Goal: Task Accomplishment & Management: Contribute content

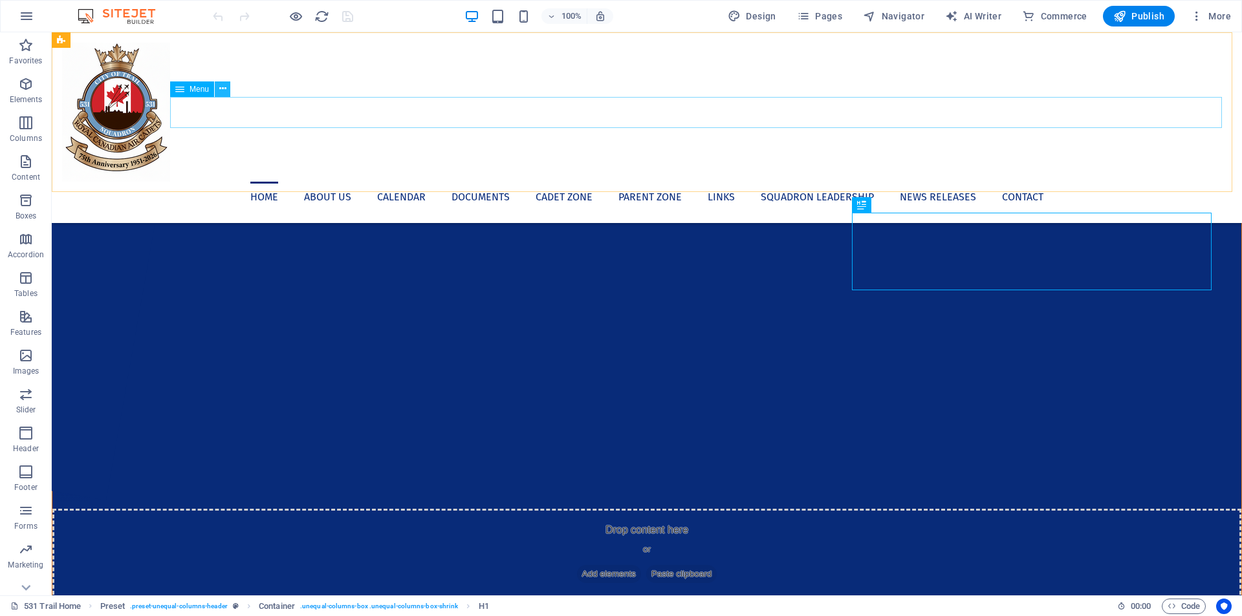
click at [219, 90] on icon at bounding box center [222, 89] width 7 height 14
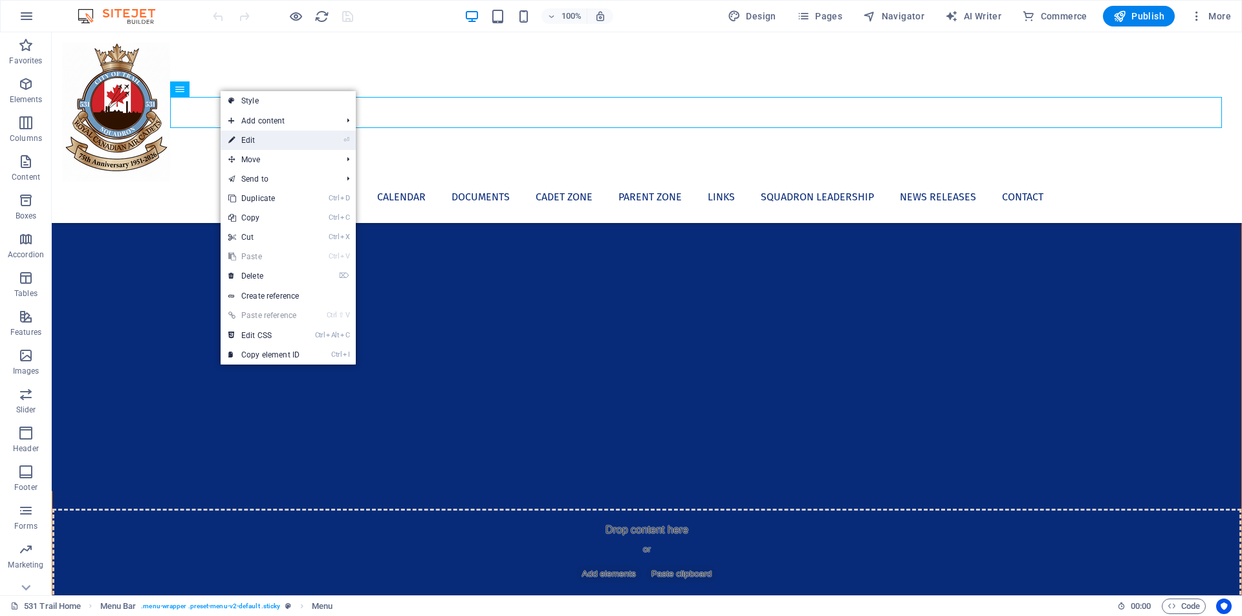
click at [255, 137] on link "⏎ Edit" at bounding box center [264, 140] width 87 height 19
select select "2"
select select
select select "3"
select select
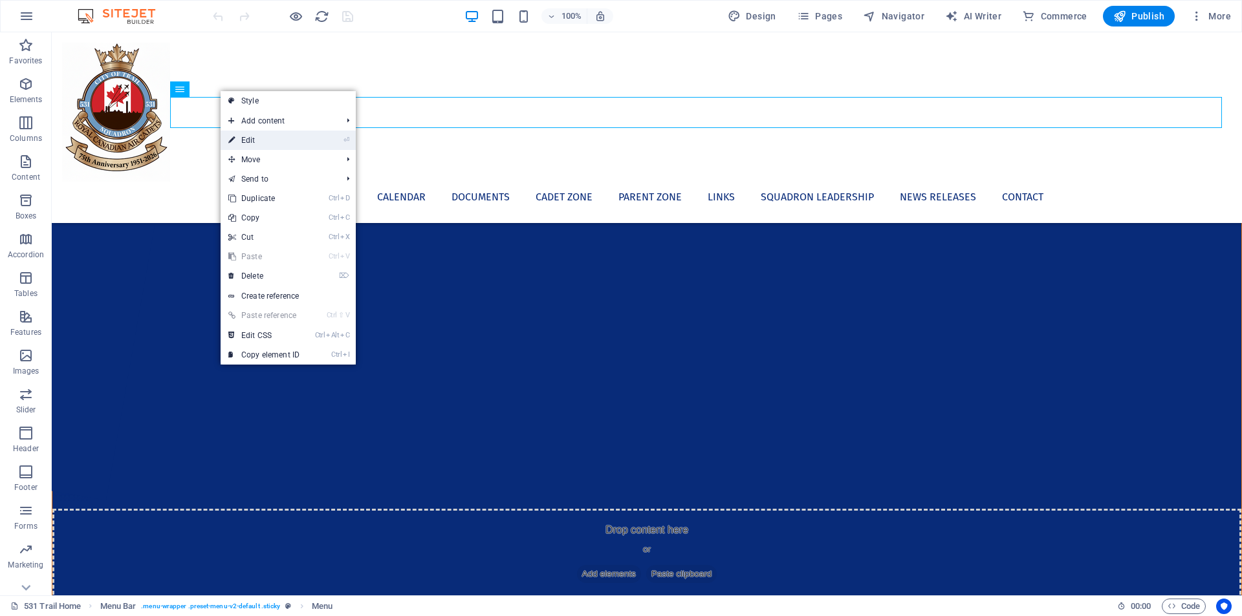
select select "4"
select select
select select "5"
select select
select select "1"
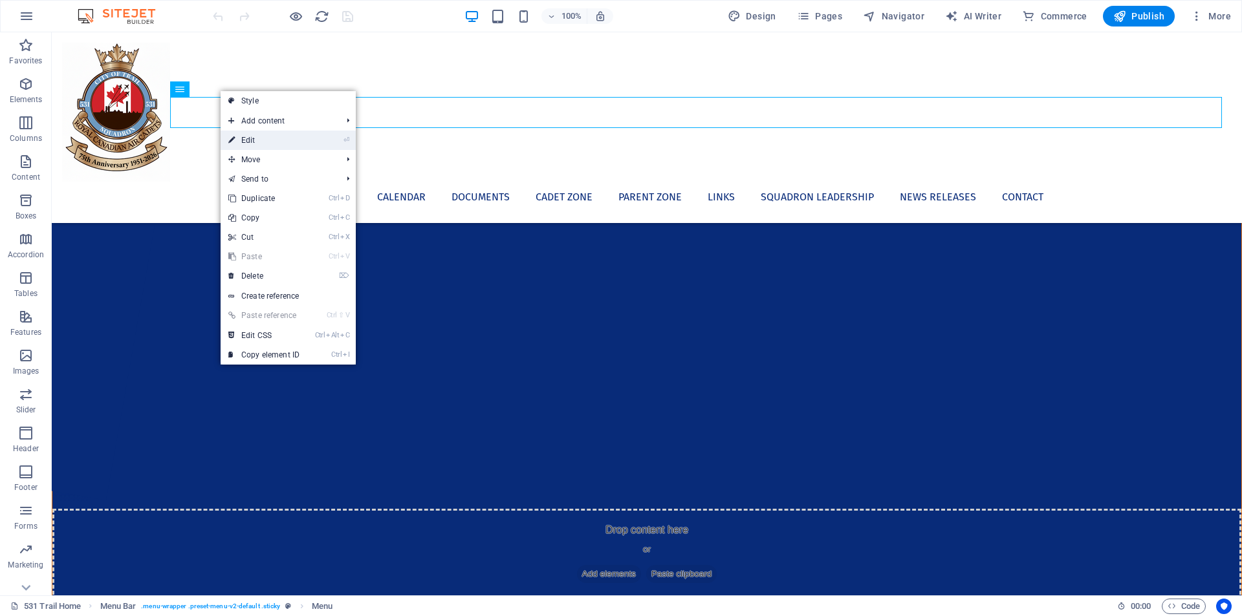
select select
select select "6"
select select
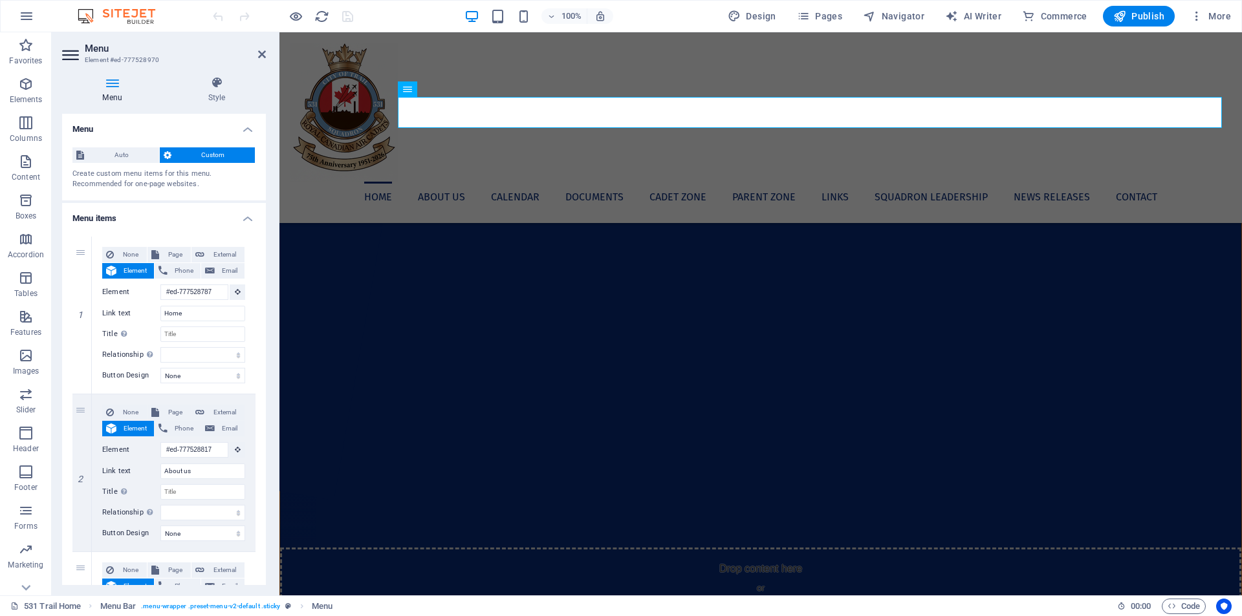
click at [247, 131] on h4 "Menu" at bounding box center [164, 125] width 204 height 23
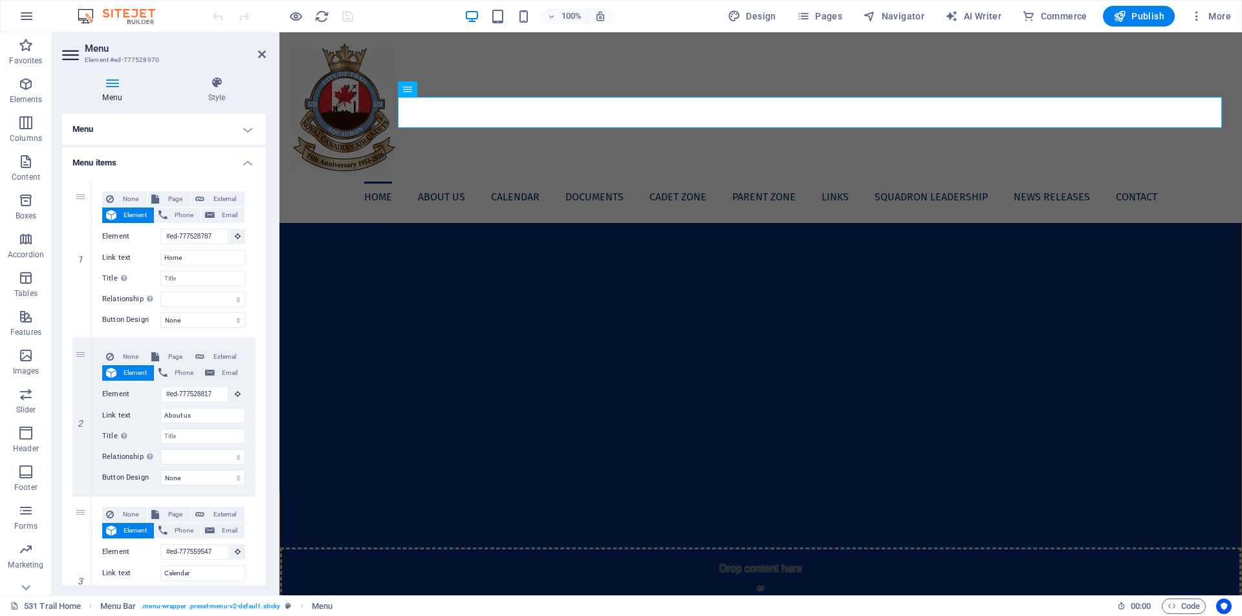
click at [245, 131] on h4 "Menu" at bounding box center [164, 129] width 204 height 31
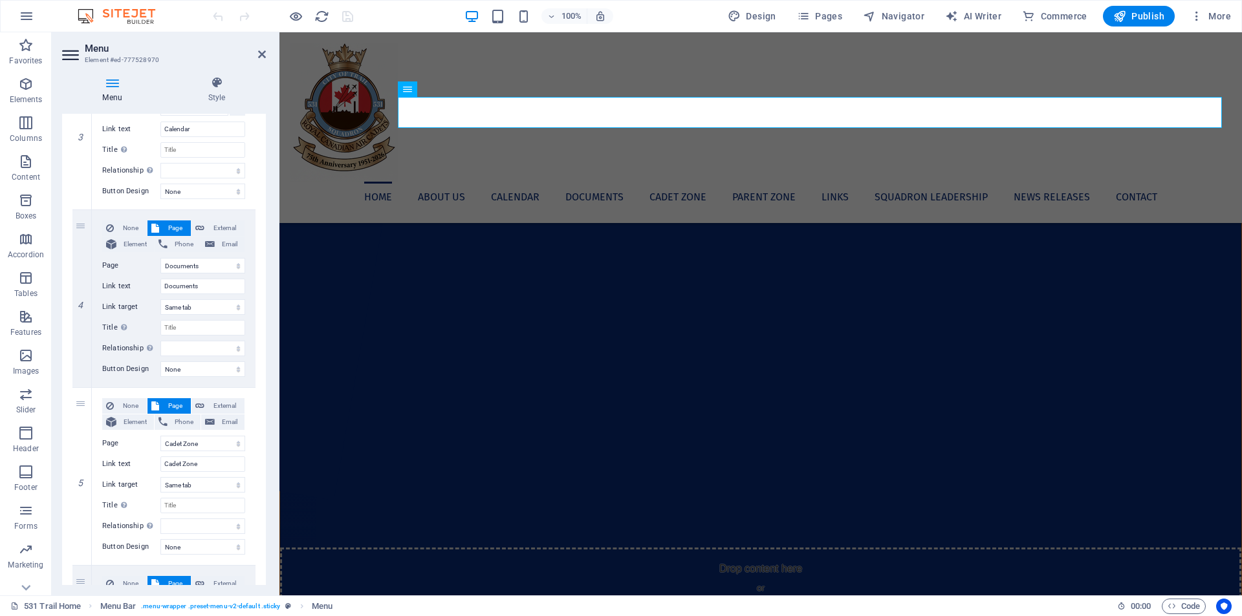
scroll to position [582, 0]
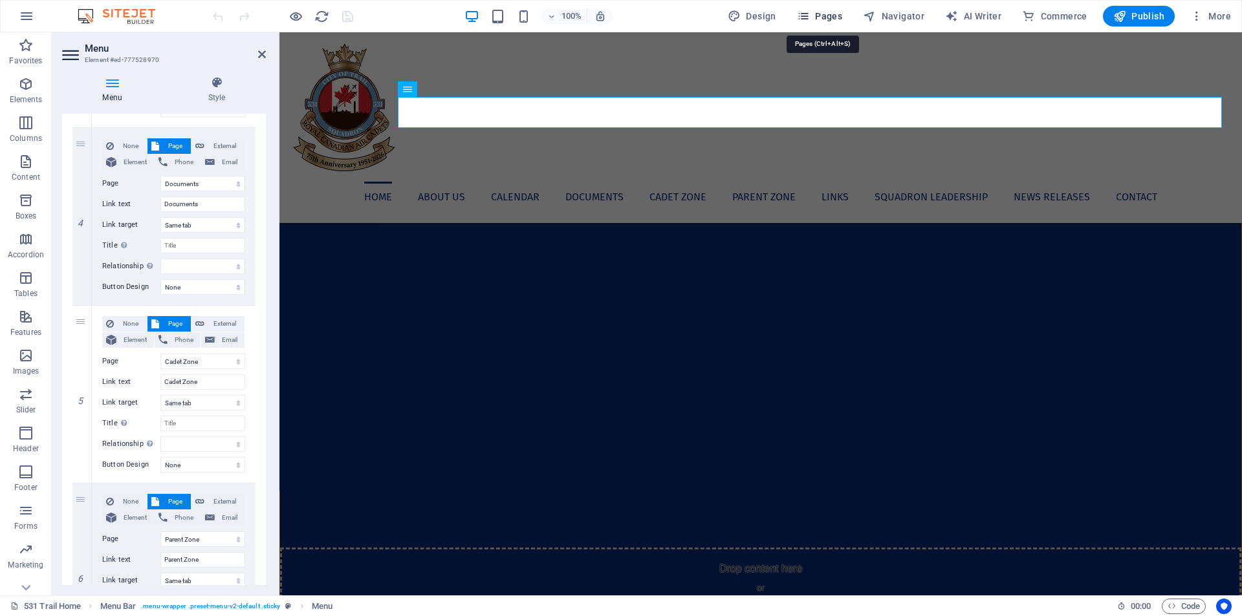
click at [825, 13] on span "Pages" at bounding box center [819, 16] width 45 height 13
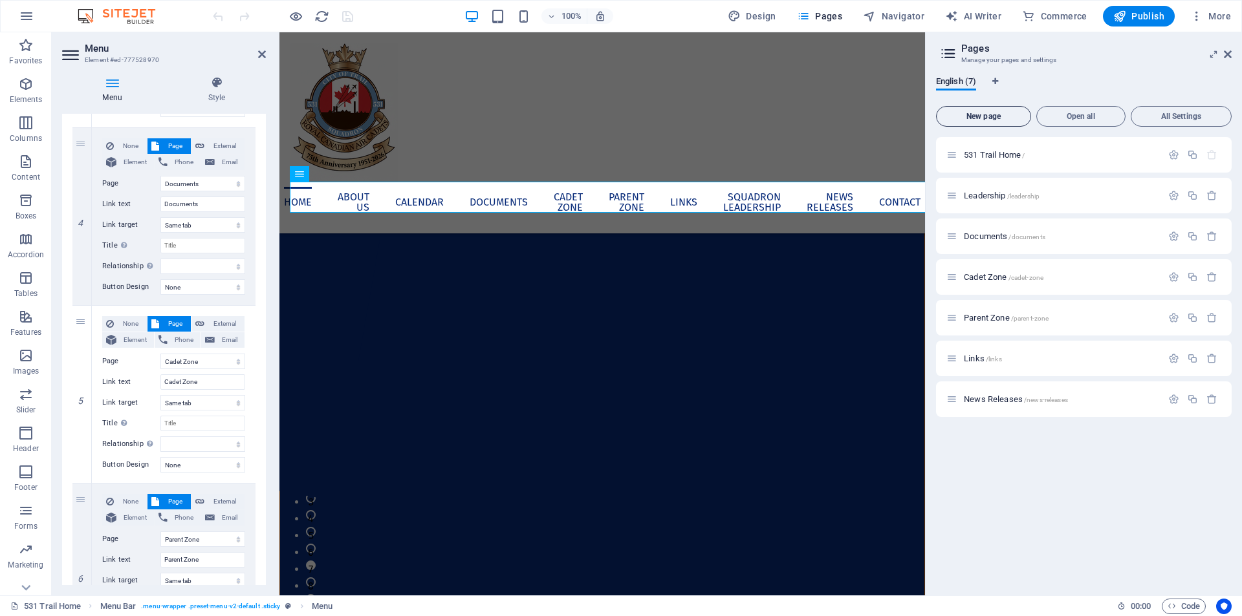
click at [1003, 115] on span "New page" at bounding box center [983, 117] width 83 height 8
select select "2"
select select "3"
select select "4"
select select "5"
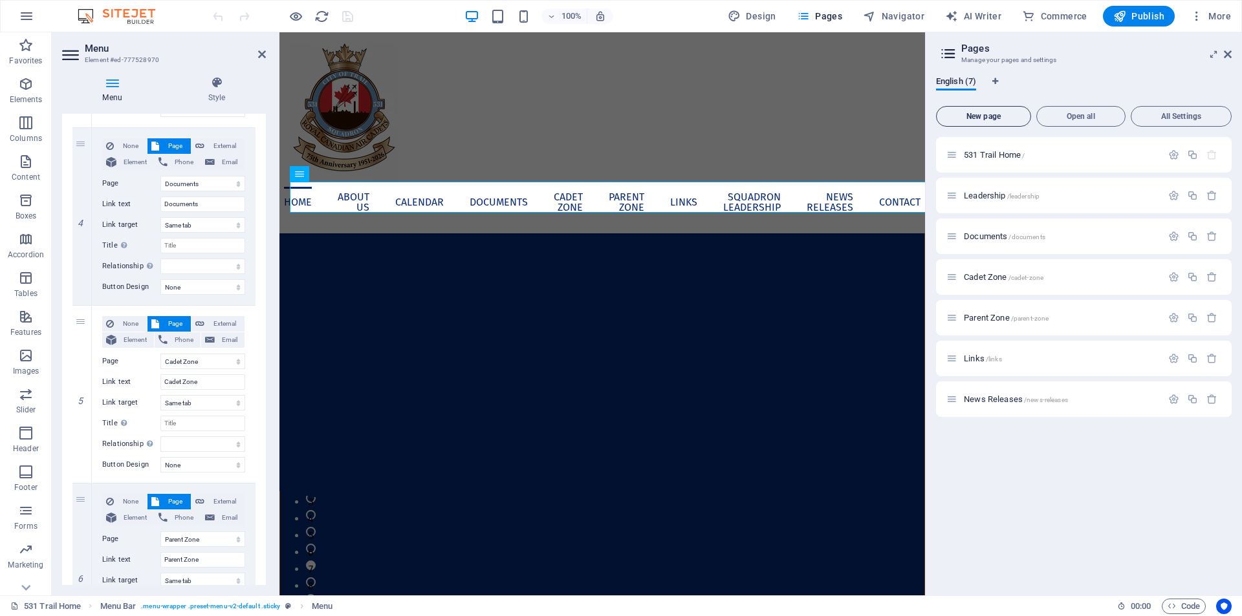
select select "1"
select select "6"
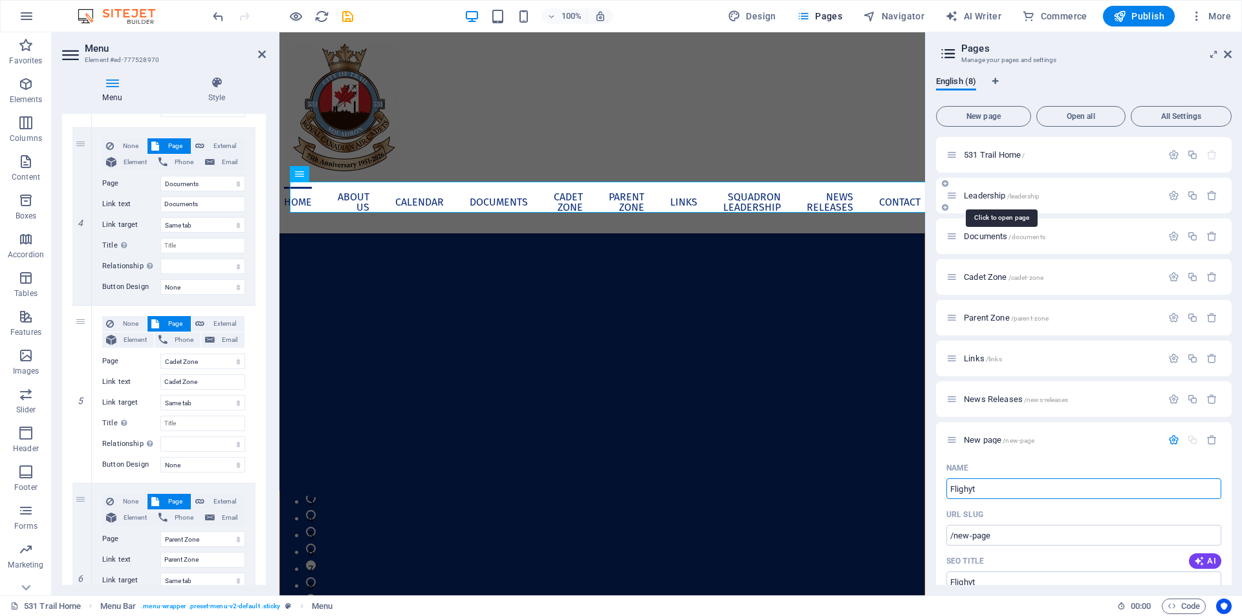
type input "Flighyt"
type input "/flighyt"
select select "2"
select select "3"
select select "4"
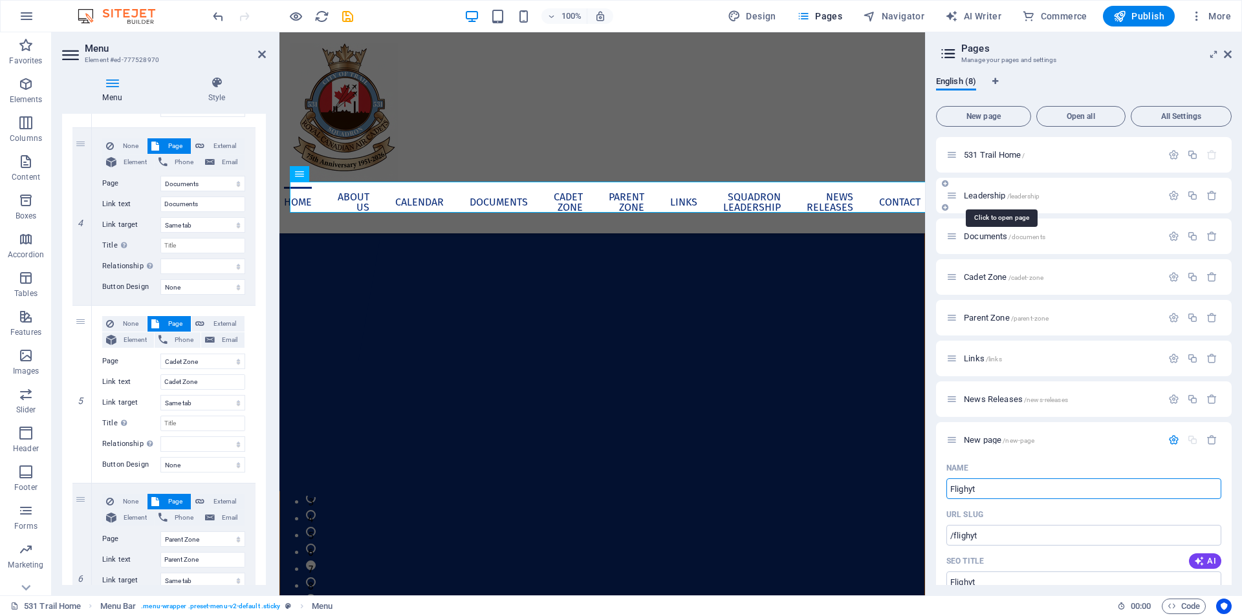
select select "5"
select select "1"
select select "6"
type input "Flighyt"
select select "2"
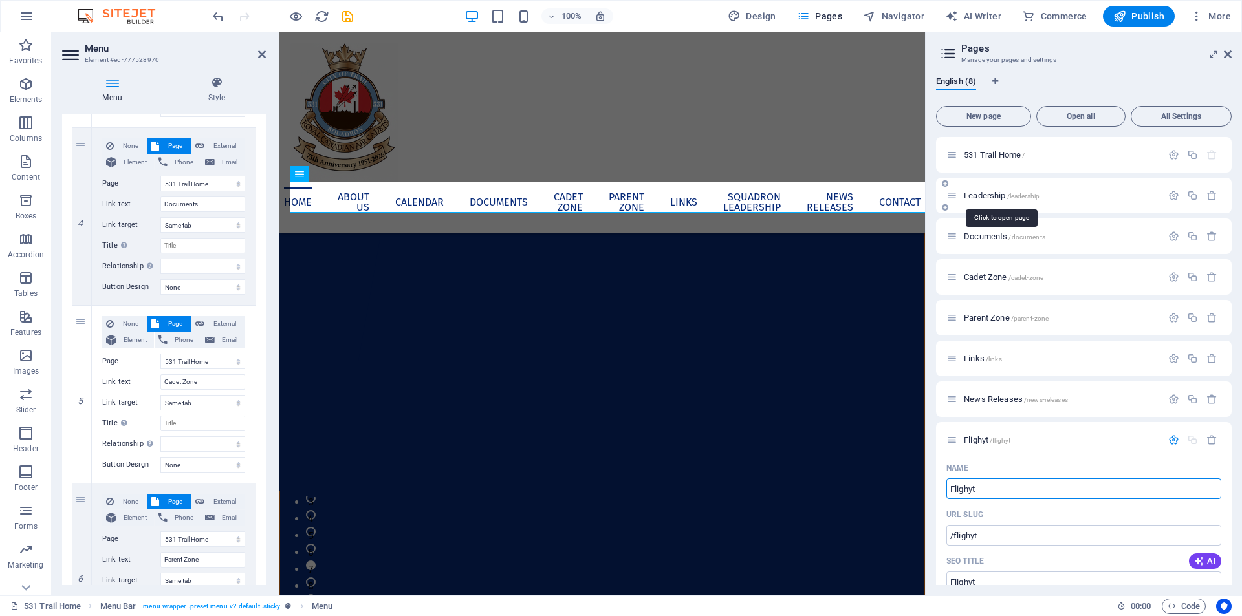
select select "3"
select select "4"
select select "5"
select select "1"
select select "6"
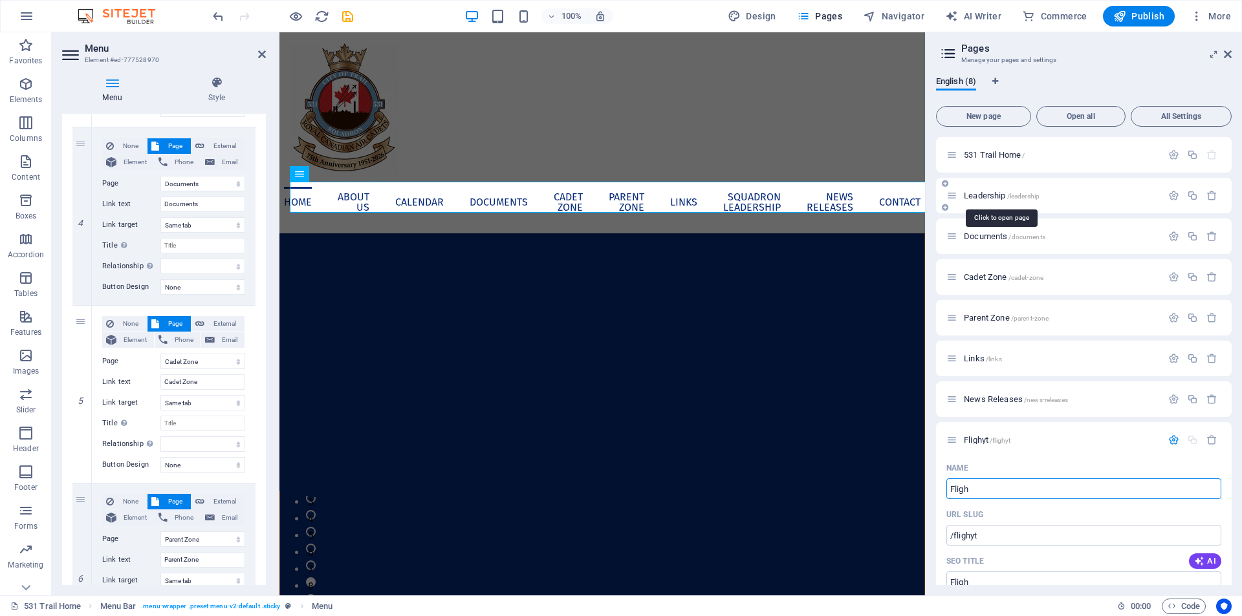
type input "Fligh"
type input "/fligh"
select select "2"
select select "3"
select select "4"
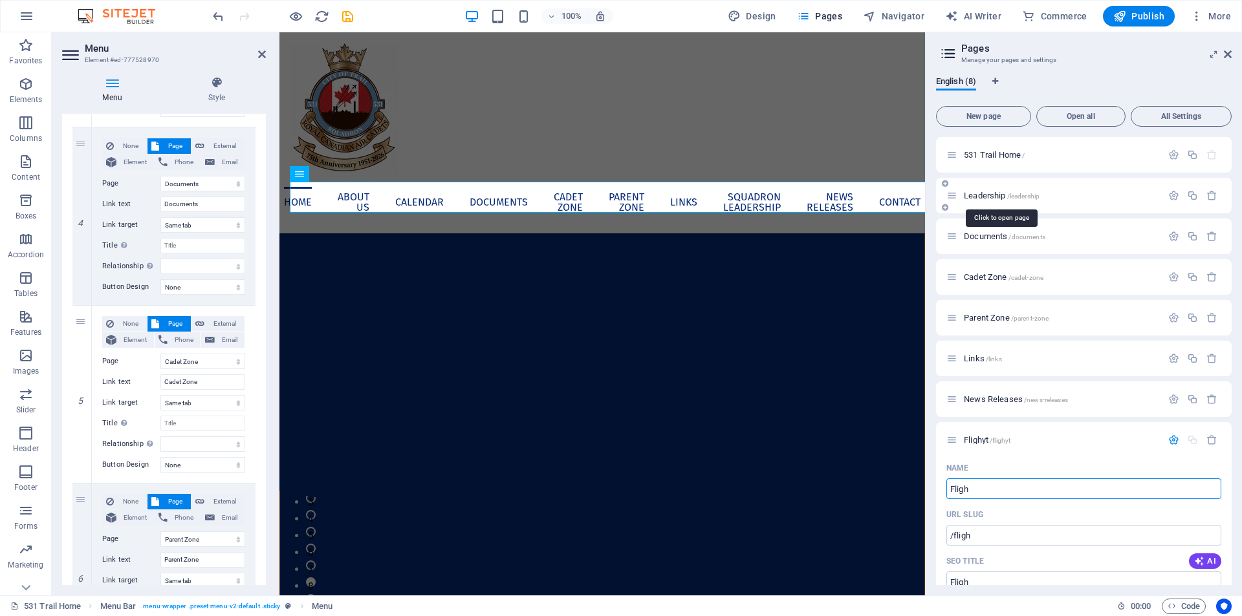
select select "5"
select select "1"
select select "6"
type input "Flight Saf"
type input "/flight-saf"
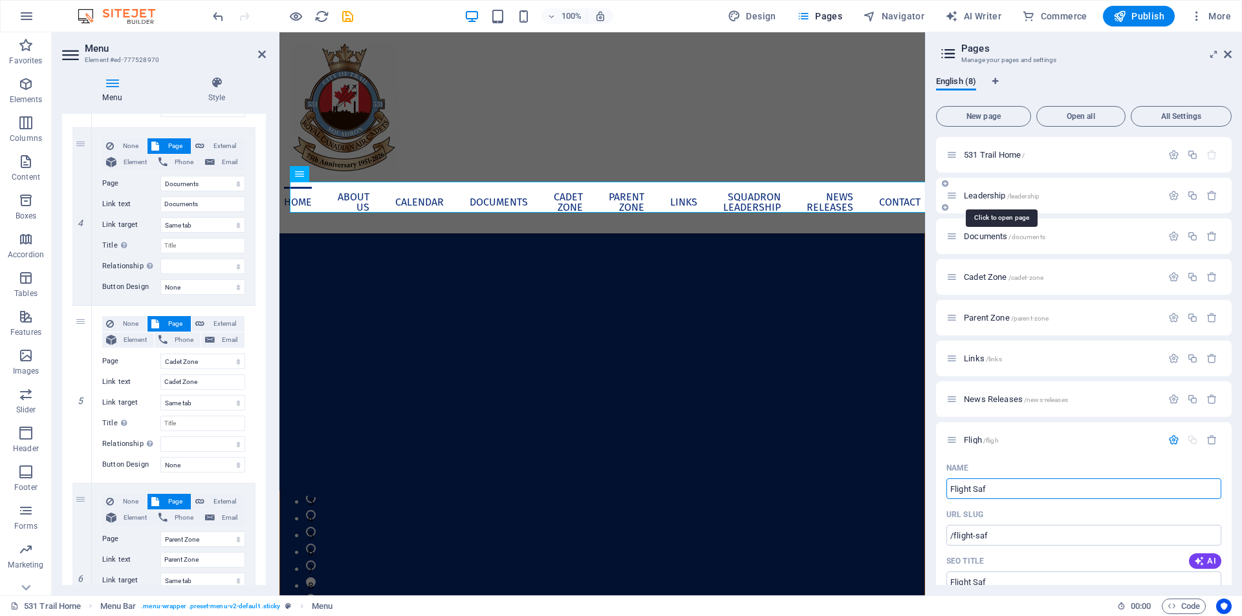
select select "2"
select select "3"
select select "4"
select select "5"
select select "1"
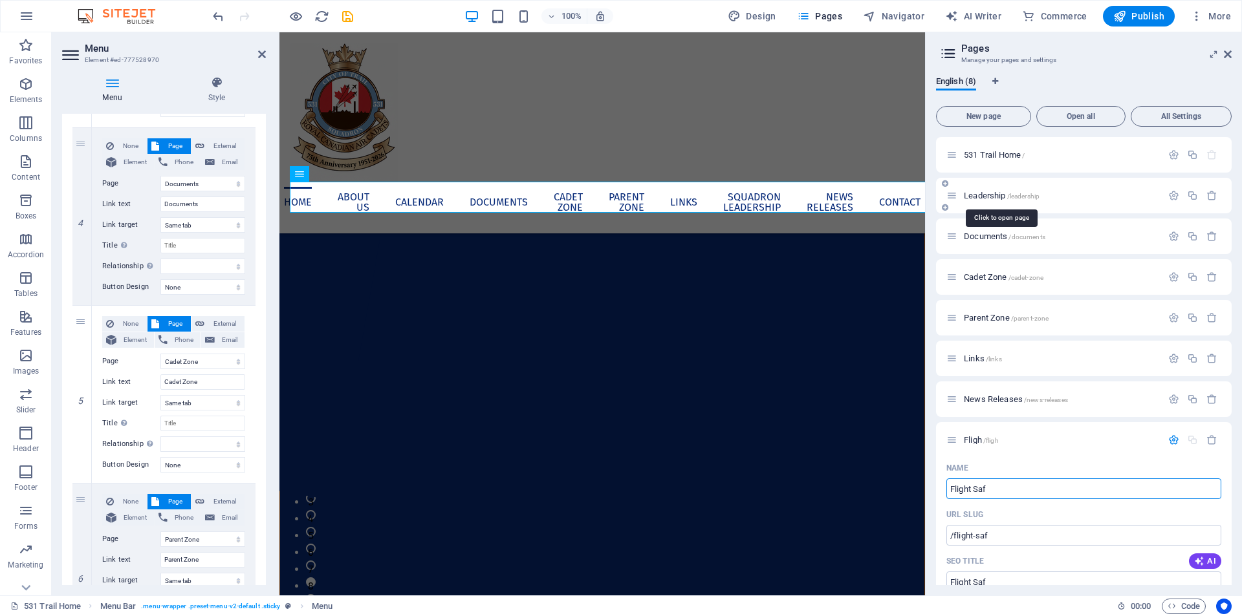
select select "6"
type input "Flight Safety"
type input "/flight-[PERSON_NAME]"
select select "2"
select select "3"
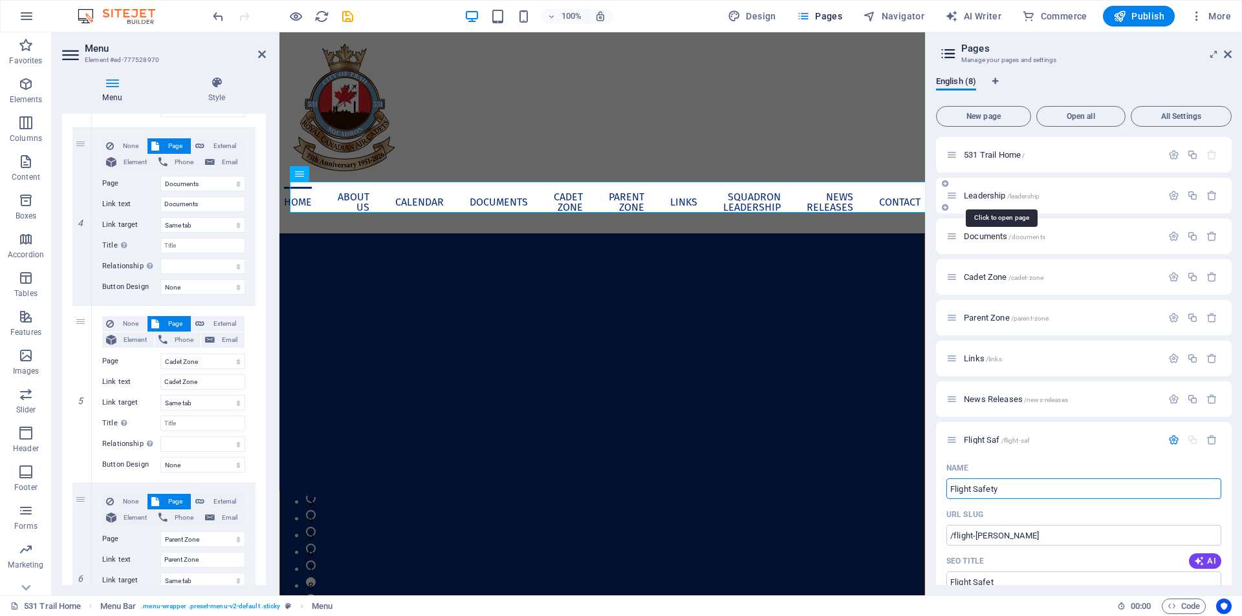
select select "4"
select select "5"
select select "1"
select select "6"
type input "Flight Safety"
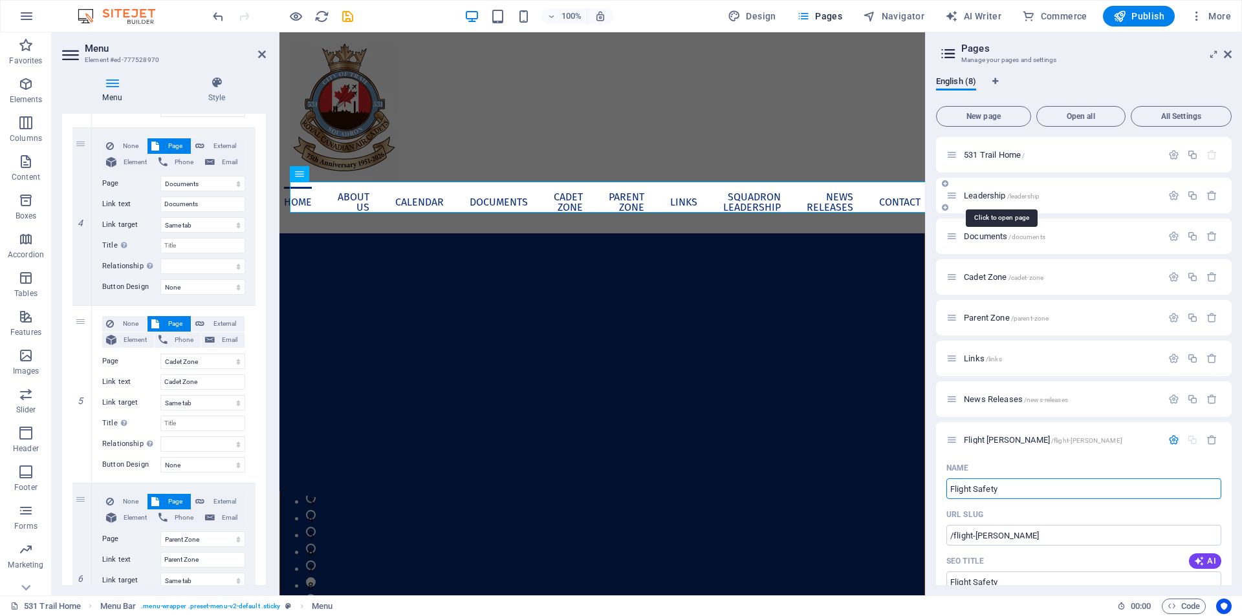
type input "/flight-safety"
select select "2"
select select "3"
select select "4"
select select "5"
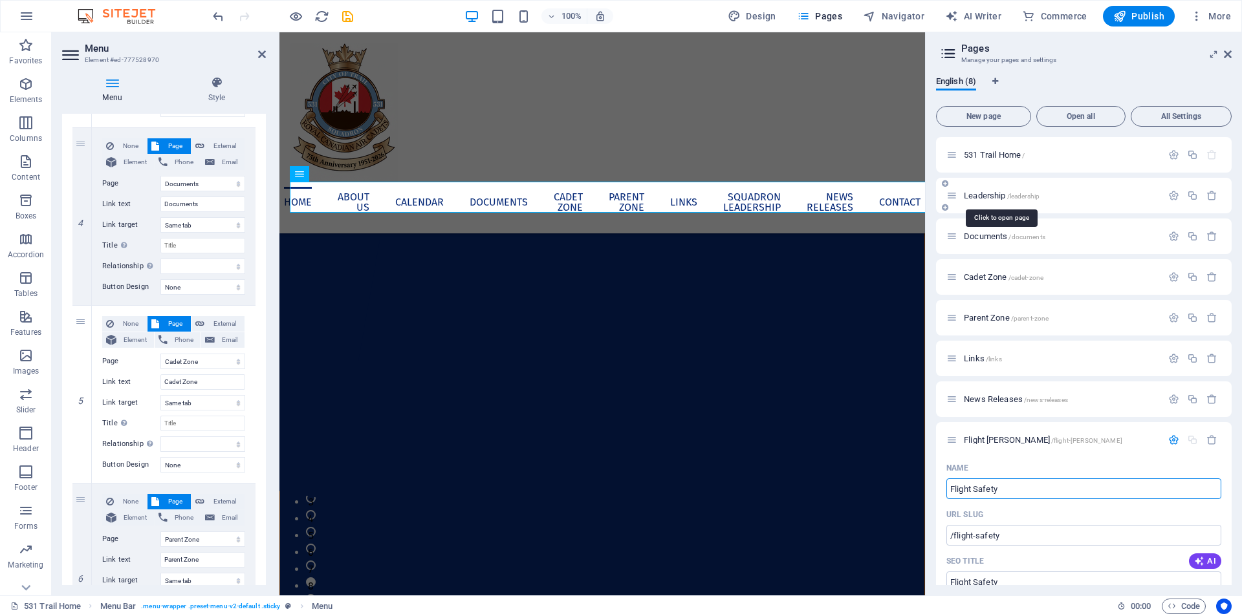
select select "1"
select select "6"
type input "Flight Safety"
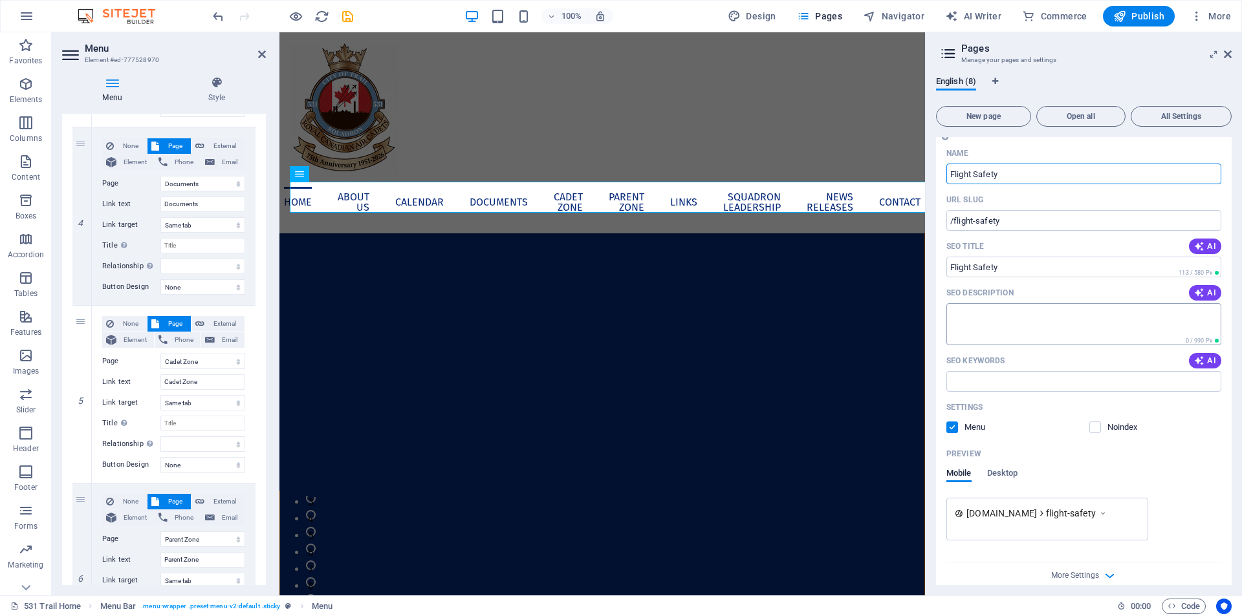
scroll to position [329, 0]
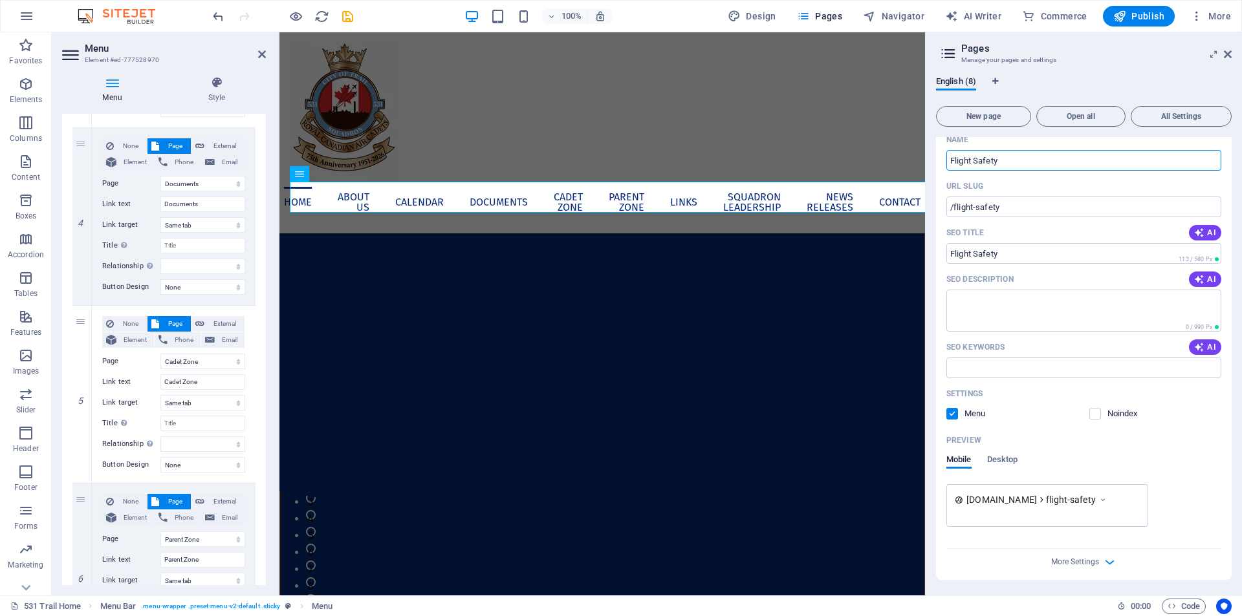
click at [1169, 511] on div "[DOMAIN_NAME] flight-safety" at bounding box center [1083, 506] width 275 height 43
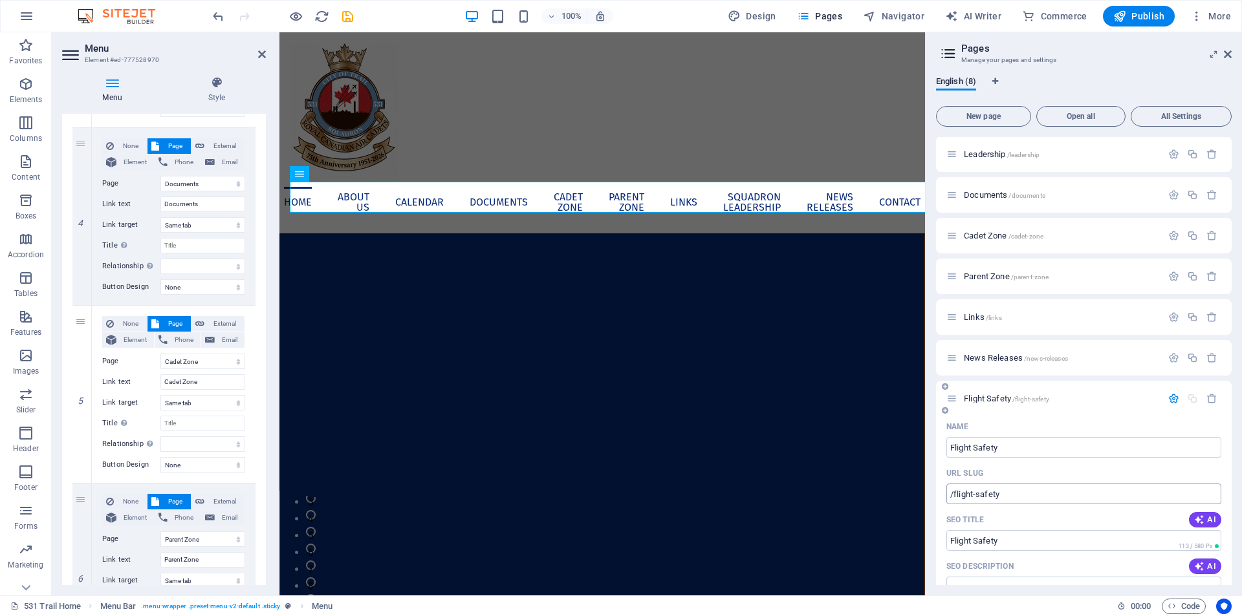
scroll to position [5, 0]
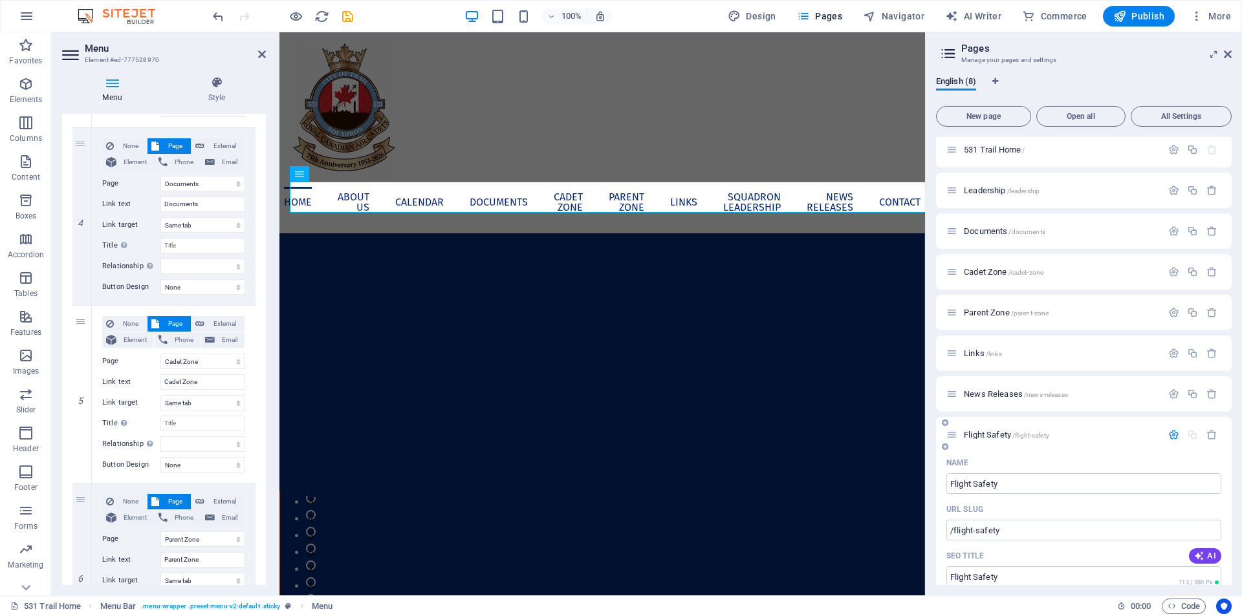
click at [1090, 453] on div "Name" at bounding box center [1083, 463] width 275 height 21
click at [947, 440] on div "Flight Safety /flight-safety" at bounding box center [1084, 435] width 296 height 36
click at [952, 433] on icon at bounding box center [951, 435] width 11 height 11
click at [1091, 459] on div "Name" at bounding box center [1083, 463] width 275 height 21
click at [351, 17] on icon "save" at bounding box center [347, 16] width 15 height 15
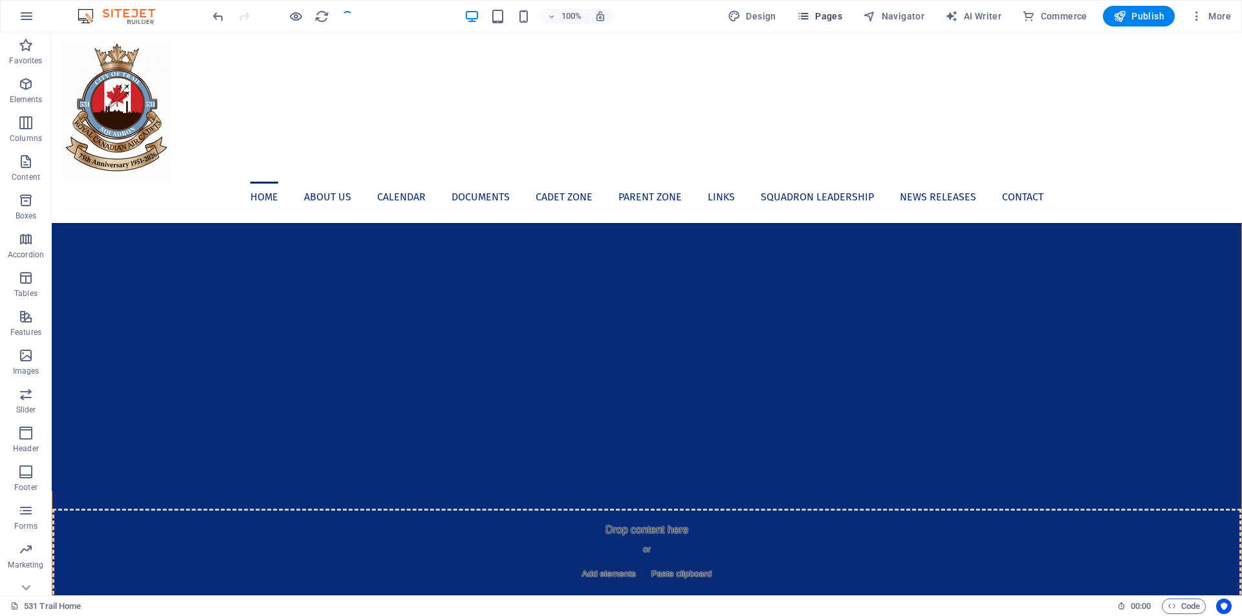
click at [820, 10] on span "Pages" at bounding box center [819, 16] width 45 height 13
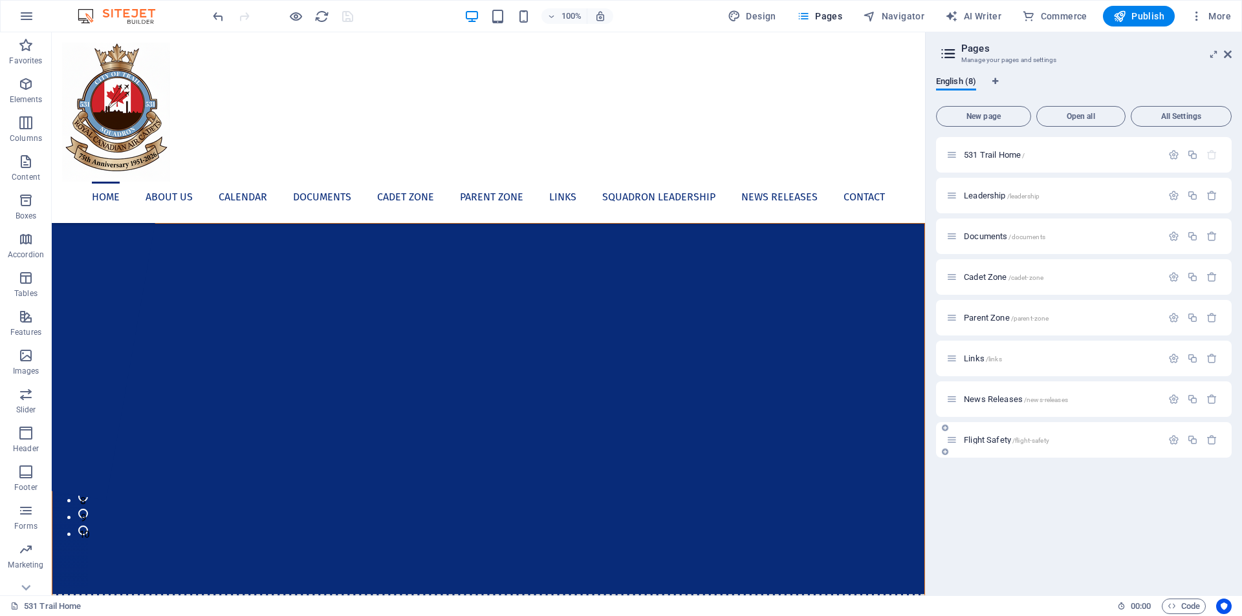
click at [950, 446] on div "Flight Safety /flight-safety" at bounding box center [1053, 440] width 215 height 15
click at [999, 443] on span "Flight Safety /flight-safety" at bounding box center [1006, 440] width 85 height 10
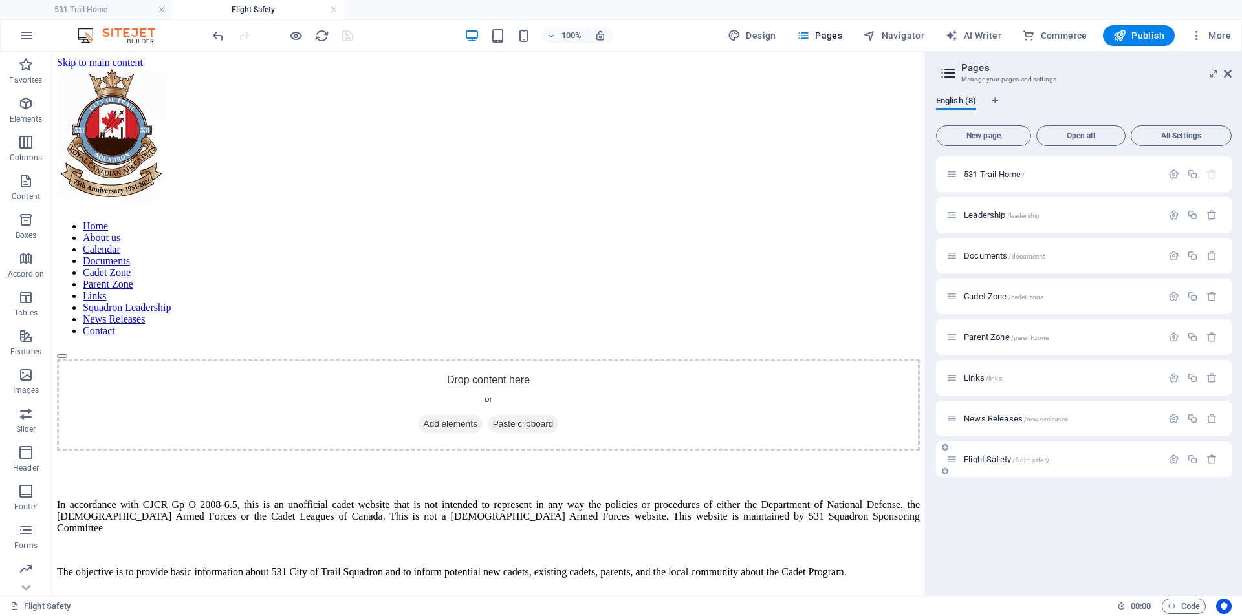
scroll to position [0, 0]
click at [978, 375] on span "Links /links" at bounding box center [983, 378] width 38 height 10
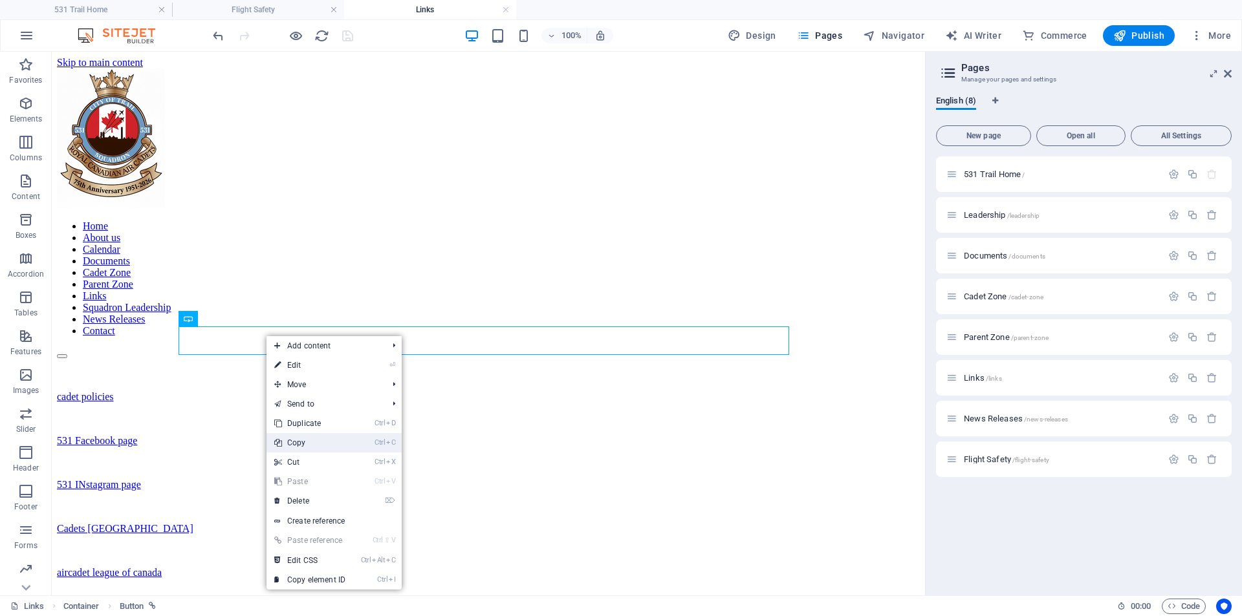
click at [309, 446] on link "Ctrl C Copy" at bounding box center [310, 442] width 87 height 19
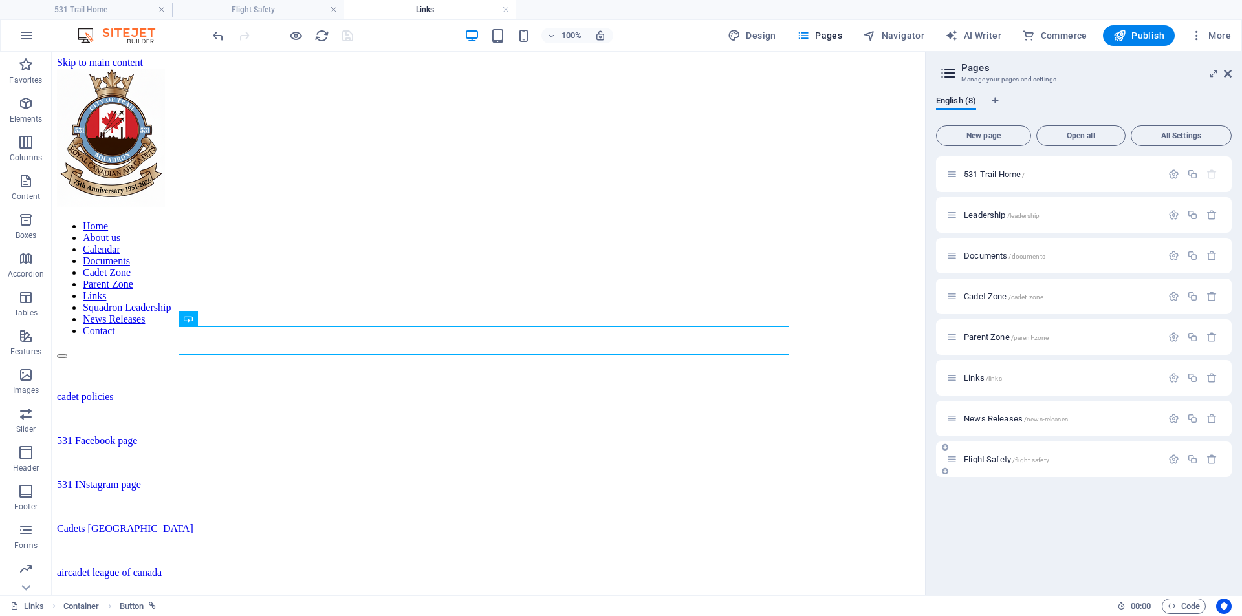
click at [994, 460] on span "Flight Safety /flight-safety" at bounding box center [1006, 460] width 85 height 10
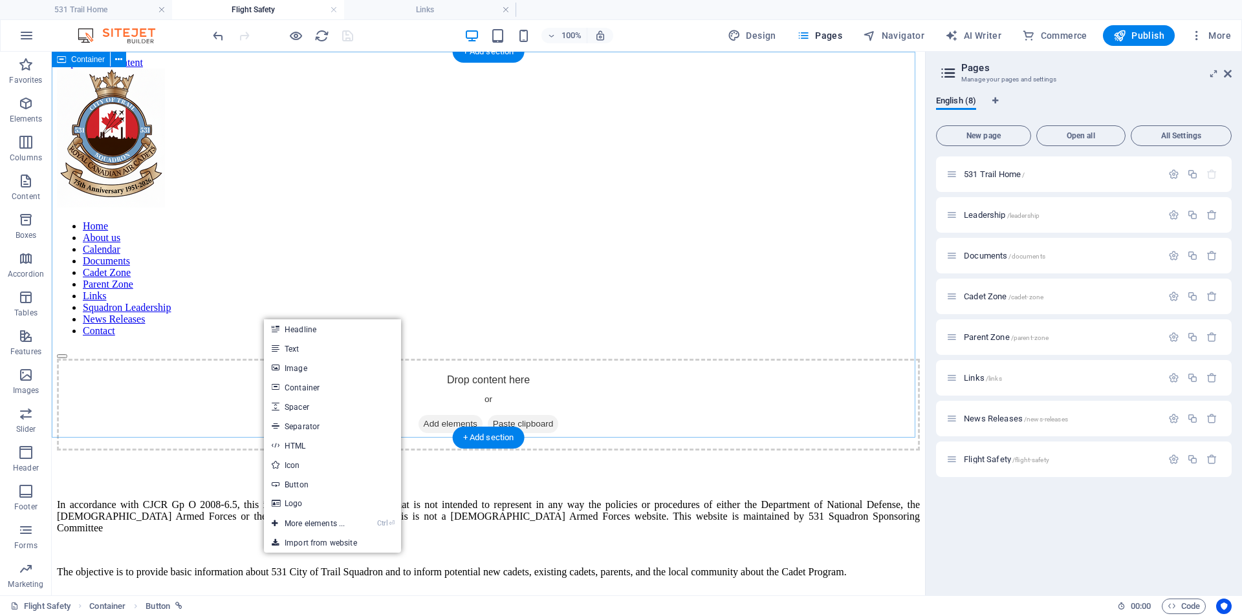
click at [239, 359] on div "Drop content here or Add elements Paste clipboard" at bounding box center [488, 405] width 863 height 92
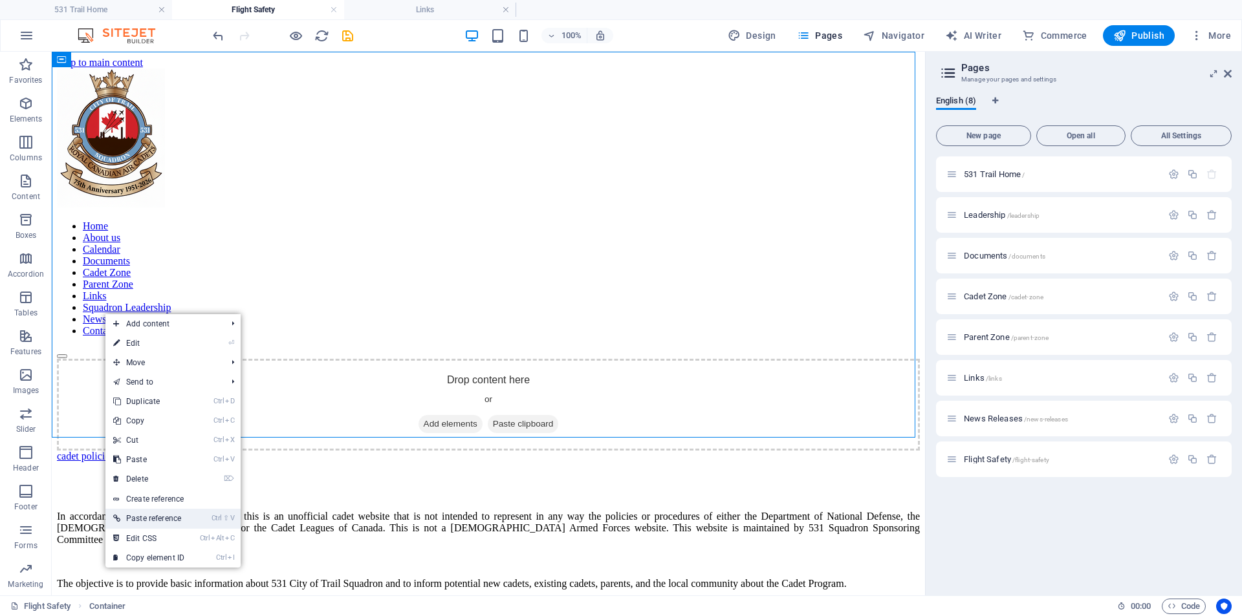
click at [176, 521] on link "Ctrl ⇧ V Paste reference" at bounding box center [148, 518] width 87 height 19
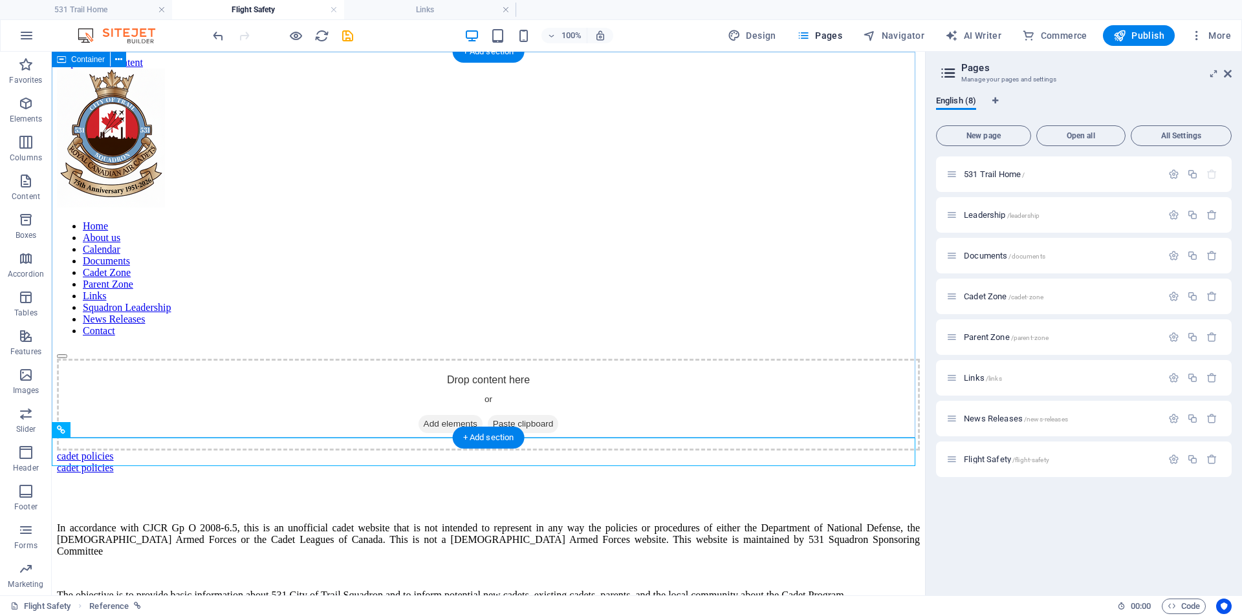
click at [340, 359] on div "Drop content here or Add elements Paste clipboard" at bounding box center [488, 405] width 863 height 92
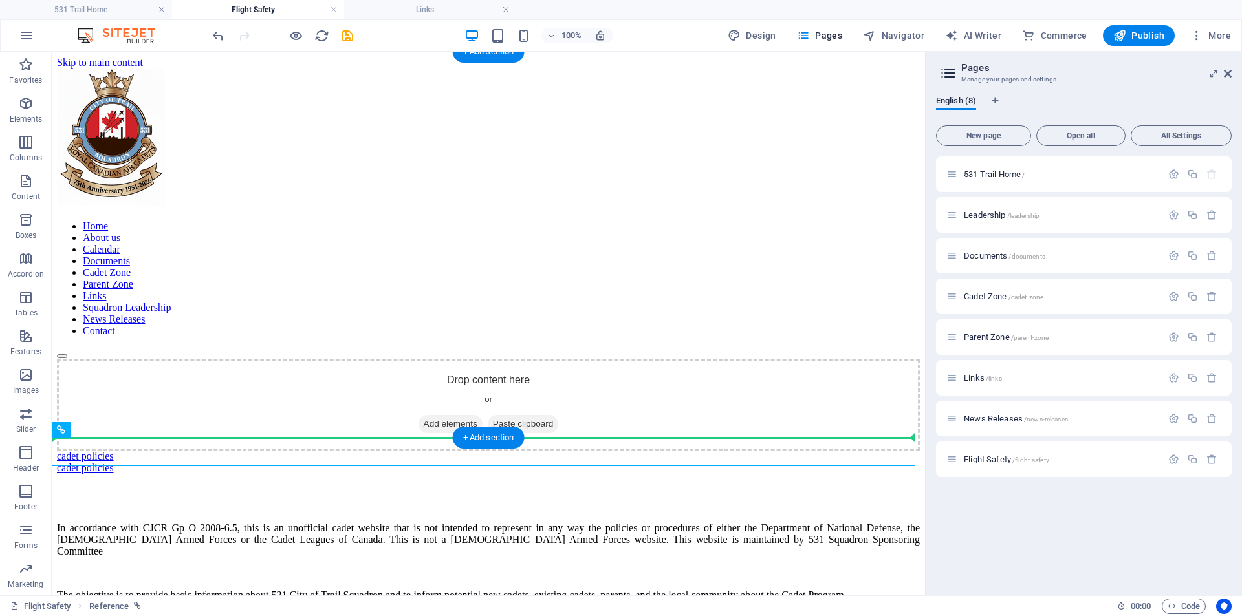
drag, startPoint x: 130, startPoint y: 451, endPoint x: 131, endPoint y: 268, distance: 182.4
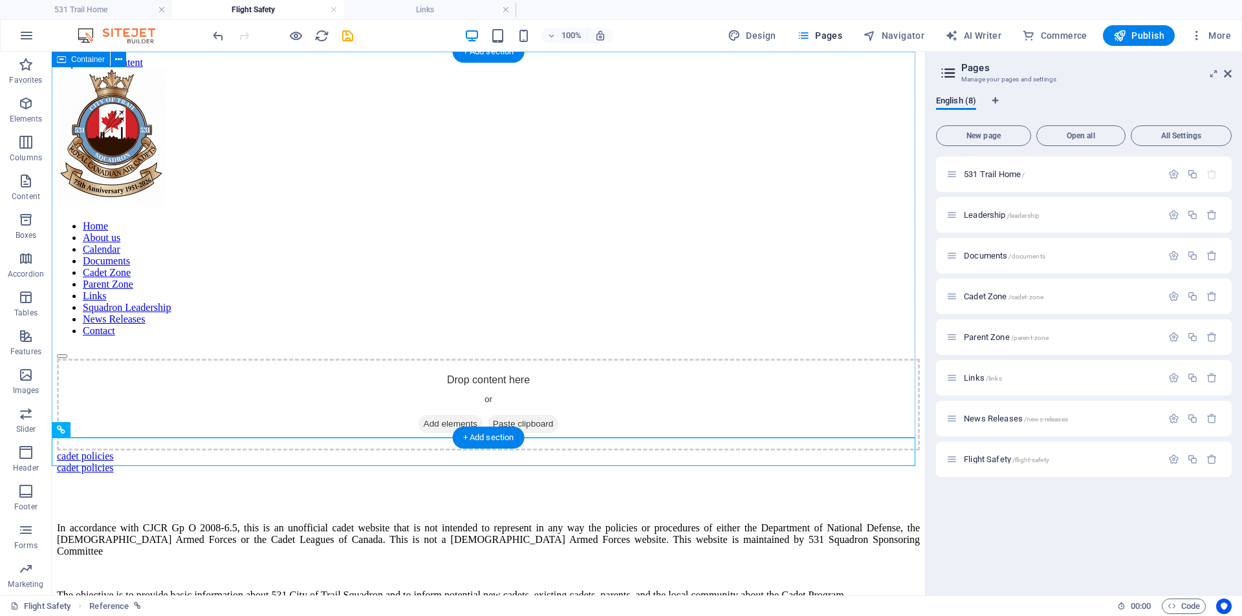
click at [641, 359] on div "Drop content here or Add elements Paste clipboard" at bounding box center [488, 405] width 863 height 92
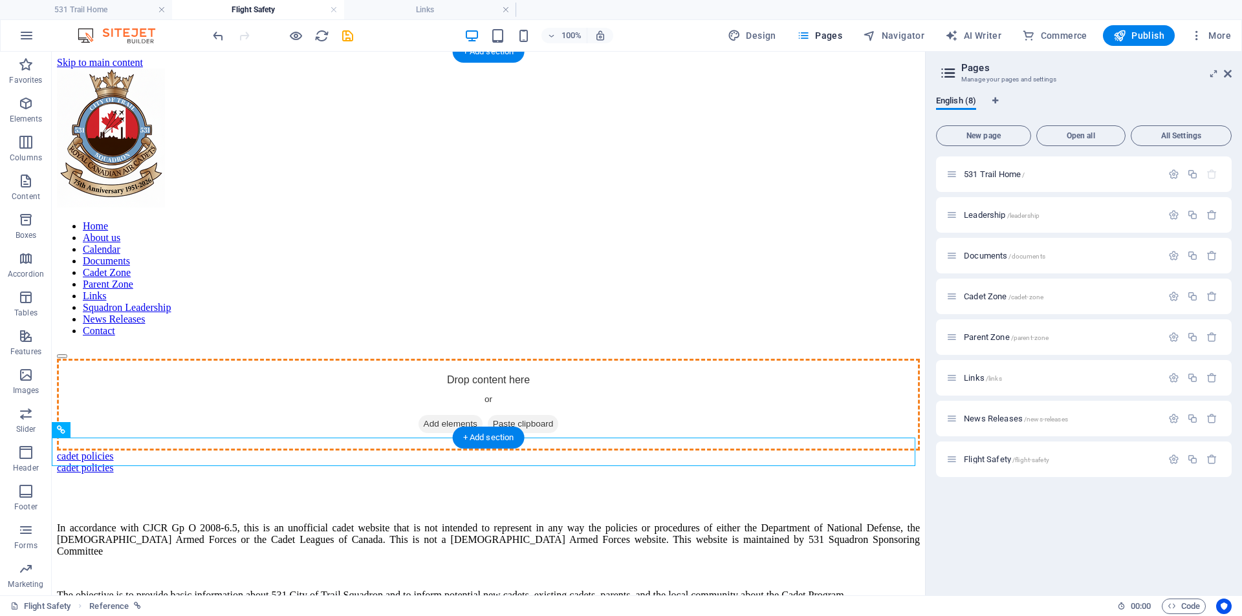
drag, startPoint x: 123, startPoint y: 453, endPoint x: 348, endPoint y: 333, distance: 255.0
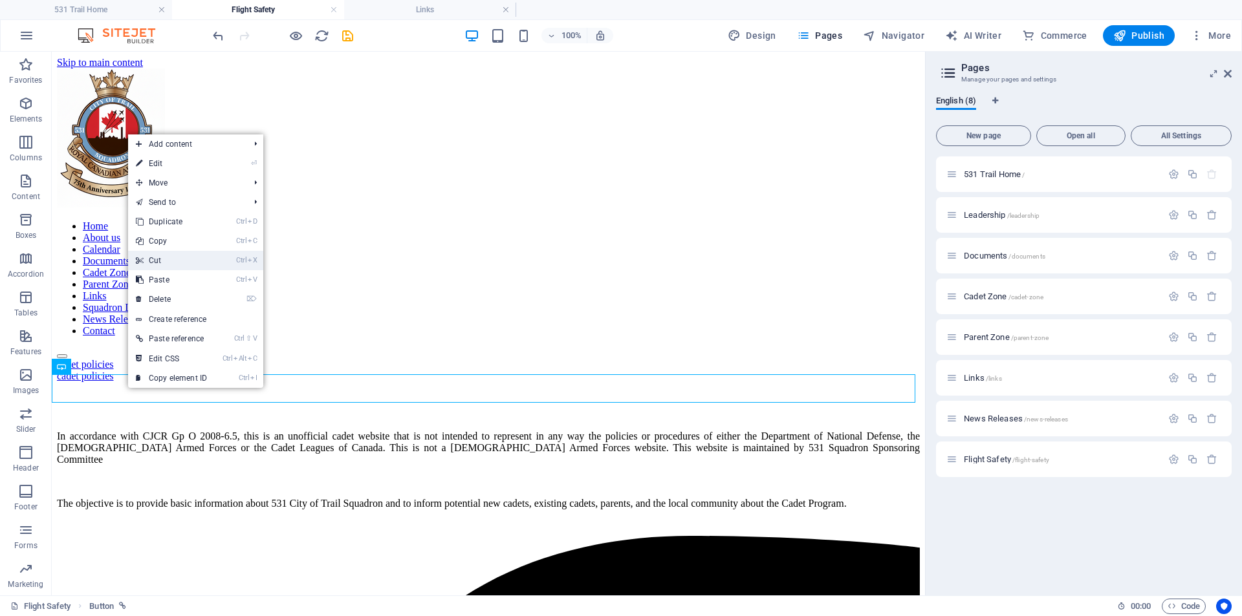
click at [171, 263] on link "Ctrl X Cut" at bounding box center [171, 260] width 87 height 19
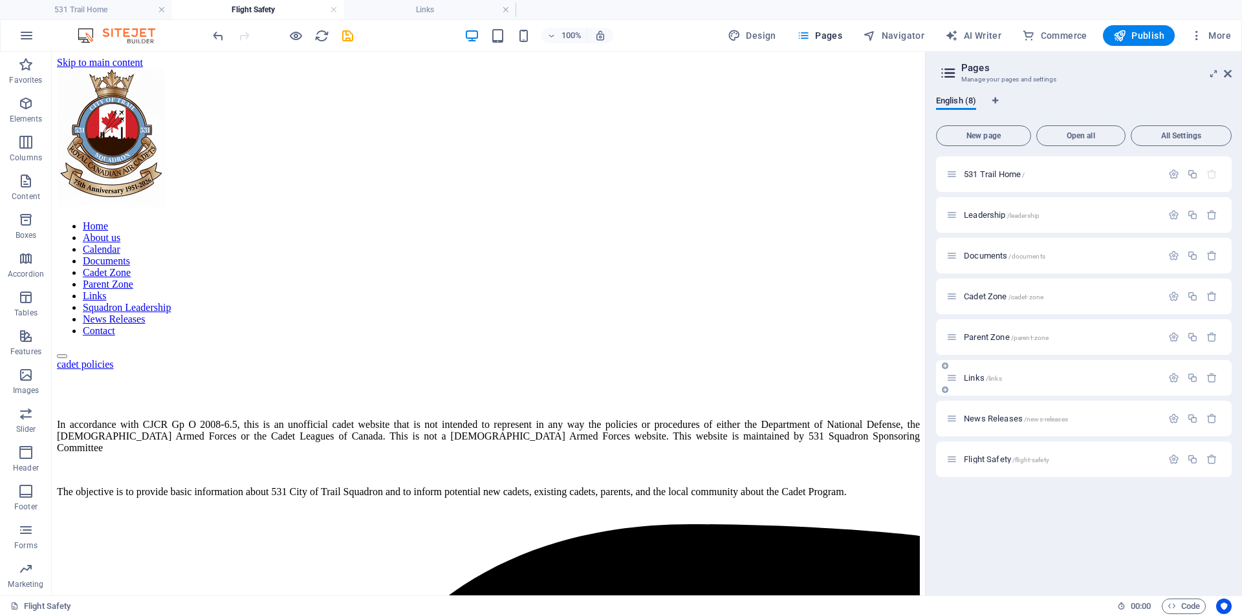
click at [974, 377] on span "Links /links" at bounding box center [983, 378] width 38 height 10
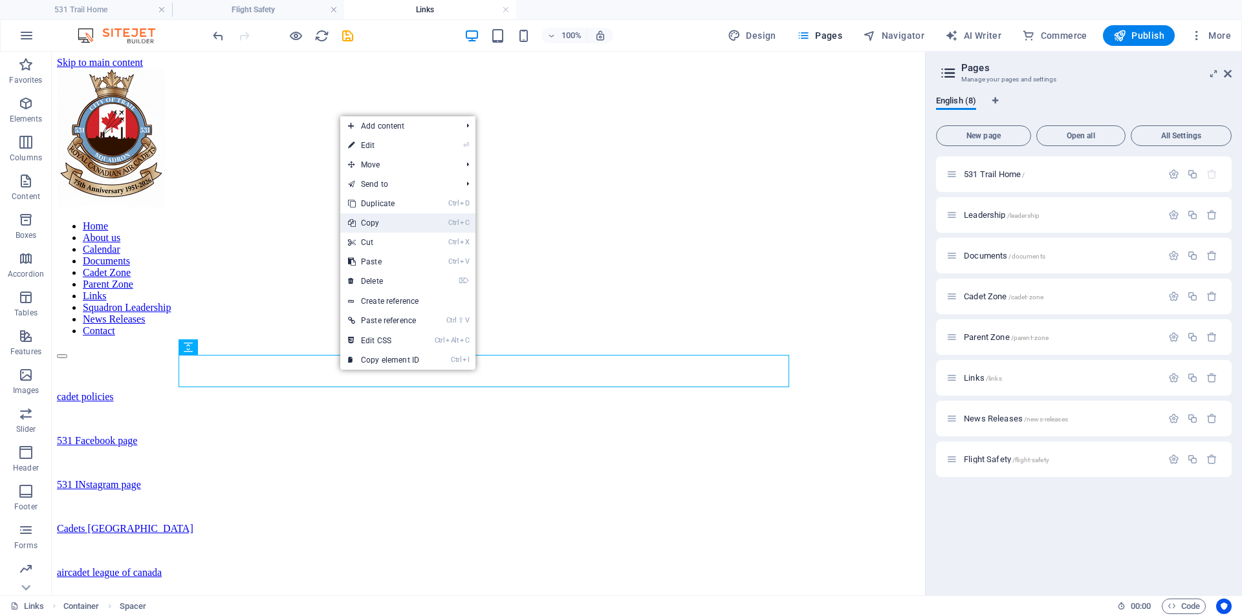
click at [375, 226] on link "Ctrl C Copy" at bounding box center [383, 222] width 87 height 19
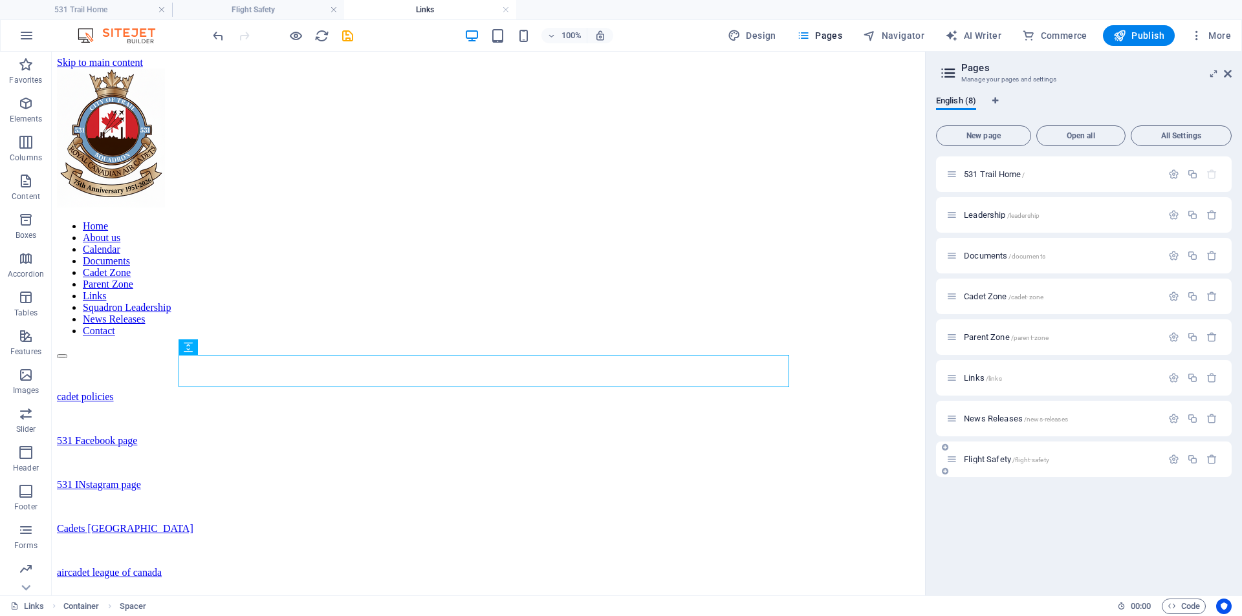
click at [985, 460] on span "Flight Safety /flight-safety" at bounding box center [1006, 460] width 85 height 10
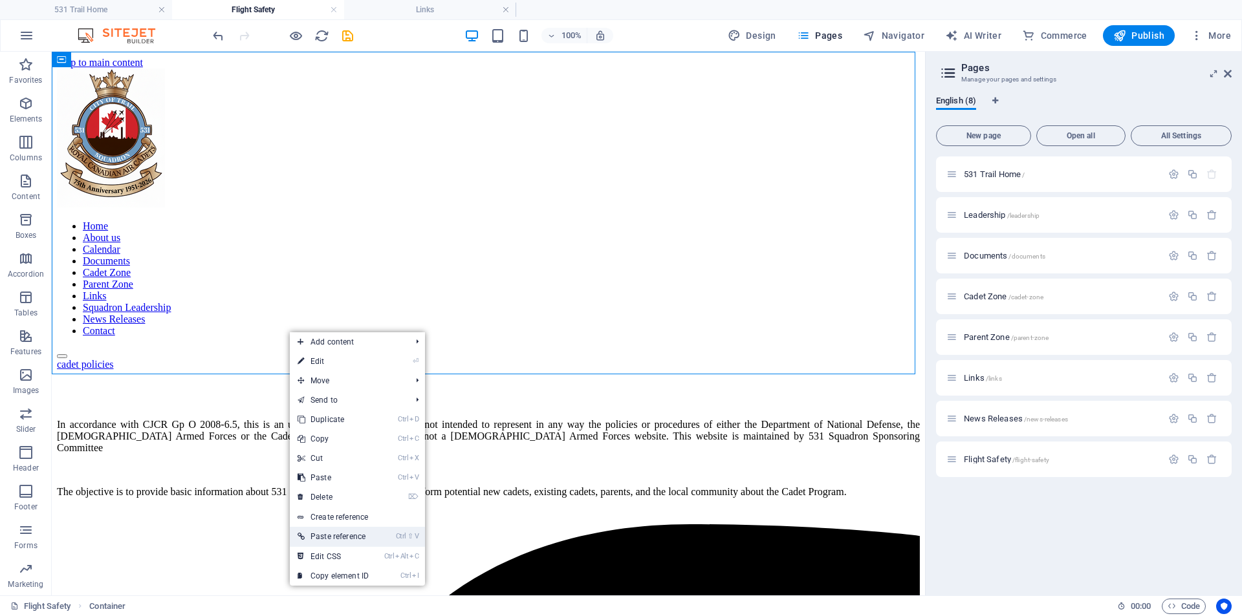
click at [353, 538] on link "Ctrl ⇧ V Paste reference" at bounding box center [333, 536] width 87 height 19
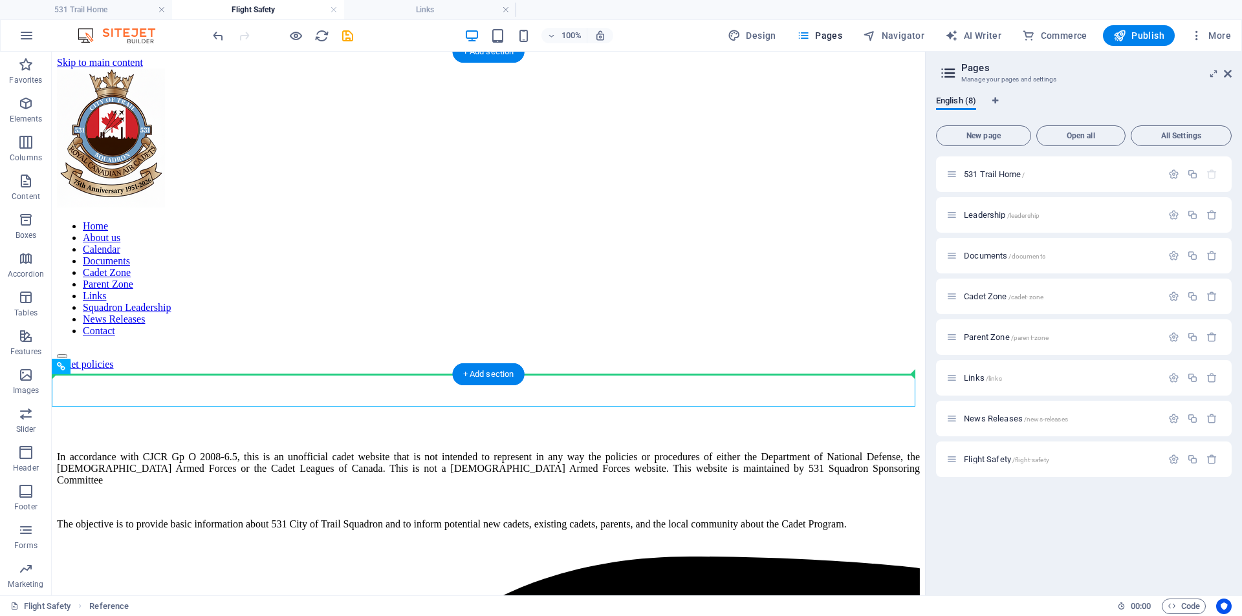
drag, startPoint x: 111, startPoint y: 394, endPoint x: 241, endPoint y: 329, distance: 145.8
drag, startPoint x: 91, startPoint y: 391, endPoint x: 312, endPoint y: 355, distance: 224.9
click at [343, 359] on div "cadet policies" at bounding box center [488, 365] width 863 height 12
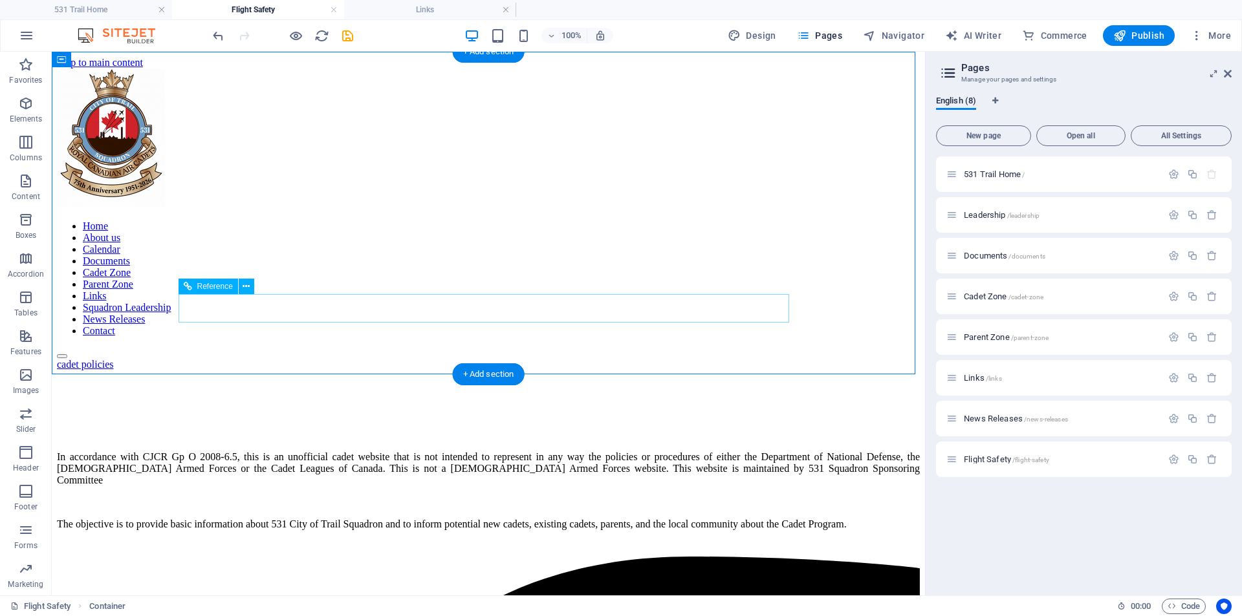
click at [305, 359] on div "cadet policies" at bounding box center [488, 365] width 863 height 12
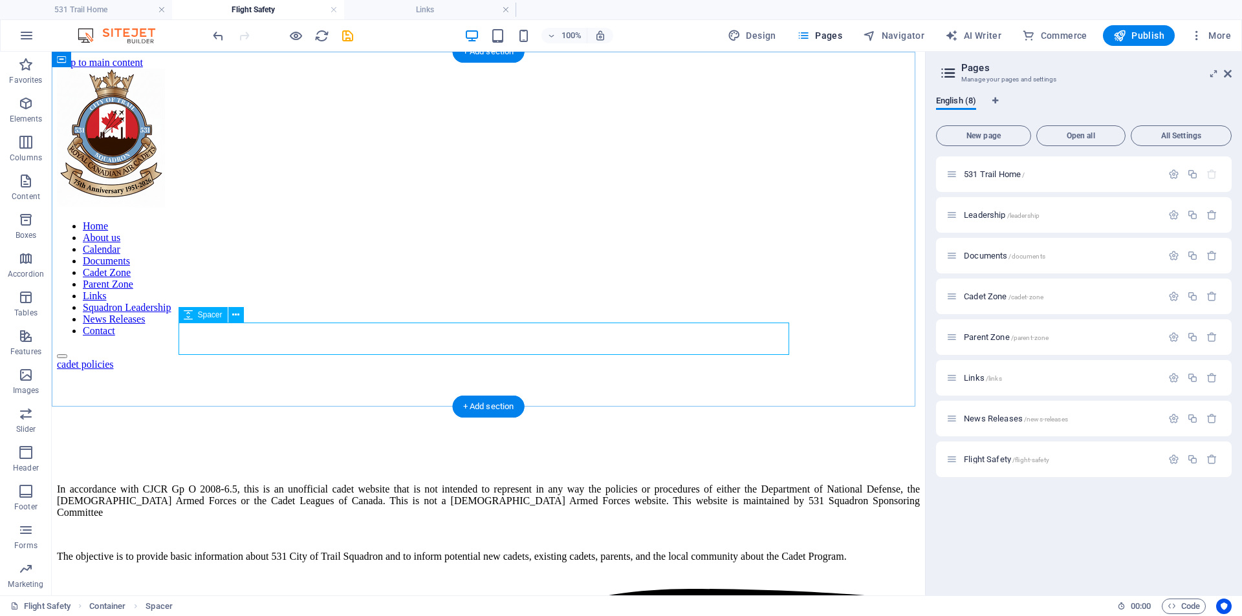
click at [272, 371] on div at bounding box center [488, 387] width 863 height 32
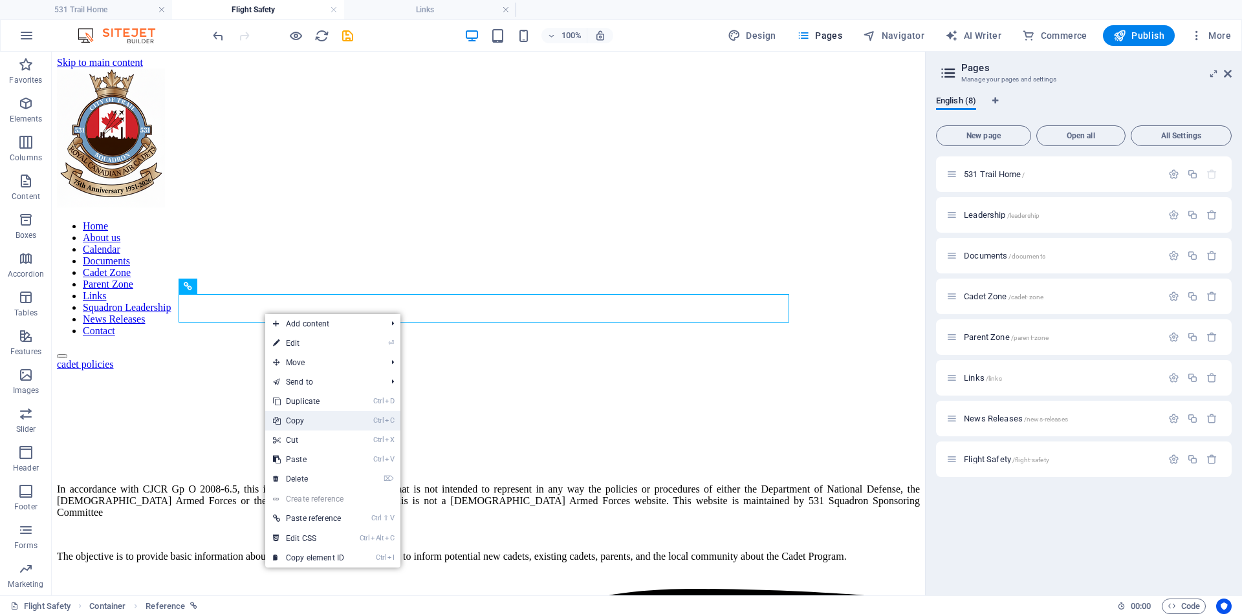
drag, startPoint x: 318, startPoint y: 426, endPoint x: 245, endPoint y: 348, distance: 106.2
click at [318, 426] on link "Ctrl C Copy" at bounding box center [308, 420] width 87 height 19
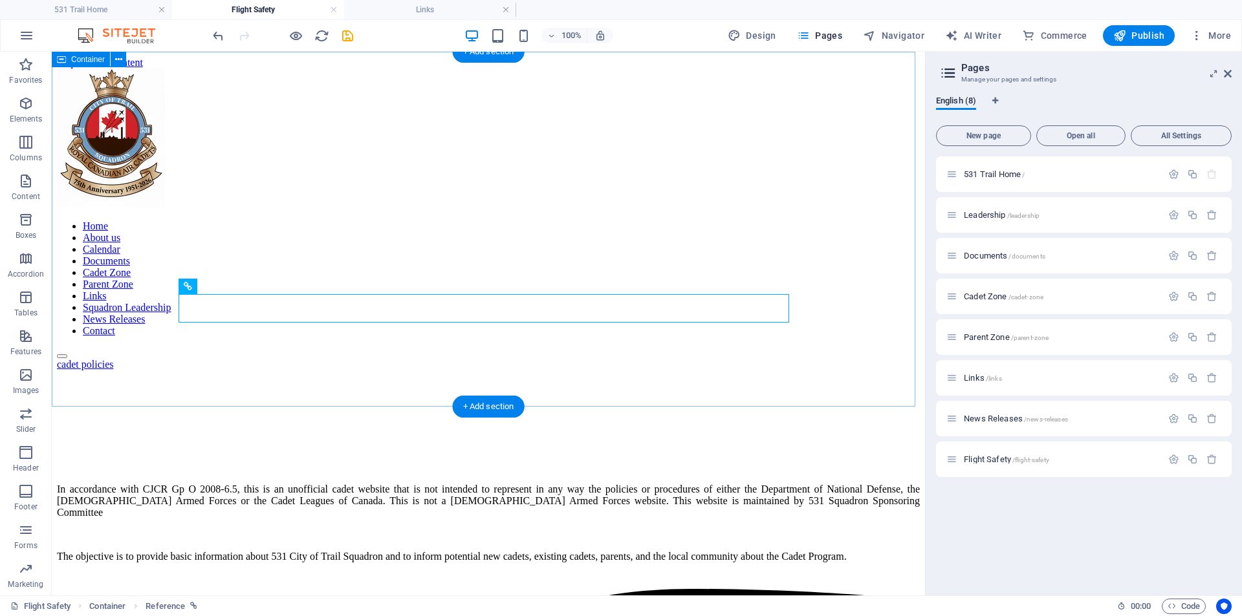
click at [253, 367] on div "cadet policies" at bounding box center [488, 381] width 863 height 44
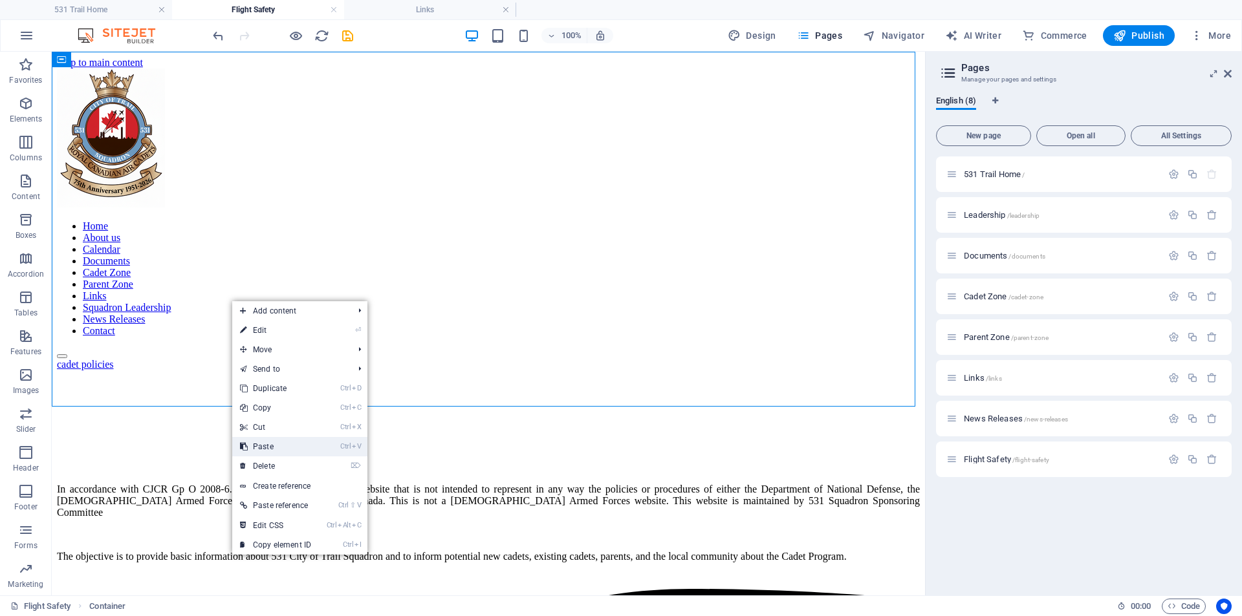
click at [292, 446] on link "Ctrl V Paste" at bounding box center [275, 446] width 87 height 19
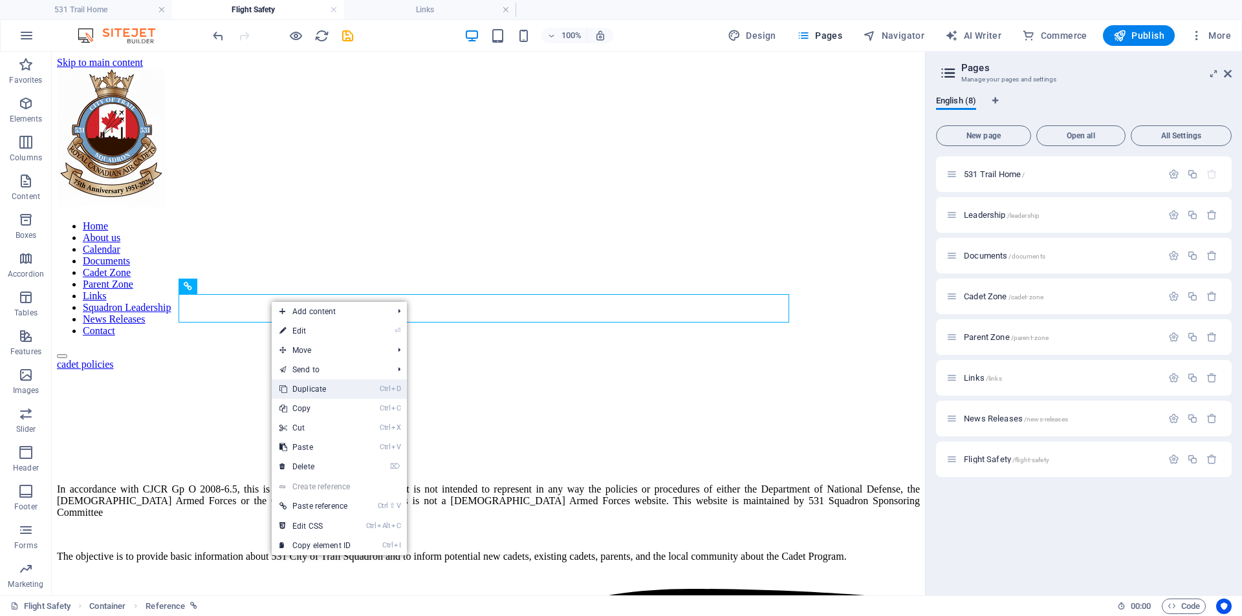
click at [304, 384] on link "Ctrl D Duplicate" at bounding box center [315, 389] width 87 height 19
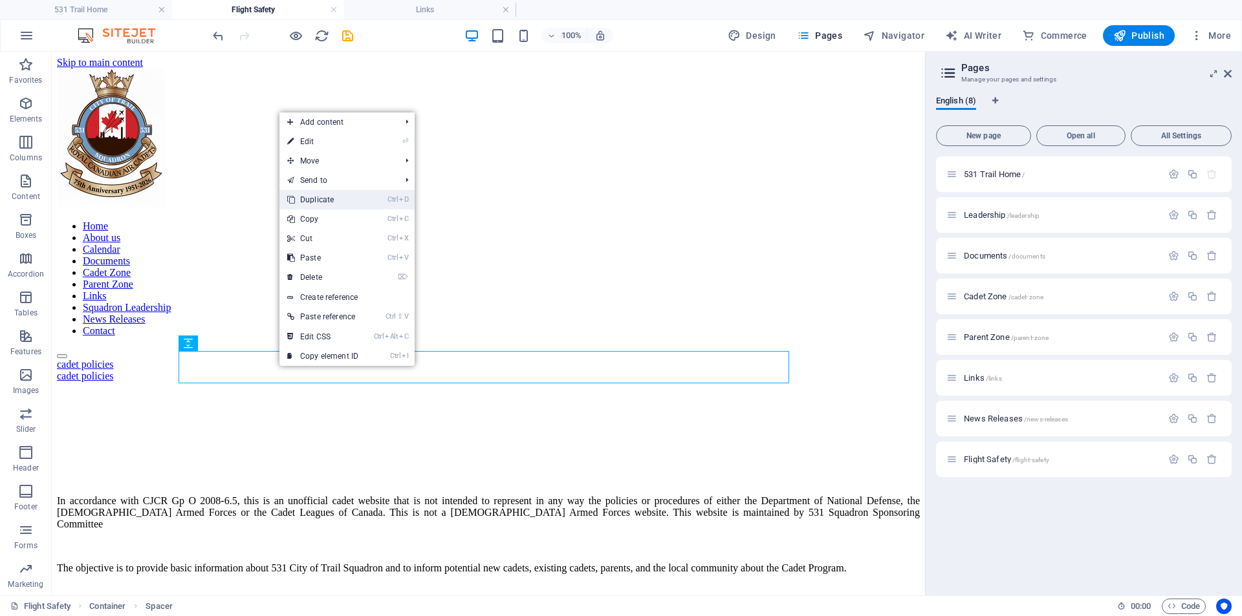
click at [330, 199] on link "Ctrl D Duplicate" at bounding box center [322, 199] width 87 height 19
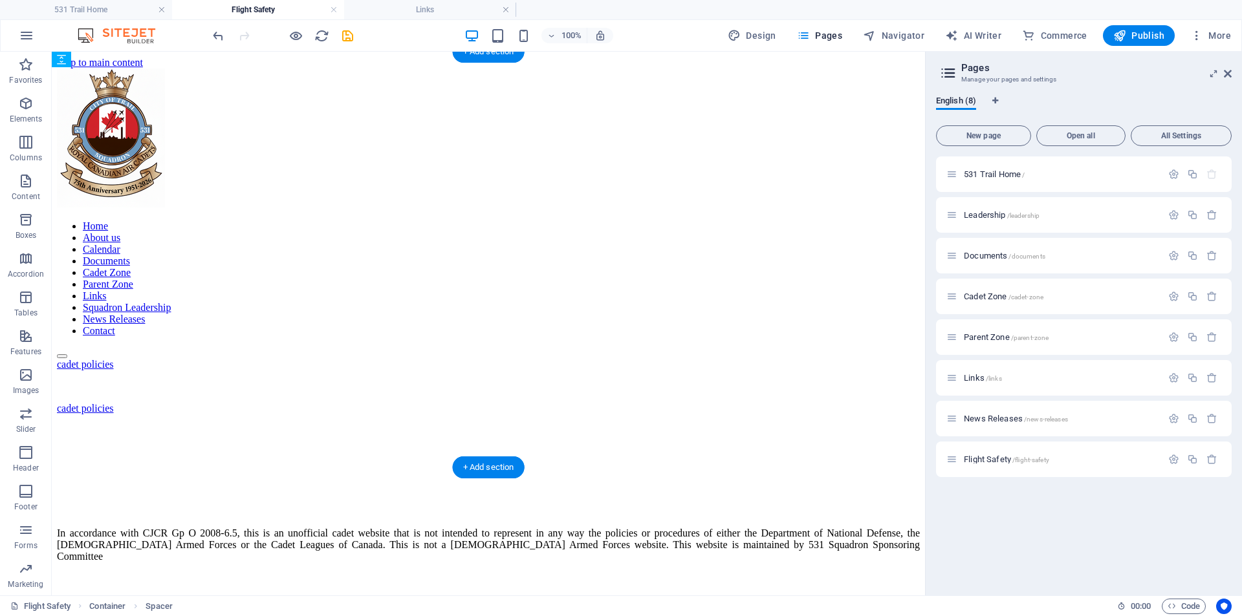
drag, startPoint x: 263, startPoint y: 403, endPoint x: 267, endPoint y: 327, distance: 75.8
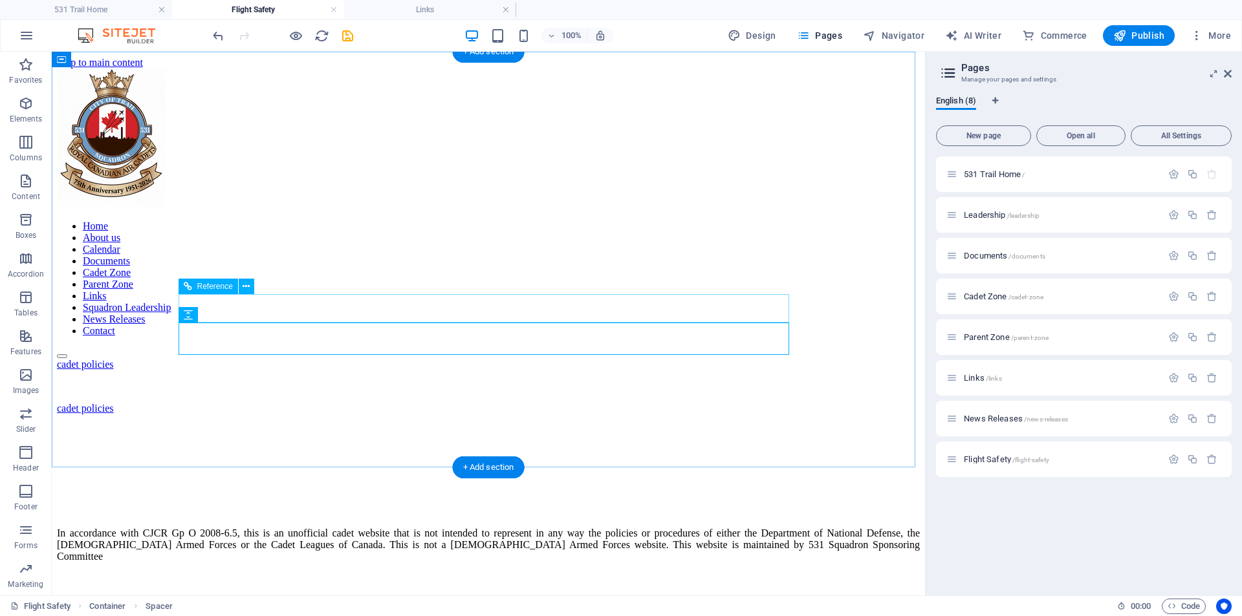
click at [217, 359] on div "cadet policies" at bounding box center [488, 365] width 863 height 12
click at [248, 359] on div "cadet policies" at bounding box center [488, 365] width 863 height 12
drag, startPoint x: 300, startPoint y: 359, endPoint x: 248, endPoint y: 307, distance: 73.2
click at [248, 359] on div "cadet policies" at bounding box center [488, 365] width 863 height 12
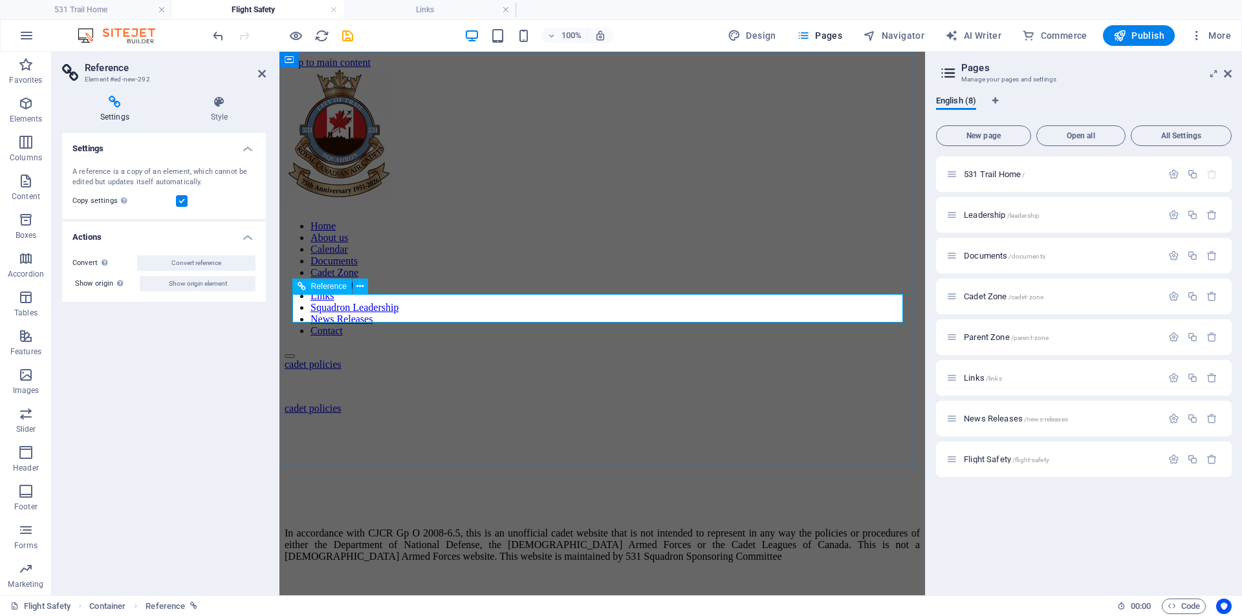
click at [362, 359] on div "cadet policies" at bounding box center [602, 365] width 635 height 12
click at [376, 359] on div "cadet policies" at bounding box center [602, 365] width 635 height 12
click at [356, 283] on button at bounding box center [361, 287] width 16 height 16
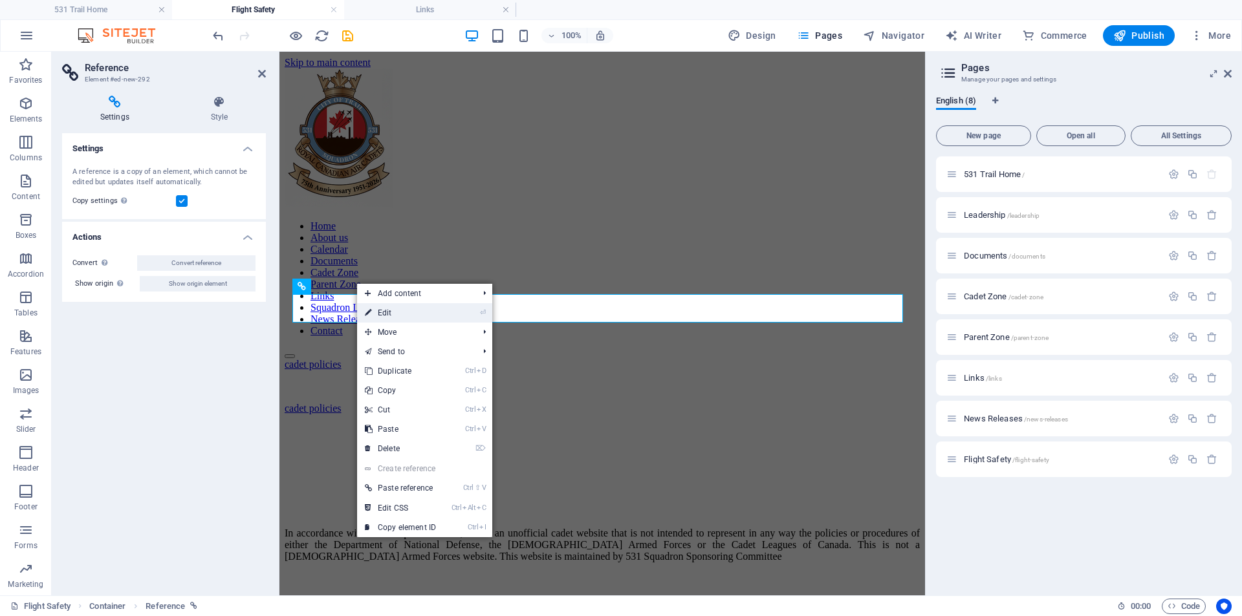
click at [390, 316] on link "⏎ Edit" at bounding box center [400, 312] width 87 height 19
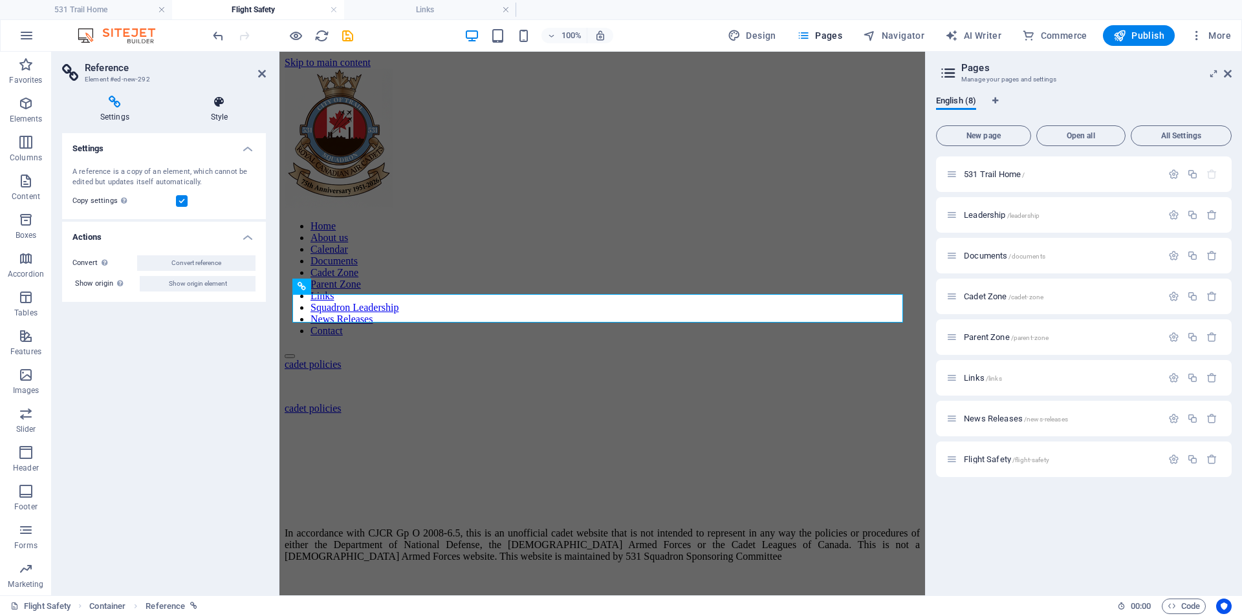
click at [215, 107] on icon at bounding box center [219, 102] width 93 height 13
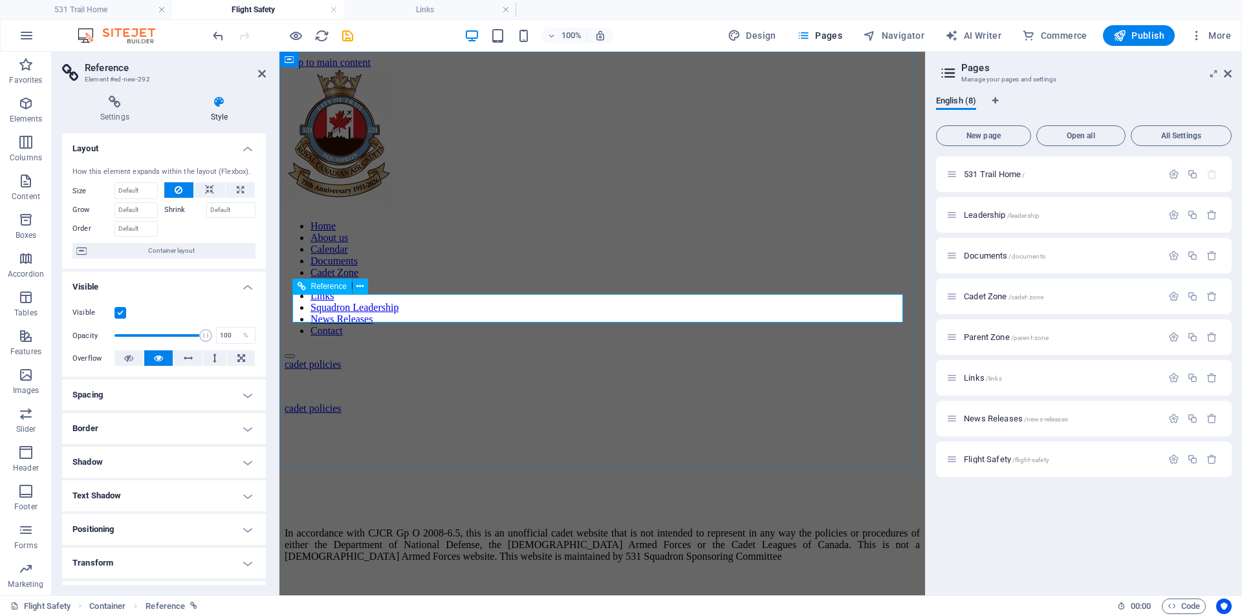
click at [335, 287] on span "Reference" at bounding box center [329, 287] width 36 height 8
click at [356, 287] on icon at bounding box center [359, 287] width 7 height 14
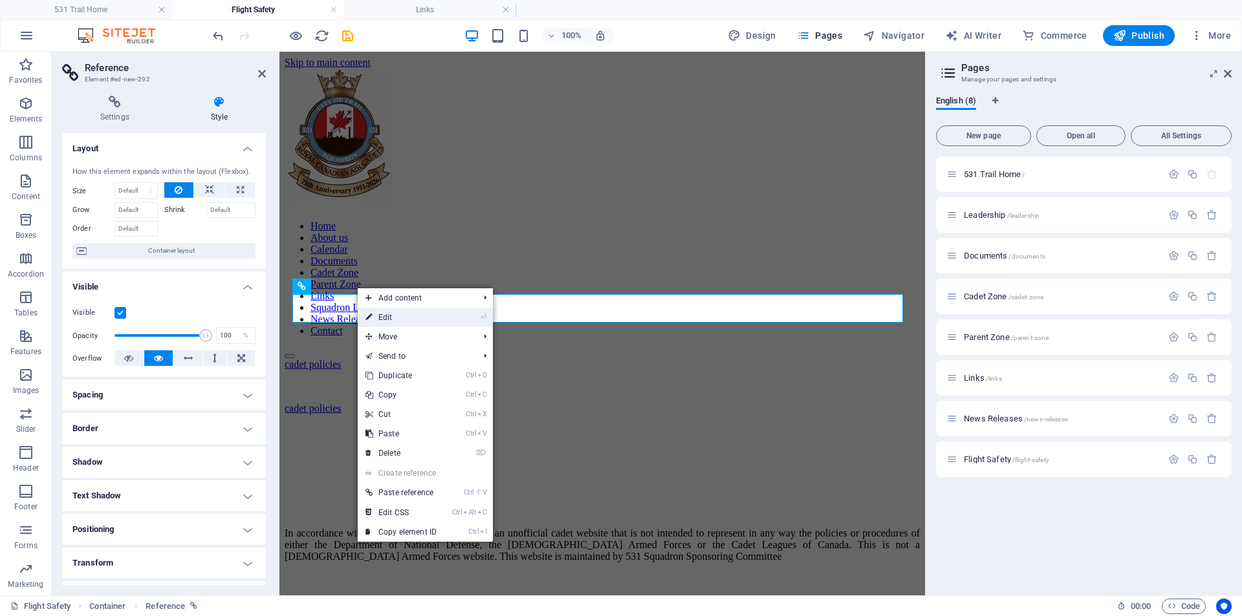
click at [389, 320] on link "⏎ Edit" at bounding box center [401, 317] width 87 height 19
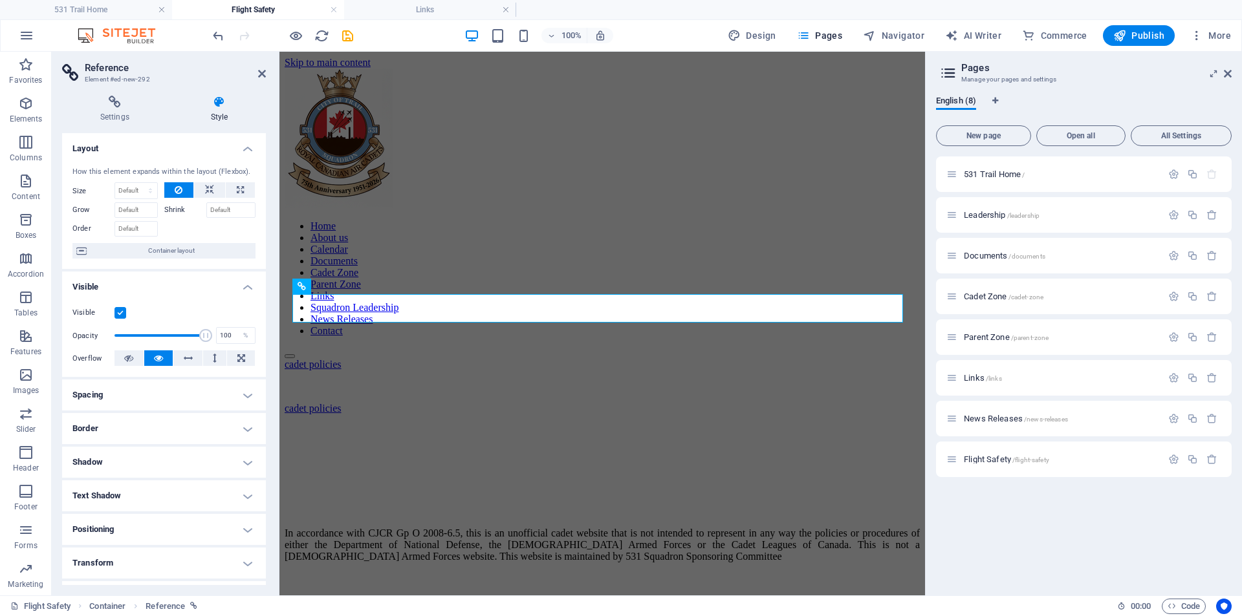
click at [193, 449] on h4 "Shadow" at bounding box center [164, 462] width 204 height 31
click at [266, 72] on aside "Reference Element #ed-new-292 Settings Style Settings A reference is a copy of …" at bounding box center [166, 324] width 228 height 544
click at [261, 72] on icon at bounding box center [262, 74] width 8 height 10
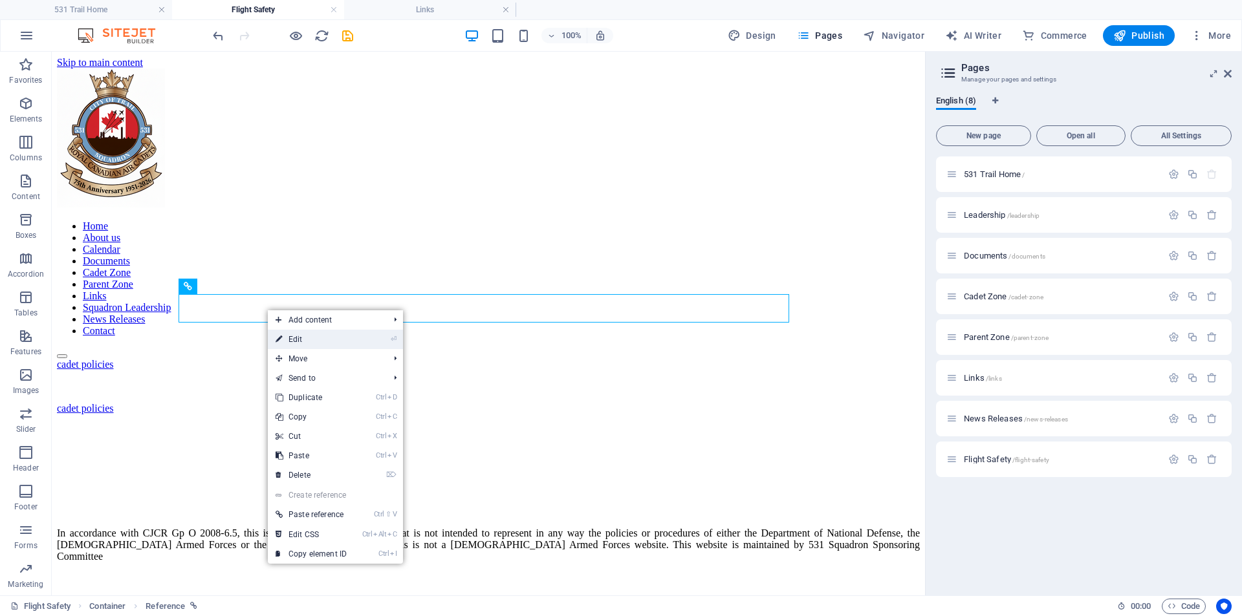
click at [284, 338] on link "⏎ Edit" at bounding box center [311, 339] width 87 height 19
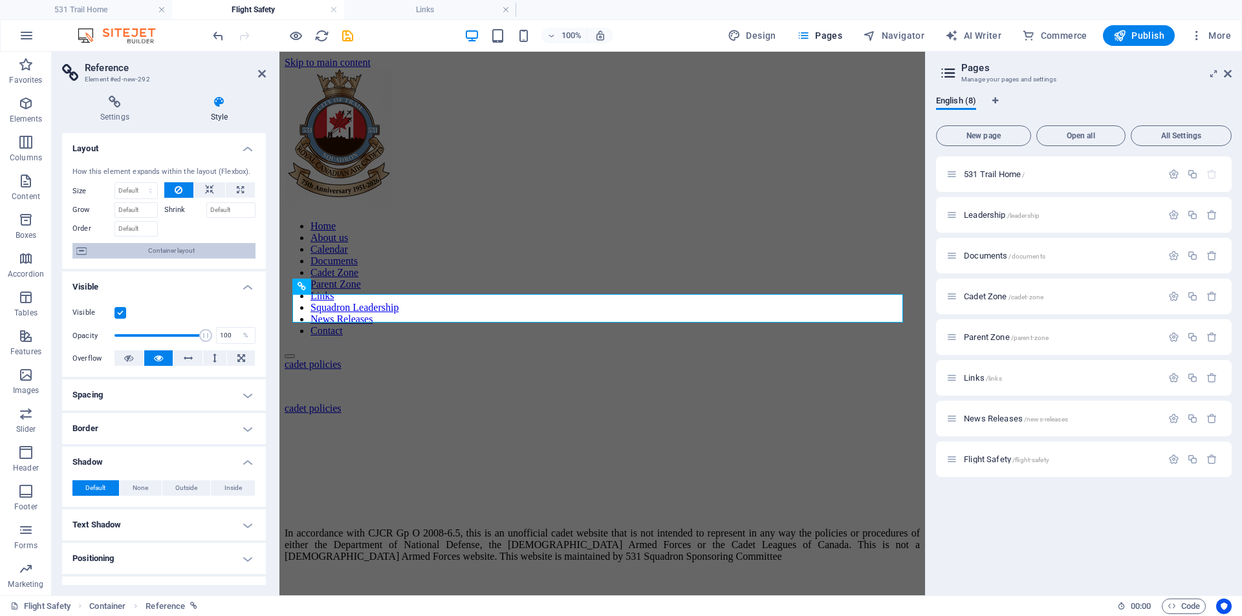
click at [142, 253] on span "Container layout" at bounding box center [171, 251] width 161 height 16
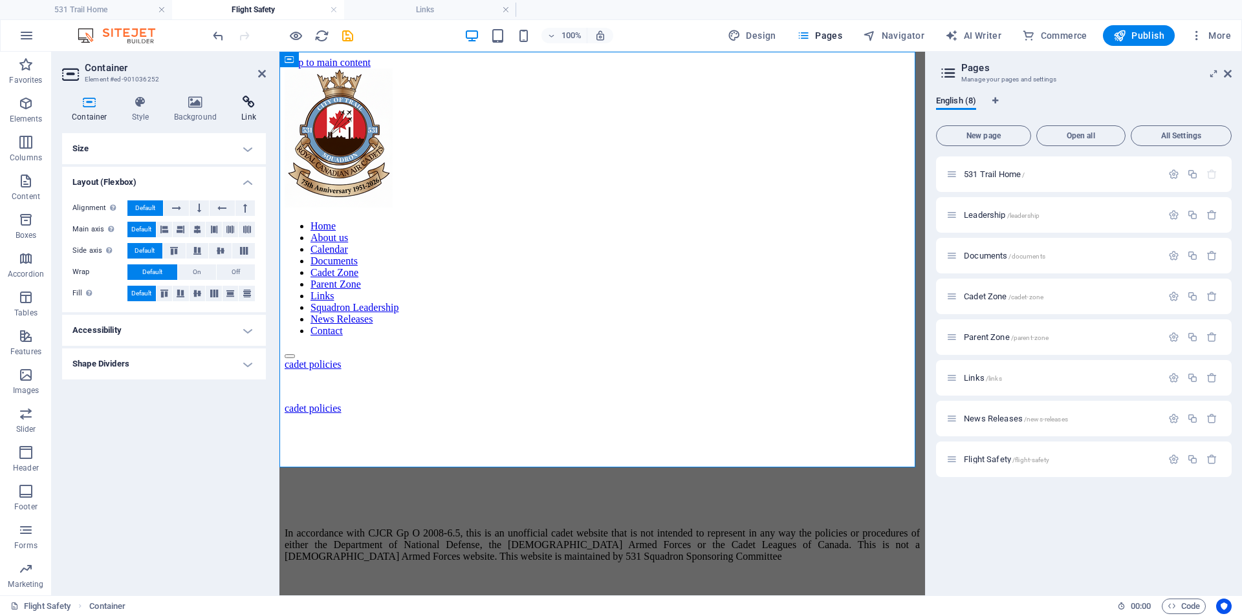
click at [245, 100] on icon at bounding box center [249, 102] width 34 height 13
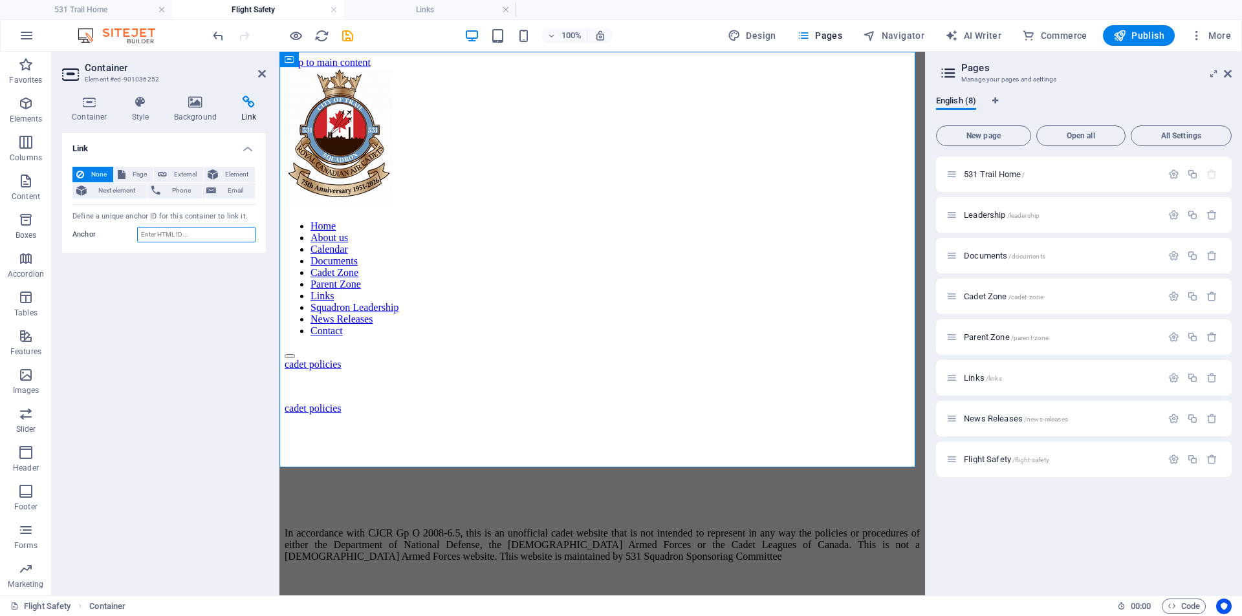
click at [210, 239] on input "Anchor" at bounding box center [196, 235] width 118 height 16
paste input "[URL][DOMAIN_NAME]"
type input "[URL][DOMAIN_NAME]"
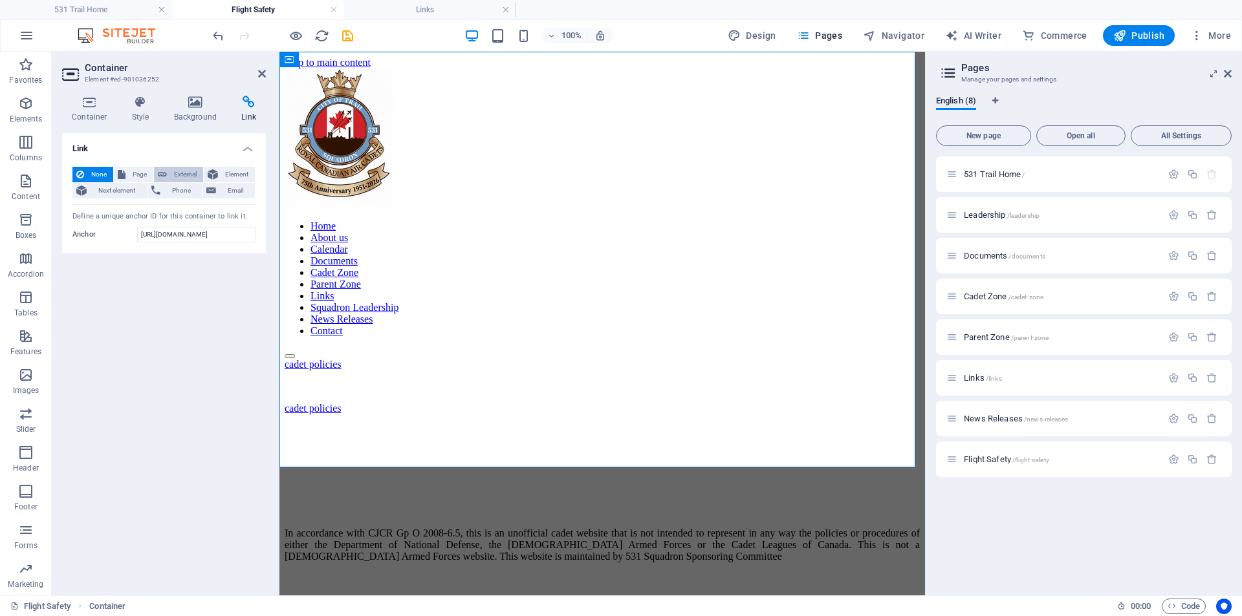
click at [190, 174] on span "External" at bounding box center [185, 175] width 28 height 16
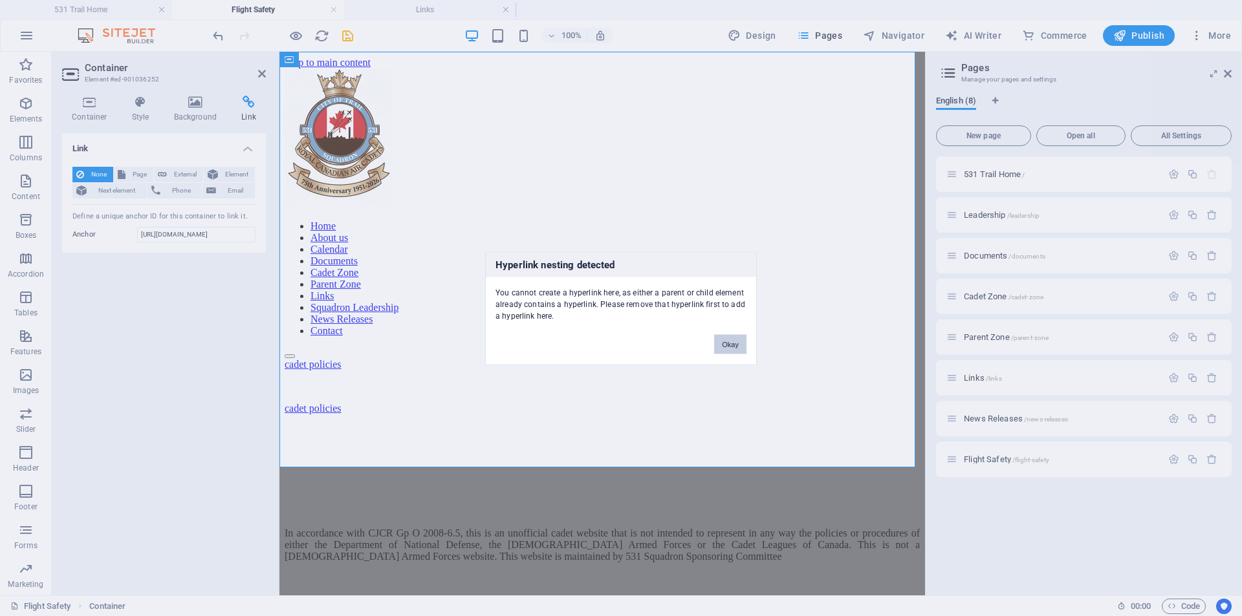
click at [726, 349] on button "Okay" at bounding box center [730, 343] width 32 height 19
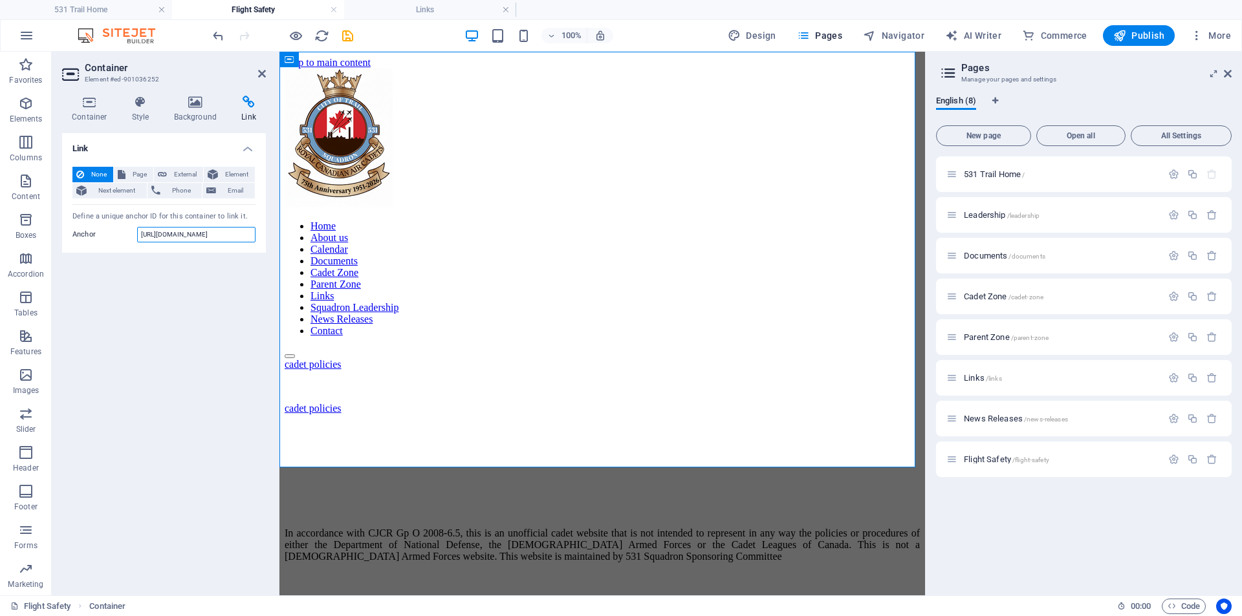
click at [185, 232] on input "[URL][DOMAIN_NAME]" at bounding box center [196, 235] width 118 height 16
click at [168, 171] on button "External" at bounding box center [178, 175] width 49 height 16
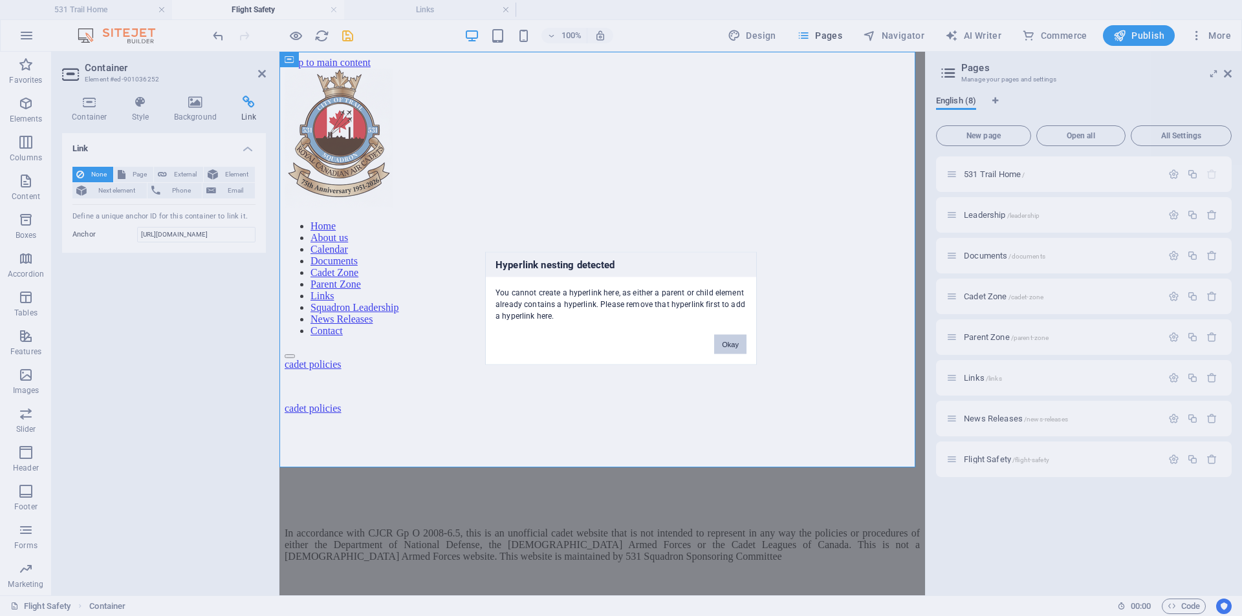
click at [737, 340] on button "Okay" at bounding box center [730, 343] width 32 height 19
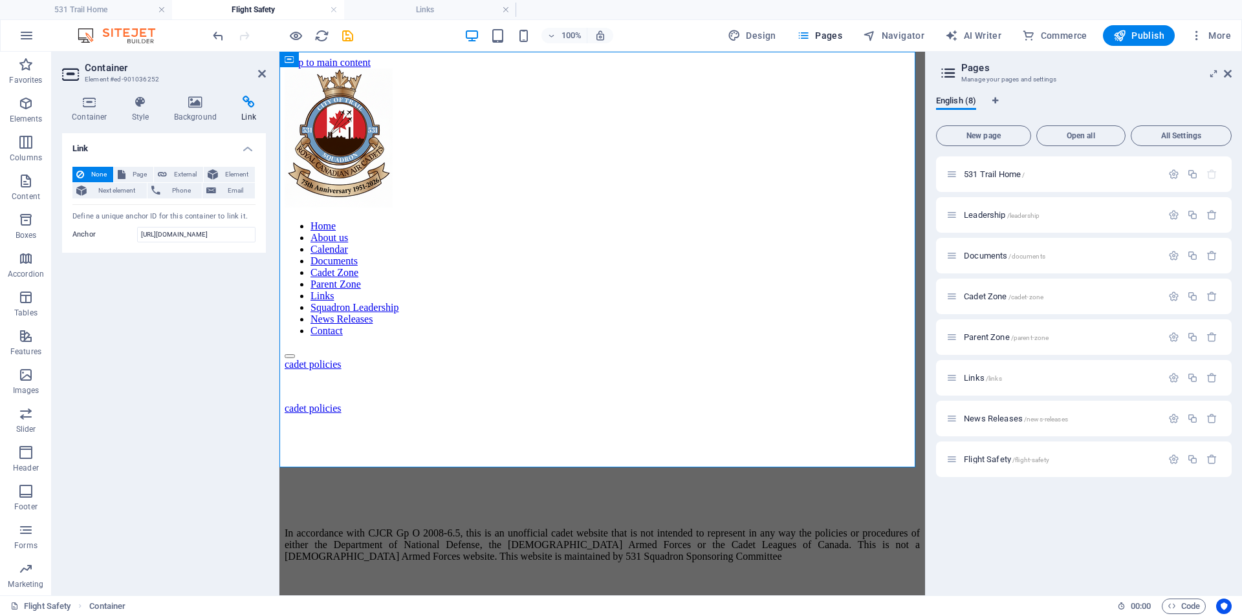
click at [270, 73] on aside "Container Element #ed-901036252 Container Style Background Link Size Height Def…" at bounding box center [166, 324] width 228 height 544
click at [261, 72] on icon at bounding box center [262, 74] width 8 height 10
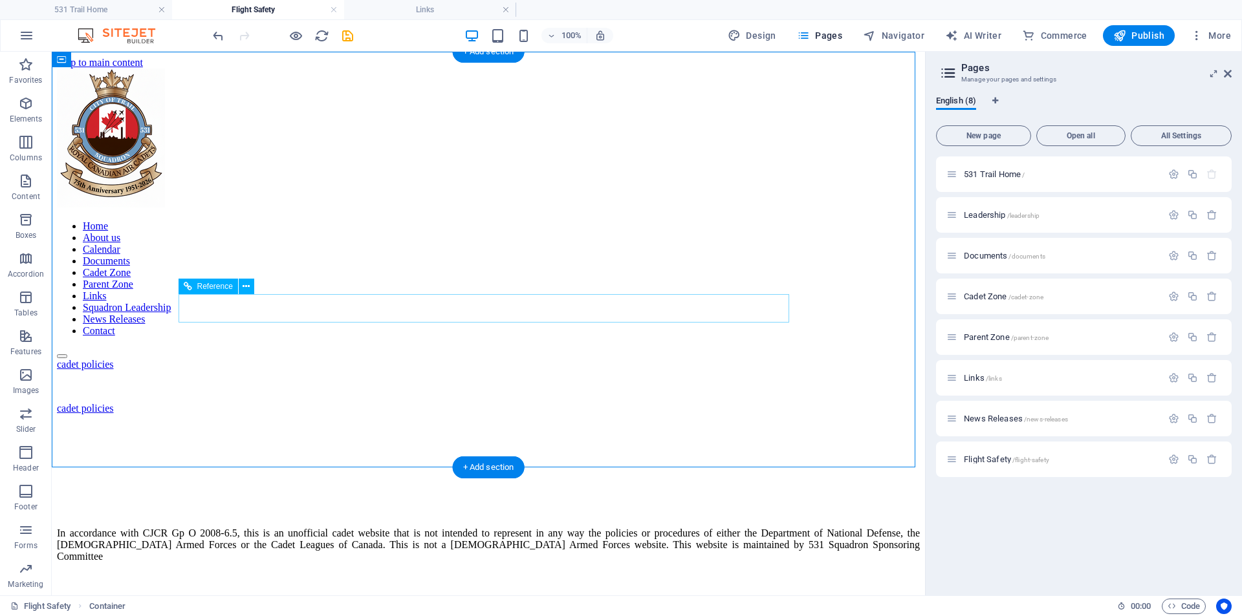
click at [260, 359] on div "cadet policies" at bounding box center [488, 365] width 863 height 12
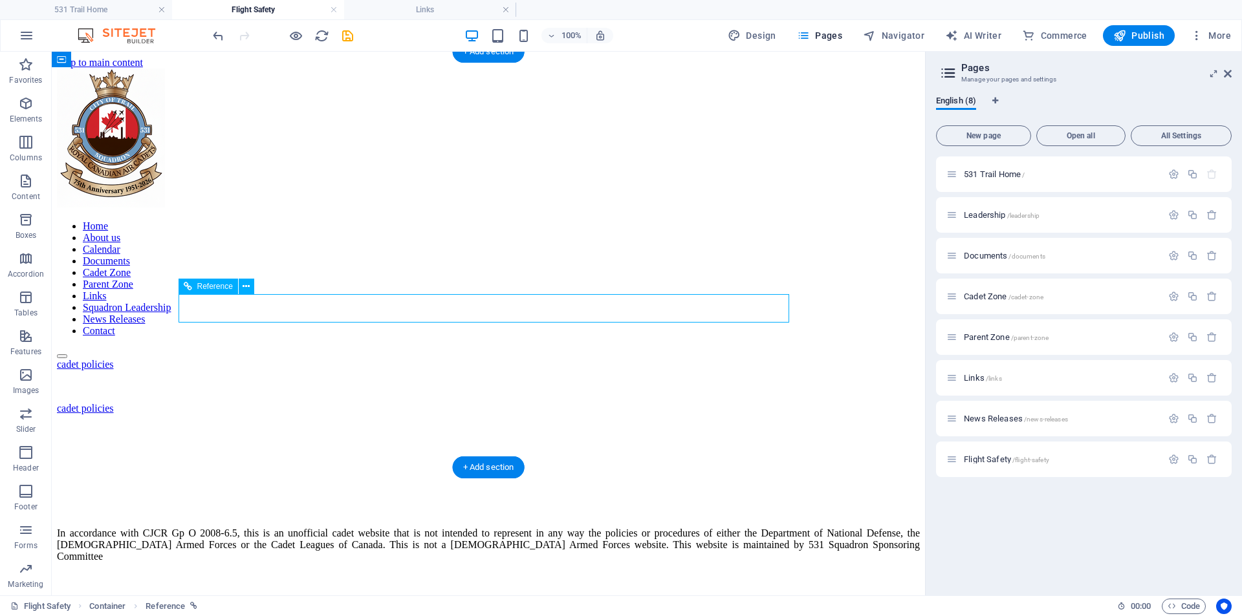
click at [255, 359] on div "cadet policies" at bounding box center [488, 365] width 863 height 12
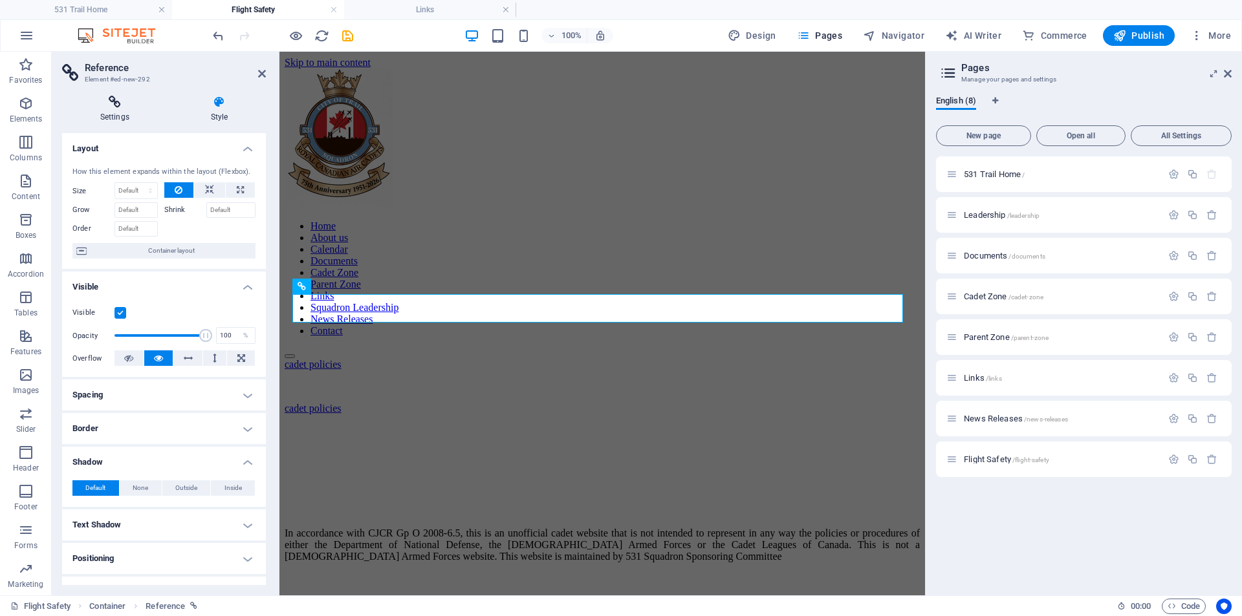
click at [113, 113] on h4 "Settings" at bounding box center [117, 109] width 111 height 27
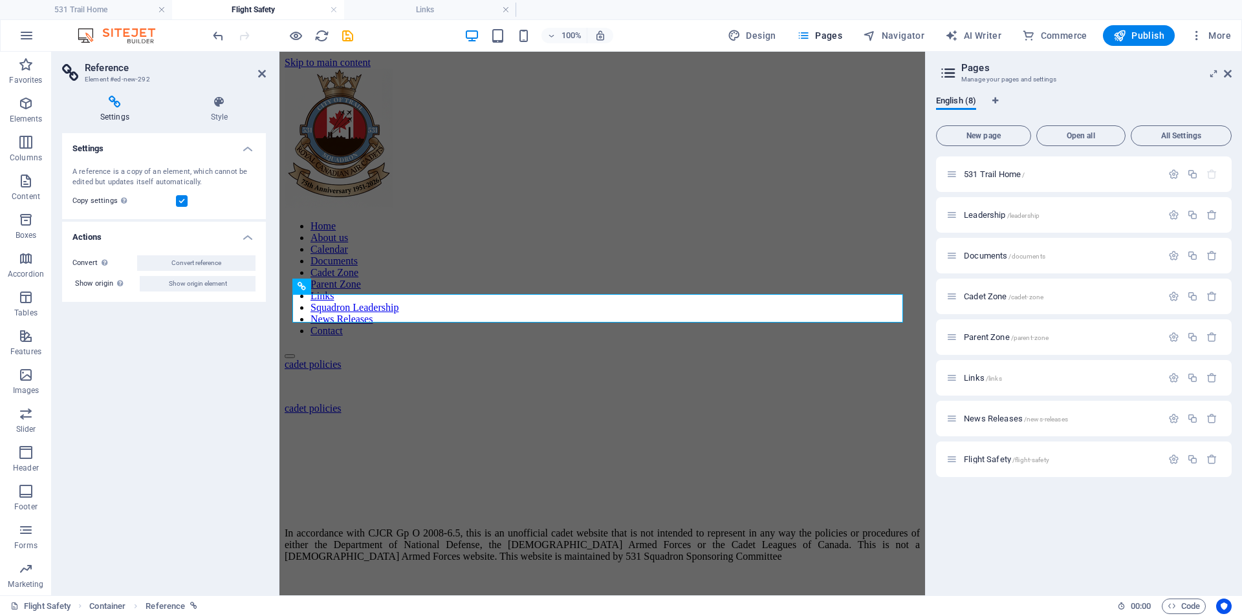
click at [184, 203] on label at bounding box center [182, 201] width 12 height 12
click at [0, 0] on input "Copy settings Use the same settings (flex, animation, position, style) as for t…" at bounding box center [0, 0] width 0 height 0
click at [221, 266] on span "Convert reference" at bounding box center [196, 264] width 50 height 16
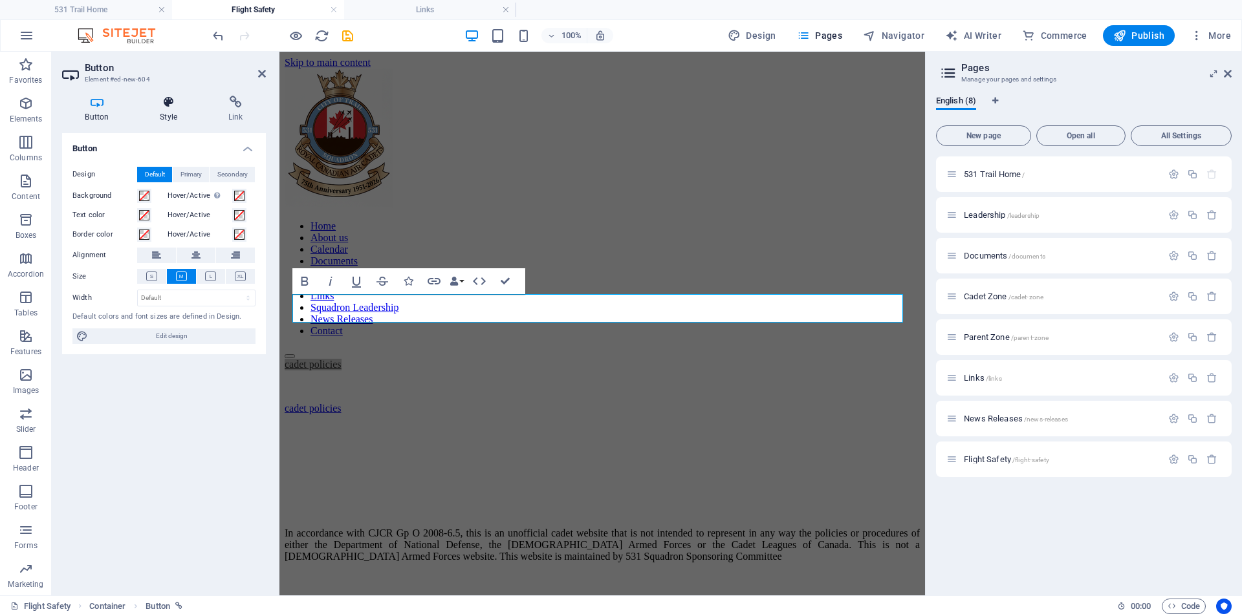
click at [172, 116] on h4 "Style" at bounding box center [171, 109] width 69 height 27
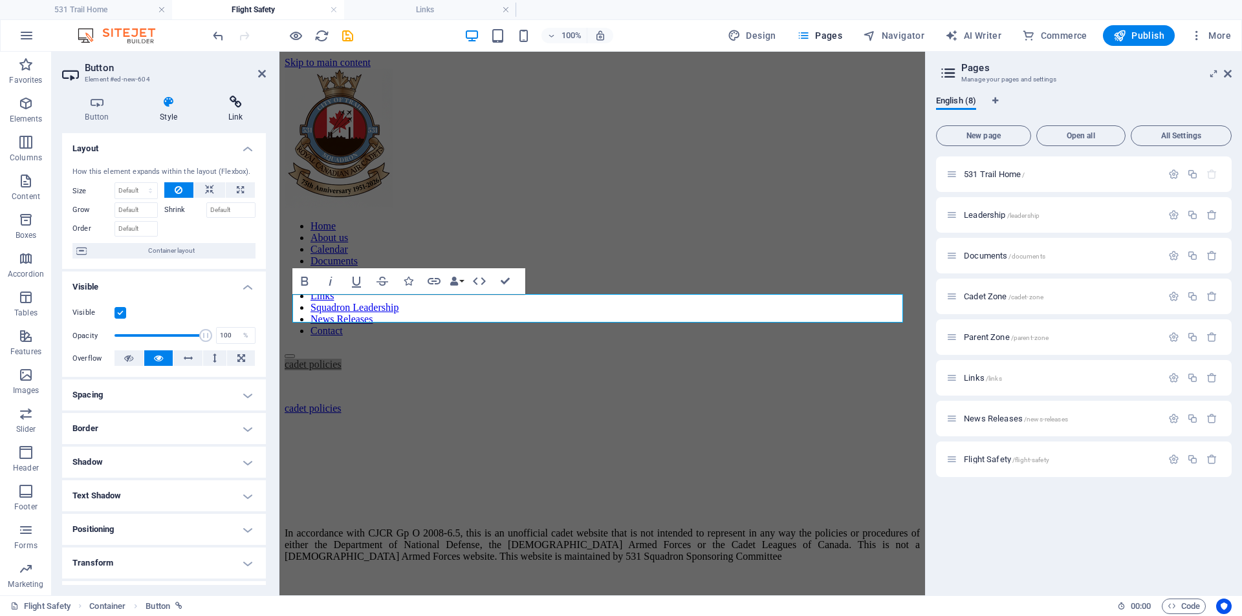
click at [232, 101] on icon at bounding box center [235, 102] width 61 height 13
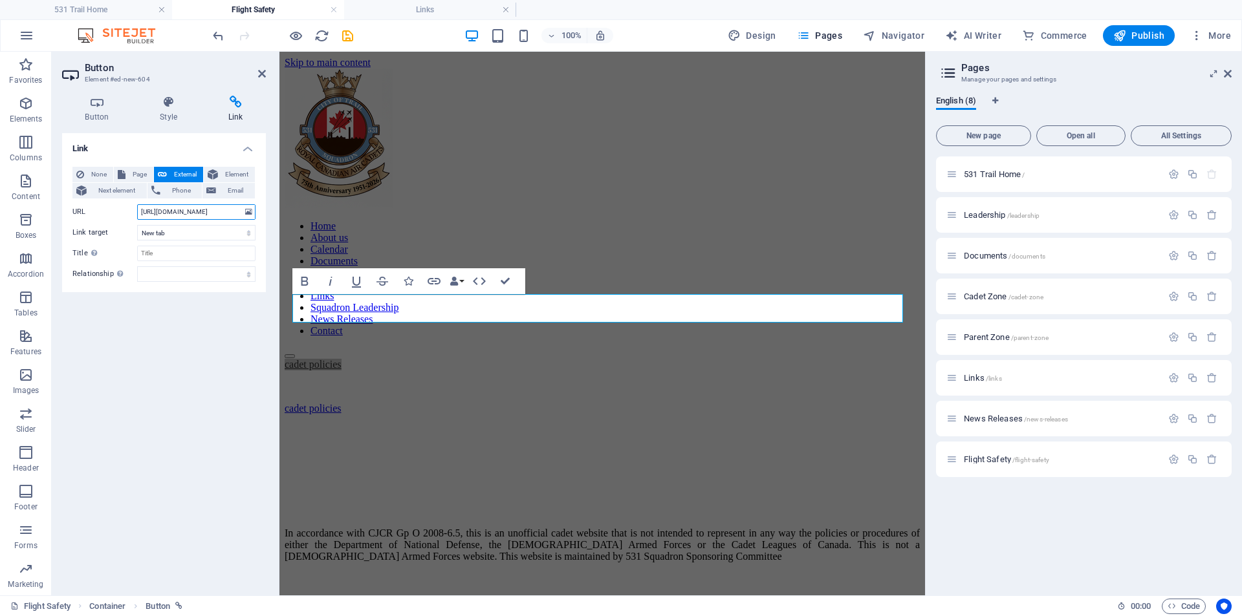
scroll to position [0, 229]
drag, startPoint x: 143, startPoint y: 211, endPoint x: 264, endPoint y: 212, distance: 121.0
click at [264, 212] on div "None Page External Element Next element Phone Email Page 531 Trail Home Leaders…" at bounding box center [164, 225] width 204 height 136
type input "h"
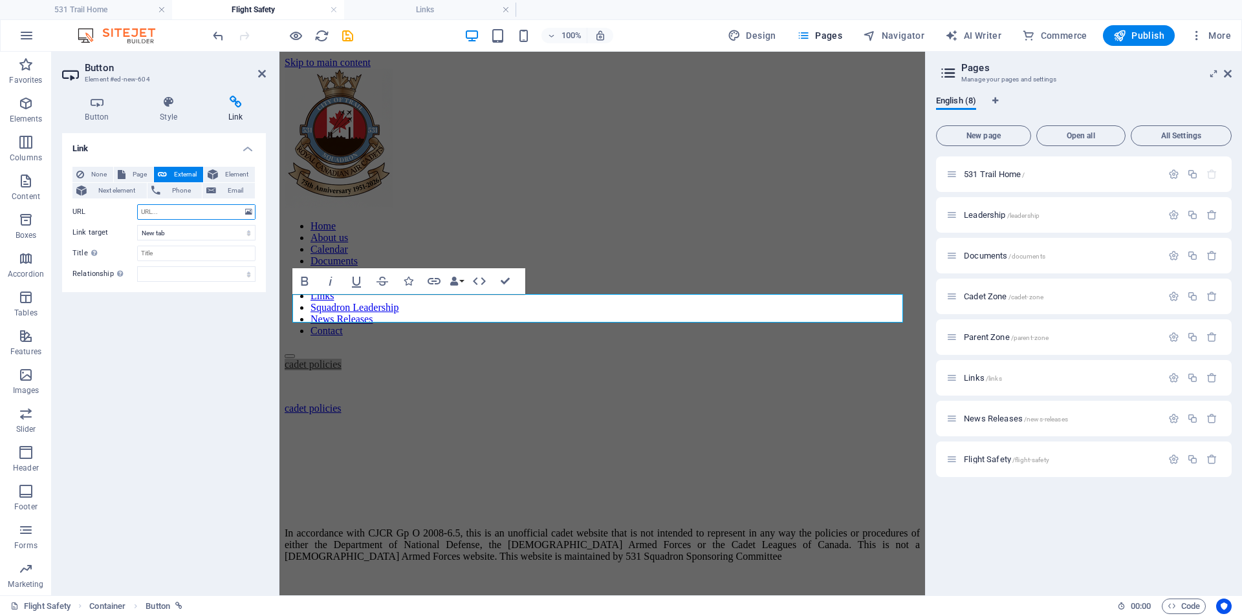
paste input "[URL][DOMAIN_NAME]"
type input "[URL][DOMAIN_NAME]"
click at [342, 359] on link "cadet policies" at bounding box center [313, 364] width 57 height 11
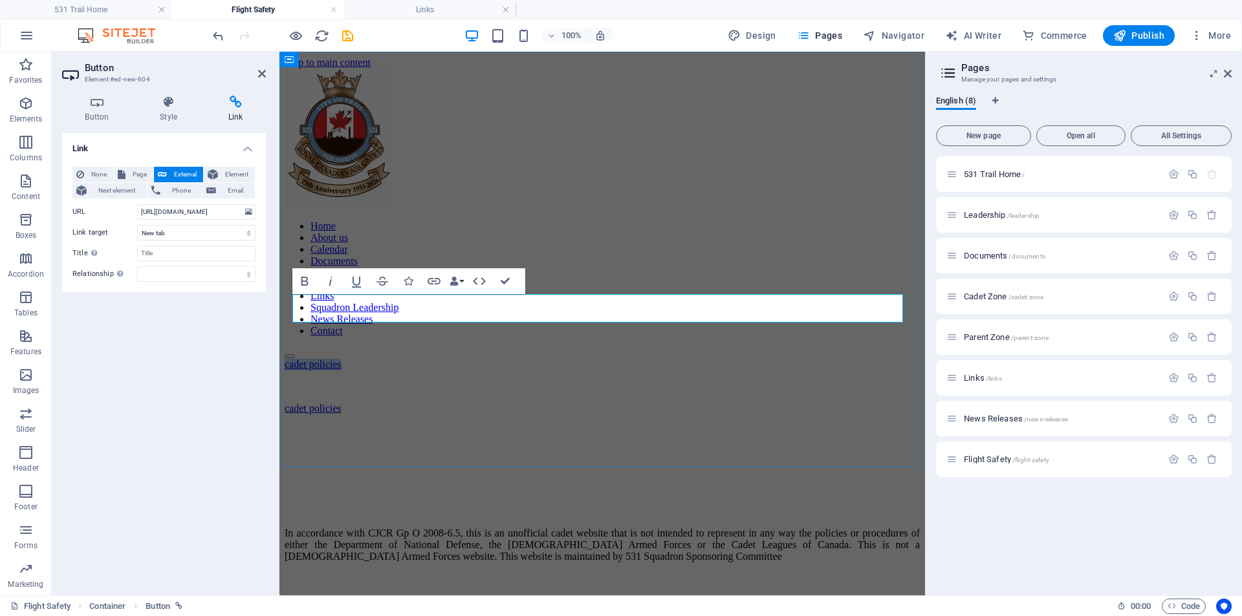
drag, startPoint x: 386, startPoint y: 309, endPoint x: 305, endPoint y: 311, distance: 80.9
click at [305, 359] on link "cadet policies" at bounding box center [313, 364] width 57 height 11
click at [383, 403] on div "cadet policies" at bounding box center [602, 409] width 635 height 12
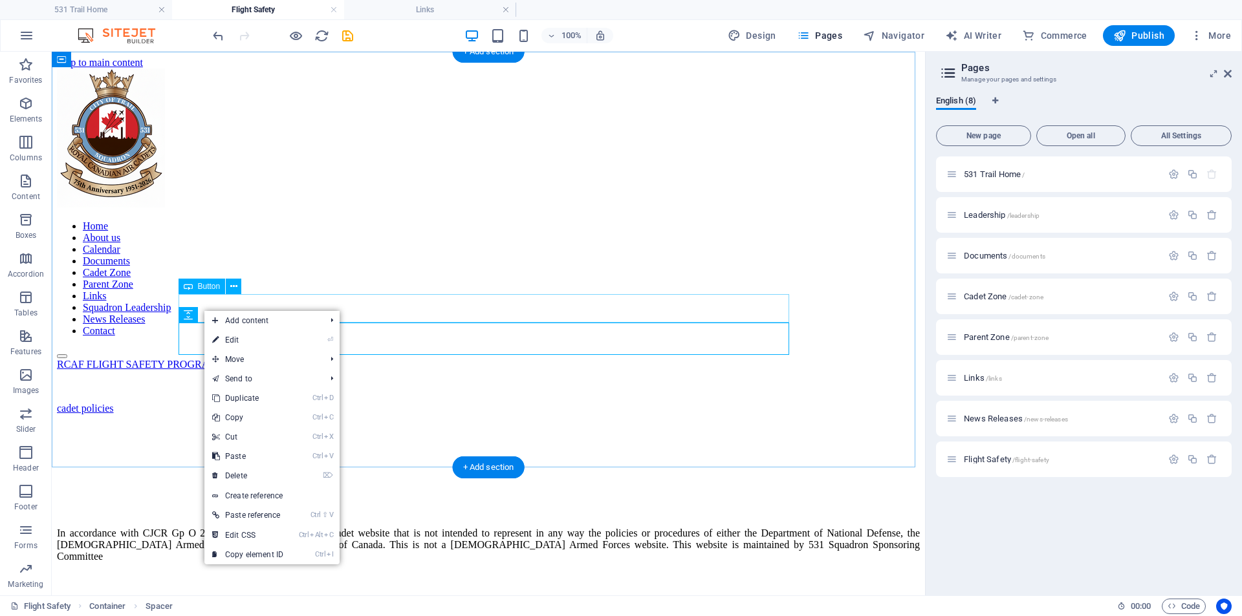
click at [200, 359] on div "RCAF FLIGHT SAFETY PROGRAM" at bounding box center [488, 365] width 863 height 12
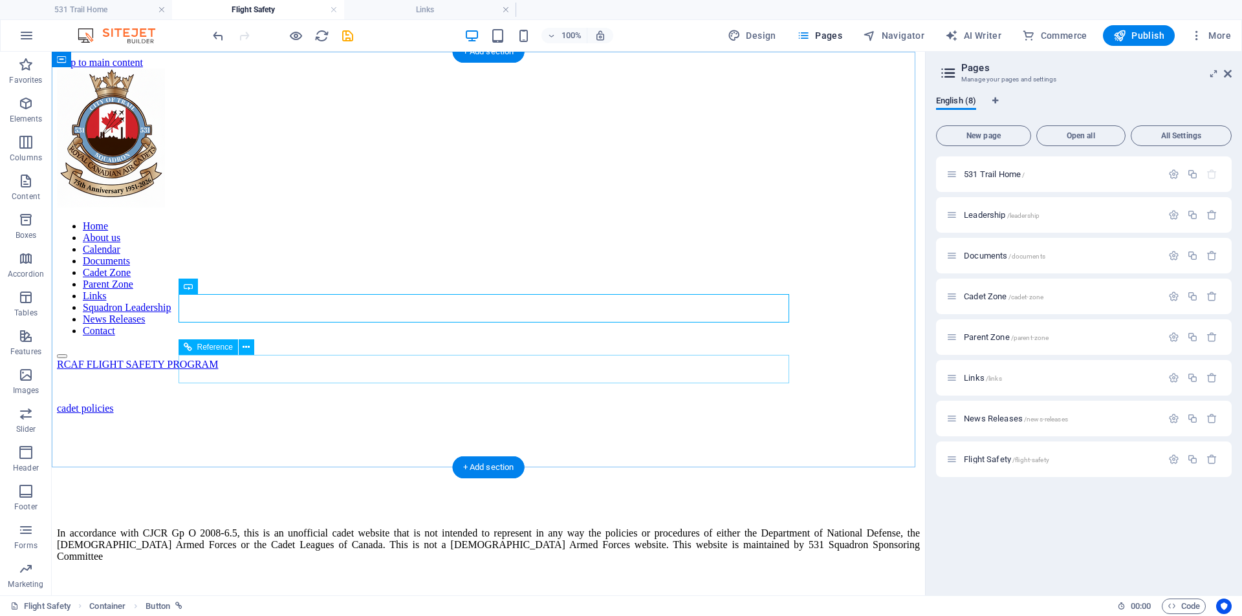
click at [206, 403] on div "cadet policies" at bounding box center [488, 409] width 863 height 12
click at [250, 347] on icon at bounding box center [246, 348] width 7 height 14
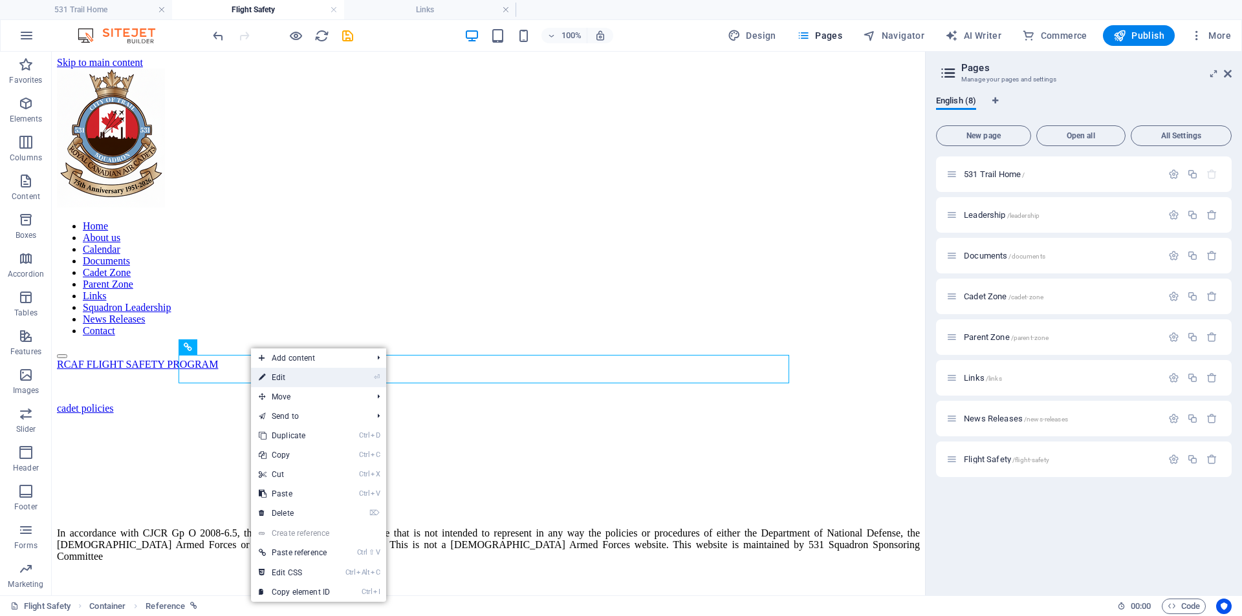
click at [273, 377] on link "⏎ Edit" at bounding box center [294, 377] width 87 height 19
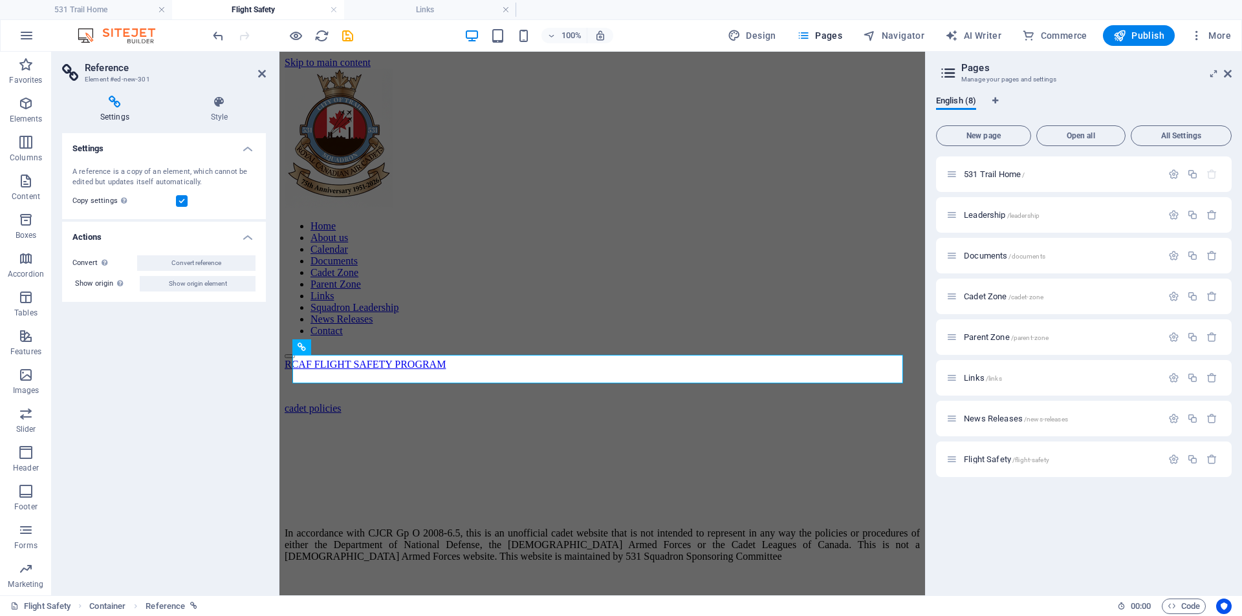
click at [180, 197] on label at bounding box center [182, 201] width 12 height 12
click at [0, 0] on input "Copy settings Use the same settings (flex, animation, position, style) as for t…" at bounding box center [0, 0] width 0 height 0
click at [178, 401] on div "Settings A reference is a copy of an element, which cannot be edited but update…" at bounding box center [164, 359] width 204 height 452
click at [108, 104] on icon at bounding box center [114, 102] width 105 height 13
click at [488, 426] on div "RCAF FLIGHT SAFETY PROGRAM cadet policies" at bounding box center [602, 403] width 635 height 88
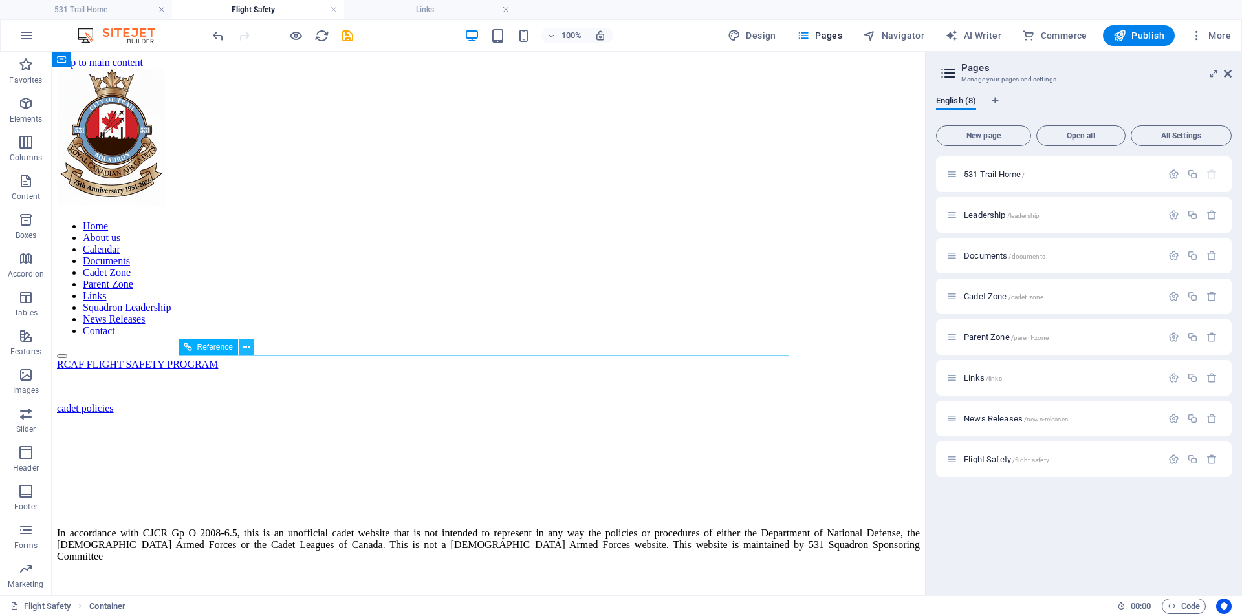
click at [243, 343] on icon at bounding box center [246, 348] width 7 height 14
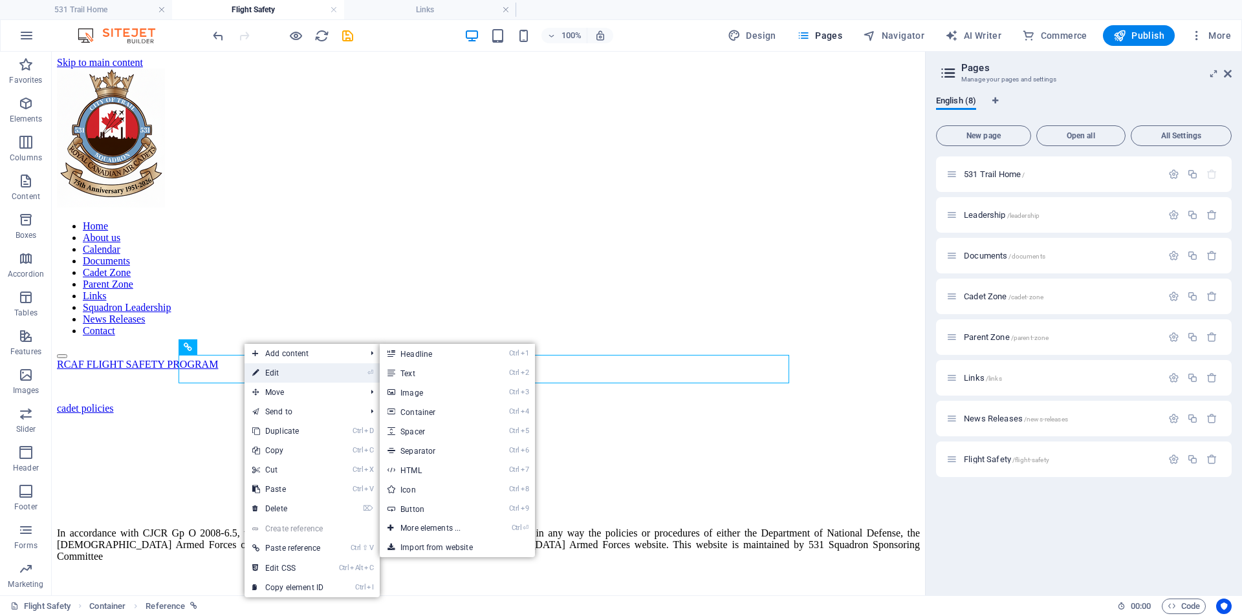
click at [264, 373] on link "⏎ Edit" at bounding box center [288, 373] width 87 height 19
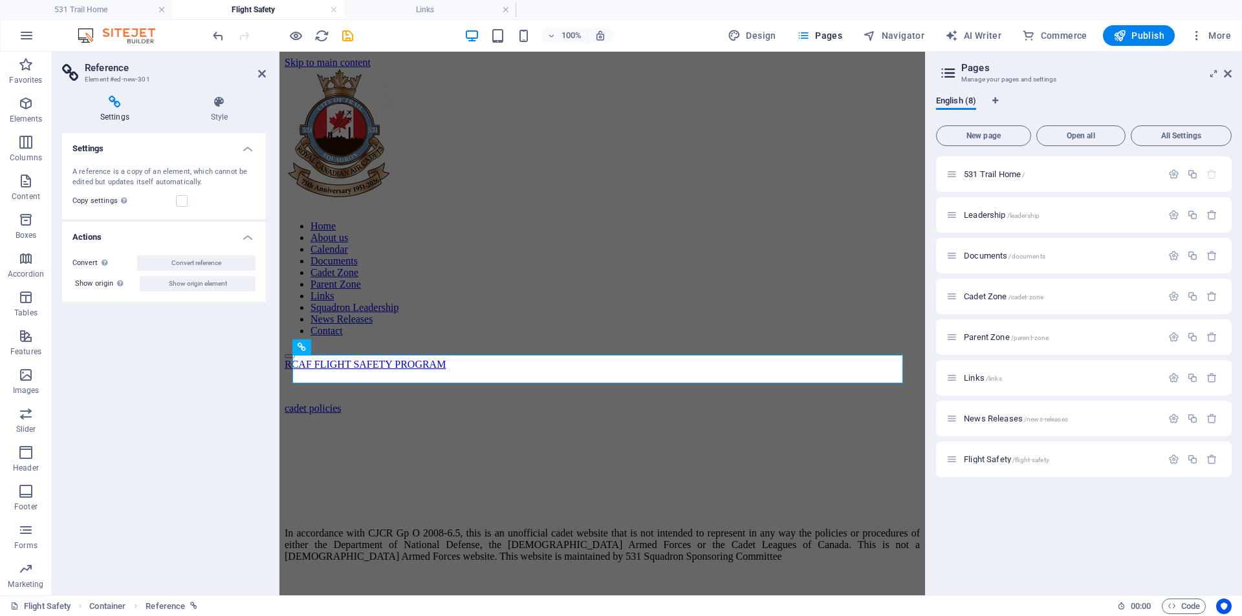
click at [122, 105] on icon at bounding box center [114, 102] width 105 height 13
click at [223, 101] on icon at bounding box center [219, 102] width 93 height 13
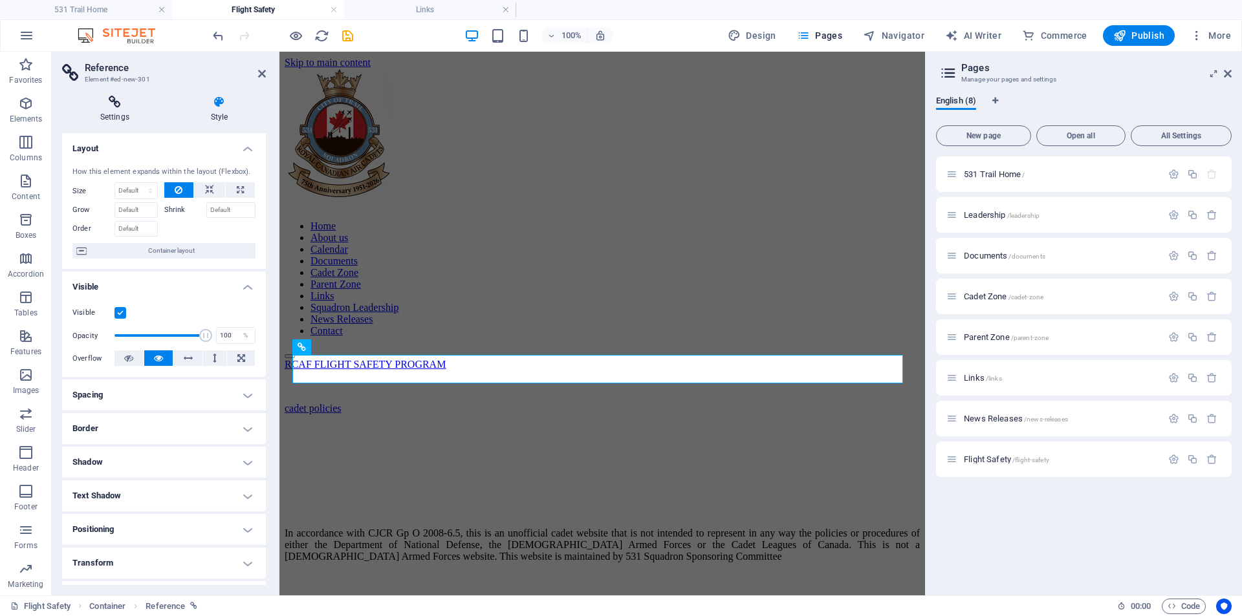
click at [107, 103] on icon at bounding box center [114, 102] width 105 height 13
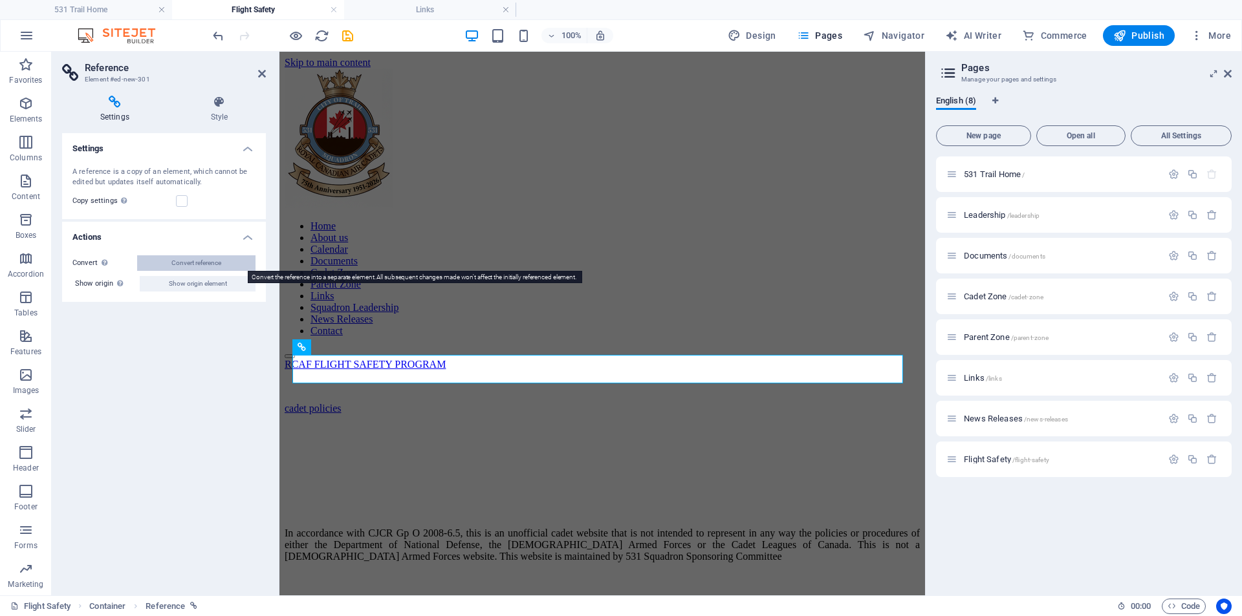
click at [187, 261] on span "Convert reference" at bounding box center [196, 264] width 50 height 16
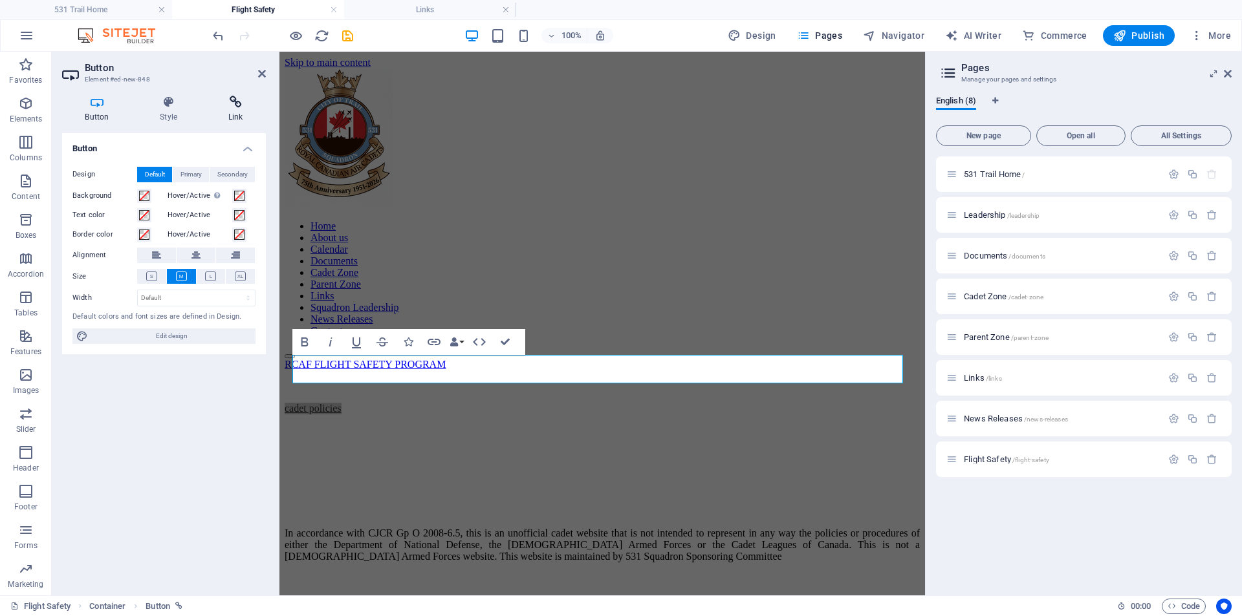
click at [239, 109] on h4 "Link" at bounding box center [235, 109] width 61 height 27
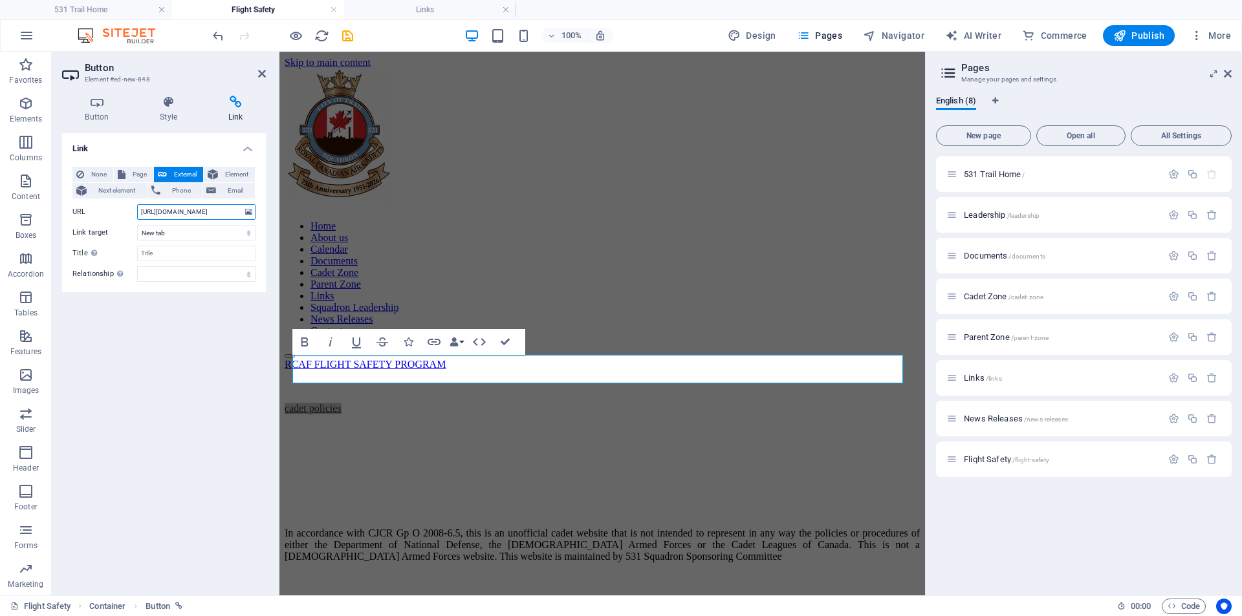
scroll to position [0, 229]
drag, startPoint x: 420, startPoint y: 262, endPoint x: 325, endPoint y: 217, distance: 105.3
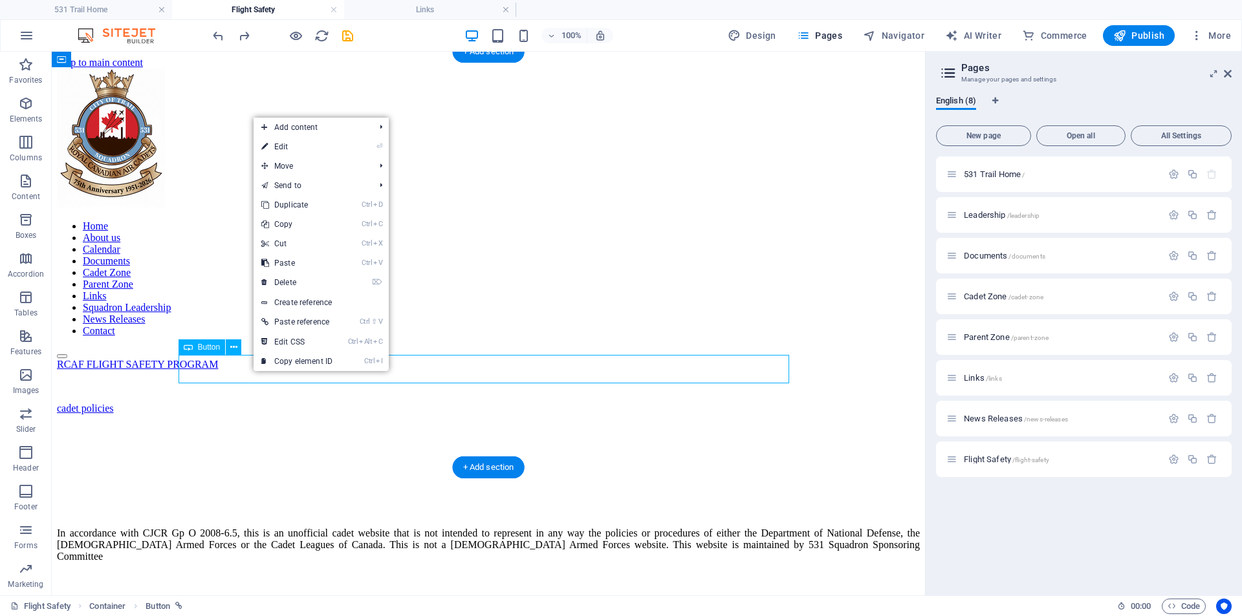
click at [246, 403] on div "cadet policies" at bounding box center [488, 409] width 863 height 12
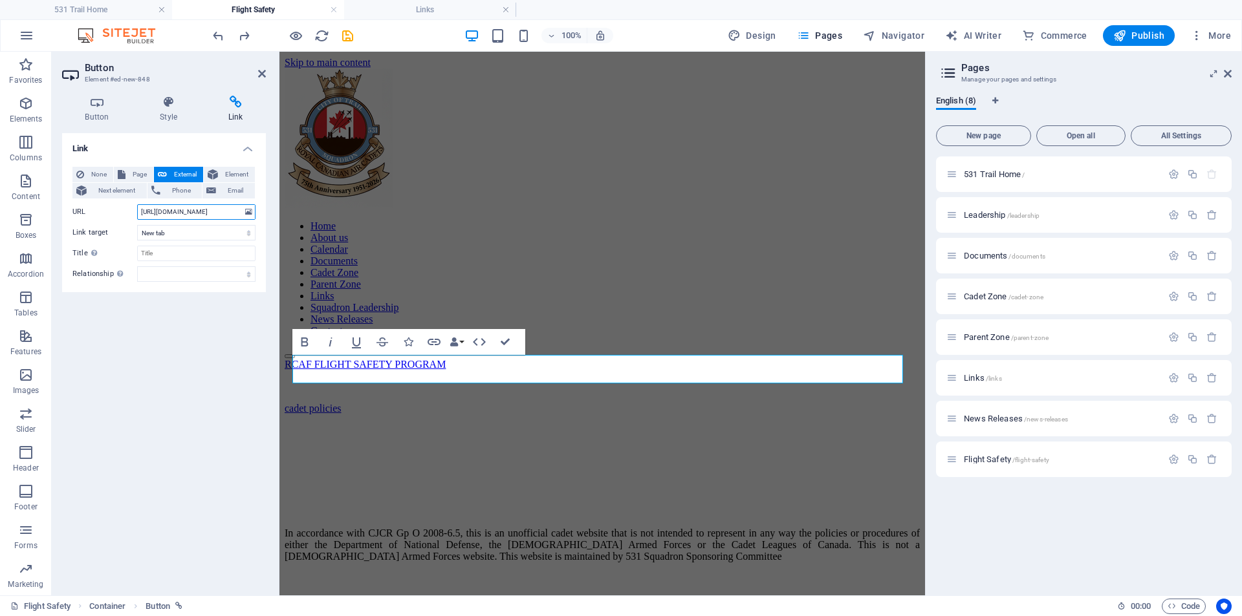
scroll to position [0, 229]
drag, startPoint x: 420, startPoint y: 261, endPoint x: 295, endPoint y: 211, distance: 134.7
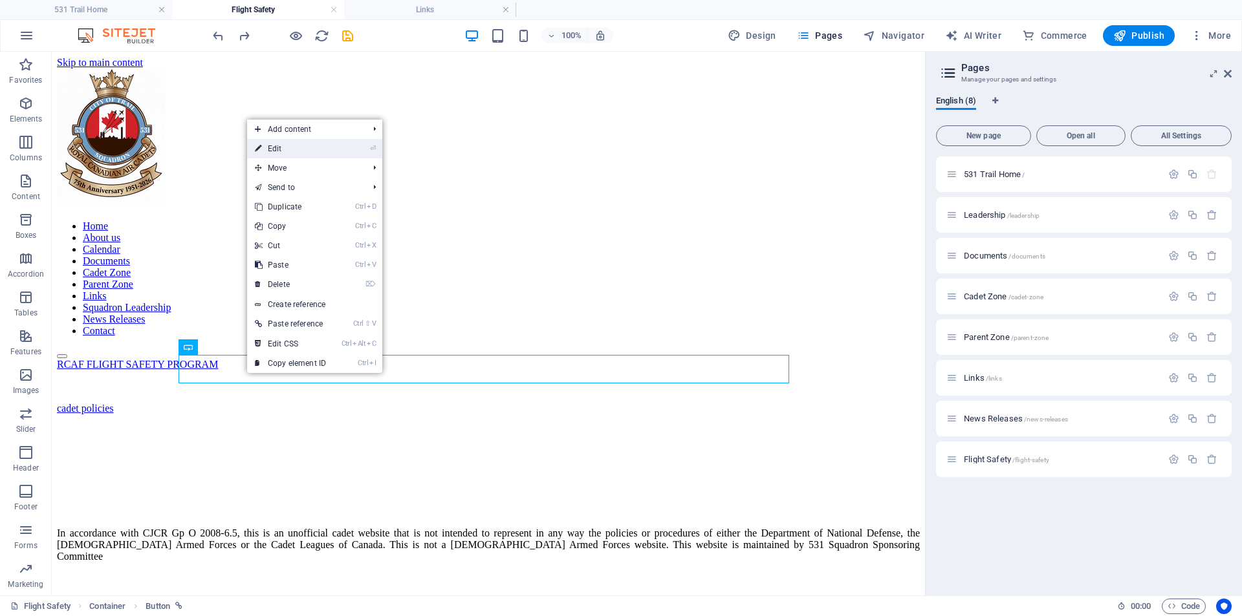
click at [280, 144] on link "⏎ Edit" at bounding box center [290, 148] width 87 height 19
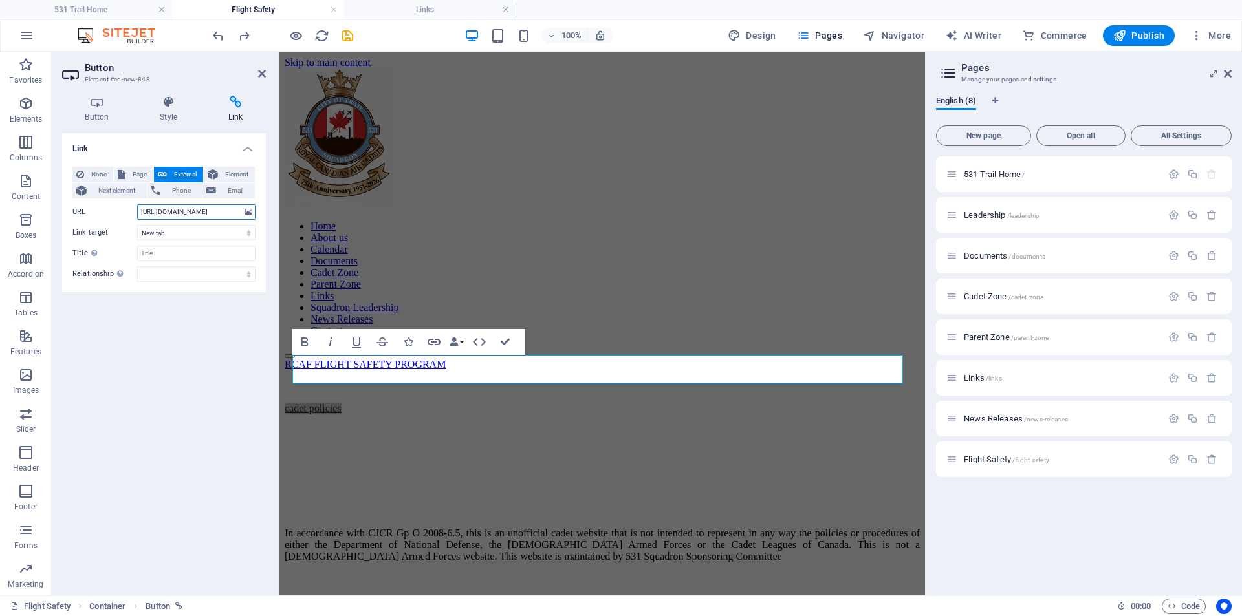
click at [158, 212] on input "[URL][DOMAIN_NAME]" at bounding box center [196, 212] width 118 height 16
type input "l"
type input "[URL][DOMAIN_NAME]"
click at [342, 403] on link "cadet policies" at bounding box center [313, 408] width 57 height 11
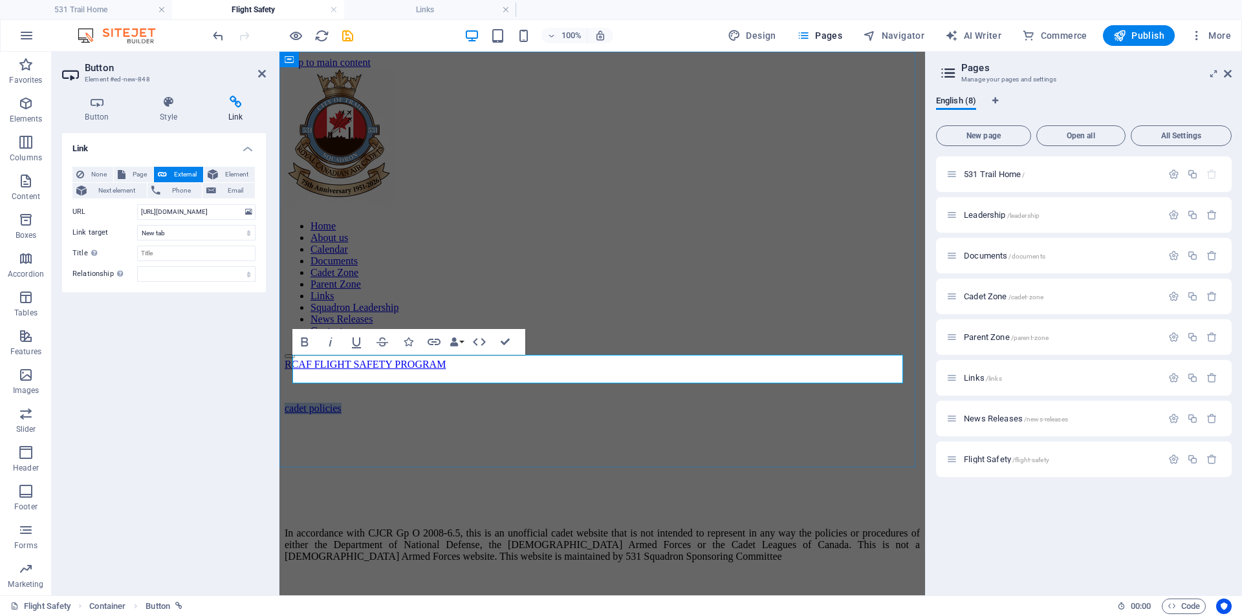
scroll to position [0, 0]
drag, startPoint x: 389, startPoint y: 369, endPoint x: 303, endPoint y: 364, distance: 85.5
click at [303, 403] on link "cadet policies" at bounding box center [313, 408] width 57 height 11
click at [432, 415] on div at bounding box center [602, 431] width 635 height 32
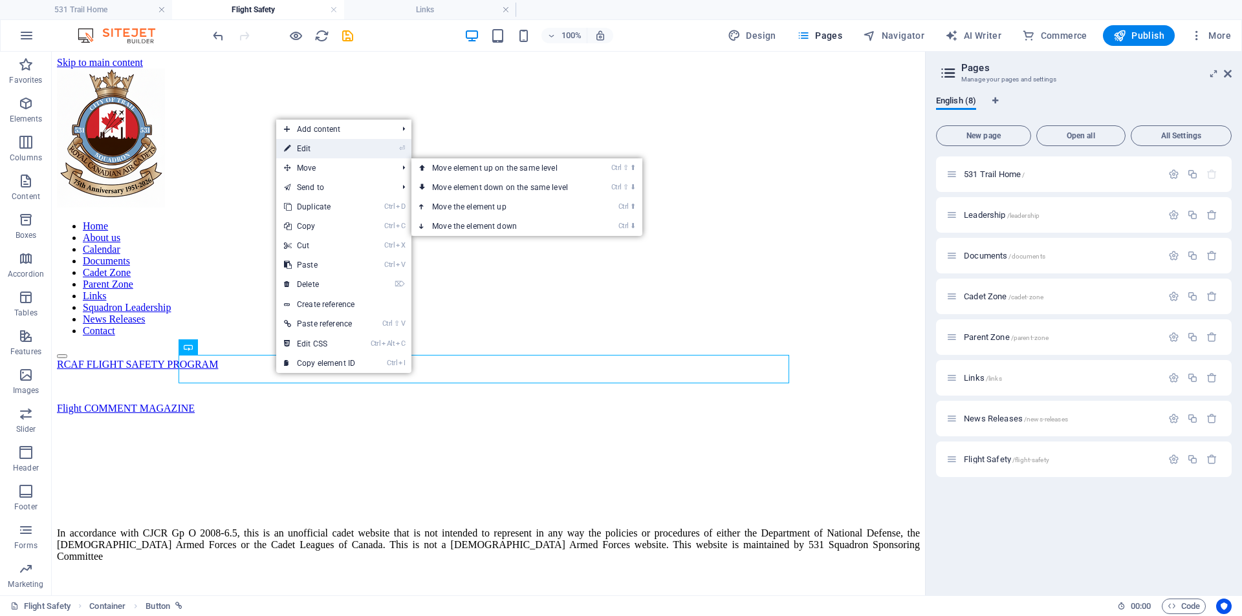
click at [317, 143] on link "⏎ Edit" at bounding box center [319, 148] width 87 height 19
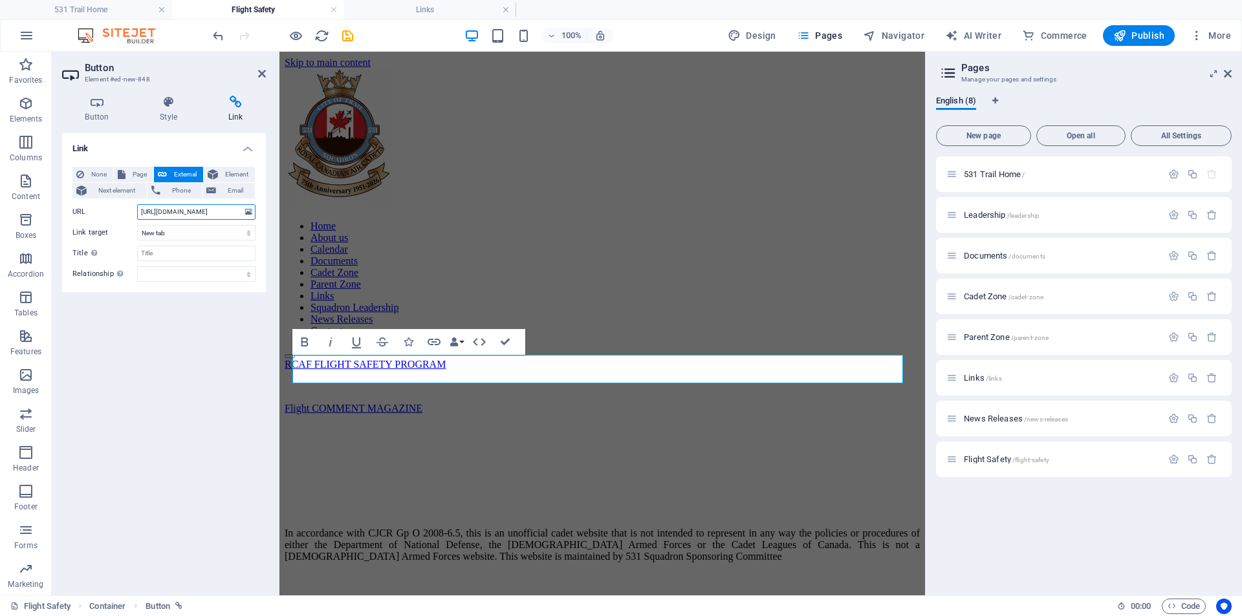
click at [164, 212] on input "[URL][DOMAIN_NAME]" at bounding box center [196, 212] width 118 height 16
type input "l"
type input "[URL][DOMAIN_NAME]"
click at [221, 340] on div "Link None Page External Element Next element Phone Email Page 531 Trail Home Le…" at bounding box center [164, 359] width 204 height 452
click at [505, 439] on div "RCAF FLIGHT SAFETY PROGRAM Flight COMMENT MAGAZINE" at bounding box center [602, 403] width 635 height 88
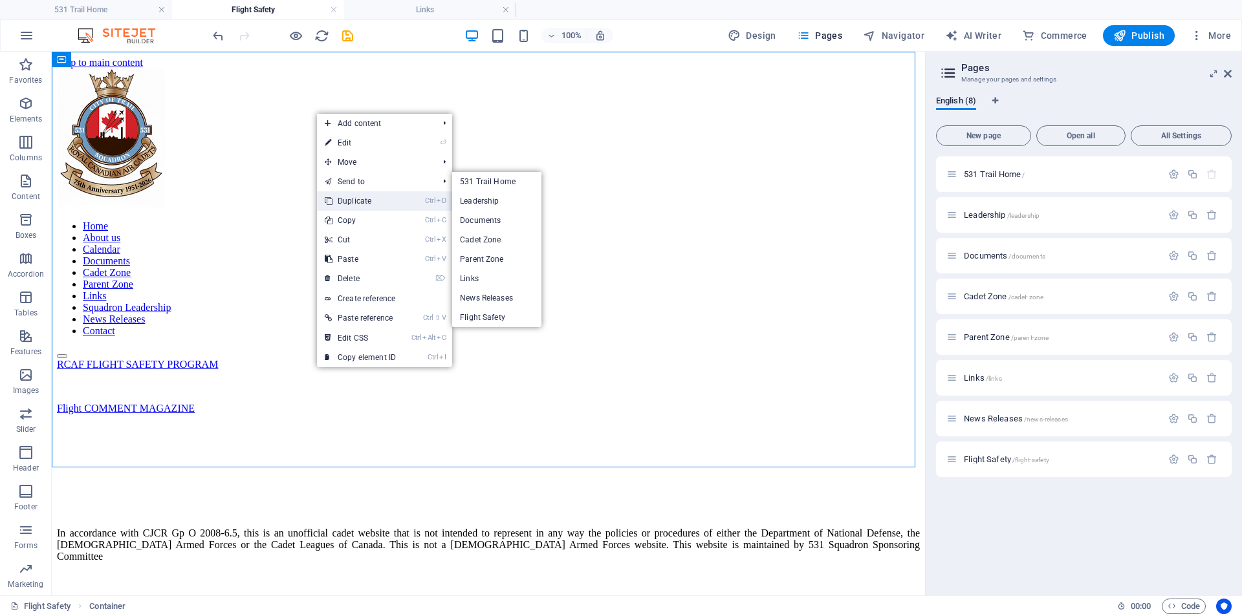
click at [385, 202] on link "Ctrl D Duplicate" at bounding box center [360, 200] width 87 height 19
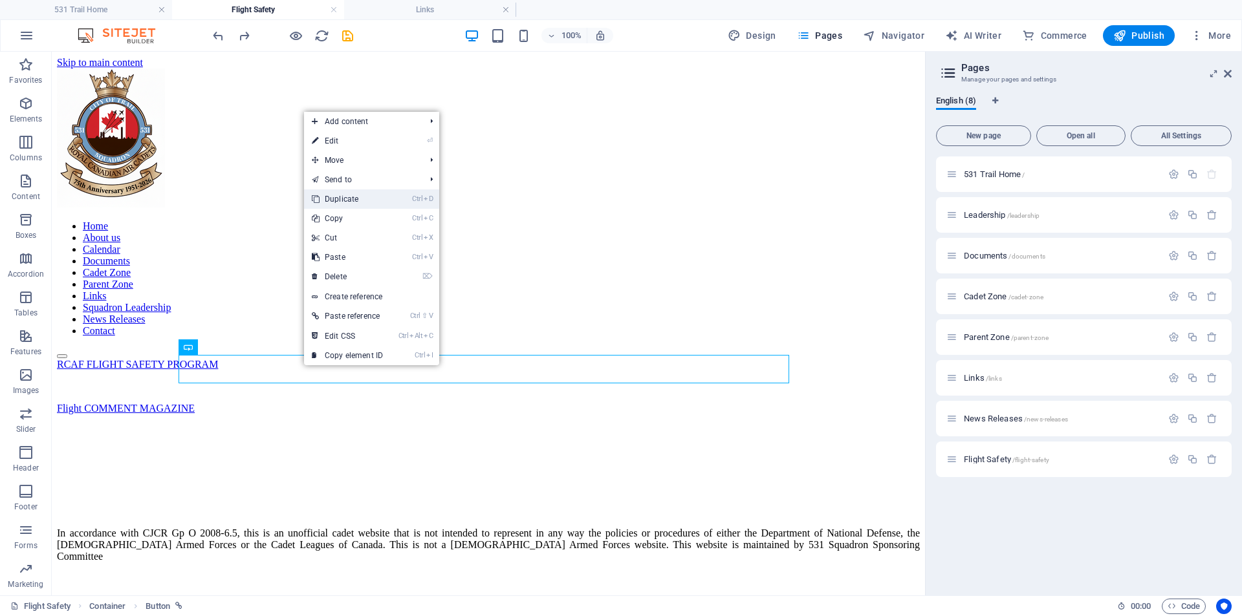
click at [337, 194] on link "Ctrl D Duplicate" at bounding box center [347, 199] width 87 height 19
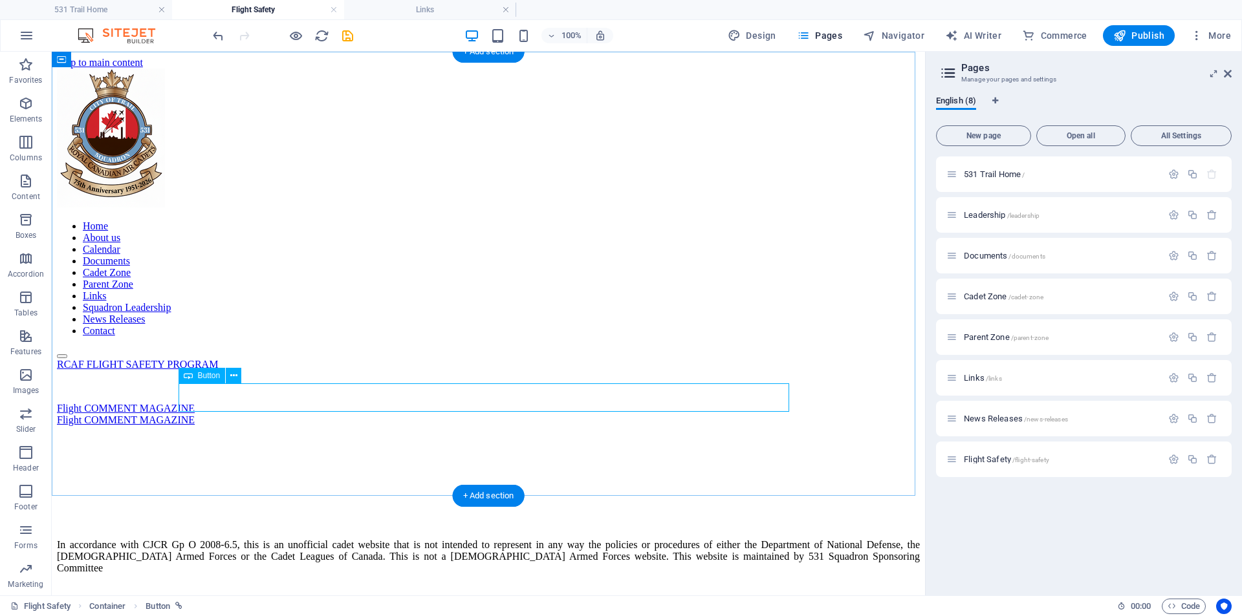
click at [278, 415] on div "Flight COMMENT MAGAZINE" at bounding box center [488, 421] width 863 height 12
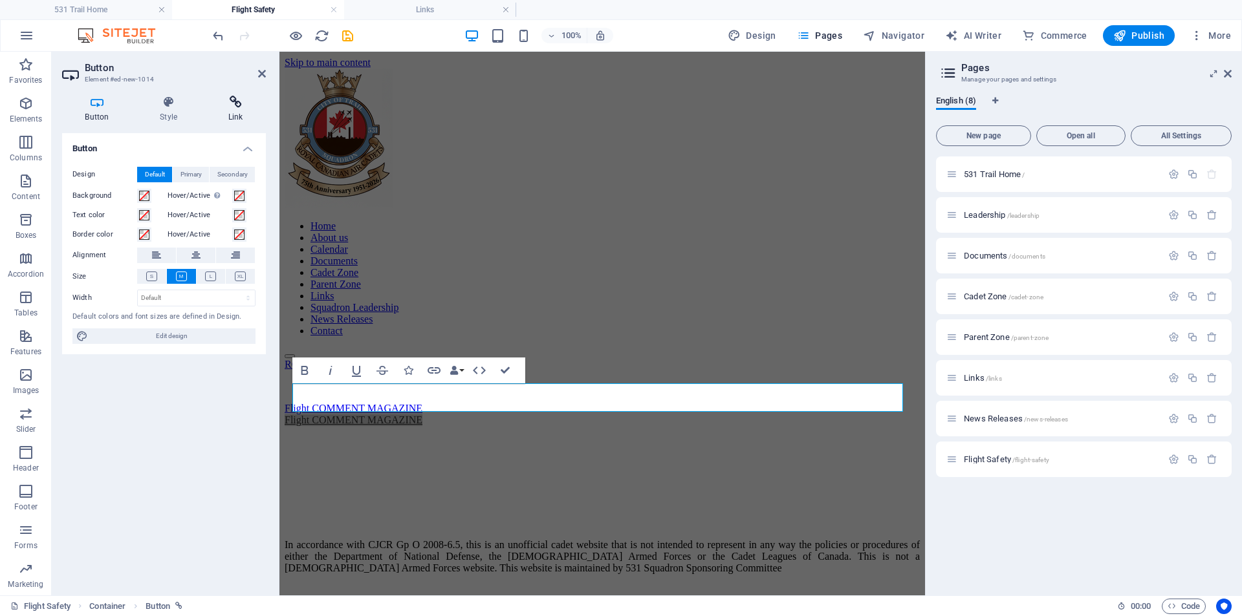
click at [237, 99] on icon at bounding box center [235, 102] width 61 height 13
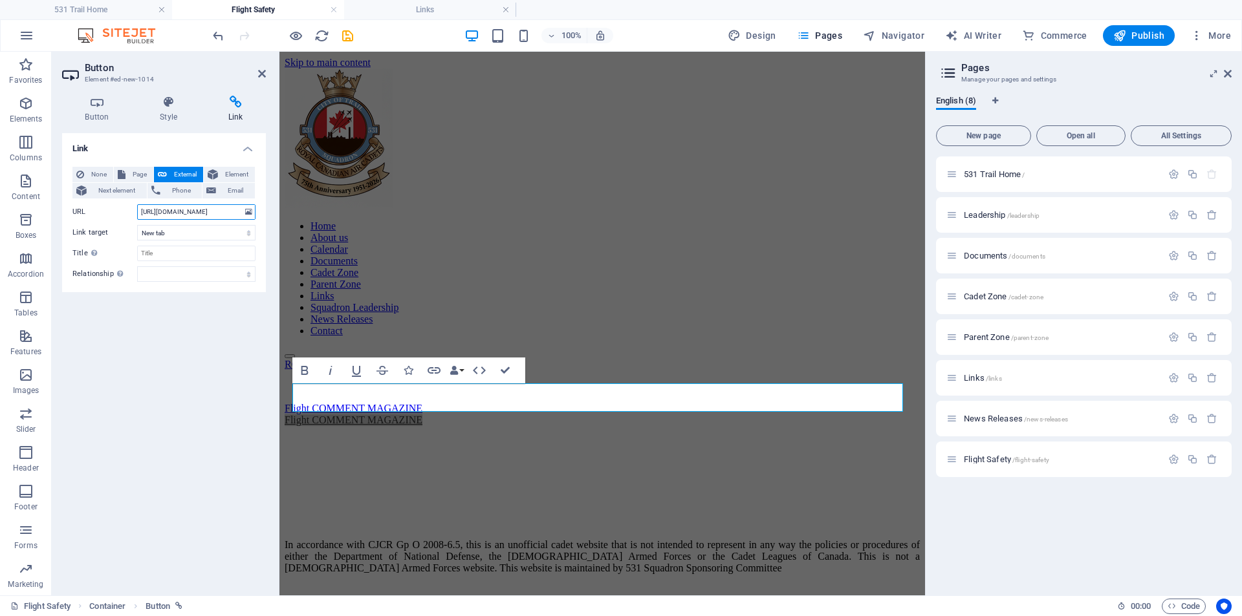
drag, startPoint x: 215, startPoint y: 209, endPoint x: 114, endPoint y: 210, distance: 101.6
click at [114, 210] on div "URL [URL][DOMAIN_NAME]" at bounding box center [163, 212] width 183 height 16
paste input "[DOMAIN_NAME][URL]"
type input "[URL][DOMAIN_NAME]"
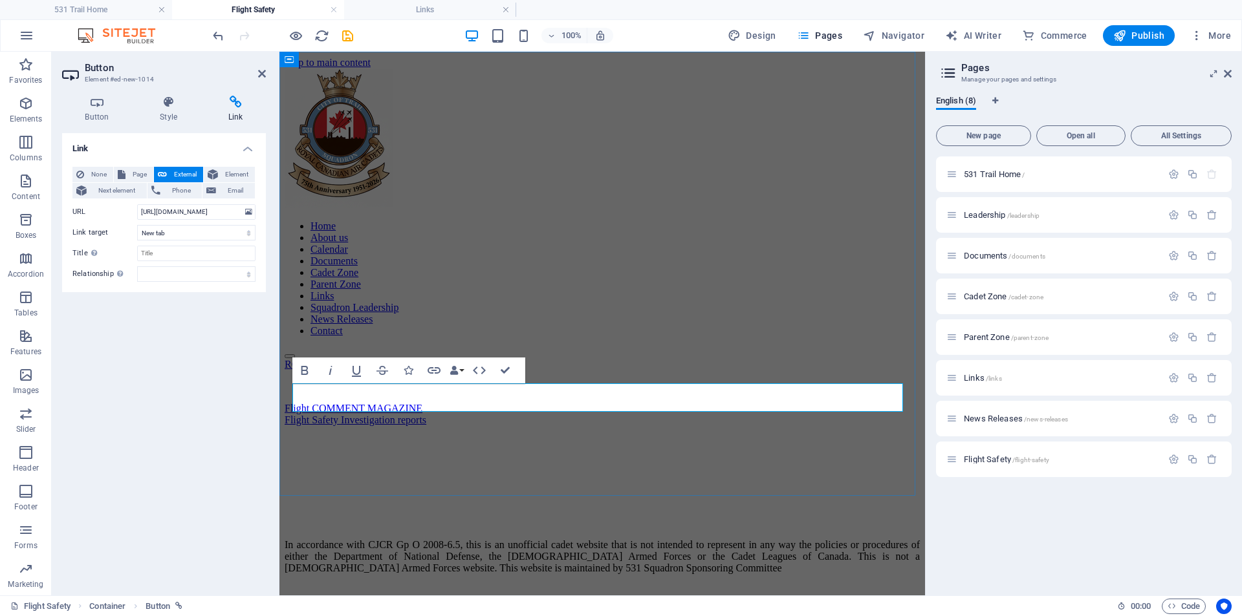
scroll to position [0, 4]
click at [593, 491] on div at bounding box center [602, 475] width 635 height 32
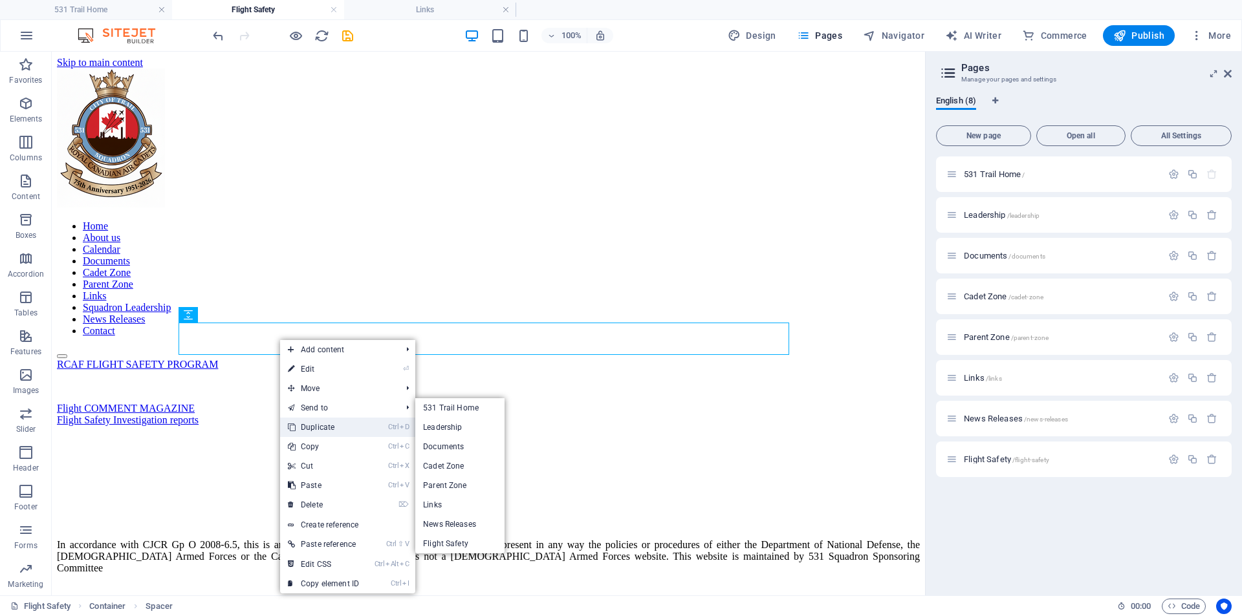
click at [340, 431] on link "Ctrl D Duplicate" at bounding box center [323, 427] width 87 height 19
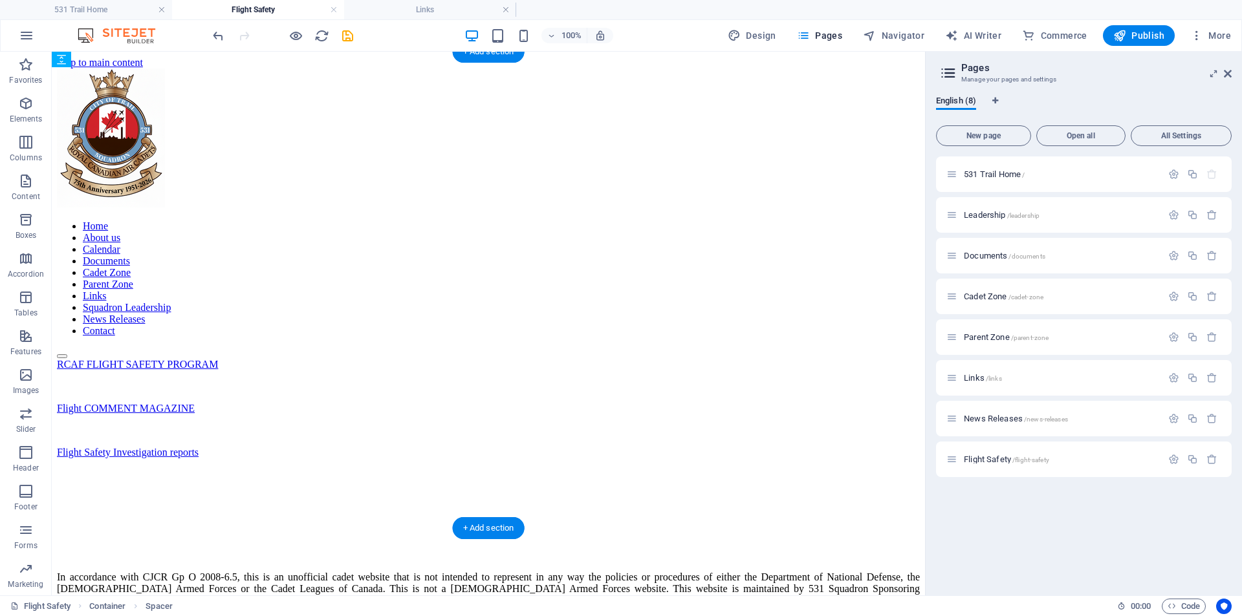
drag, startPoint x: 302, startPoint y: 367, endPoint x: 414, endPoint y: 409, distance: 119.3
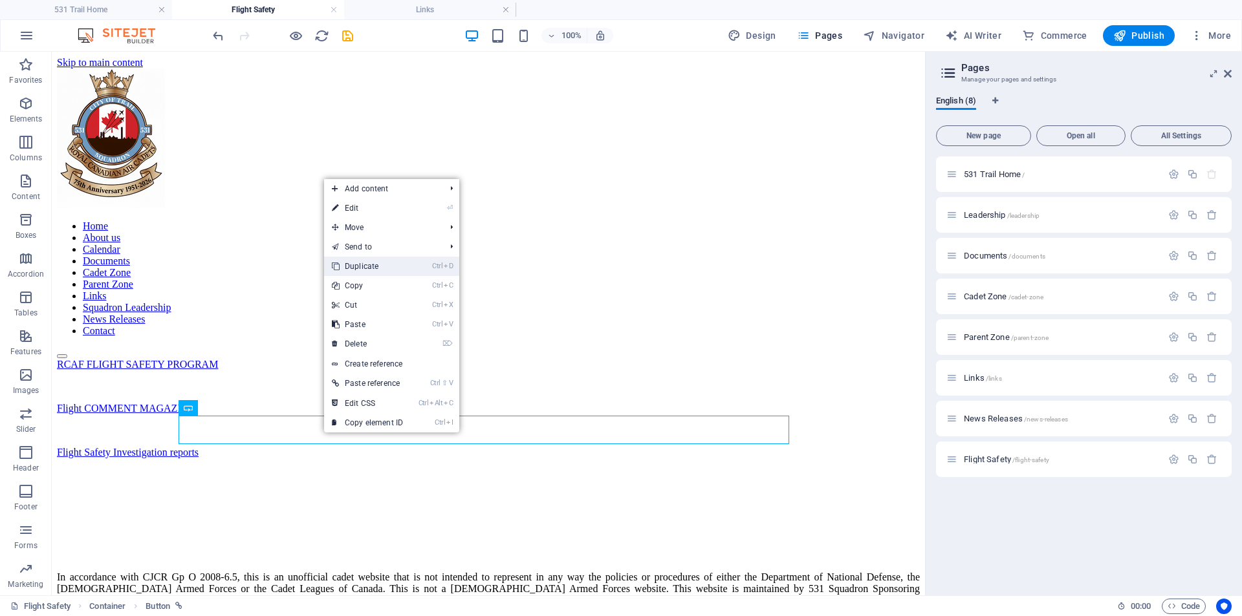
click at [361, 268] on link "Ctrl D Duplicate" at bounding box center [367, 266] width 87 height 19
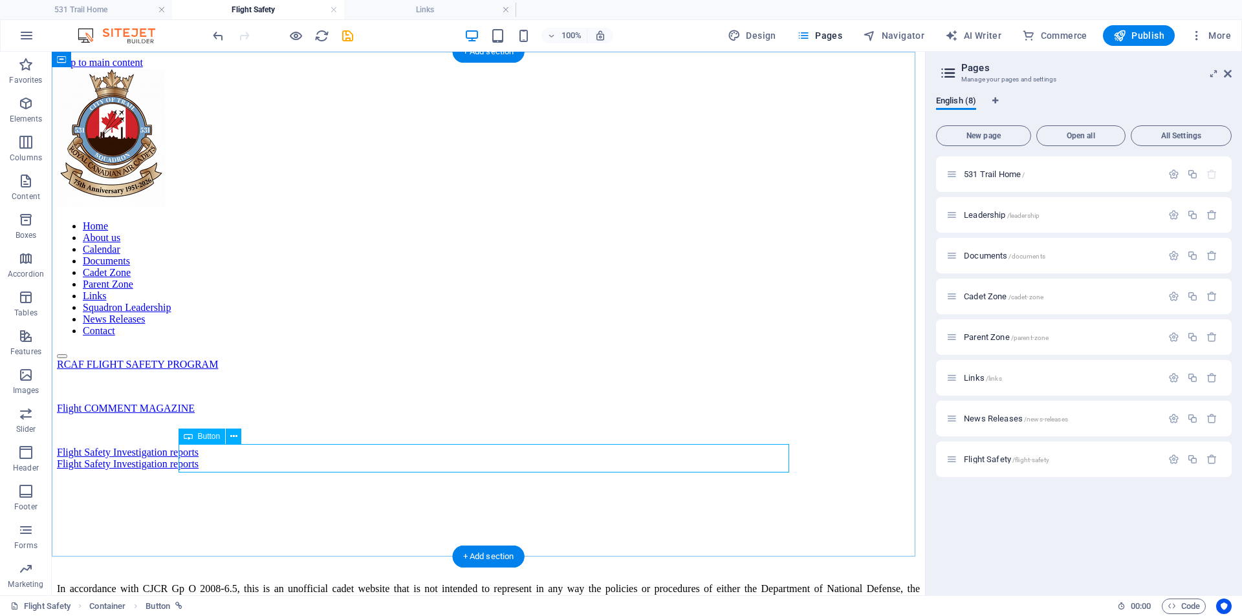
click at [305, 463] on div "Flight Safety Investigation reports" at bounding box center [488, 465] width 863 height 12
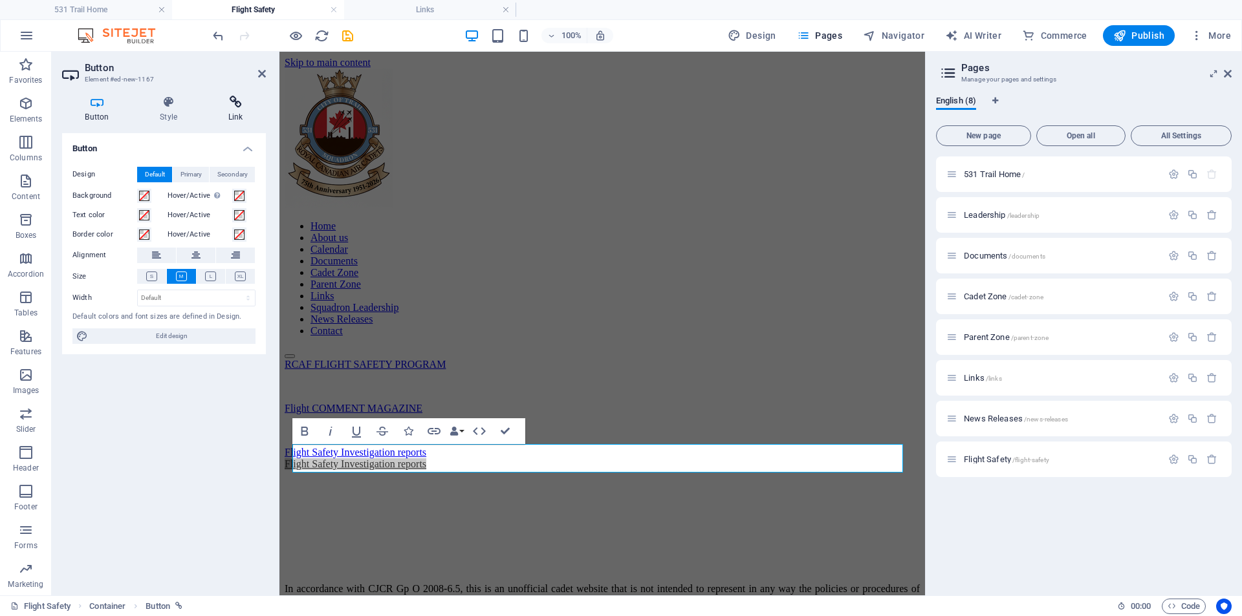
click at [241, 113] on h4 "Link" at bounding box center [235, 109] width 61 height 27
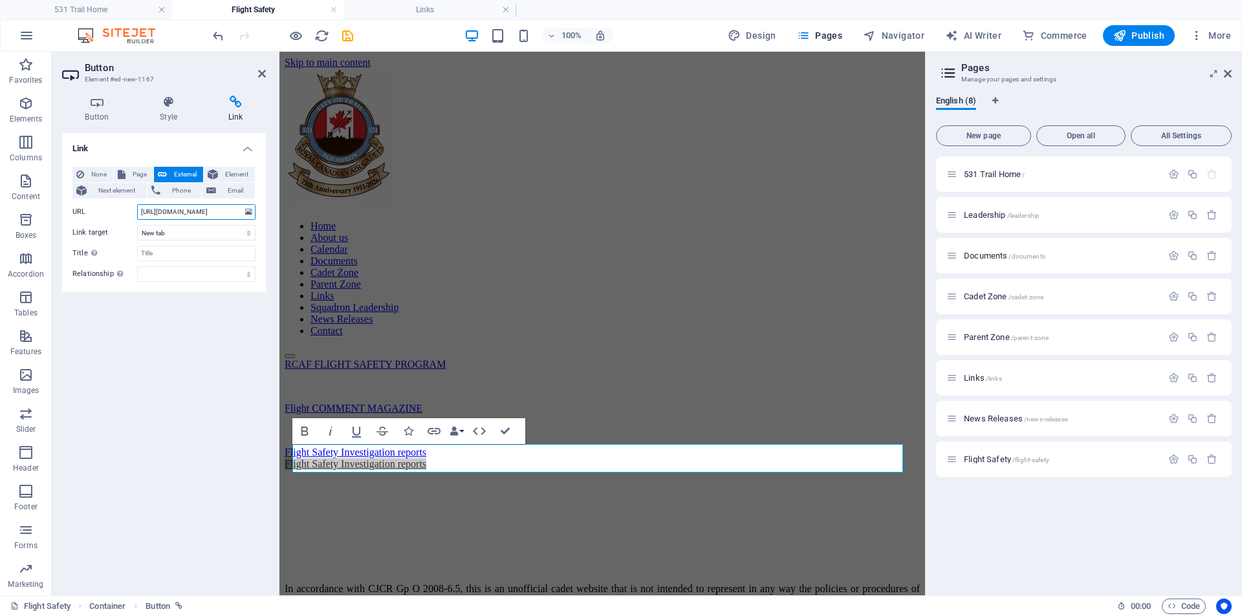
click at [142, 214] on input "[URL][DOMAIN_NAME]" at bounding box center [196, 212] width 118 height 16
type input "l"
paste input "General aviation safety campaign"
type input "General aviation safety campaign"
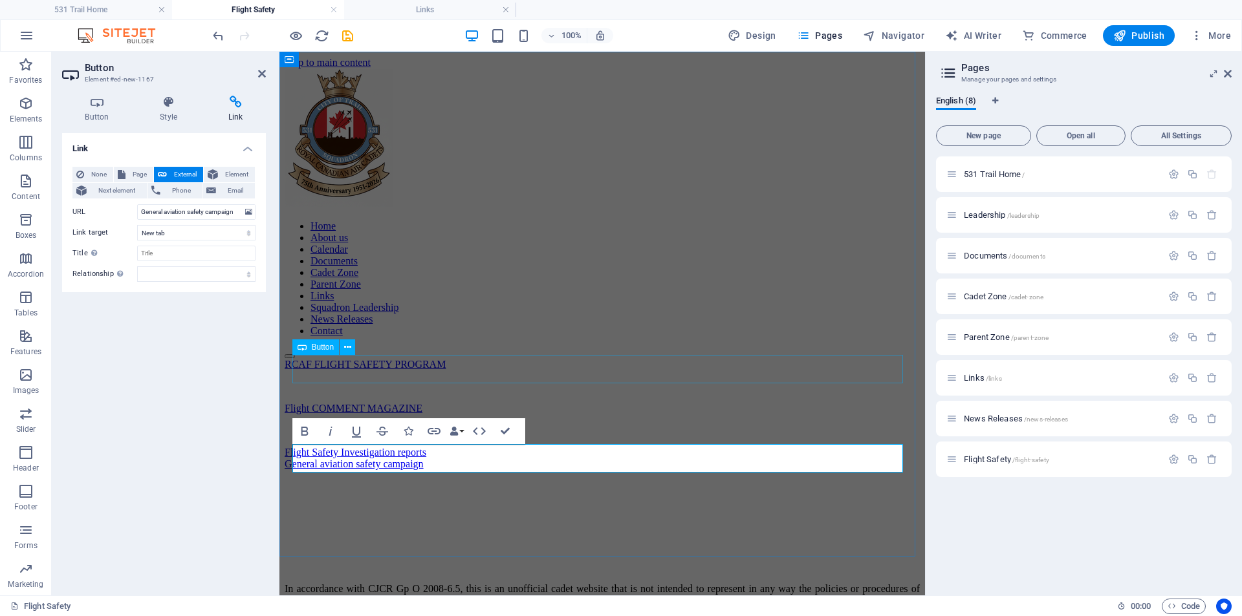
click at [597, 371] on div at bounding box center [602, 387] width 635 height 32
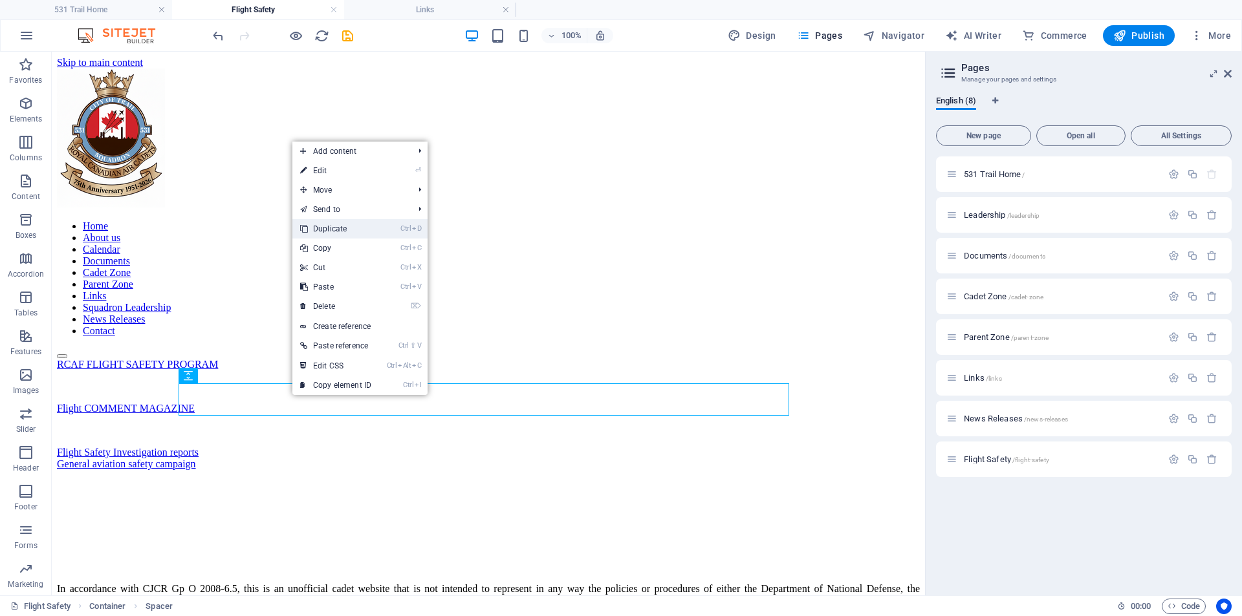
click at [336, 230] on link "Ctrl D Duplicate" at bounding box center [335, 228] width 87 height 19
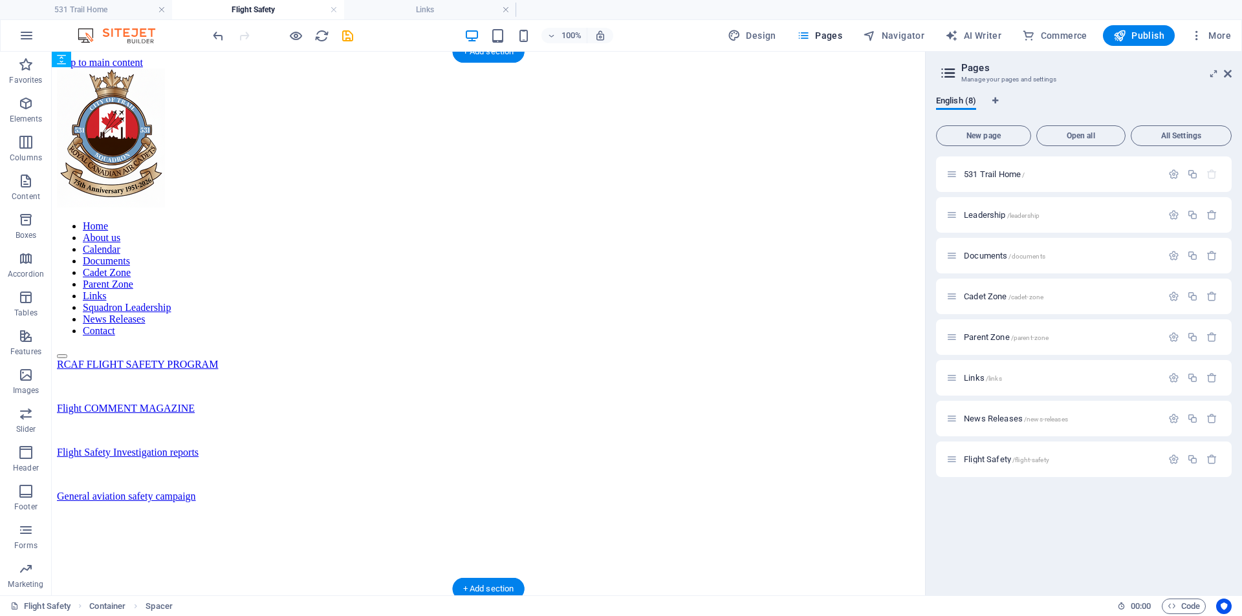
drag, startPoint x: 300, startPoint y: 432, endPoint x: 303, endPoint y: 475, distance: 43.5
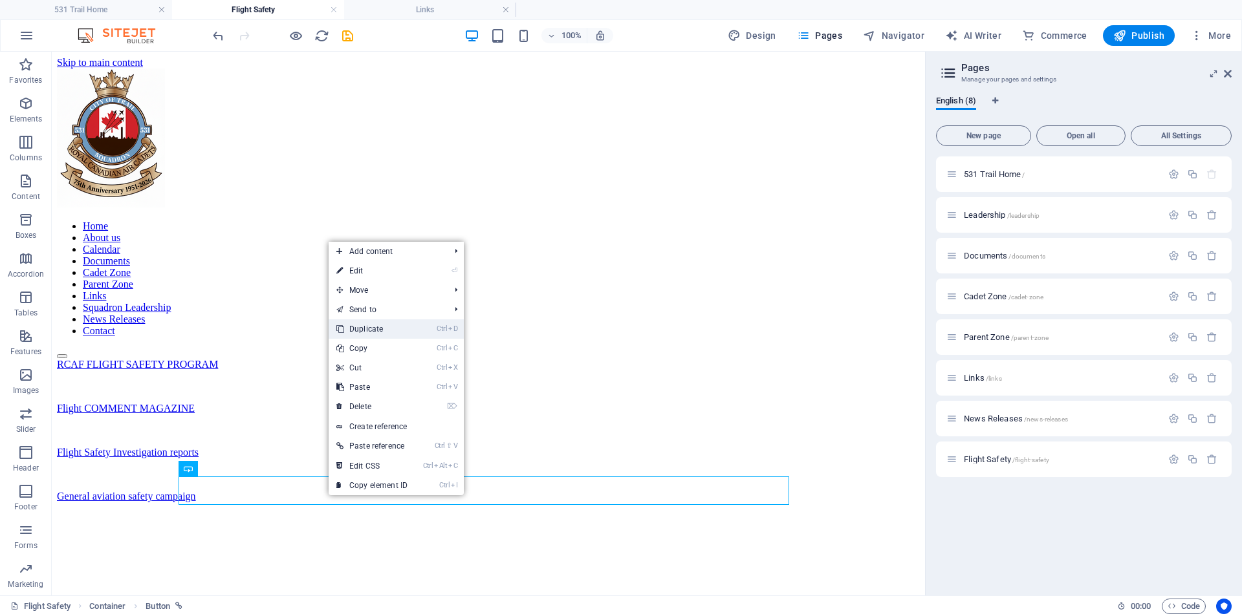
click at [384, 333] on link "Ctrl D Duplicate" at bounding box center [372, 329] width 87 height 19
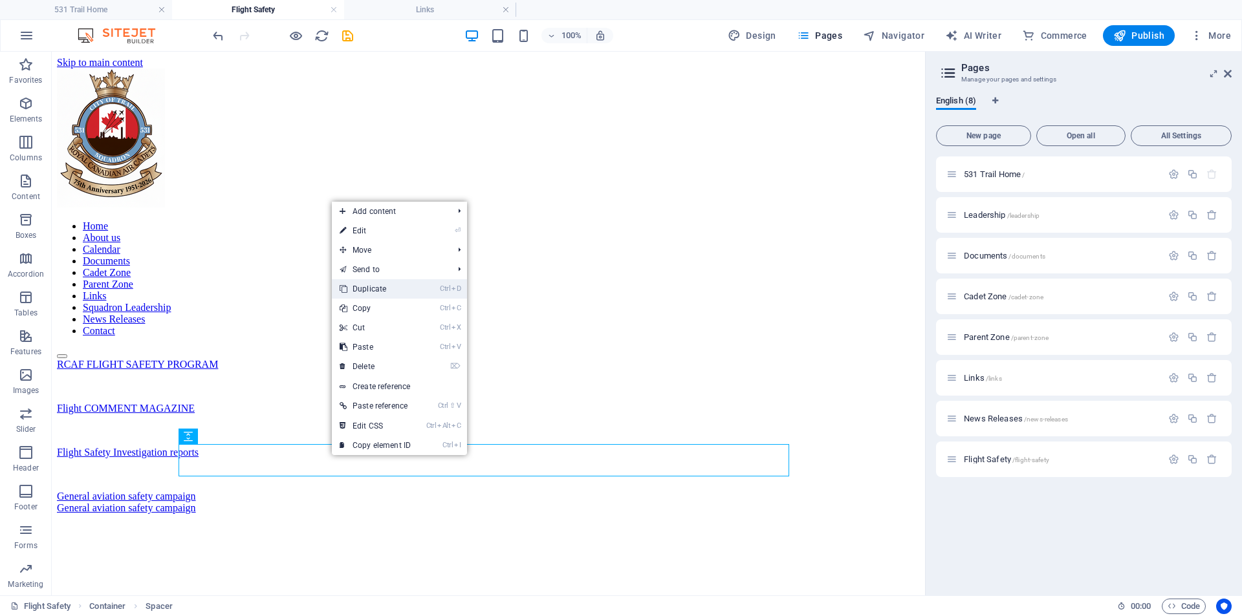
click at [385, 290] on link "Ctrl D Duplicate" at bounding box center [375, 288] width 87 height 19
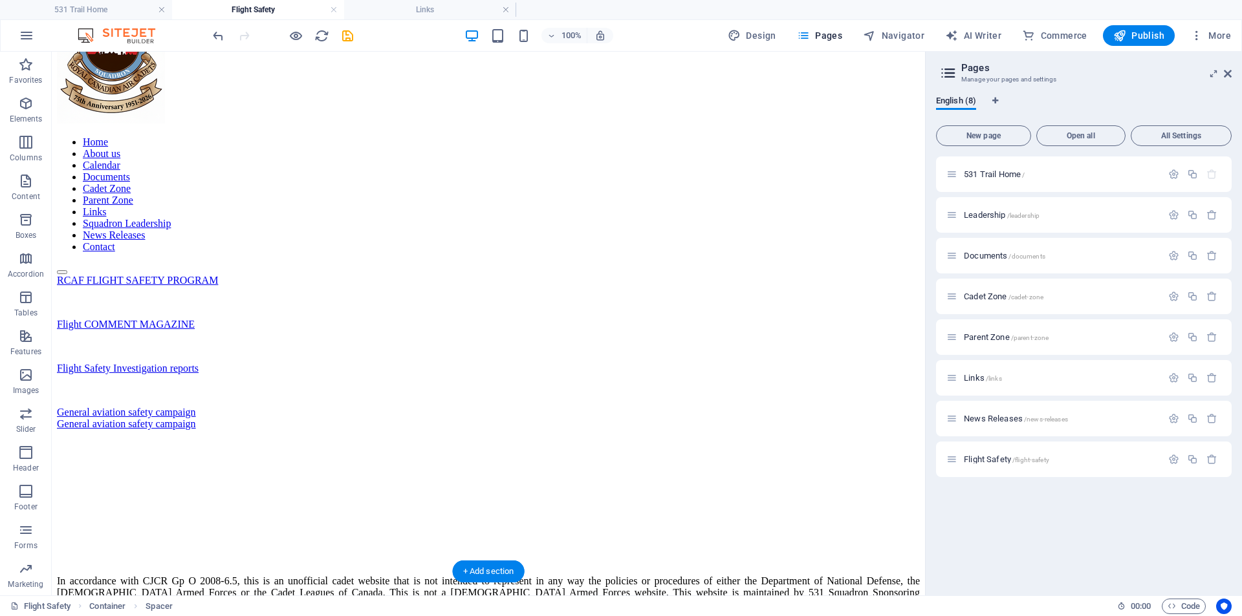
scroll to position [121, 0]
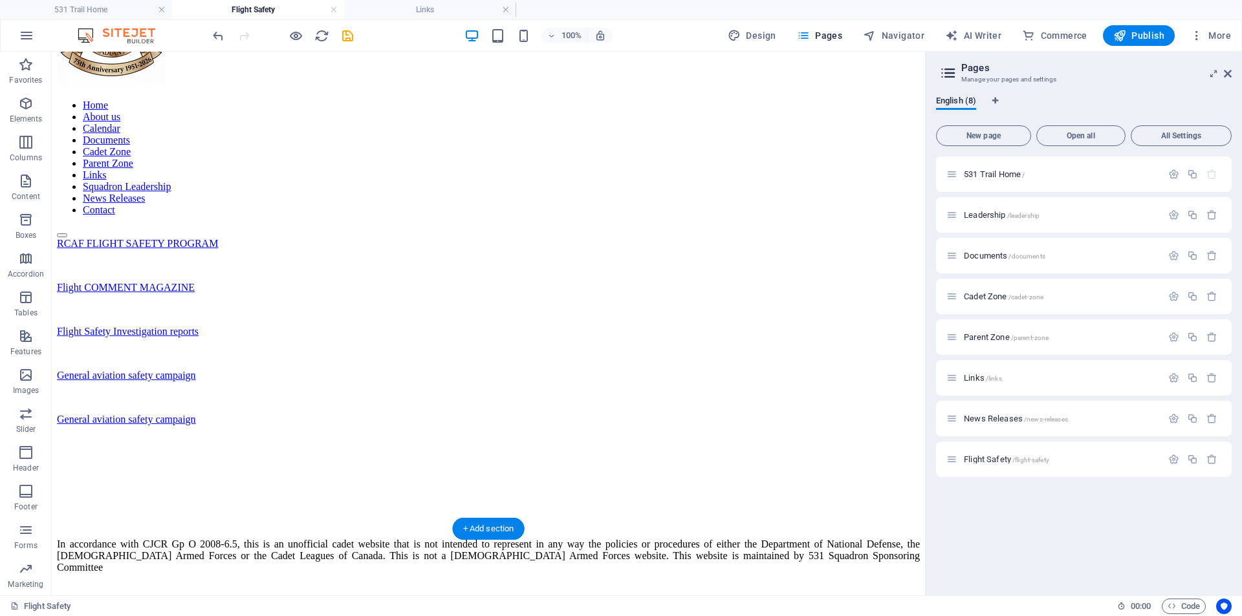
drag, startPoint x: 310, startPoint y: 494, endPoint x: 329, endPoint y: 387, distance: 108.4
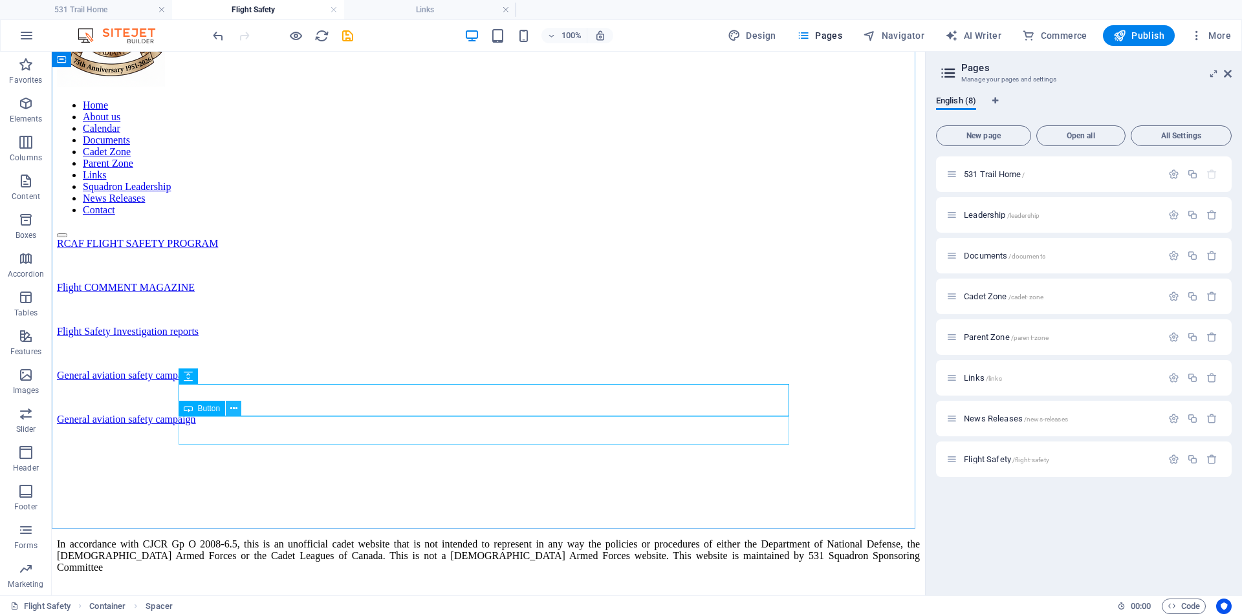
click at [239, 408] on button at bounding box center [234, 409] width 16 height 16
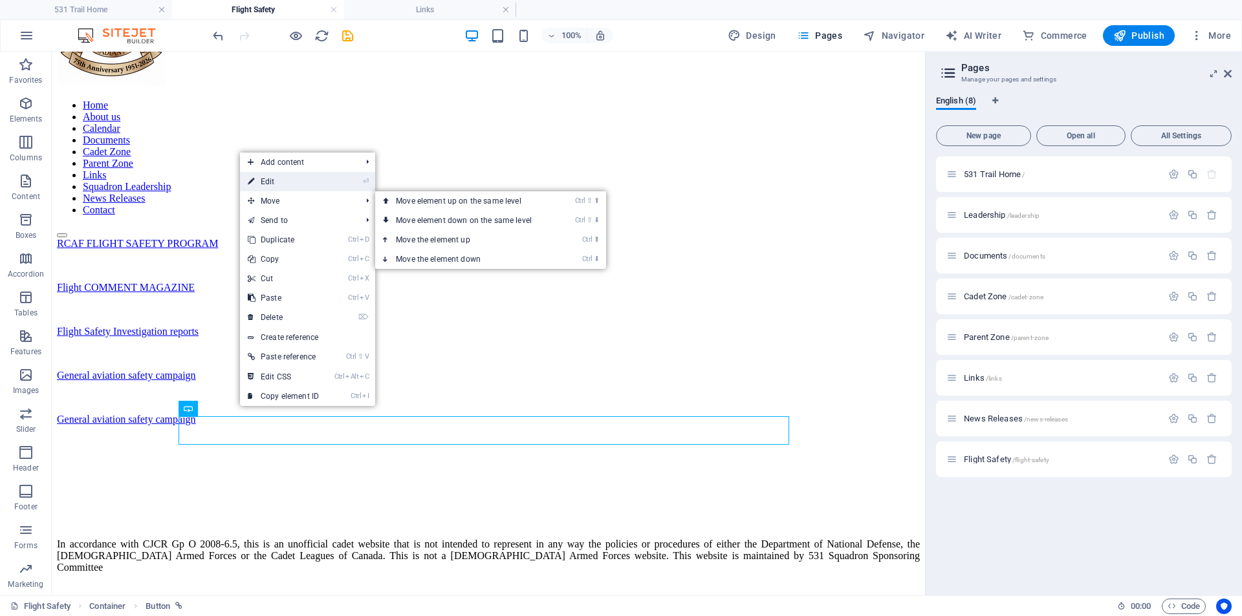
click at [288, 175] on link "⏎ Edit" at bounding box center [283, 181] width 87 height 19
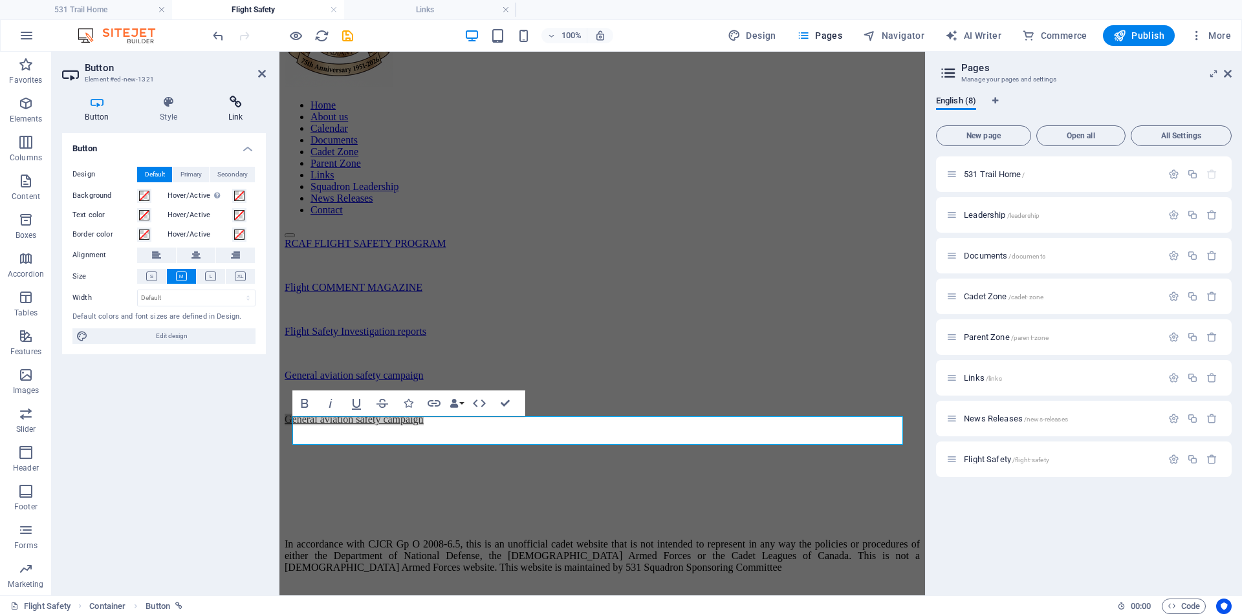
click at [232, 102] on icon at bounding box center [235, 102] width 61 height 13
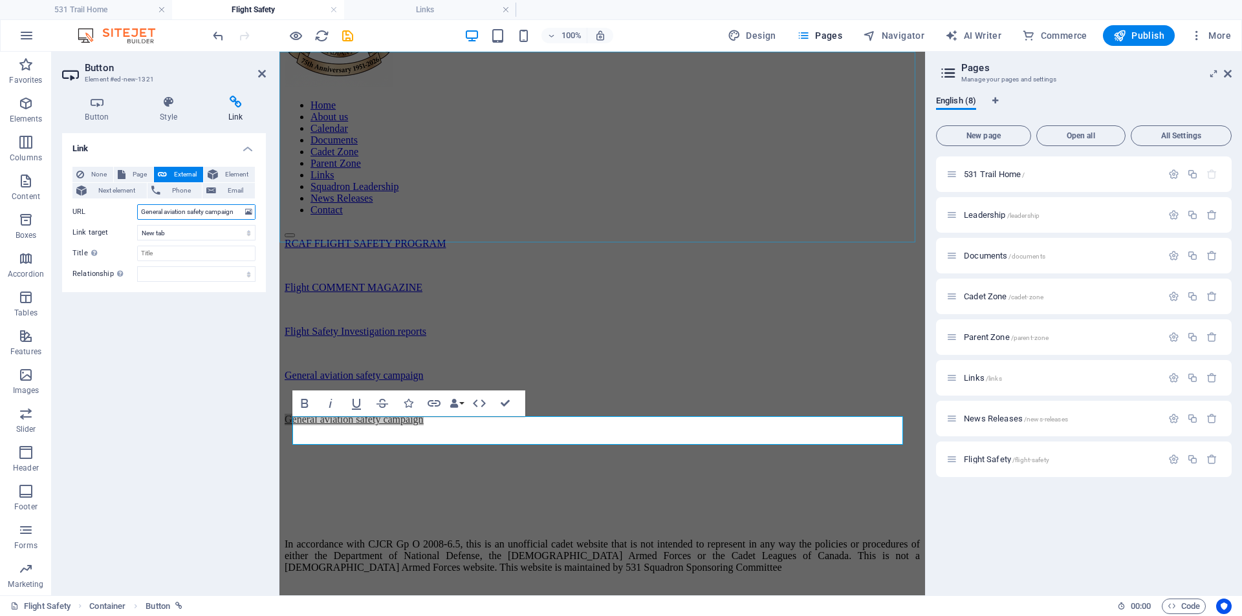
drag, startPoint x: 419, startPoint y: 261, endPoint x: 280, endPoint y: 221, distance: 144.0
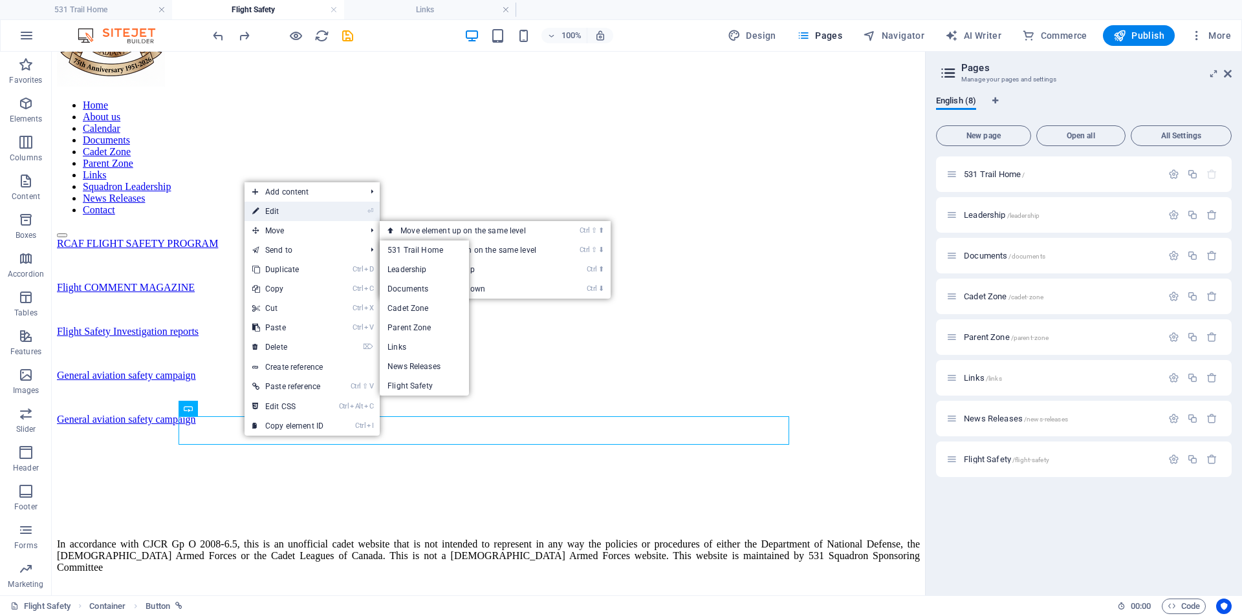
click at [287, 208] on link "⏎ Edit" at bounding box center [288, 211] width 87 height 19
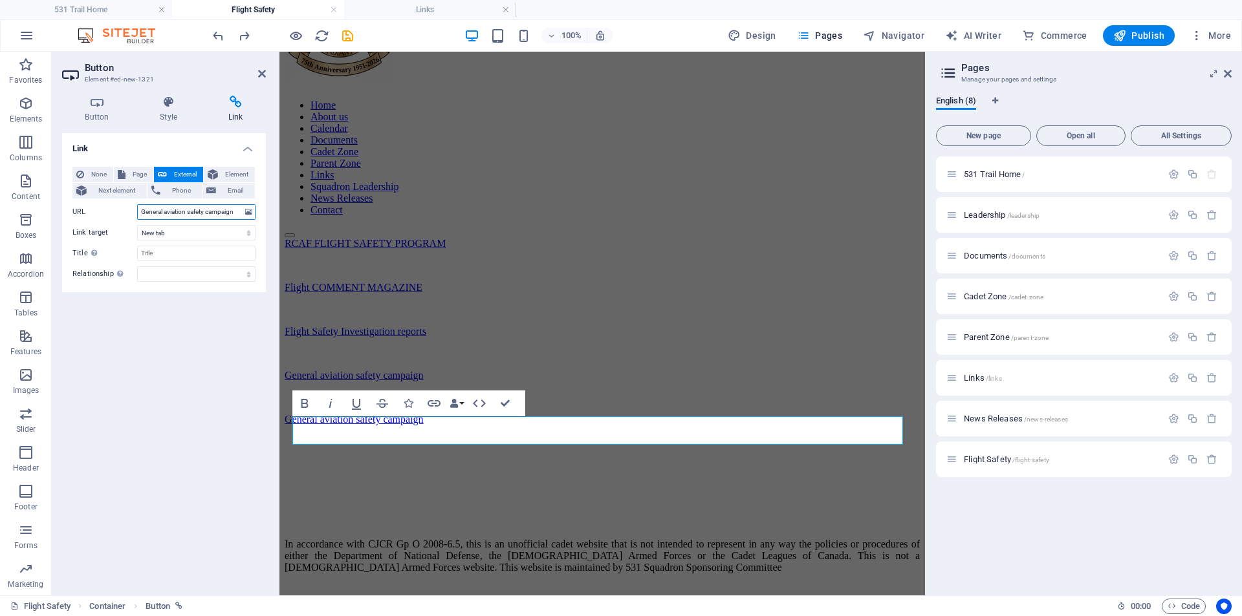
click at [181, 209] on input "General aviation safety campaign" at bounding box center [196, 212] width 118 height 16
click at [241, 96] on icon at bounding box center [235, 102] width 61 height 13
drag, startPoint x: 422, startPoint y: 265, endPoint x: 304, endPoint y: 215, distance: 127.8
click at [137, 214] on input "General aviation safety campaign" at bounding box center [196, 212] width 118 height 16
type input "n"
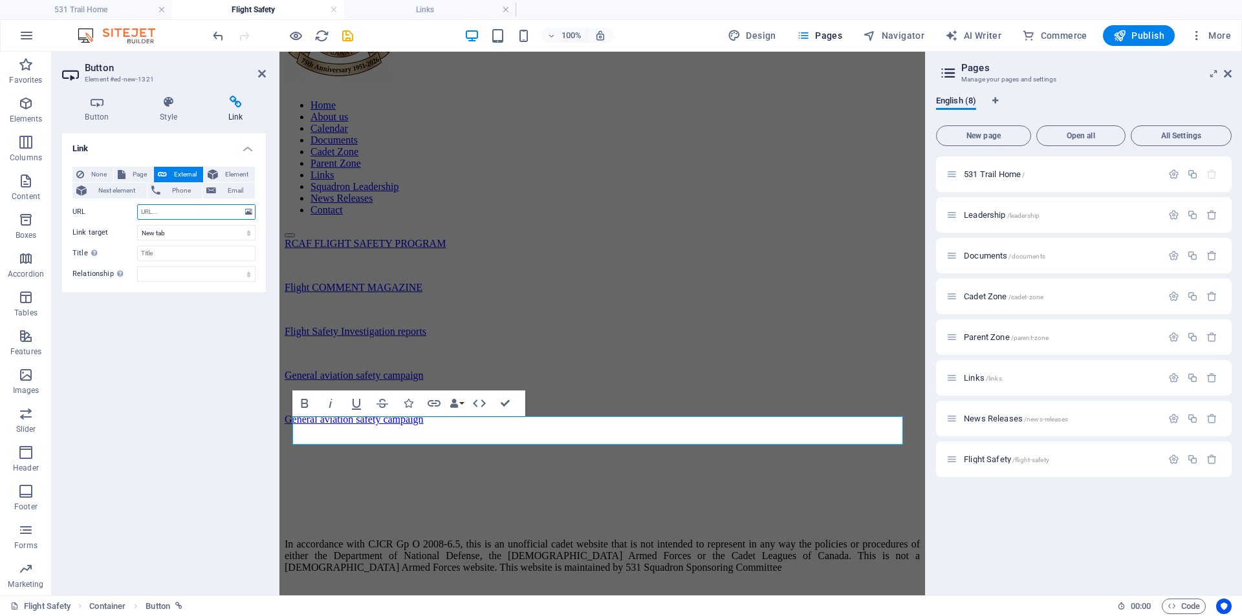
paste input "[URL][DOMAIN_NAME]"
type input "[URL][DOMAIN_NAME]"
click at [551, 458] on div "RCAF FLIGHT SAFETY PROGRAM Flight COMMENT MAGAZINE Flight Safety Investigation …" at bounding box center [602, 348] width 635 height 220
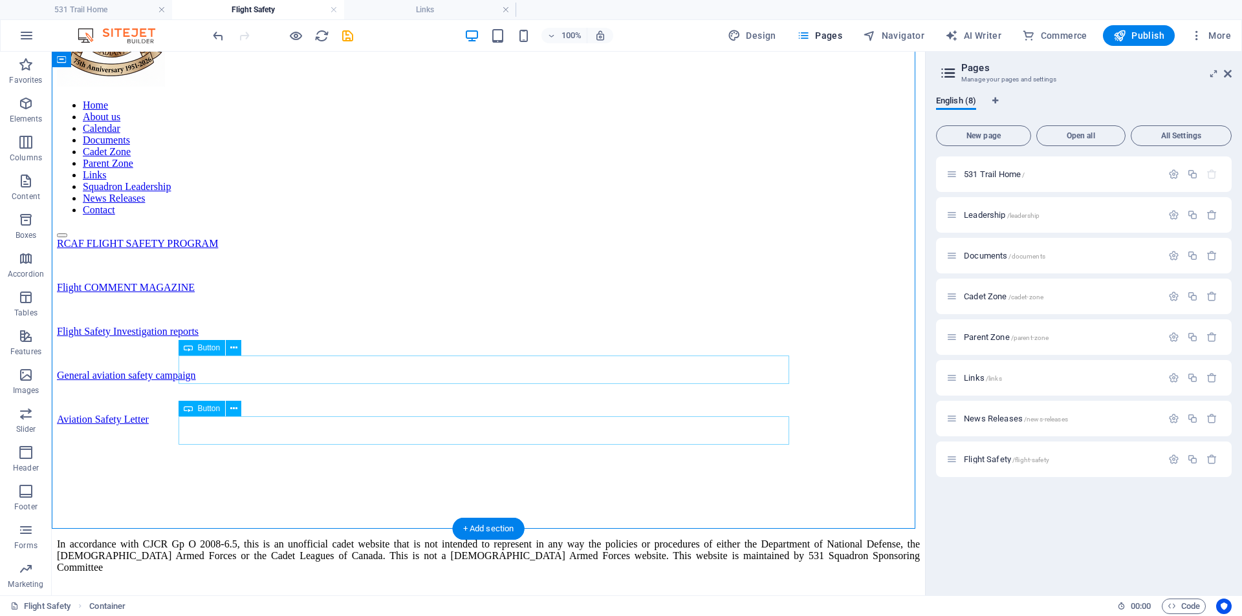
click at [283, 373] on div "General aviation safety campaign" at bounding box center [488, 376] width 863 height 12
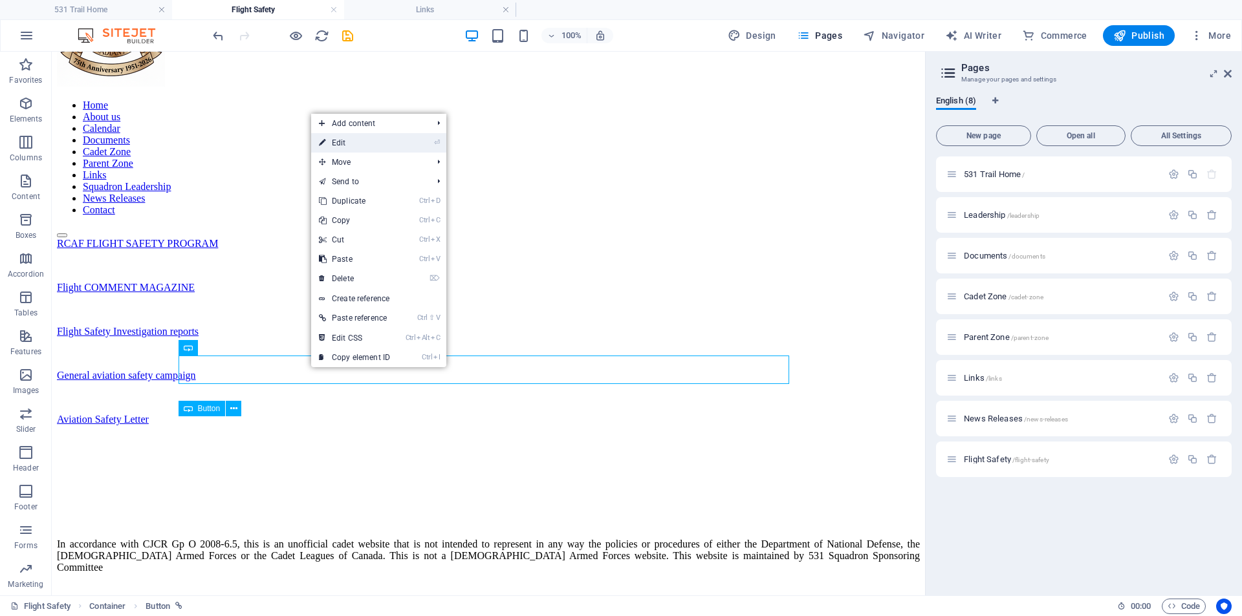
click at [373, 140] on link "⏎ Edit" at bounding box center [354, 142] width 87 height 19
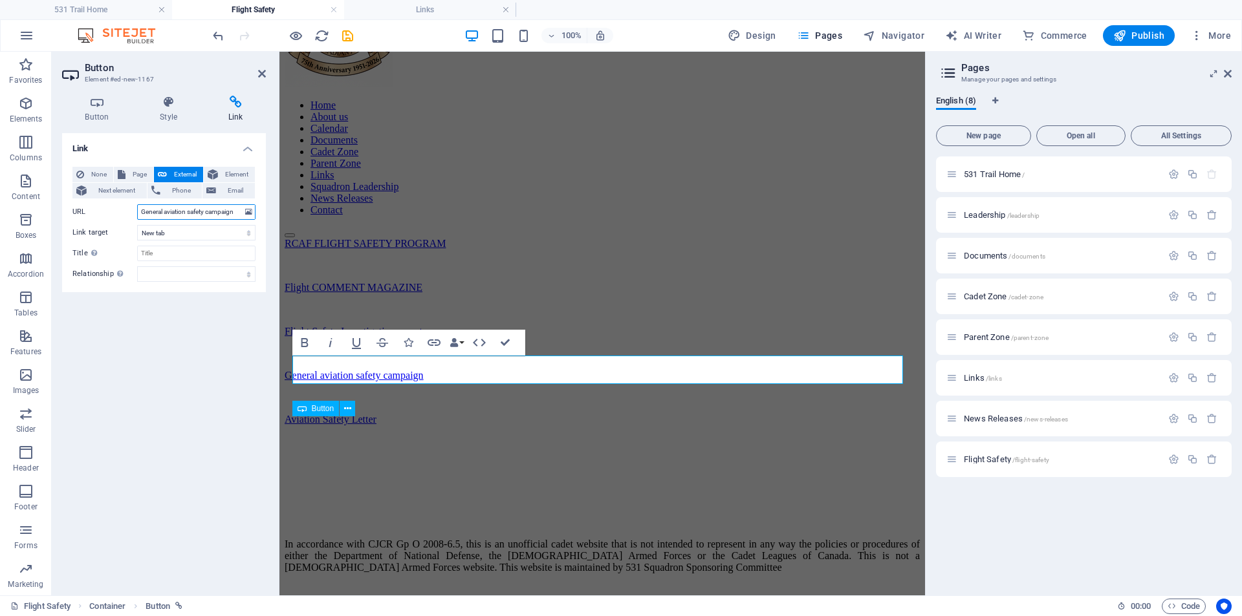
click at [202, 212] on input "General aviation safety campaign" at bounding box center [196, 212] width 118 height 16
click at [207, 212] on input "General aviation safety campaign" at bounding box center [196, 212] width 118 height 16
type input "c"
paste input "[URL][DOMAIN_NAME]"
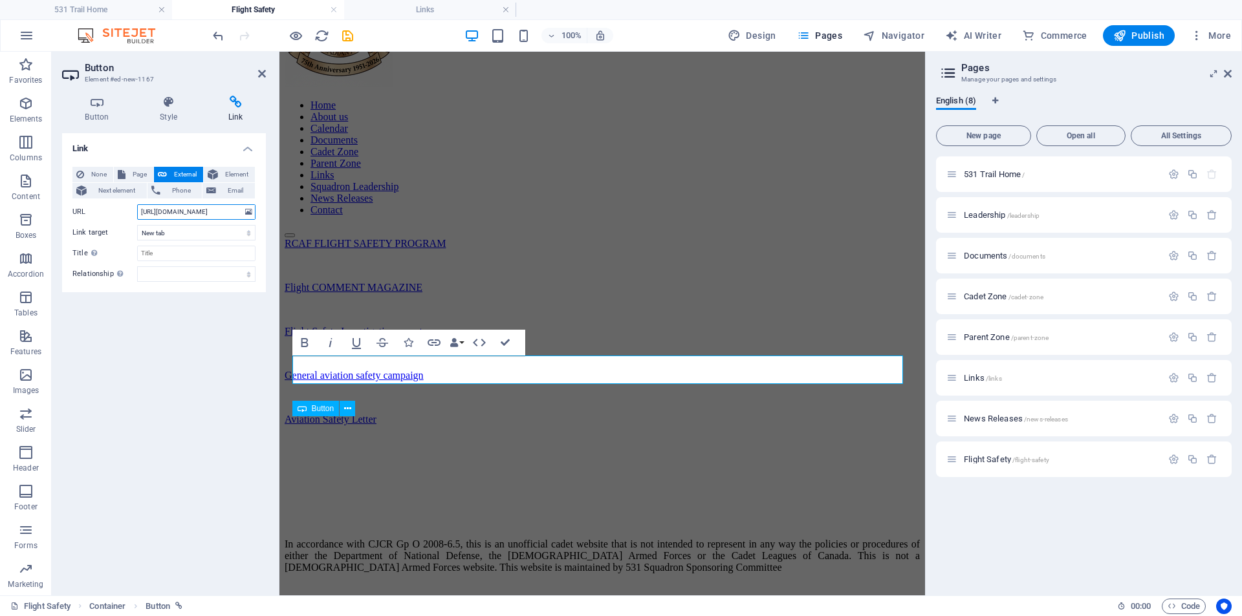
type input "[URL][DOMAIN_NAME]"
click at [203, 398] on div "Link None Page External Element Next element Phone Email Page 531 Trail Home Le…" at bounding box center [164, 359] width 204 height 452
click at [660, 458] on div "RCAF FLIGHT SAFETY PROGRAM Flight COMMENT MAGAZINE Flight Safety Investigation …" at bounding box center [602, 348] width 635 height 220
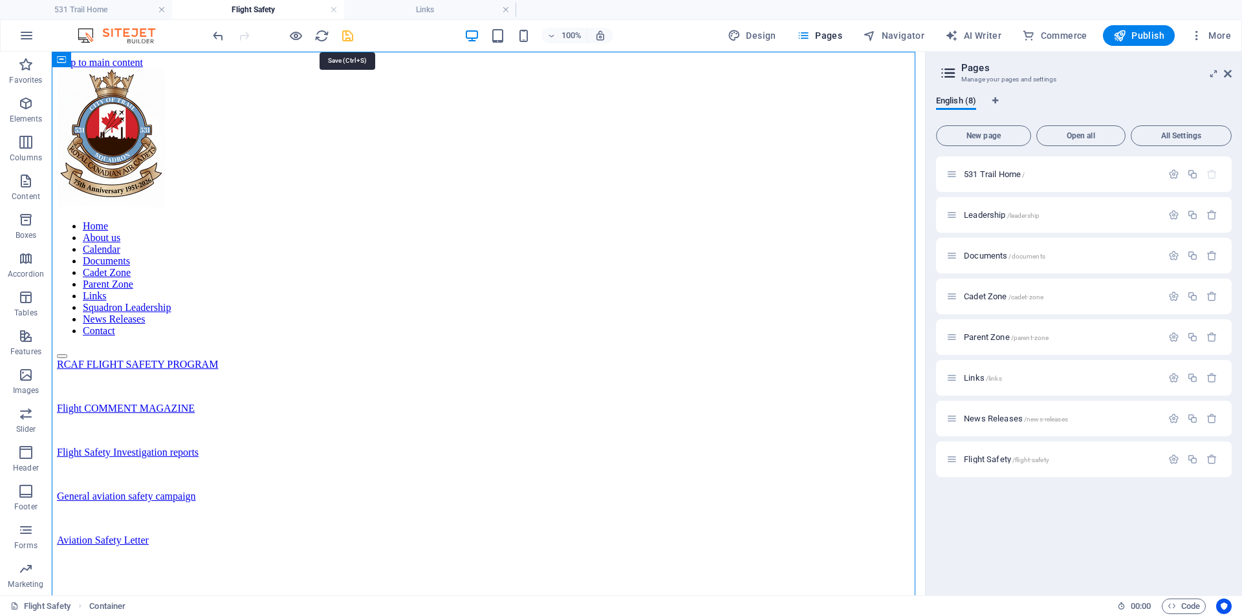
click at [353, 34] on icon "save" at bounding box center [347, 35] width 15 height 15
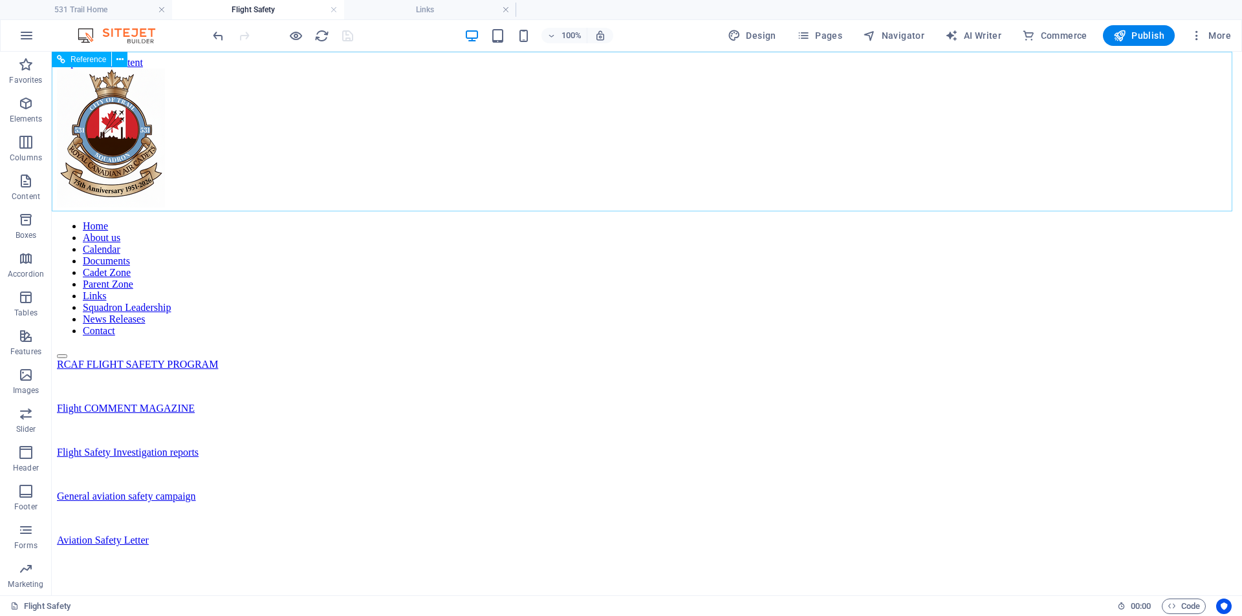
click at [318, 221] on nav "Home About us Calendar Documents Cadet Zone Parent Zone Links Squadron Leadersh…" at bounding box center [647, 279] width 1180 height 116
click at [411, 221] on nav "Home About us Calendar Documents Cadet Zone Parent Zone Links Squadron Leadersh…" at bounding box center [647, 279] width 1180 height 116
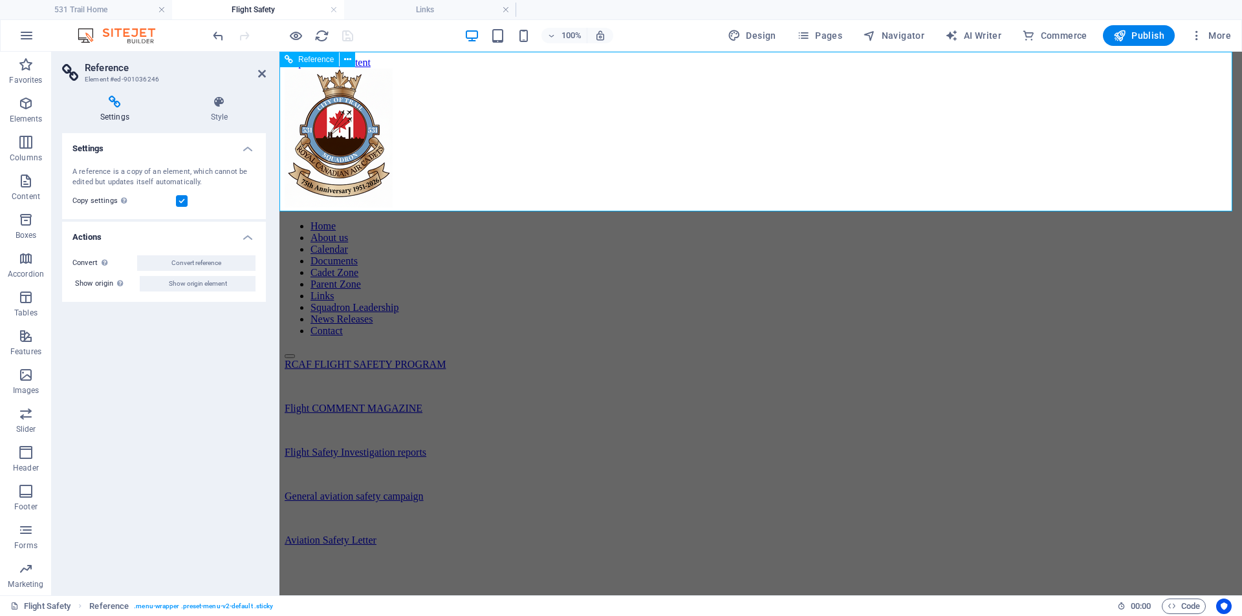
click at [571, 221] on nav "Home About us Calendar Documents Cadet Zone Parent Zone Links Squadron Leadersh…" at bounding box center [761, 279] width 952 height 116
click at [558, 221] on nav "Home About us Calendar Documents Cadet Zone Parent Zone Links Squadron Leadersh…" at bounding box center [761, 279] width 952 height 116
click at [27, 103] on icon "button" at bounding box center [26, 104] width 16 height 16
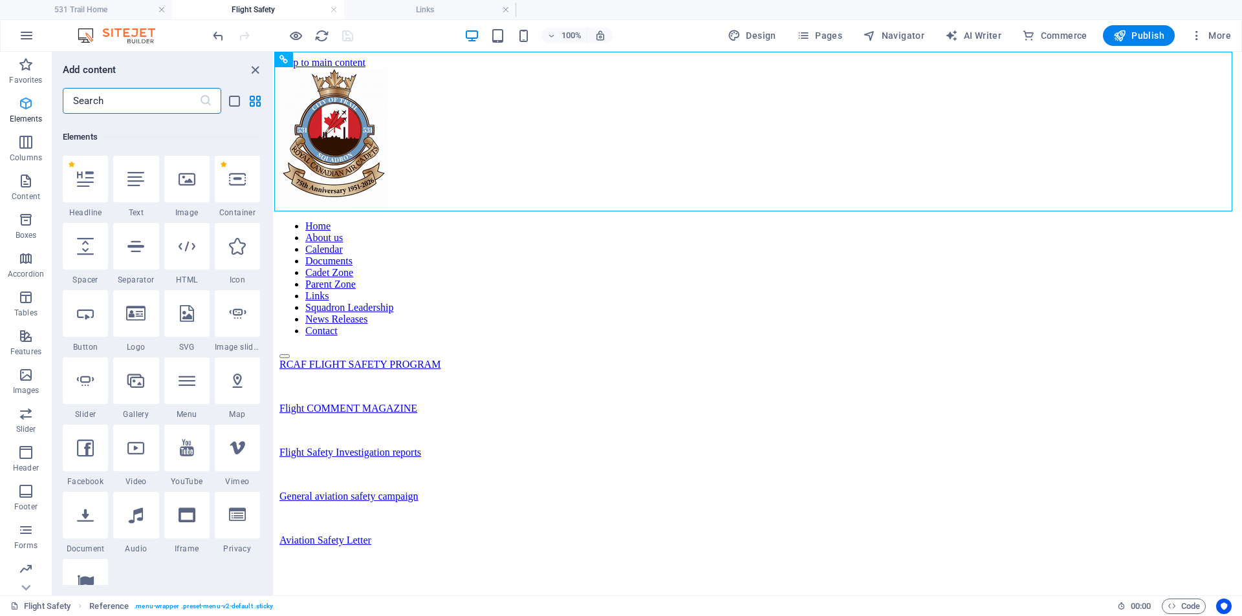
scroll to position [138, 0]
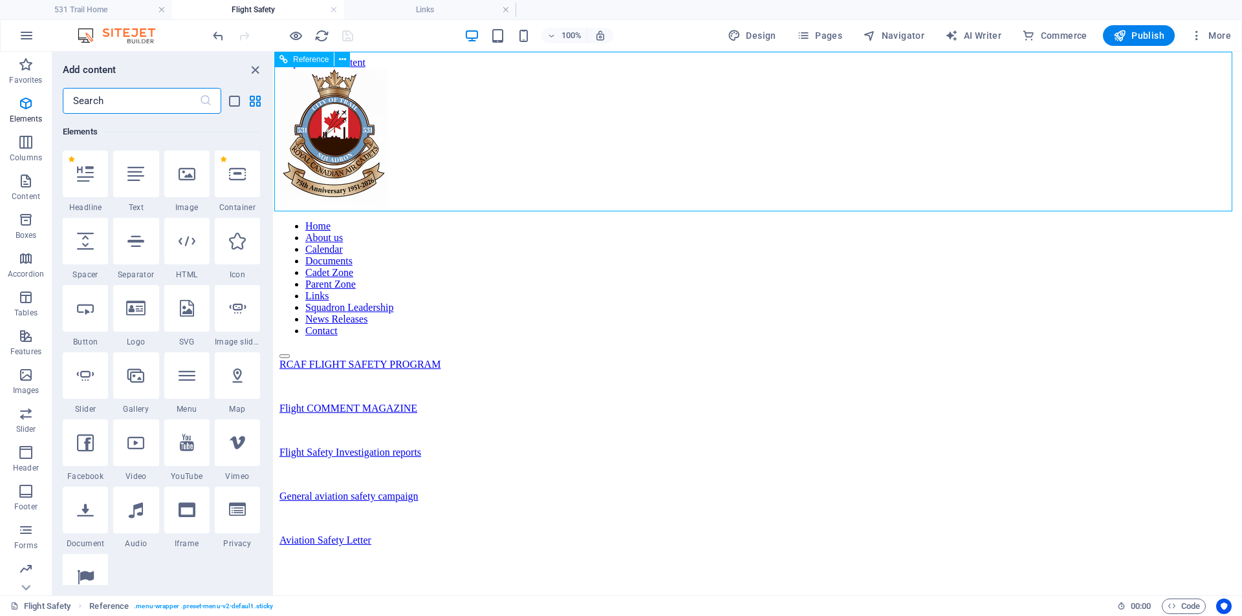
click at [442, 221] on nav "Home About us Calendar Documents Cadet Zone Parent Zone Links Squadron Leadersh…" at bounding box center [757, 279] width 957 height 116
click at [761, 36] on span "Design" at bounding box center [752, 35] width 49 height 13
select select "px"
select select "400"
select select "px"
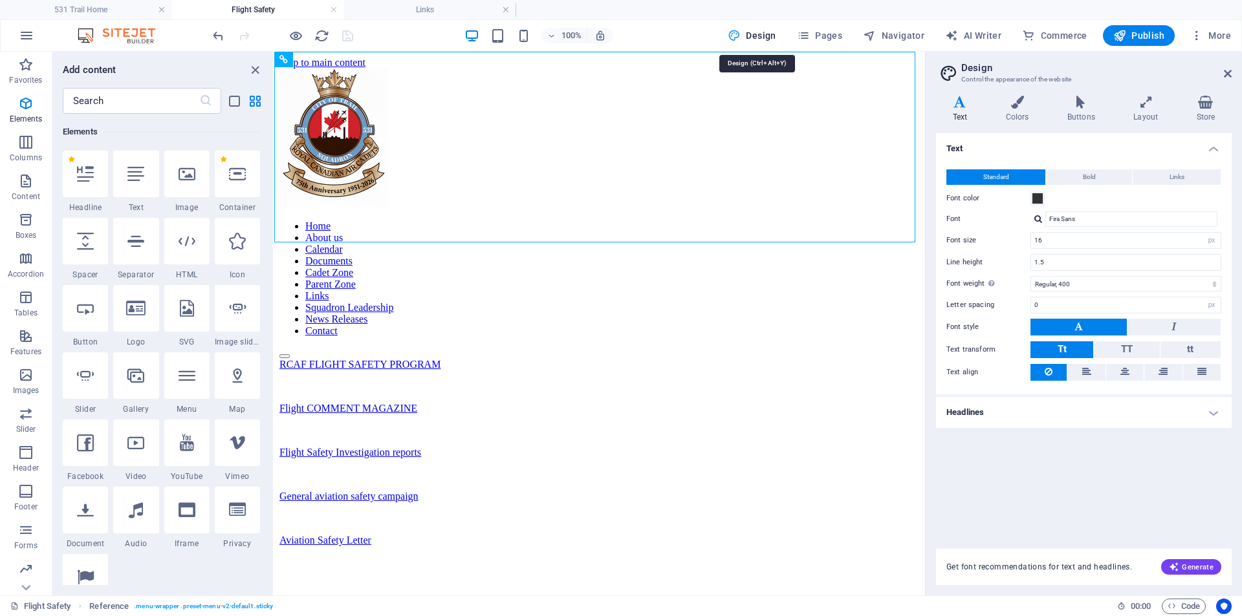
click at [761, 36] on span "Design" at bounding box center [752, 35] width 49 height 13
click at [252, 74] on icon "close panel" at bounding box center [255, 70] width 15 height 15
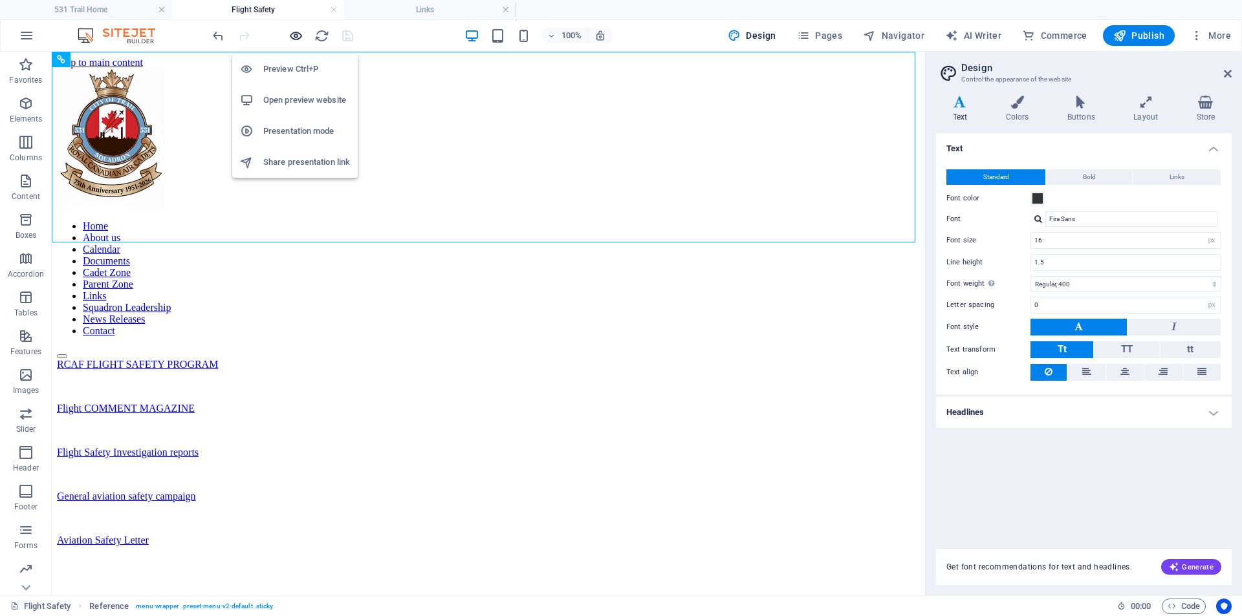
click at [292, 39] on icon "button" at bounding box center [296, 35] width 15 height 15
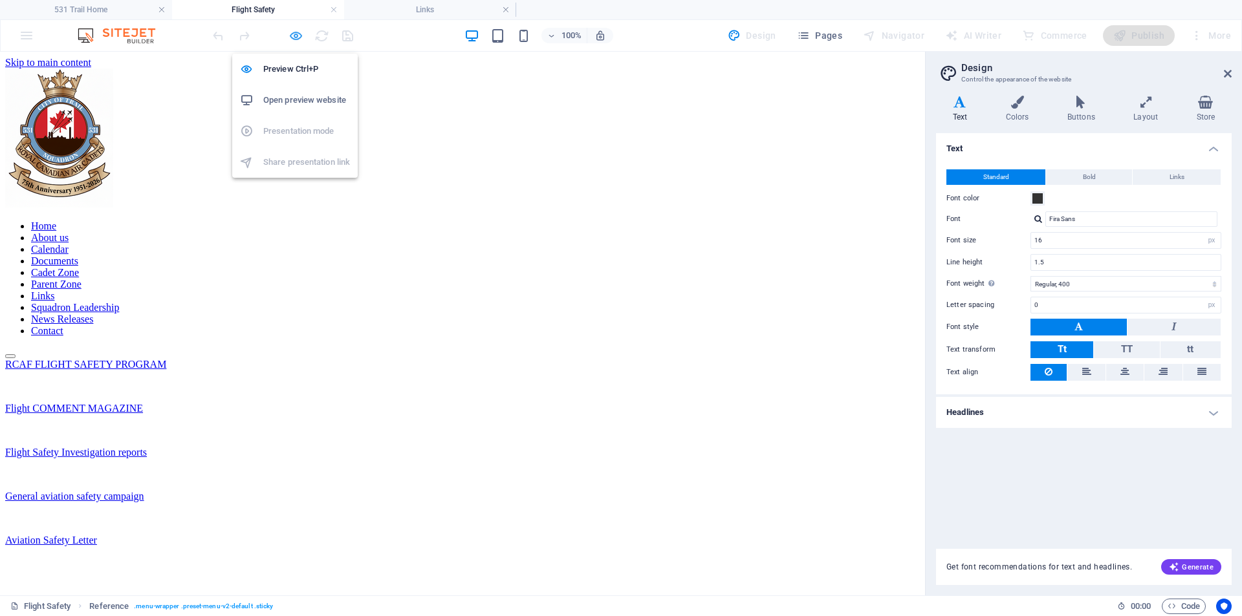
click at [294, 35] on icon "button" at bounding box center [296, 35] width 15 height 15
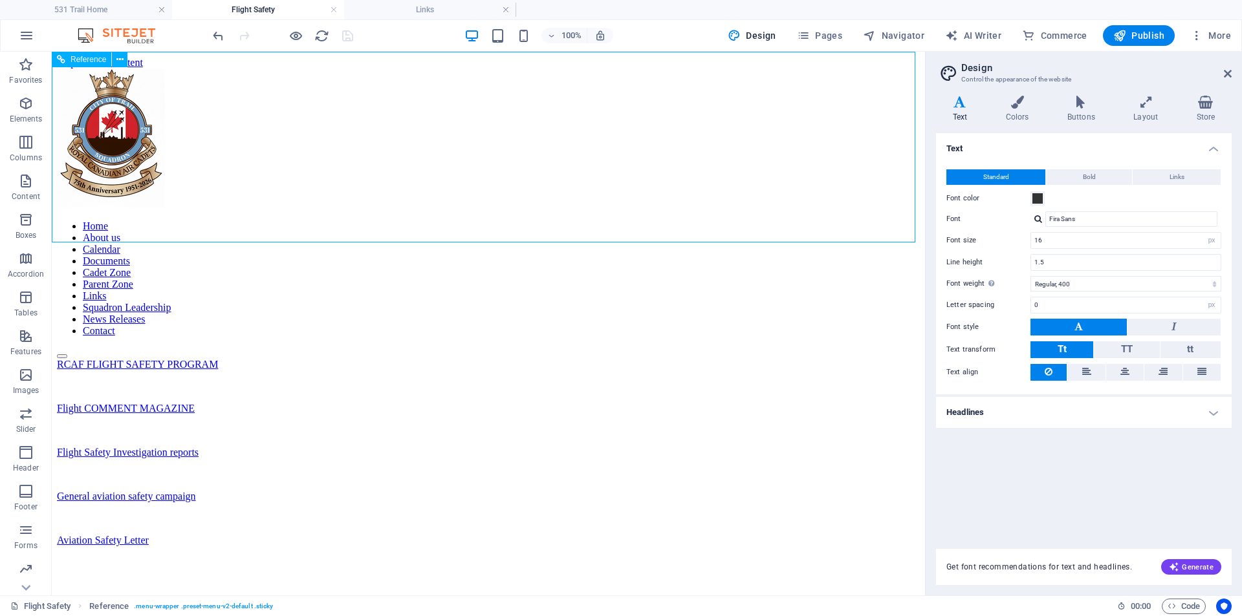
click at [149, 221] on nav "Home About us Calendar Documents Cadet Zone Parent Zone Links Squadron Leadersh…" at bounding box center [488, 279] width 863 height 116
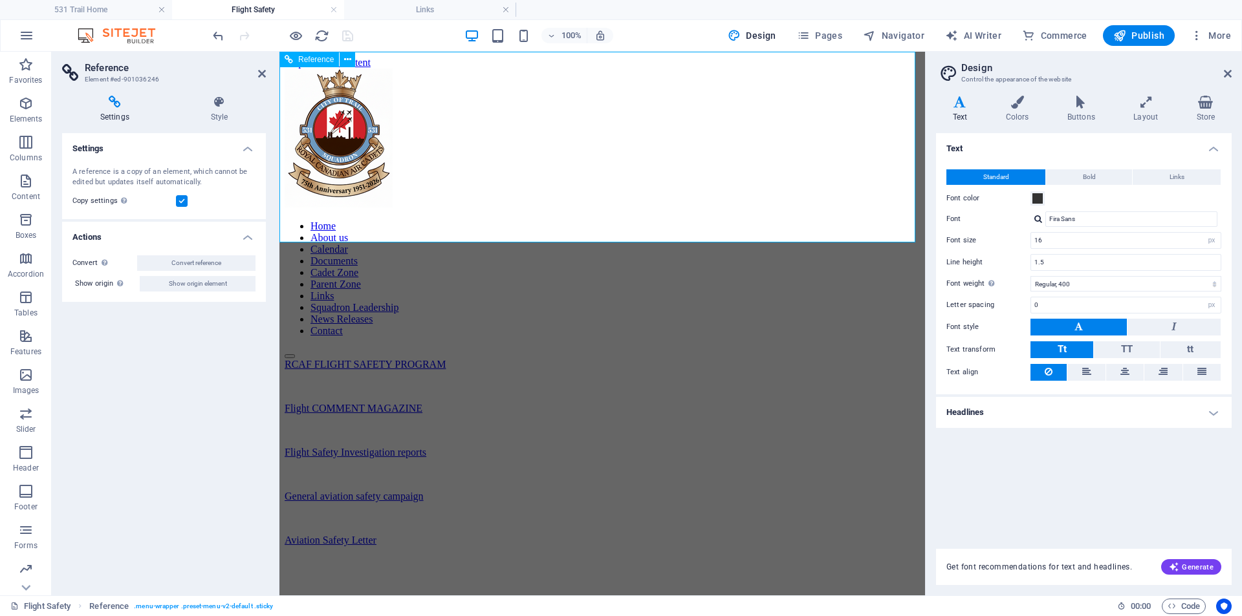
click at [505, 223] on nav "Home About us Calendar Documents Cadet Zone Parent Zone Links Squadron Leadersh…" at bounding box center [602, 279] width 635 height 116
click at [265, 77] on icon at bounding box center [262, 74] width 8 height 10
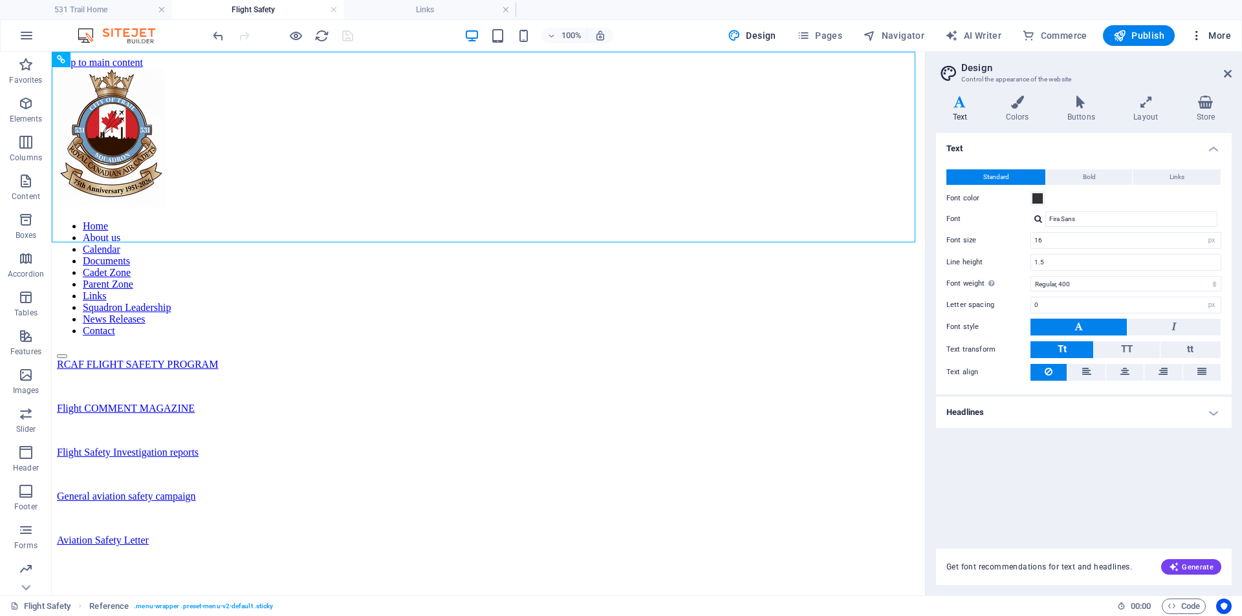
click at [1193, 39] on icon "button" at bounding box center [1196, 35] width 13 height 13
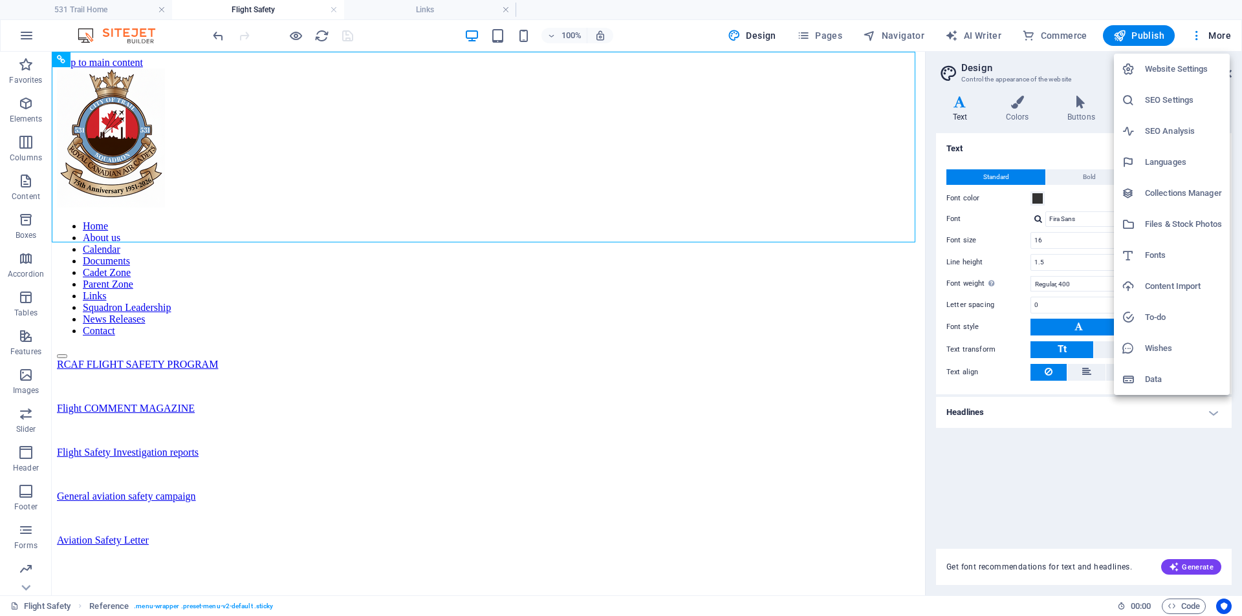
click at [334, 10] on div at bounding box center [621, 308] width 1242 height 616
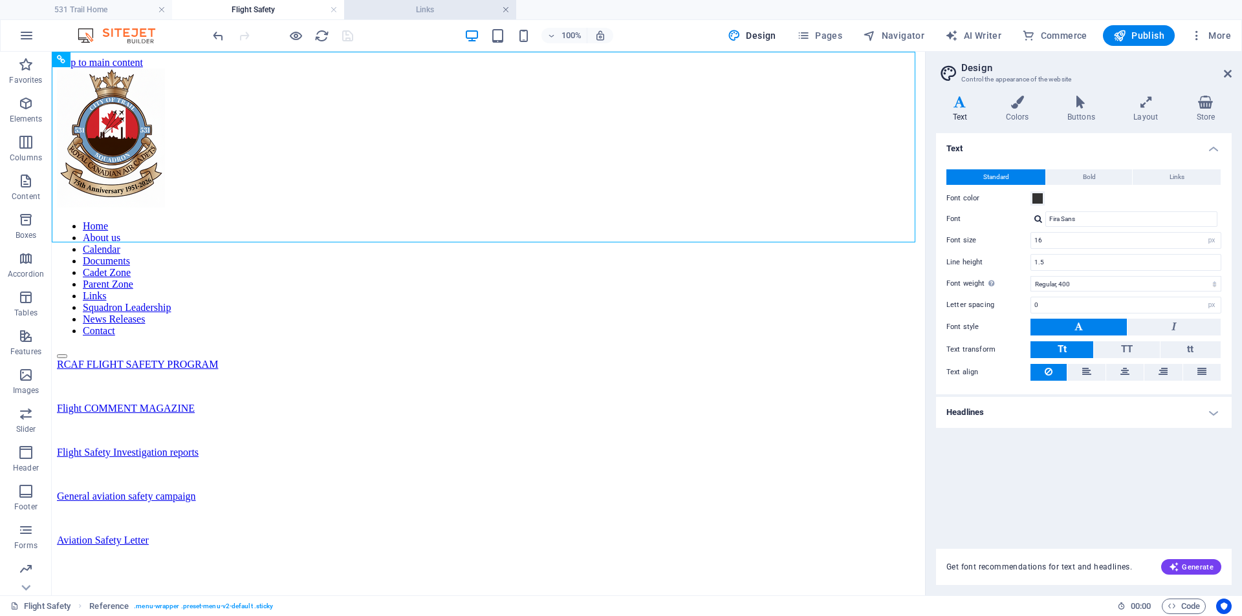
click at [506, 10] on link at bounding box center [506, 10] width 8 height 12
click at [334, 8] on link at bounding box center [334, 10] width 8 height 12
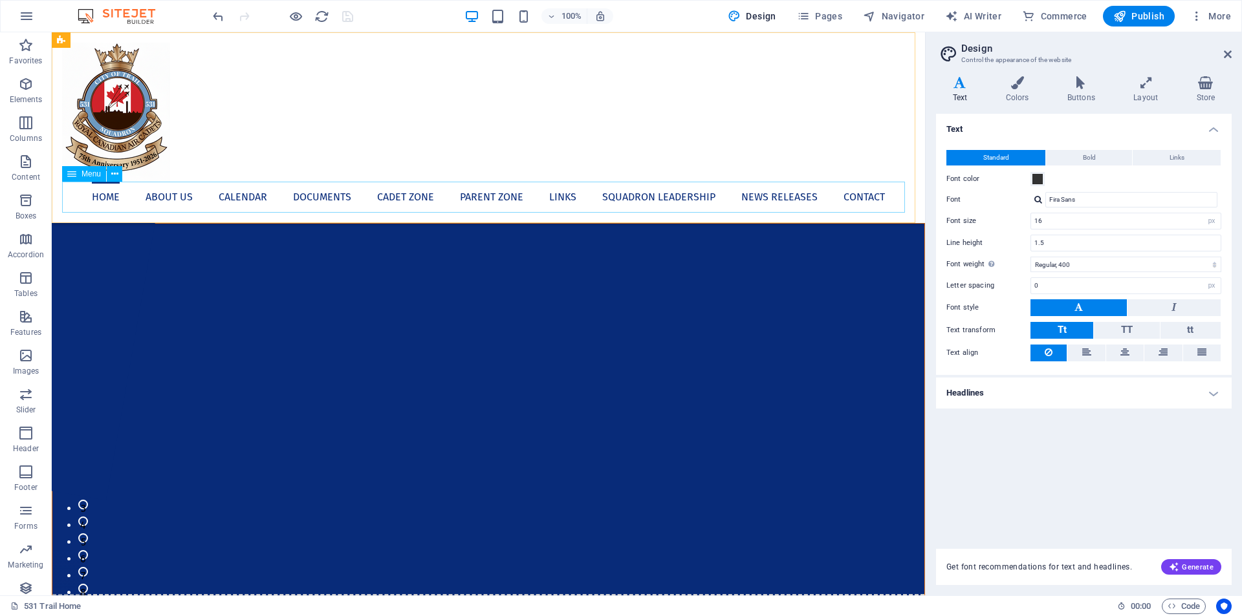
click at [314, 202] on nav "Home About us Calendar Documents Cadet Zone Parent Zone Links Squadron Leadersh…" at bounding box center [488, 197] width 853 height 31
select select "2"
select select
select select "3"
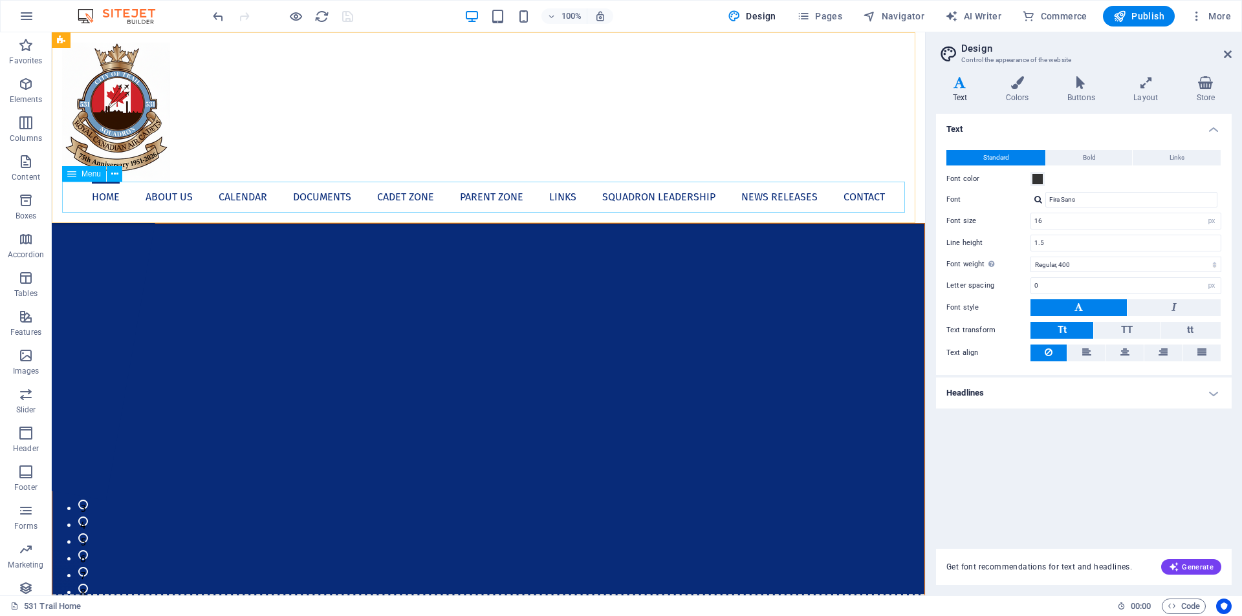
select select
select select "4"
select select
select select "5"
select select
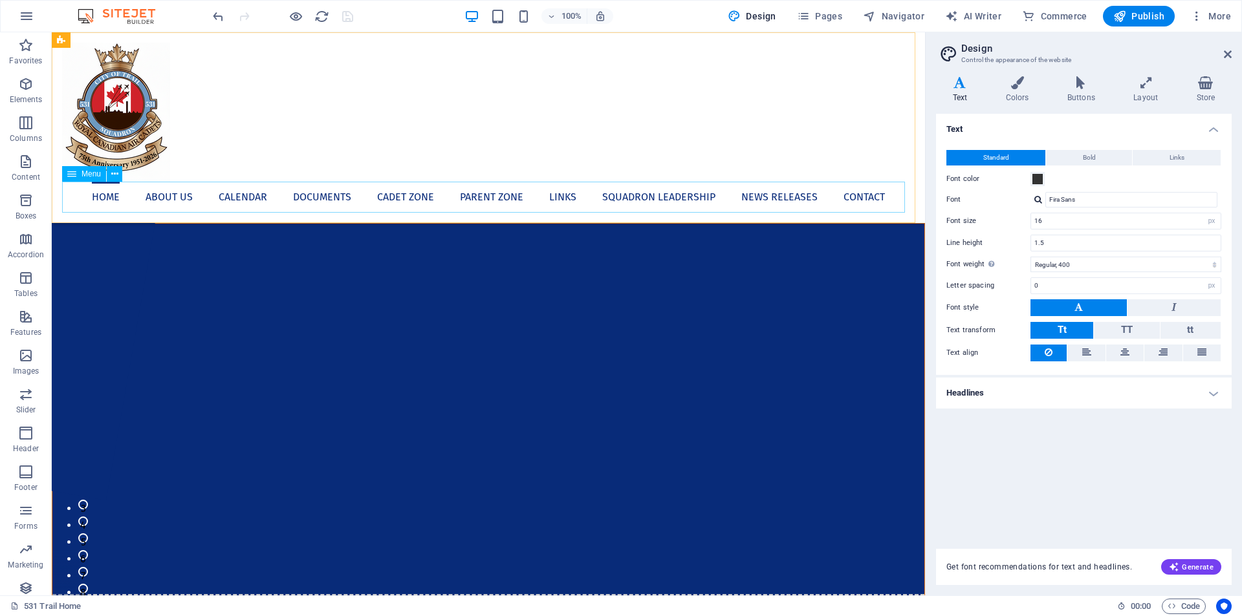
select select "1"
select select
select select "6"
select select
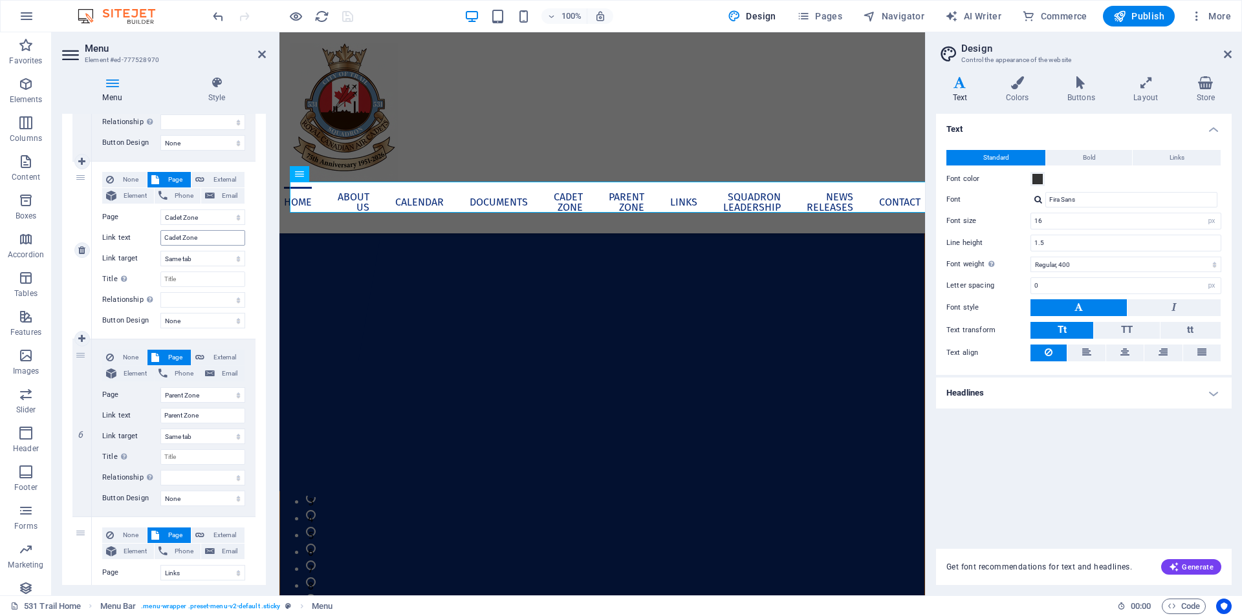
scroll to position [776, 0]
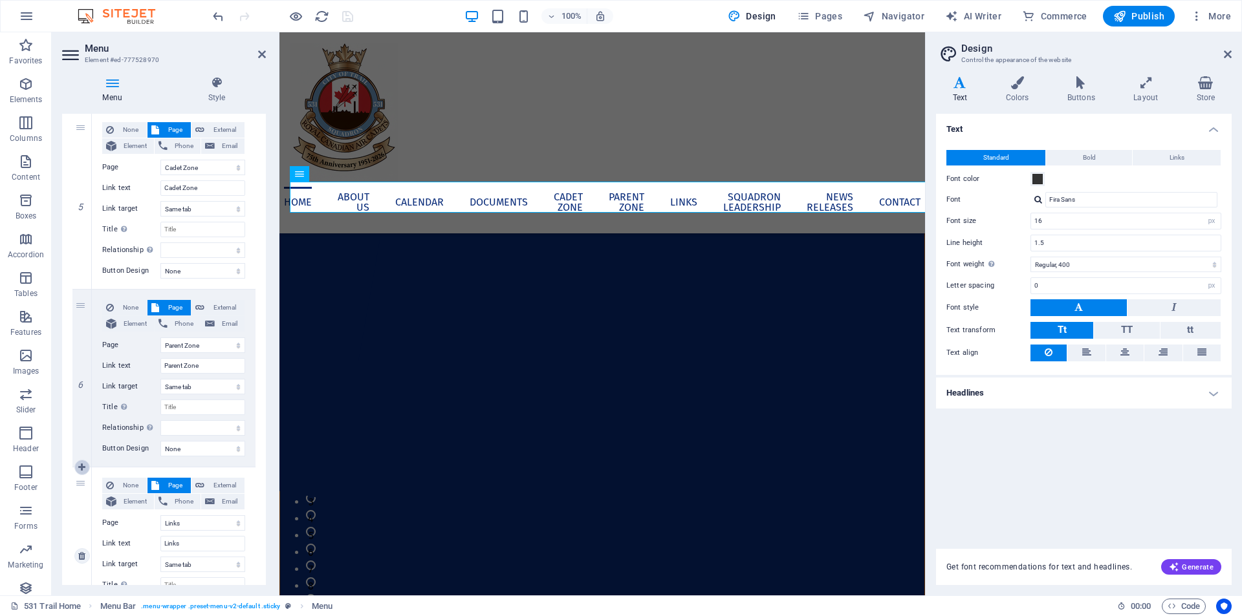
click at [78, 468] on icon at bounding box center [81, 467] width 7 height 9
select select
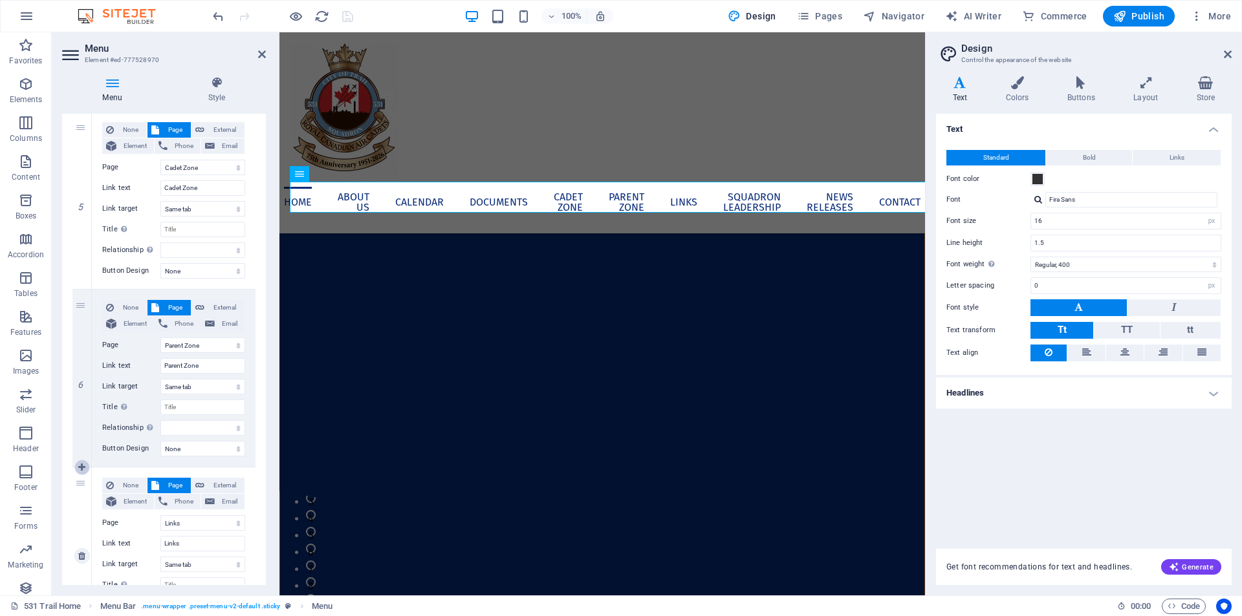
select select
select select "5"
type input "Links"
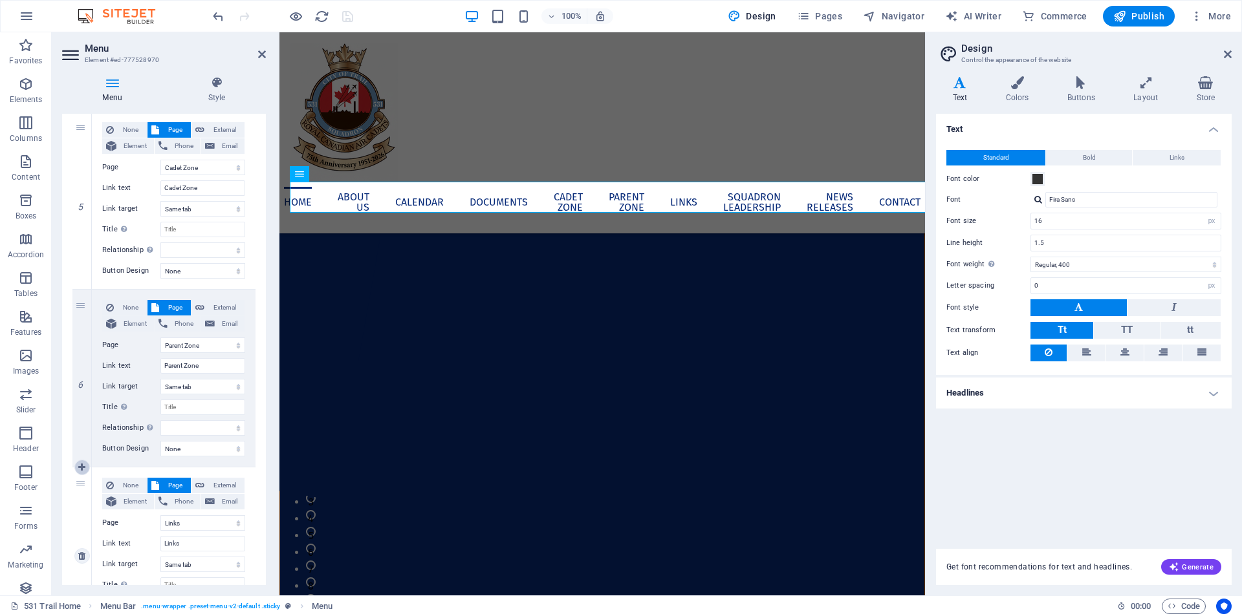
select select
select select "1"
type input "Squadron Leadership"
select select
select select "6"
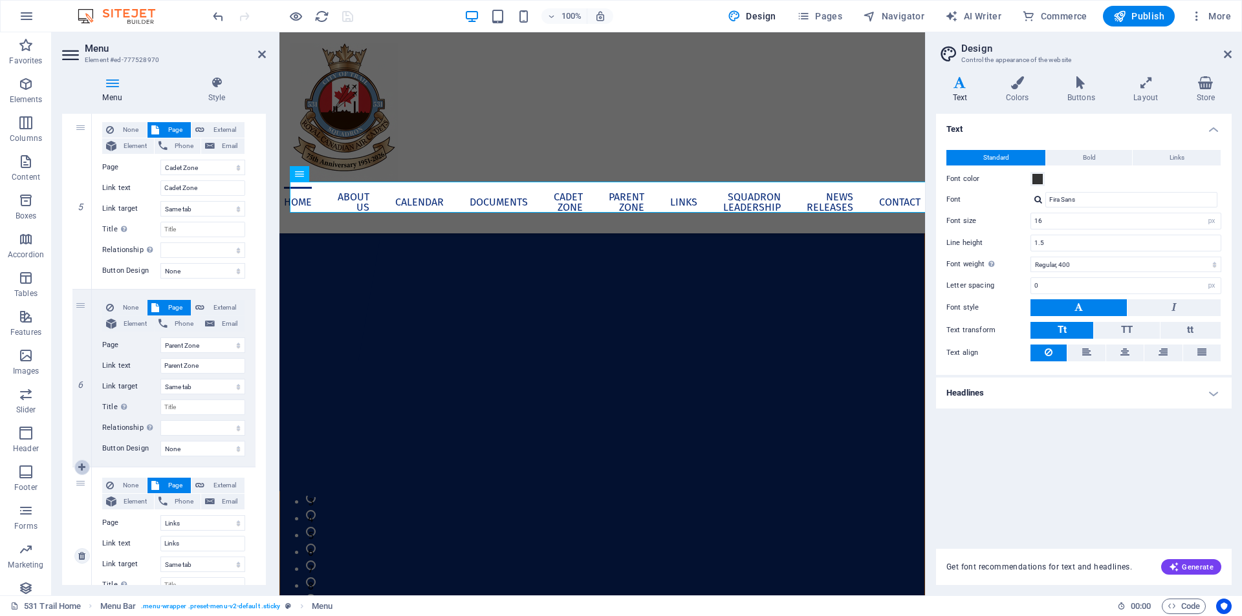
type input "News Releases"
select select
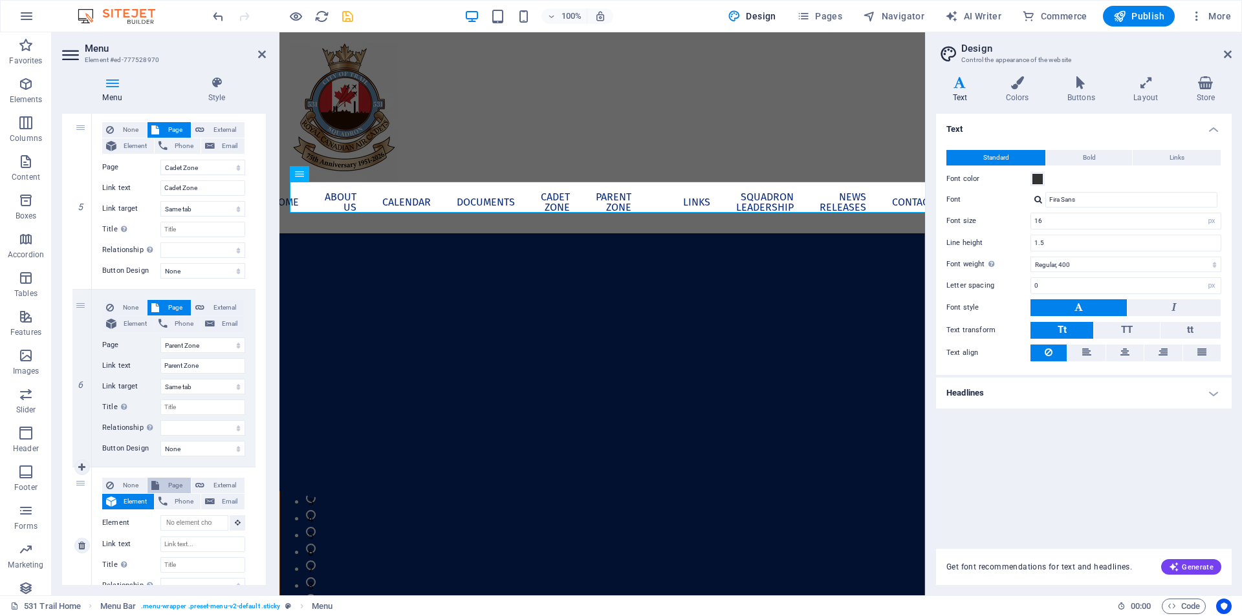
click at [166, 487] on span "Page" at bounding box center [175, 486] width 24 height 16
select select
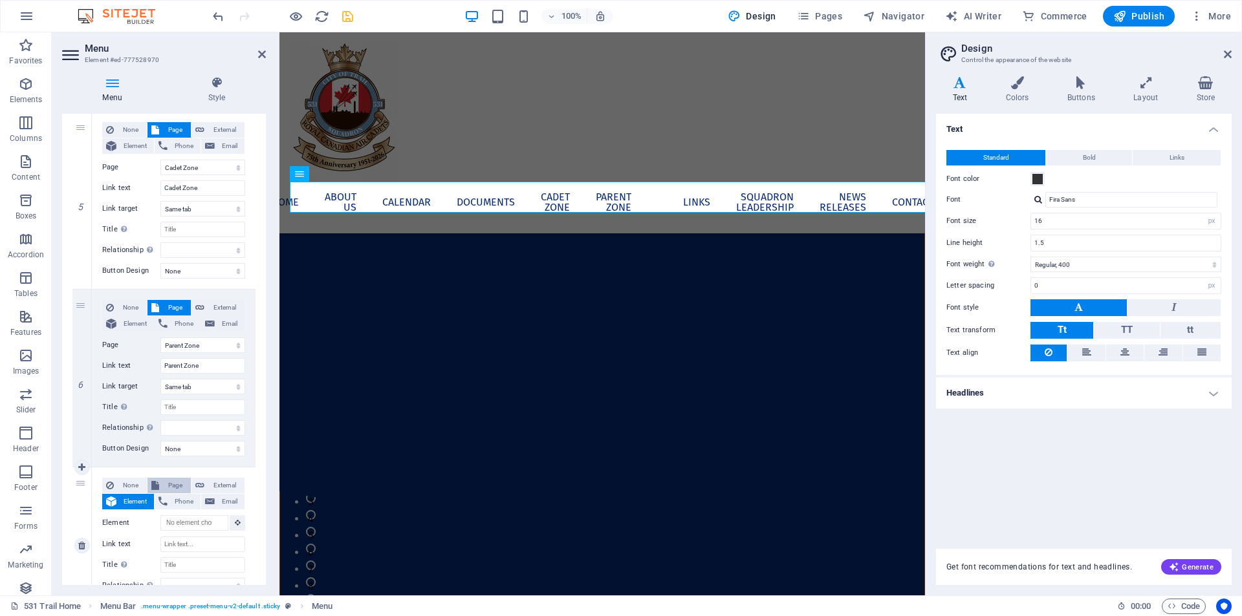
select select
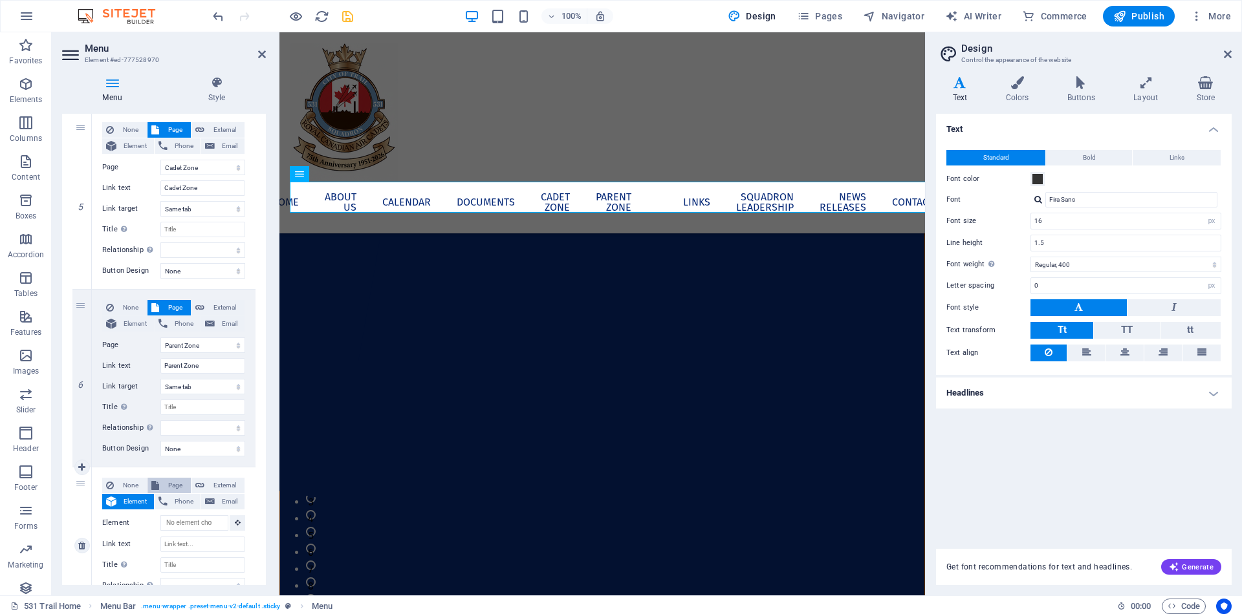
select select
click at [188, 521] on select "531 Trail Home Leadership Documents Cadet Zone Parent Zone Links News Releases …" at bounding box center [202, 524] width 85 height 16
select select "7"
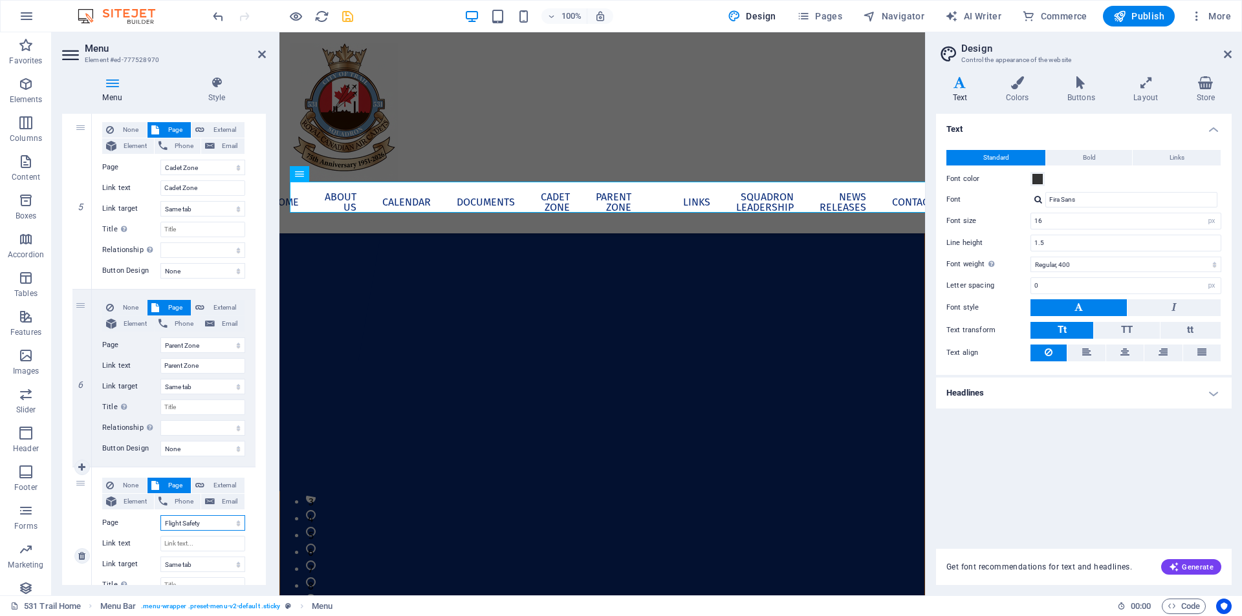
click at [160, 516] on select "531 Trail Home Leadership Documents Cadet Zone Parent Zone Links News Releases …" at bounding box center [202, 524] width 85 height 16
select select
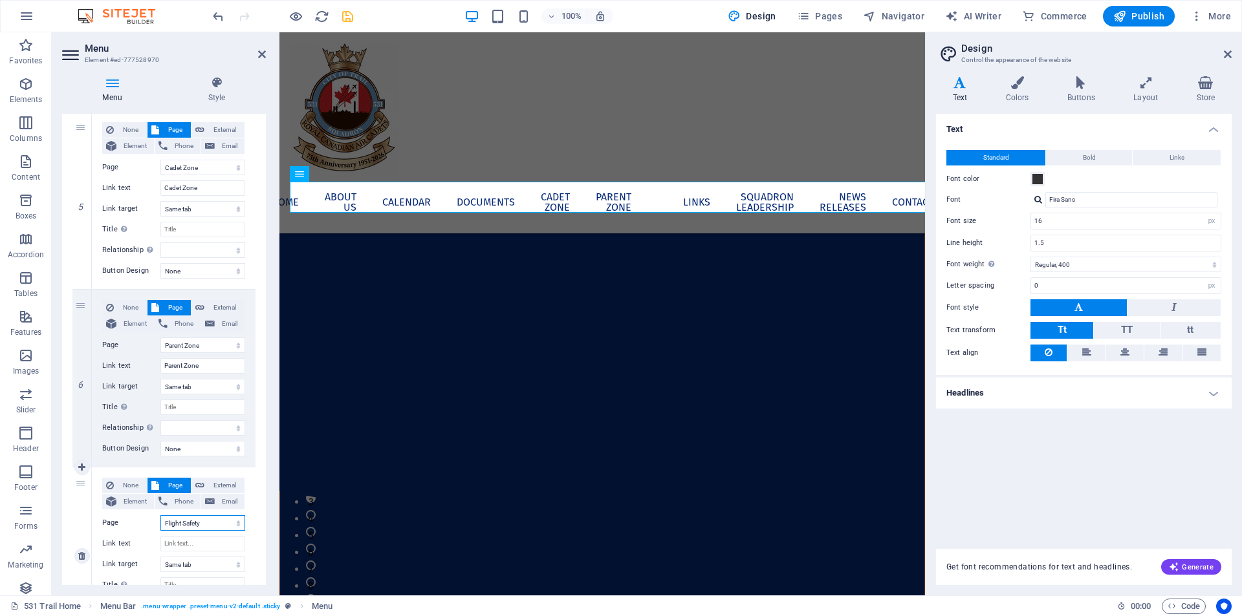
select select
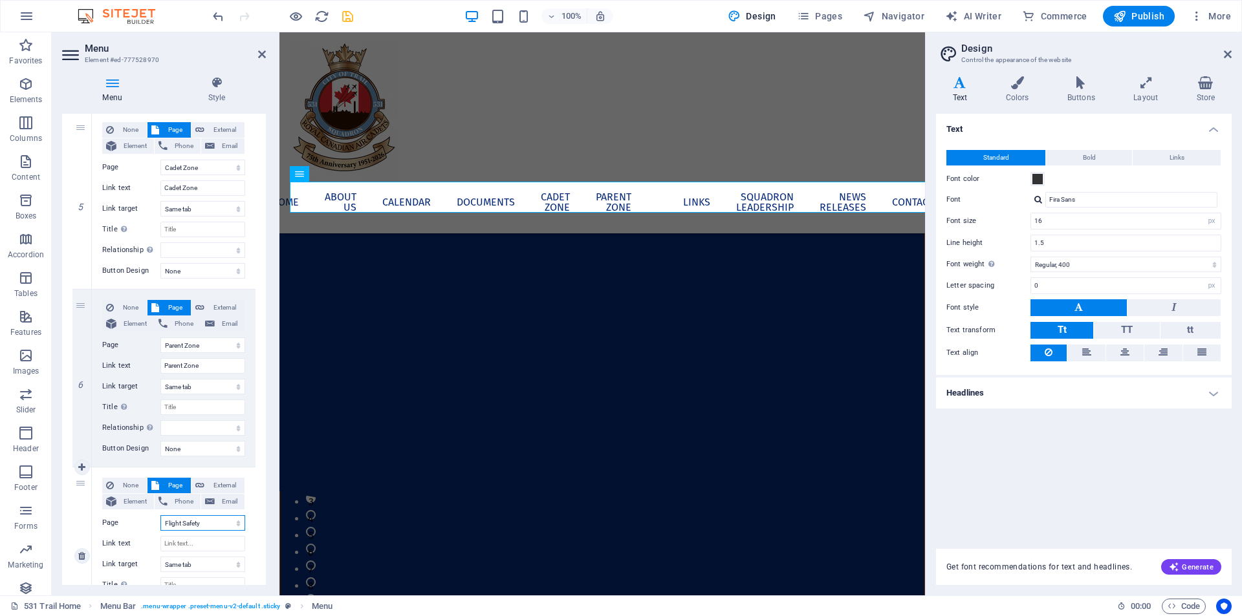
select select
click at [212, 477] on div "None Page External Element Phone Email Page 531 Trail Home Leadership Documents…" at bounding box center [174, 556] width 164 height 177
click at [215, 490] on span "External" at bounding box center [224, 486] width 32 height 16
select select
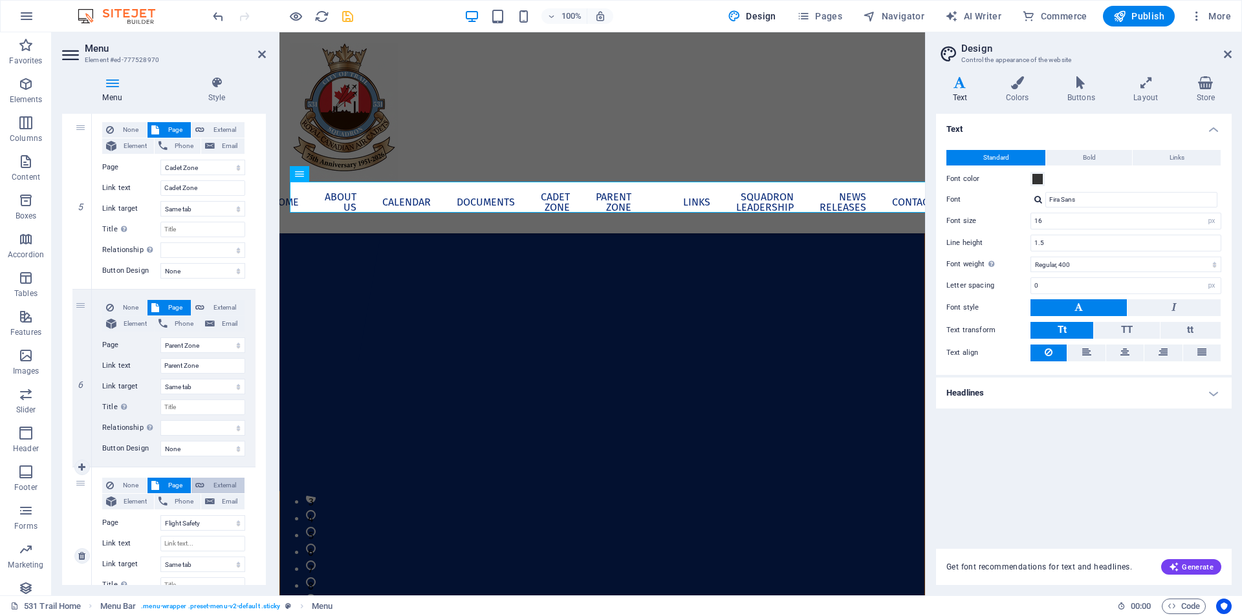
select select
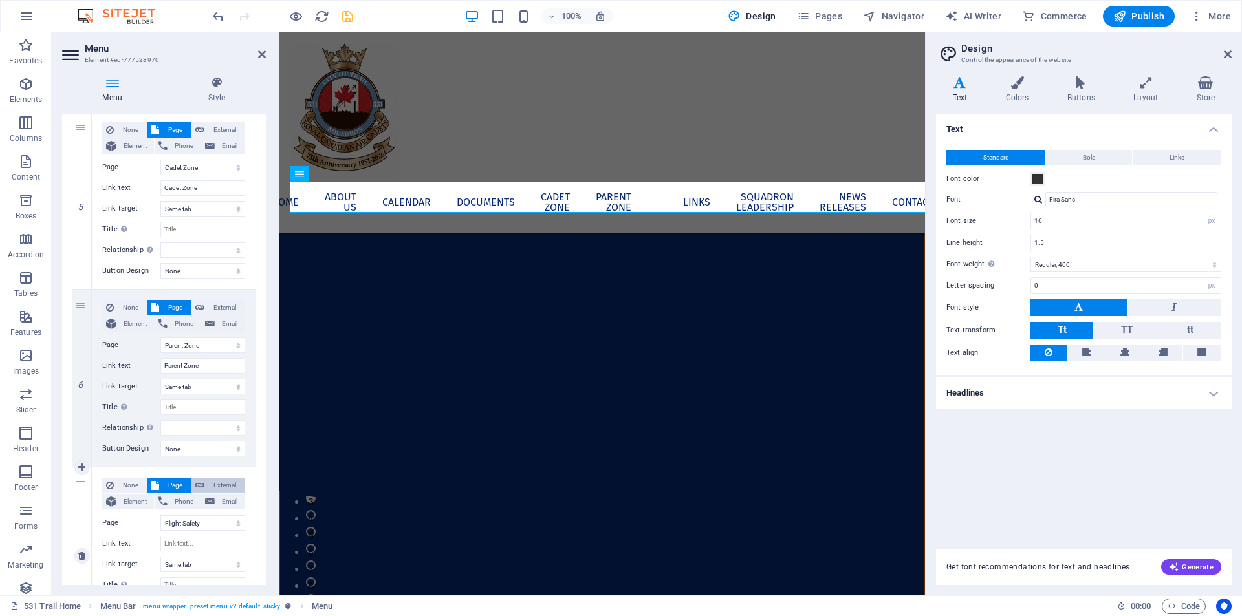
select select "blank"
select select
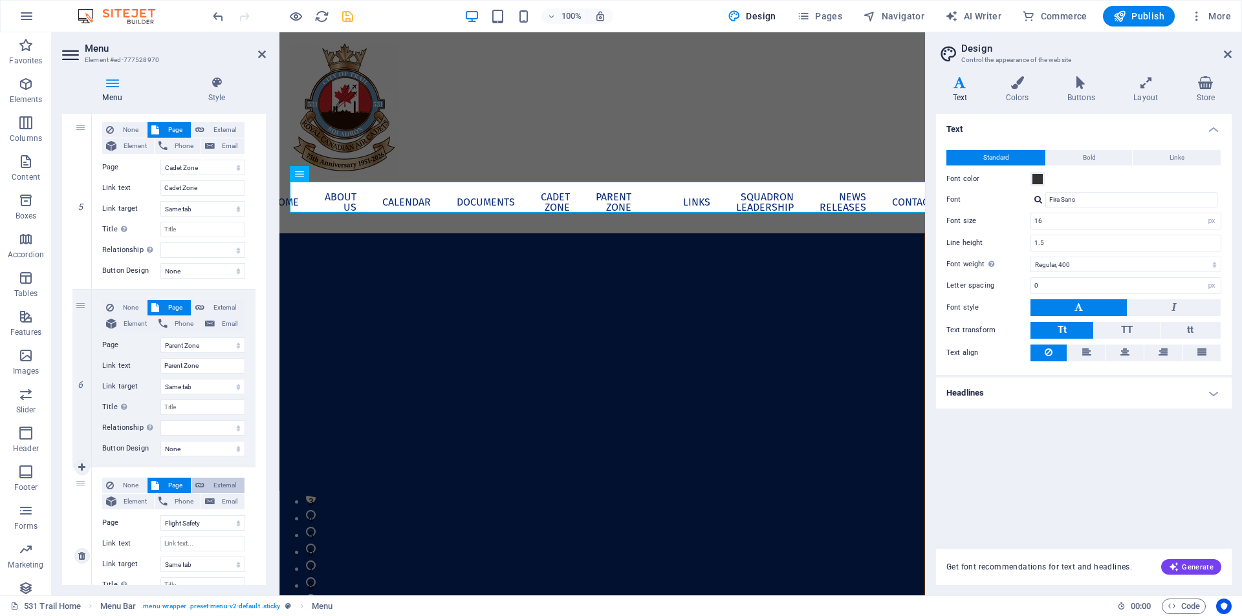
select select
click at [167, 480] on span "Page" at bounding box center [175, 486] width 24 height 16
select select
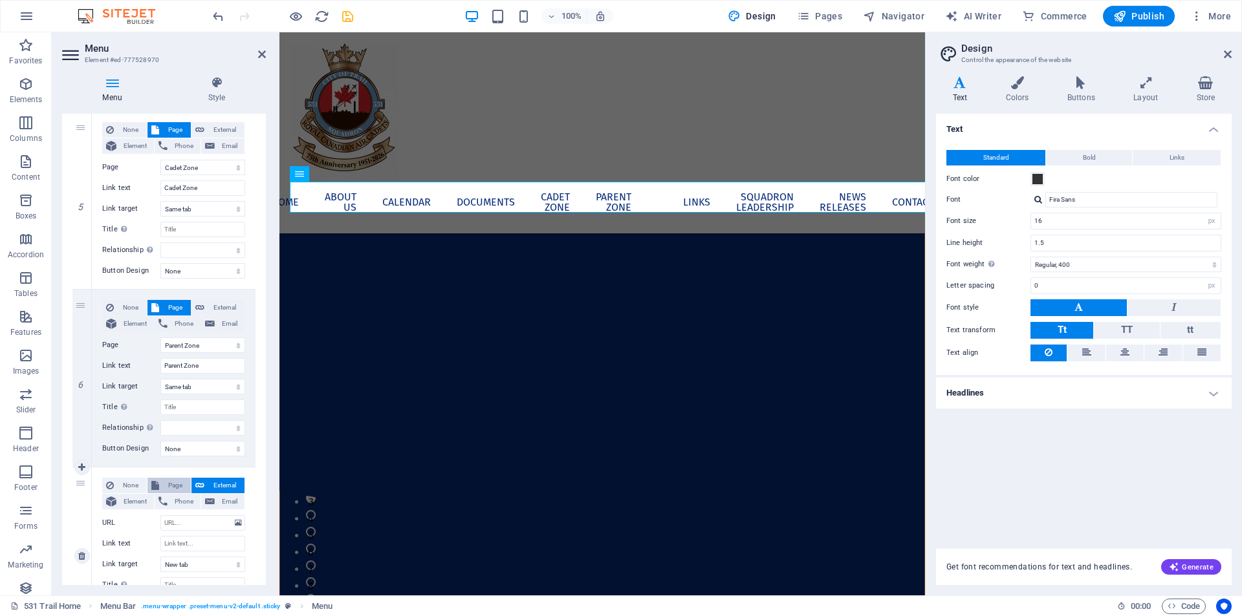
select select
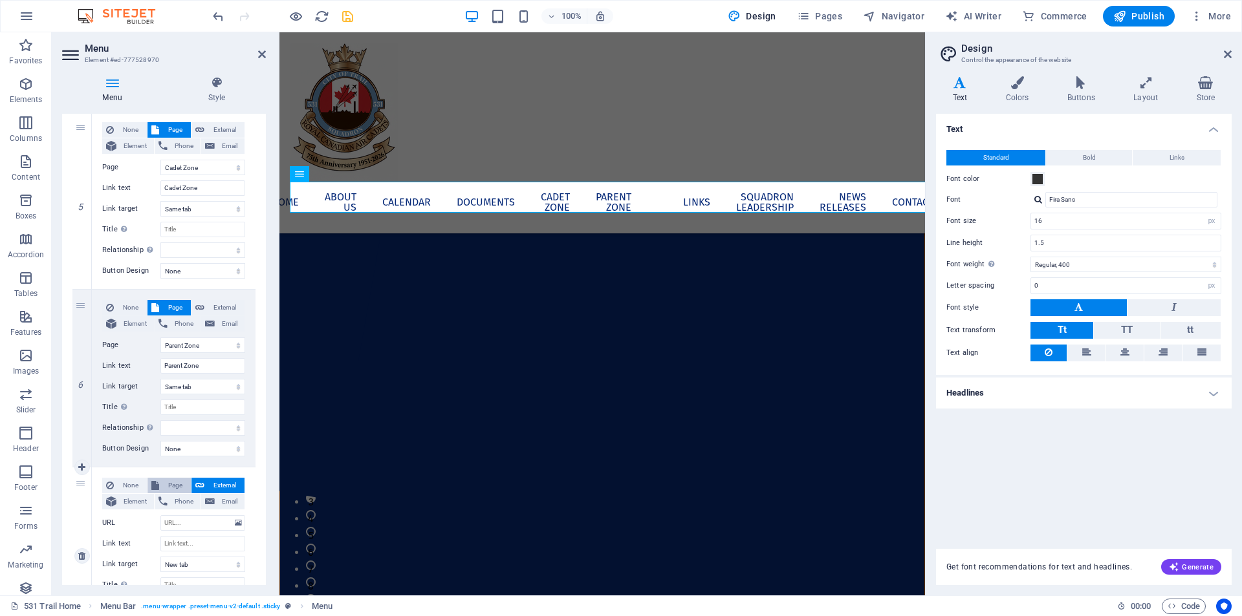
select select
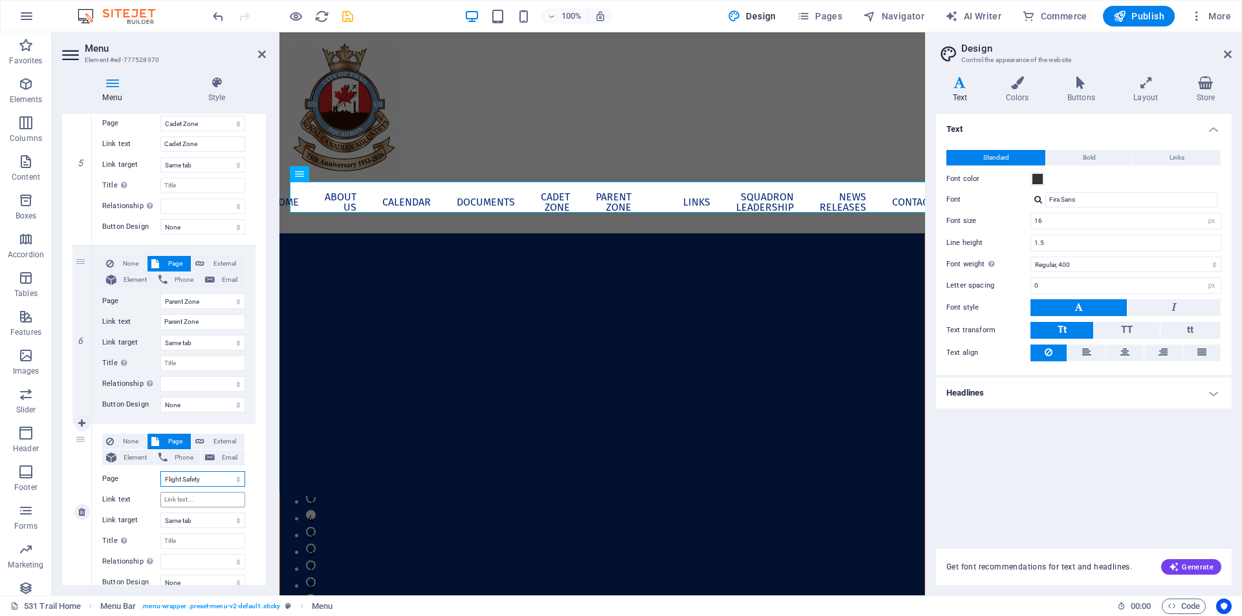
scroll to position [841, 0]
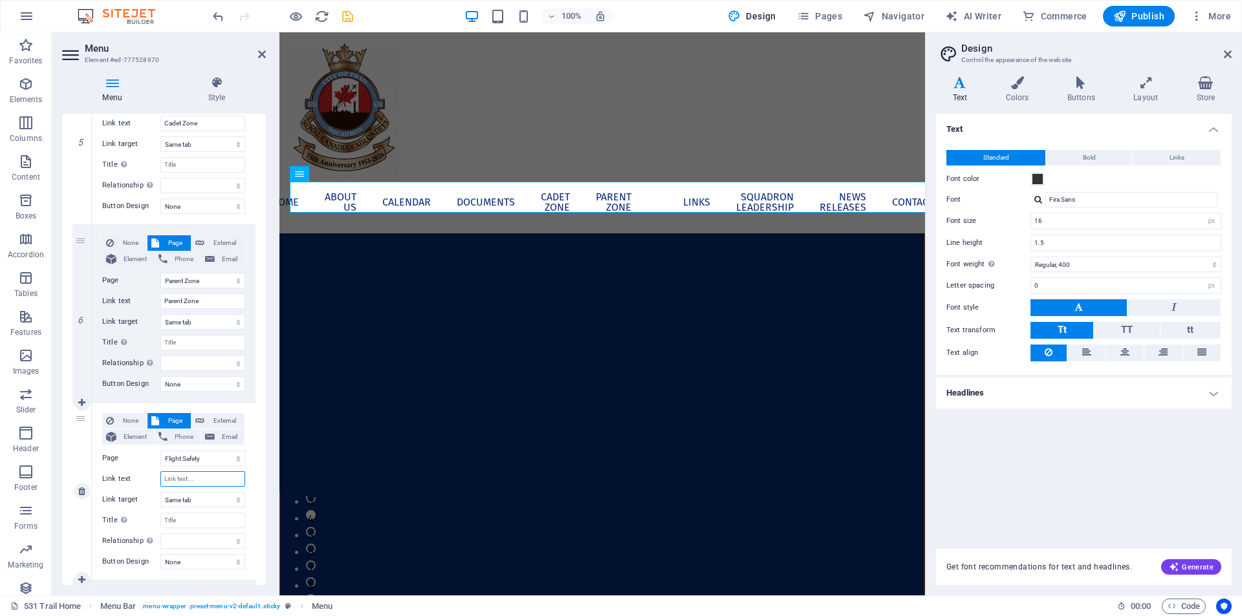
click at [187, 478] on input "Link text" at bounding box center [202, 480] width 85 height 16
type input "Flioght"
select select
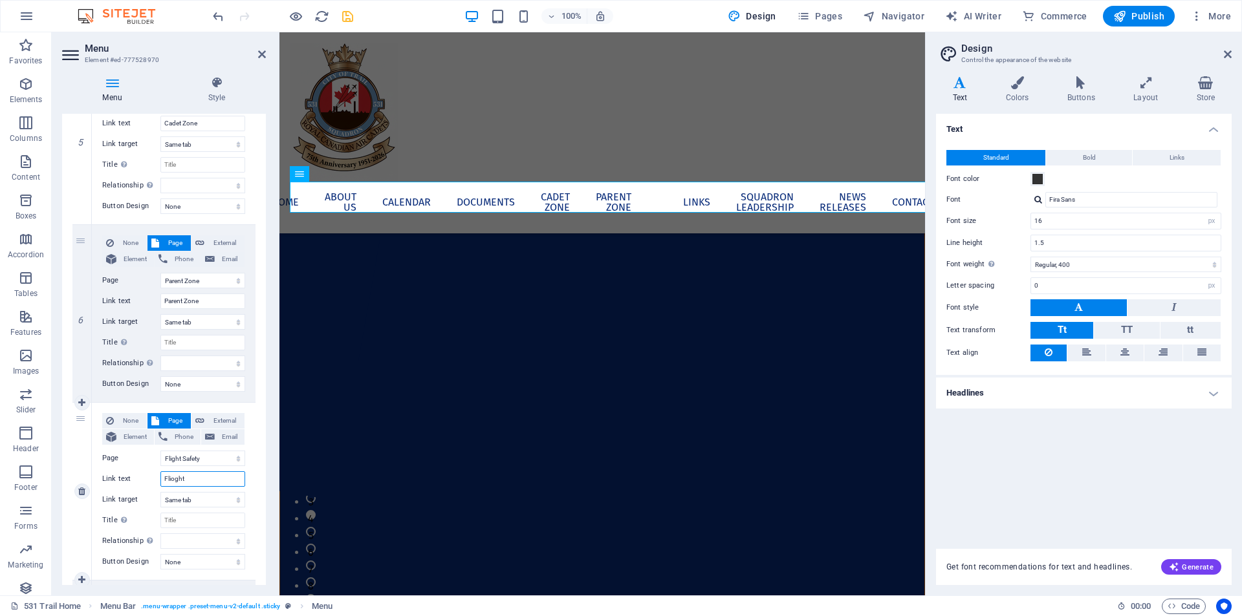
select select
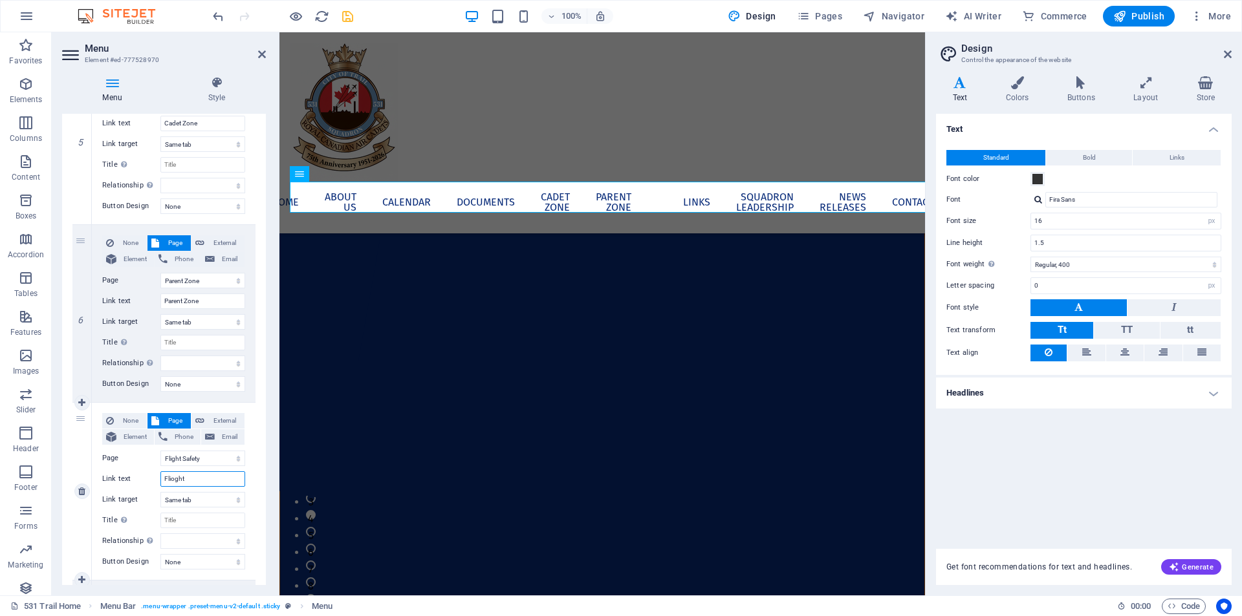
select select
type input "Fli"
select select
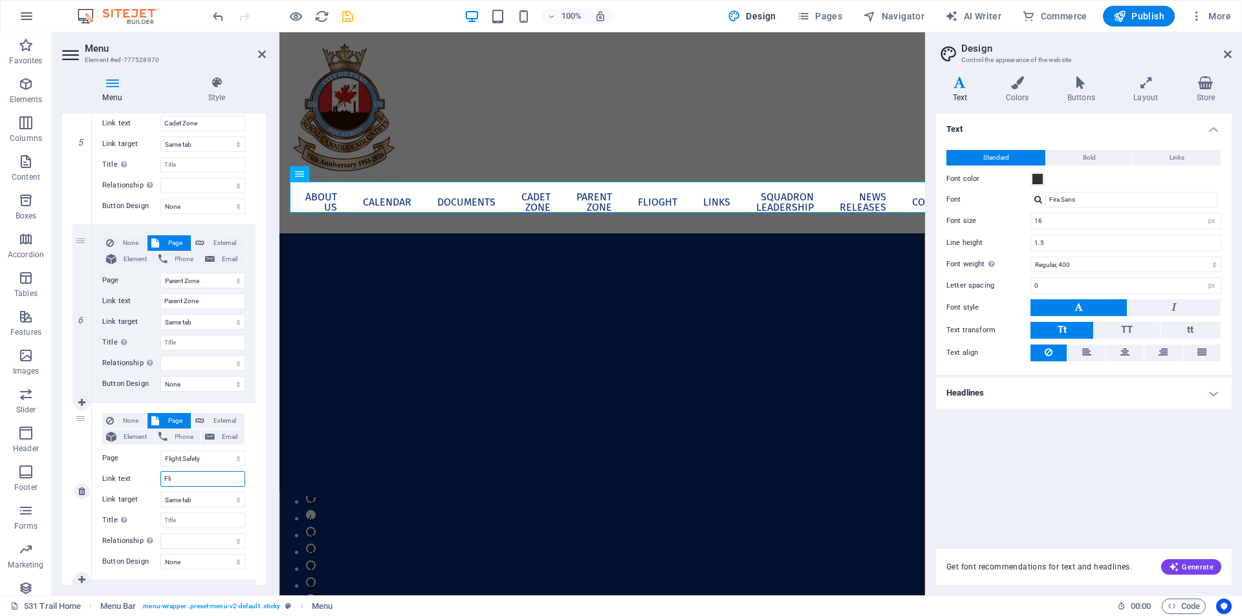
select select
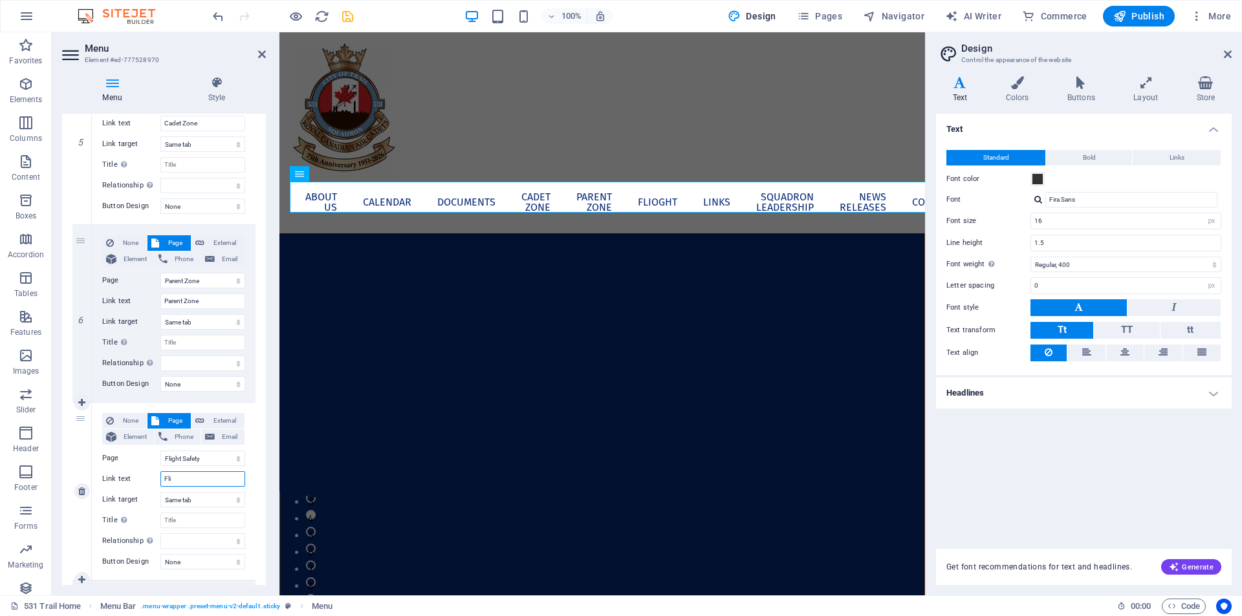
select select
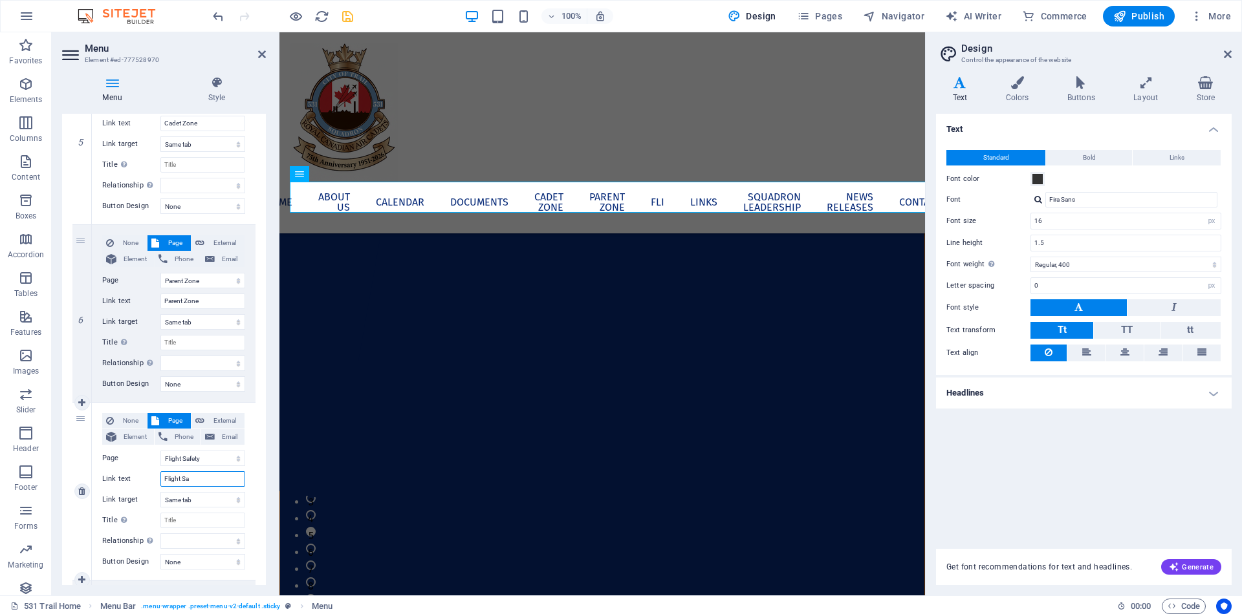
type input "Flight Saf"
select select
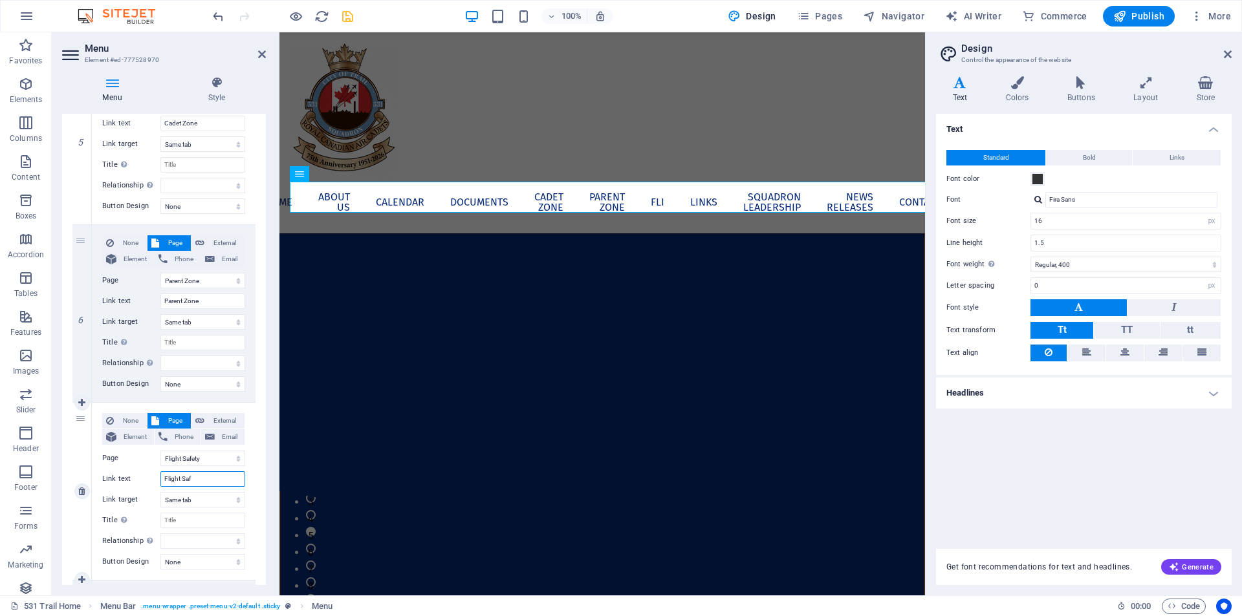
select select
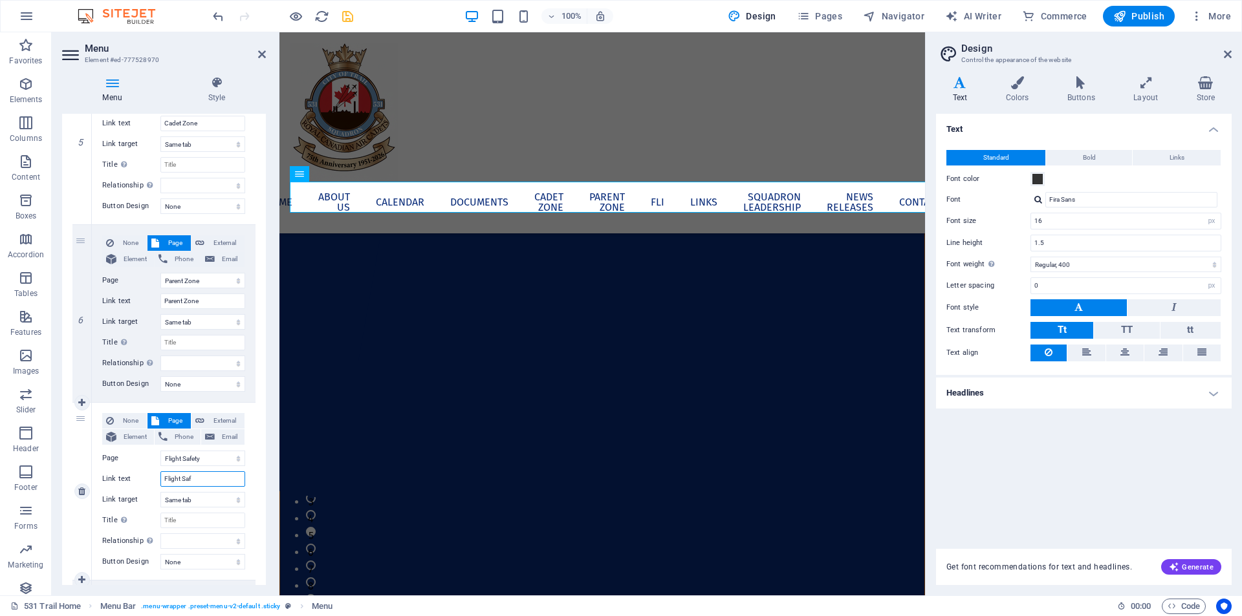
select select
type input "Flight Safety"
select select
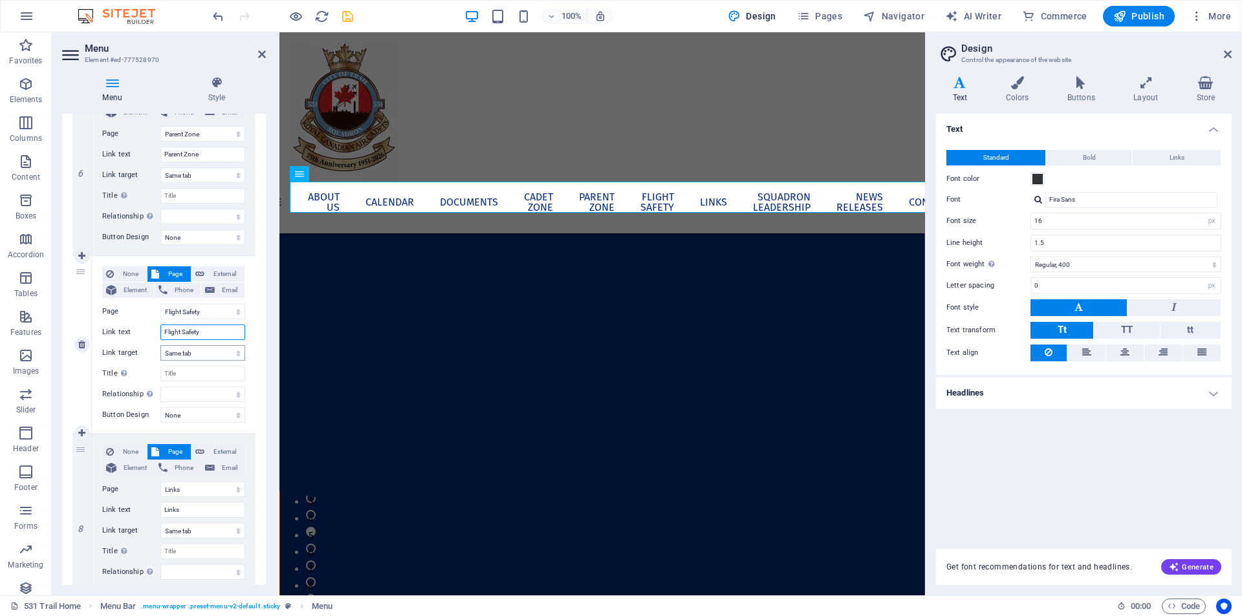
scroll to position [970, 0]
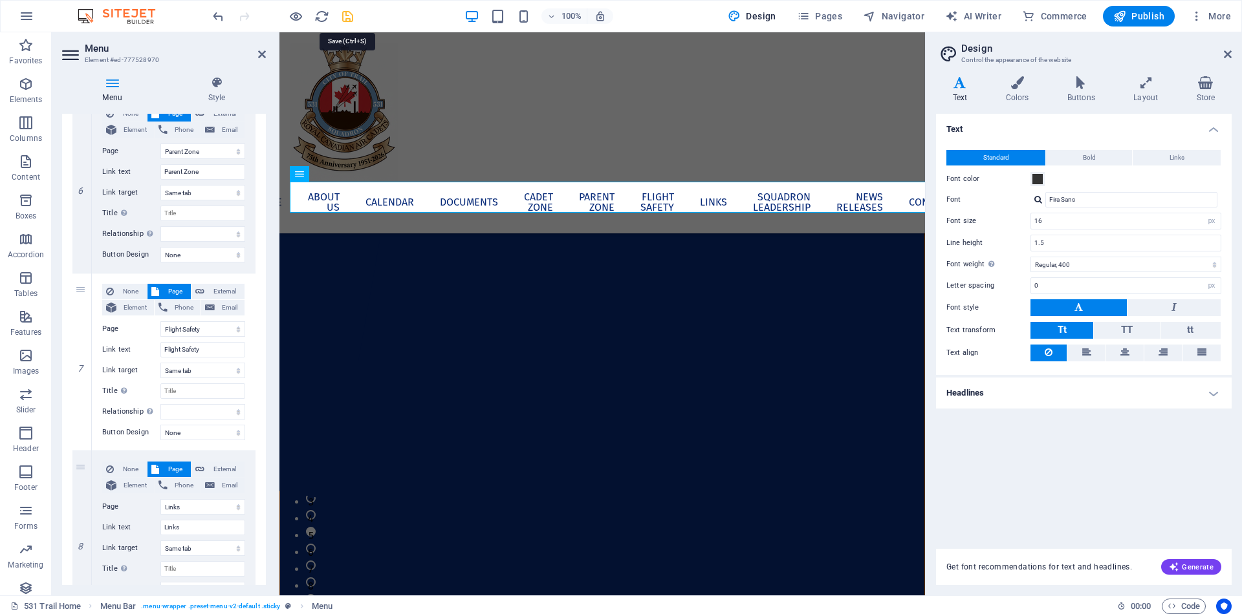
click at [345, 15] on icon "save" at bounding box center [347, 16] width 15 height 15
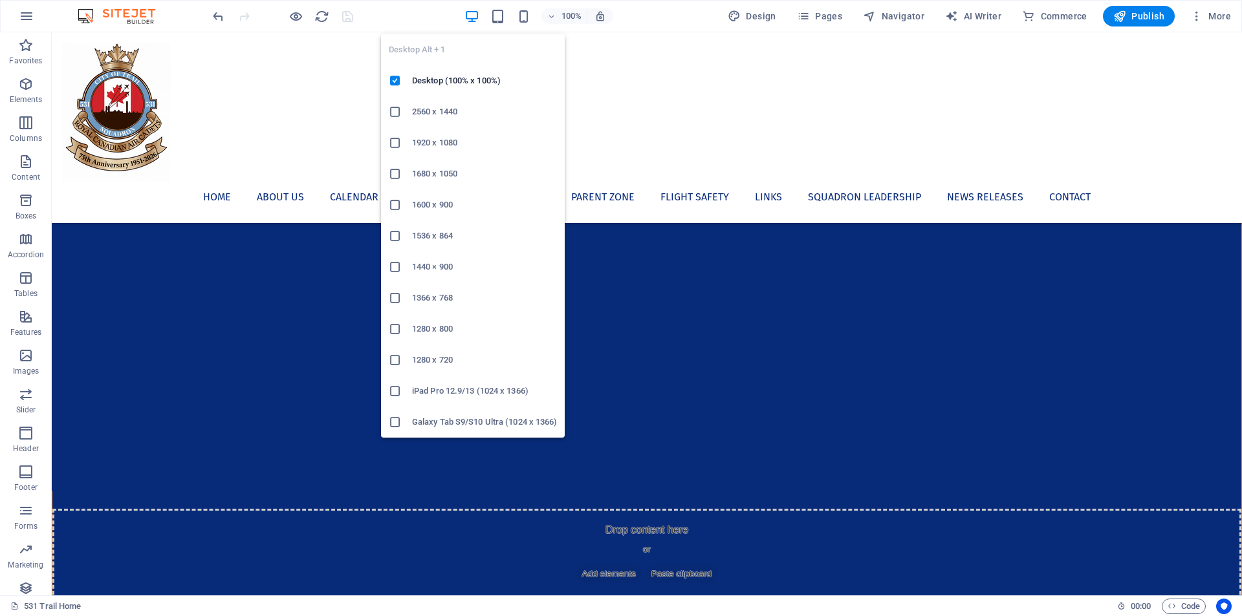
click at [475, 16] on icon "button" at bounding box center [471, 16] width 15 height 15
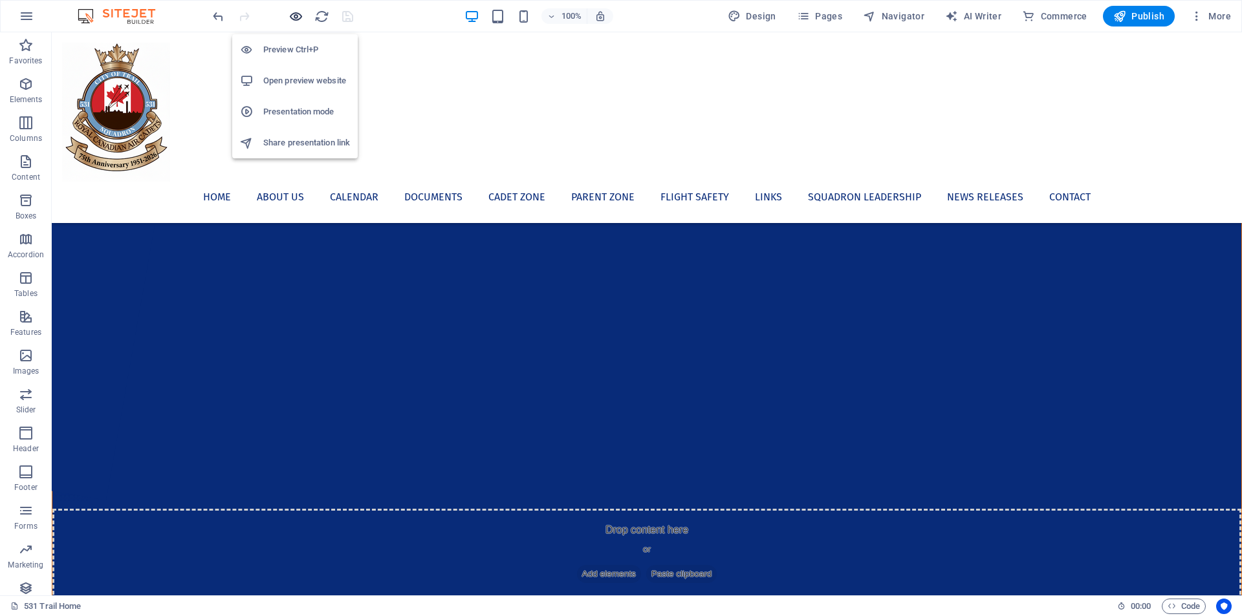
click at [297, 14] on icon "button" at bounding box center [296, 16] width 15 height 15
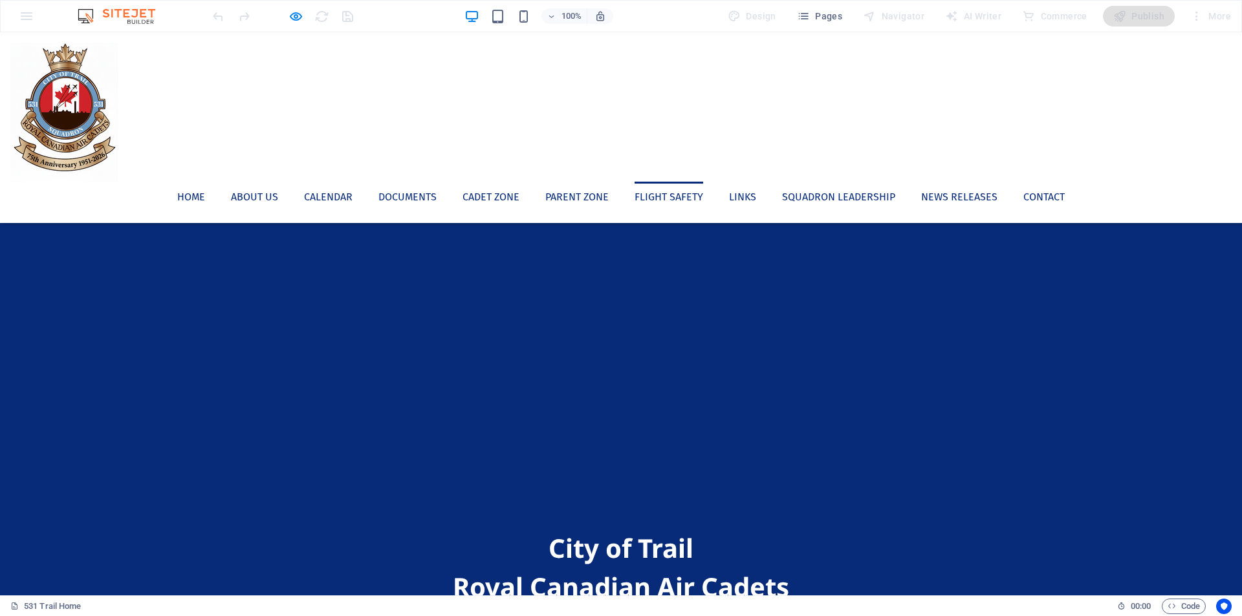
click at [703, 182] on link "Flight Safety" at bounding box center [669, 197] width 69 height 31
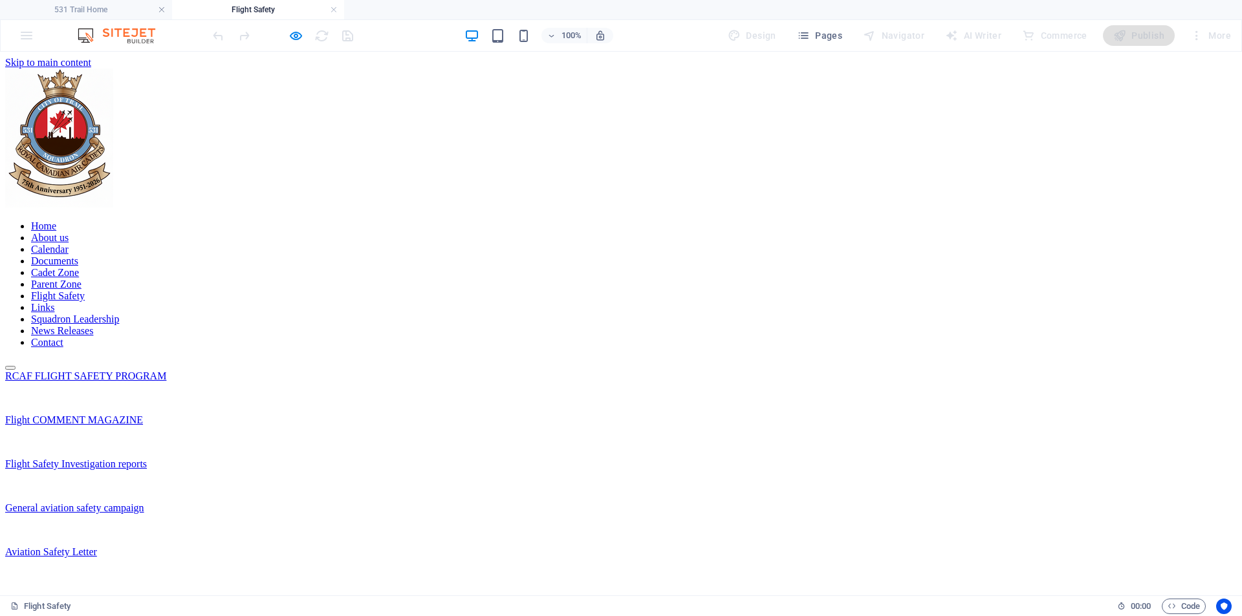
scroll to position [0, 0]
click at [394, 371] on div "RCAF FLIGHT SAFETY PROGRAM" at bounding box center [621, 377] width 1232 height 12
click at [450, 371] on div "RCAF FLIGHT SAFETY PROGRAM" at bounding box center [621, 377] width 1232 height 12
click at [307, 102] on h6 "Open preview website" at bounding box center [306, 101] width 87 height 16
click at [298, 39] on icon "button" at bounding box center [296, 35] width 15 height 15
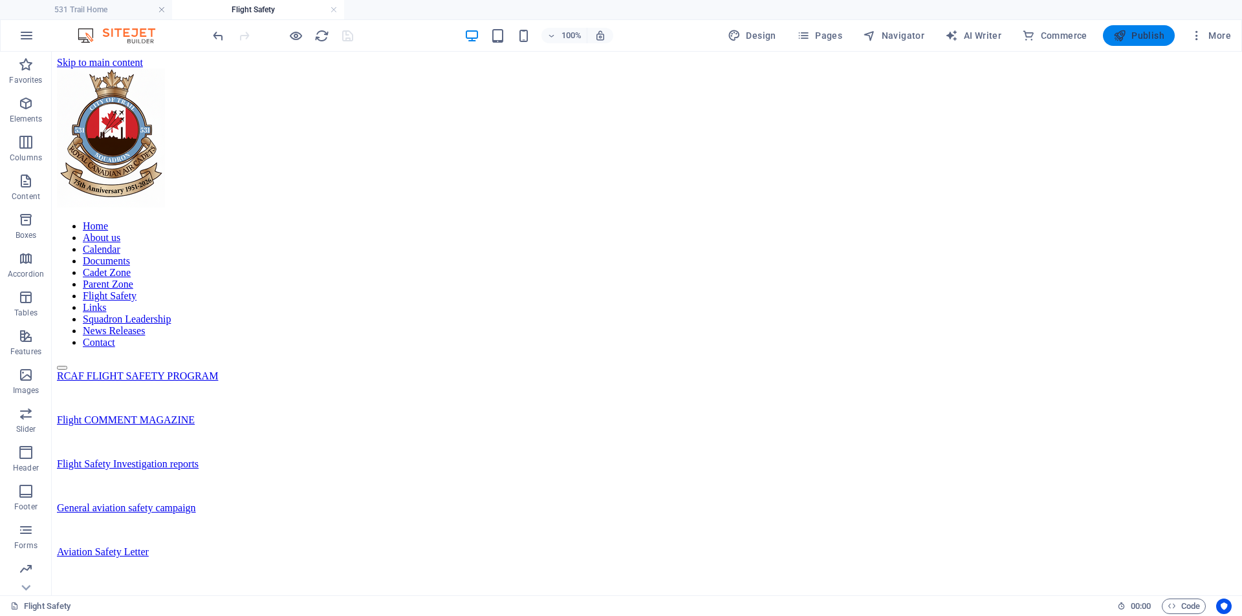
click at [1142, 32] on span "Publish" at bounding box center [1138, 35] width 51 height 13
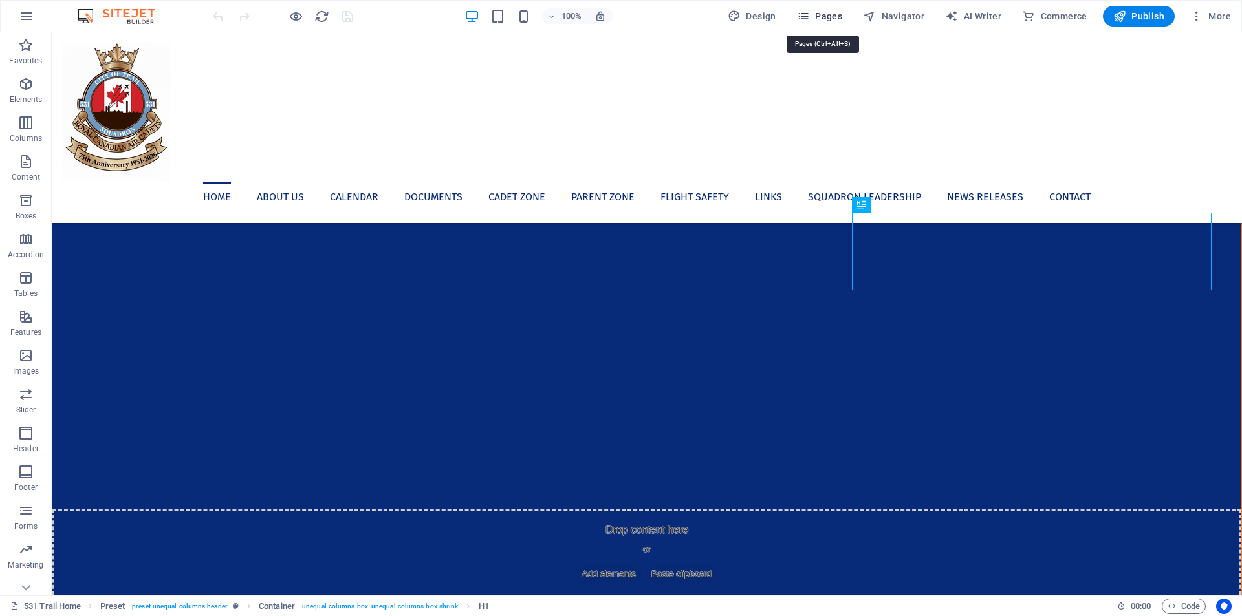
click at [818, 13] on span "Pages" at bounding box center [819, 16] width 45 height 13
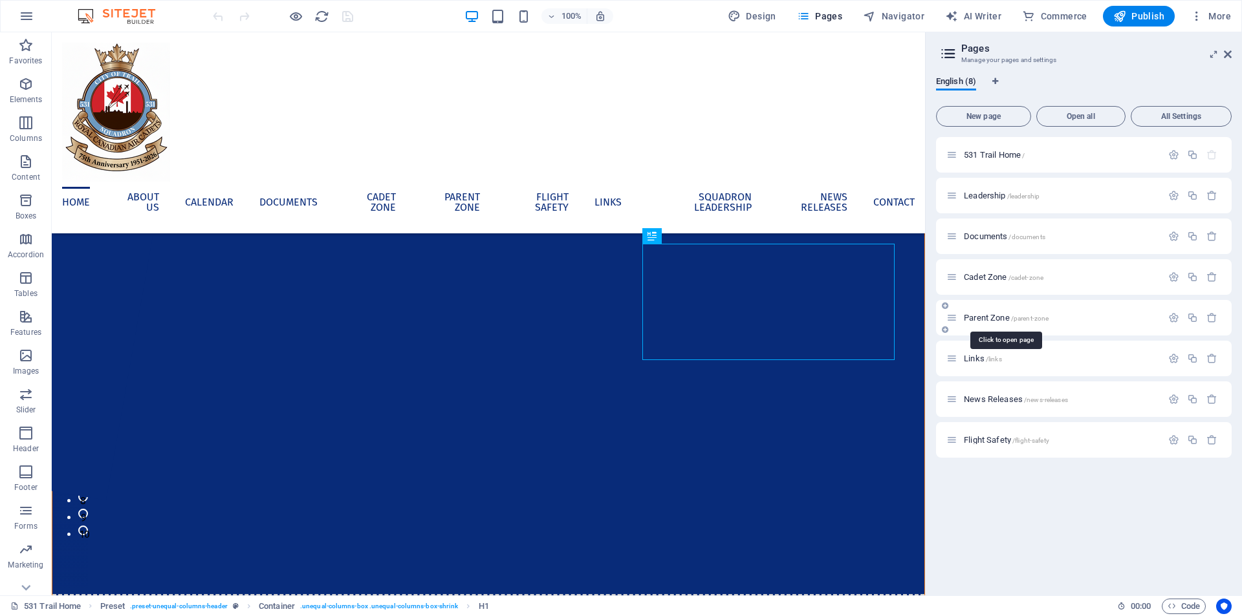
click at [990, 318] on span "Parent Zone /parent-zone" at bounding box center [1006, 318] width 85 height 10
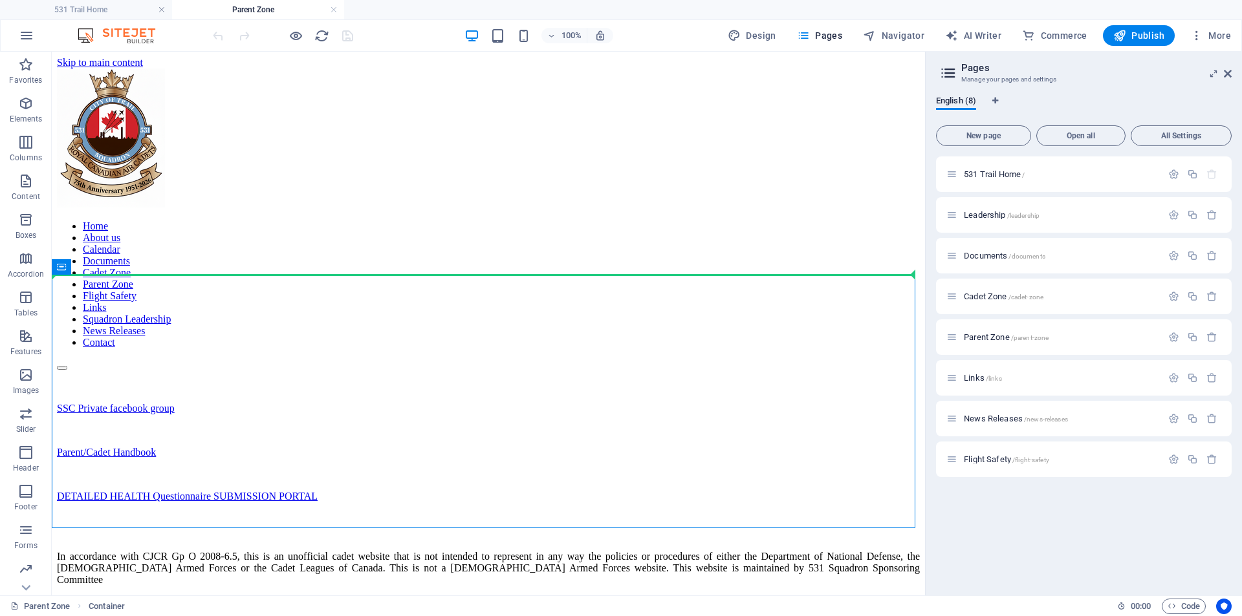
drag, startPoint x: 272, startPoint y: 336, endPoint x: 270, endPoint y: 256, distance: 80.2
click at [978, 373] on div "Links /links" at bounding box center [1053, 378] width 215 height 15
click at [976, 380] on span "Links /links" at bounding box center [983, 378] width 38 height 10
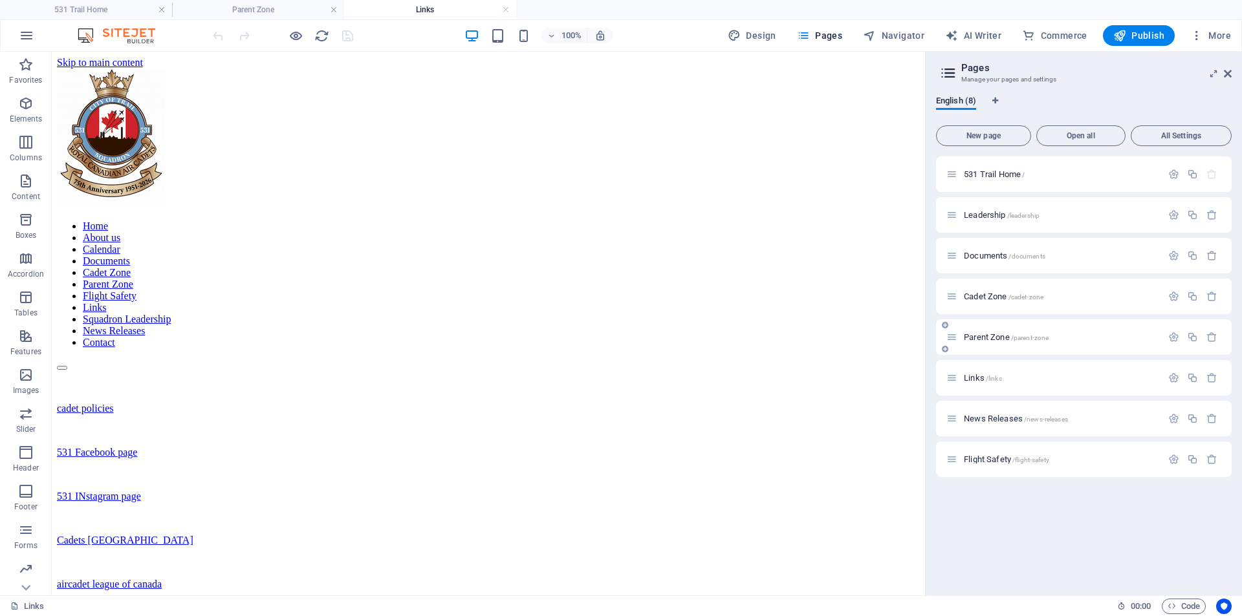
click at [975, 338] on span "Parent Zone /parent-zone" at bounding box center [1006, 338] width 85 height 10
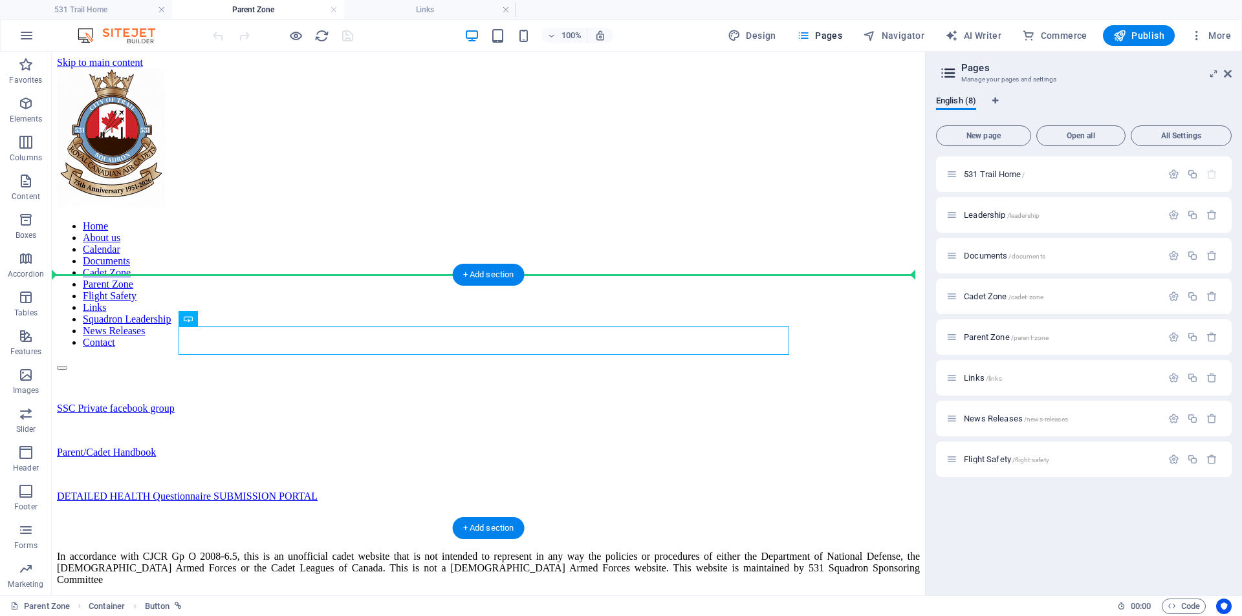
drag, startPoint x: 268, startPoint y: 343, endPoint x: 267, endPoint y: 299, distance: 44.0
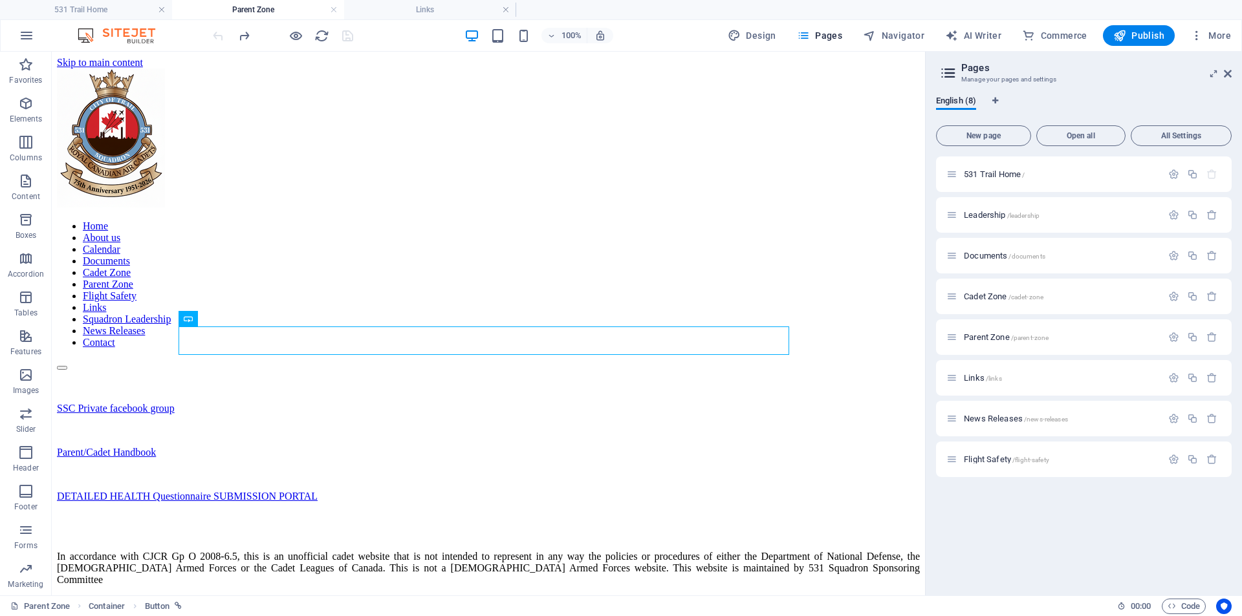
click at [241, 11] on h4 "Parent Zone" at bounding box center [258, 10] width 172 height 14
click at [414, 11] on h4 "Links" at bounding box center [430, 10] width 172 height 14
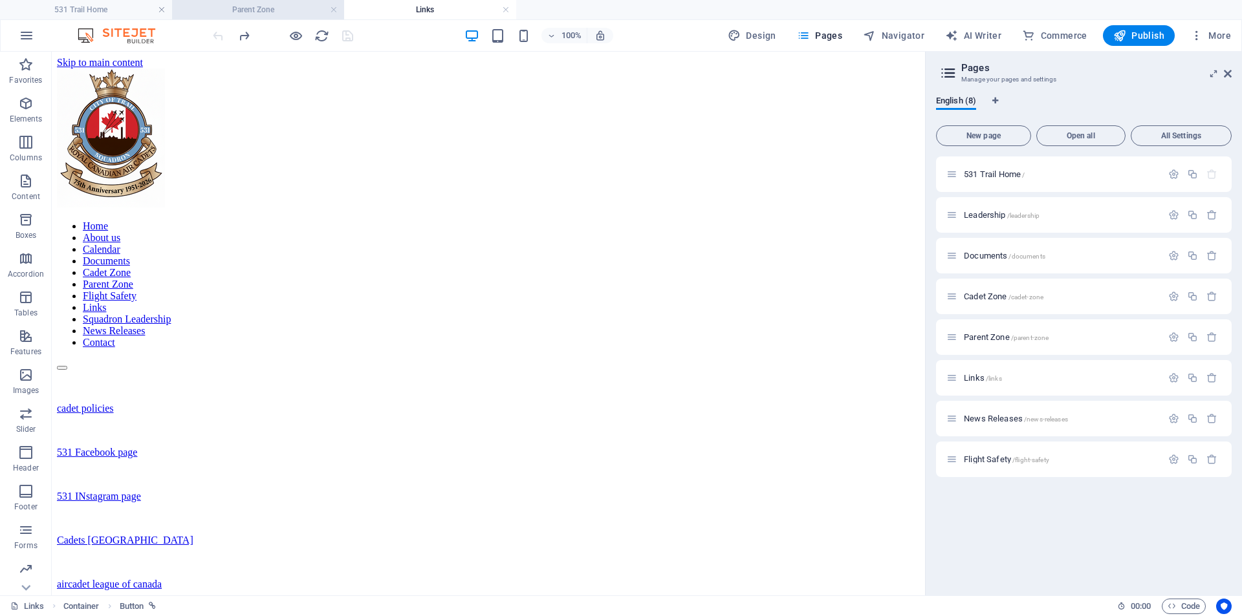
click at [261, 4] on h4 "Parent Zone" at bounding box center [258, 10] width 172 height 14
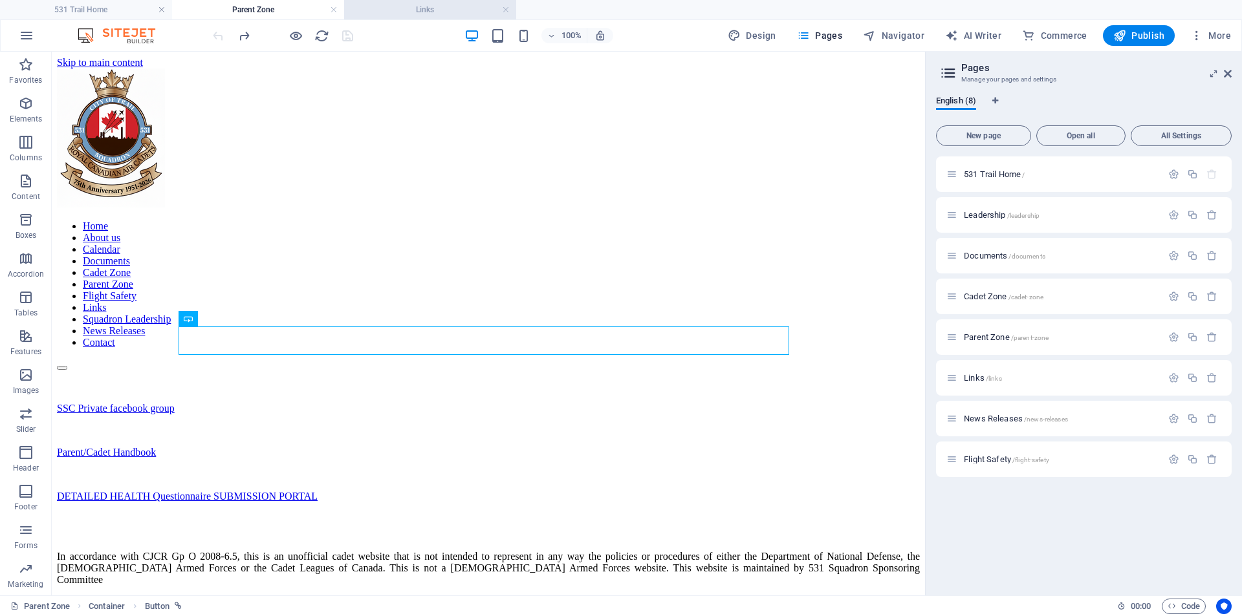
click at [393, 6] on h4 "Links" at bounding box center [430, 10] width 172 height 14
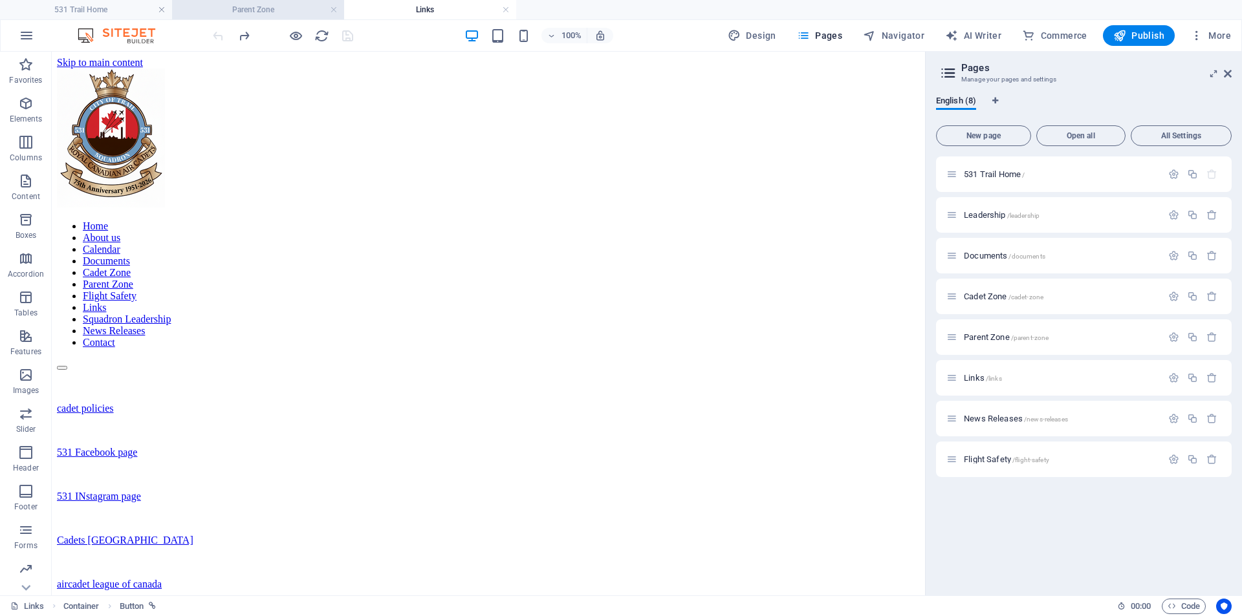
click at [246, 9] on h4 "Parent Zone" at bounding box center [258, 10] width 172 height 14
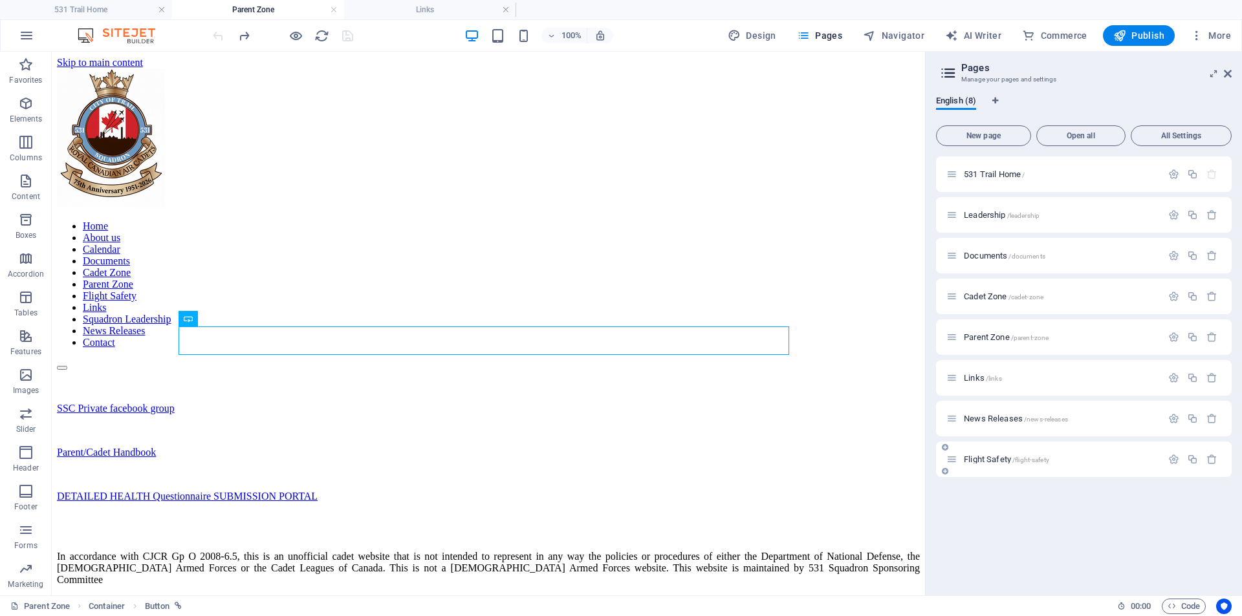
click at [983, 461] on span "Flight Safety /flight-safety" at bounding box center [1006, 460] width 85 height 10
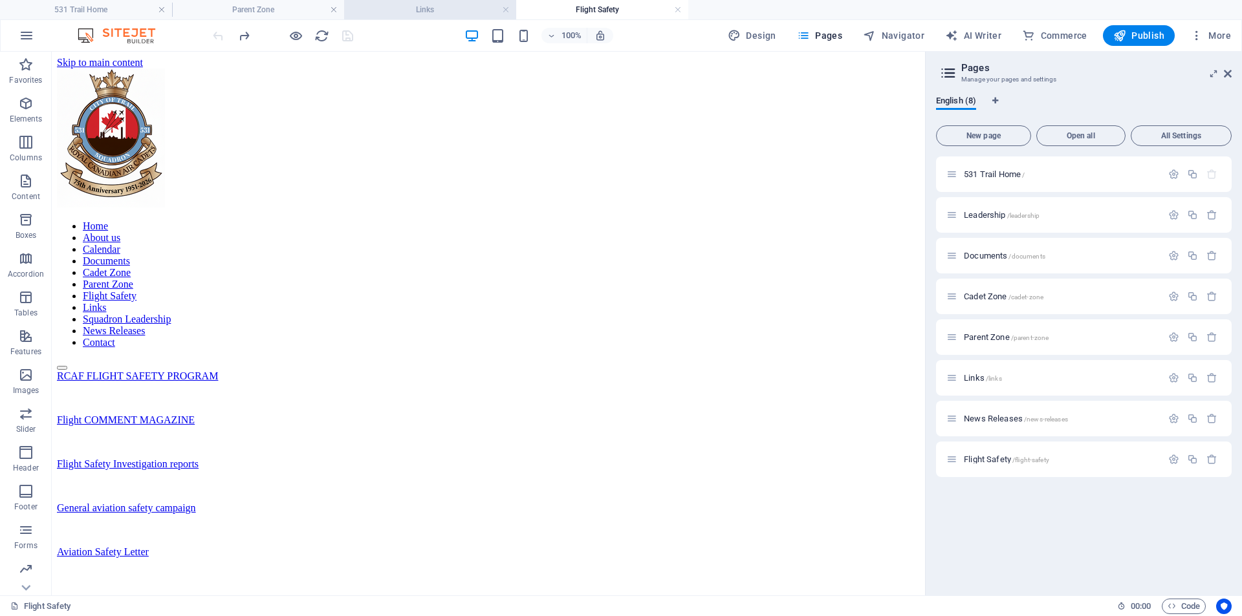
click at [437, 13] on h4 "Links" at bounding box center [430, 10] width 172 height 14
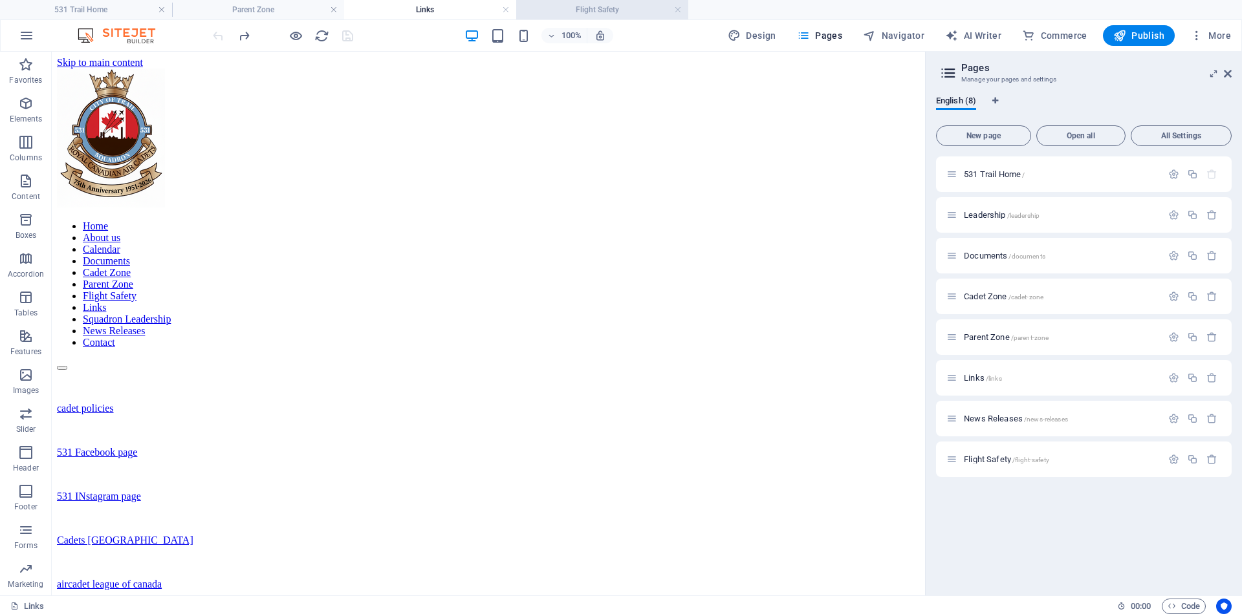
click at [584, 13] on h4 "Flight Safety" at bounding box center [602, 10] width 172 height 14
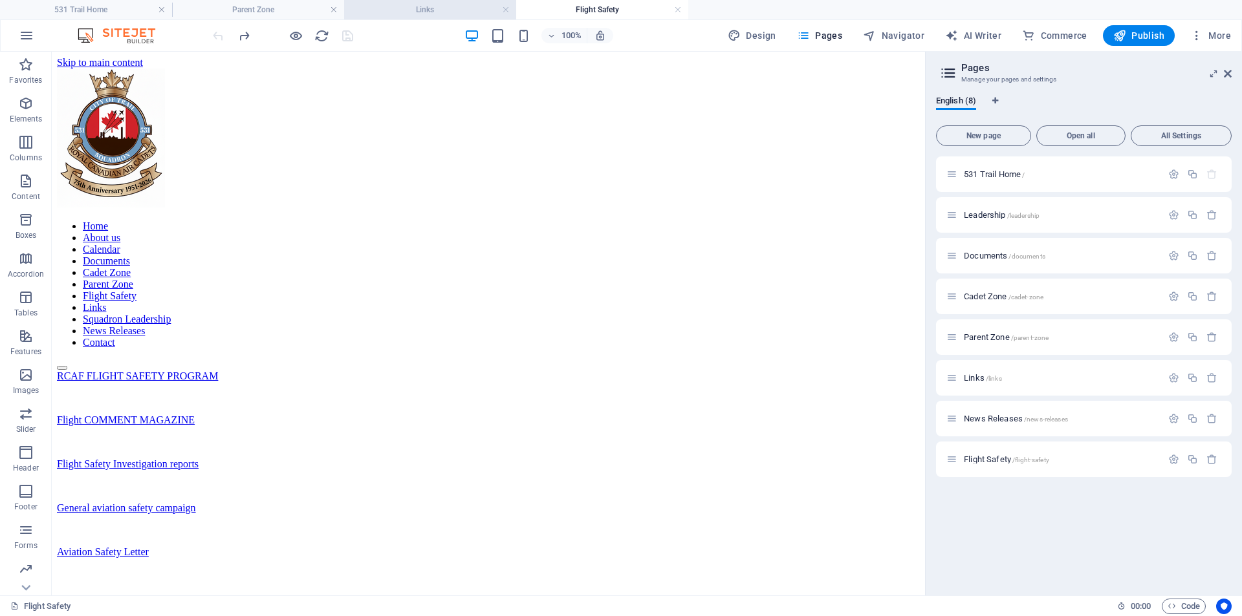
click at [420, 9] on h4 "Links" at bounding box center [430, 10] width 172 height 14
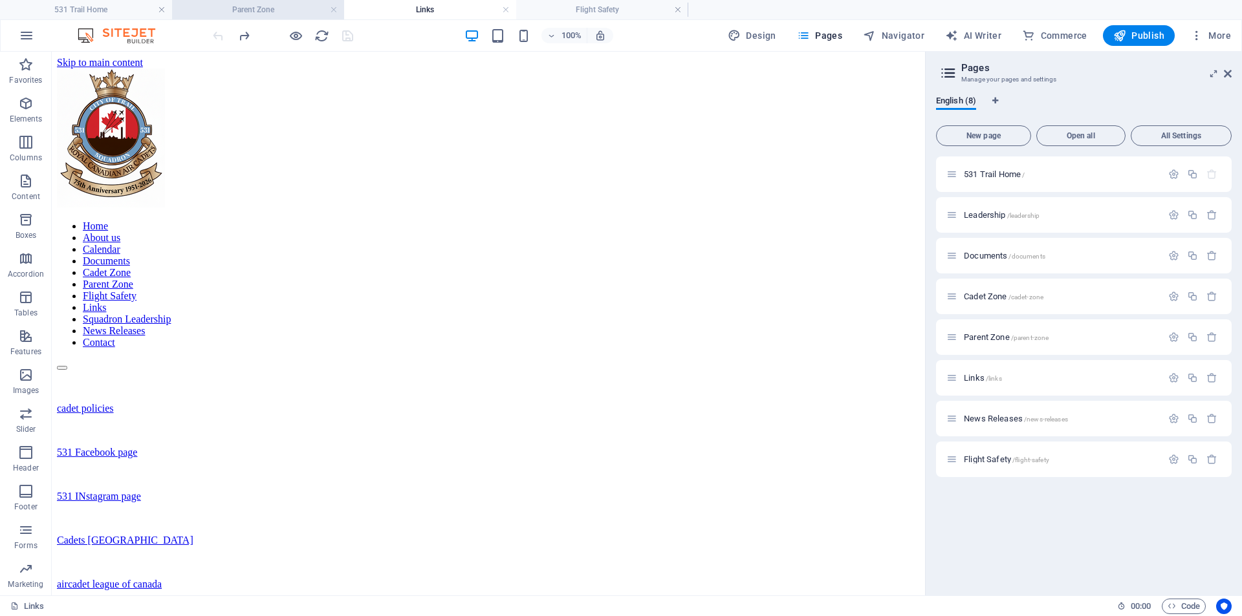
click at [269, 8] on h4 "Parent Zone" at bounding box center [258, 10] width 172 height 14
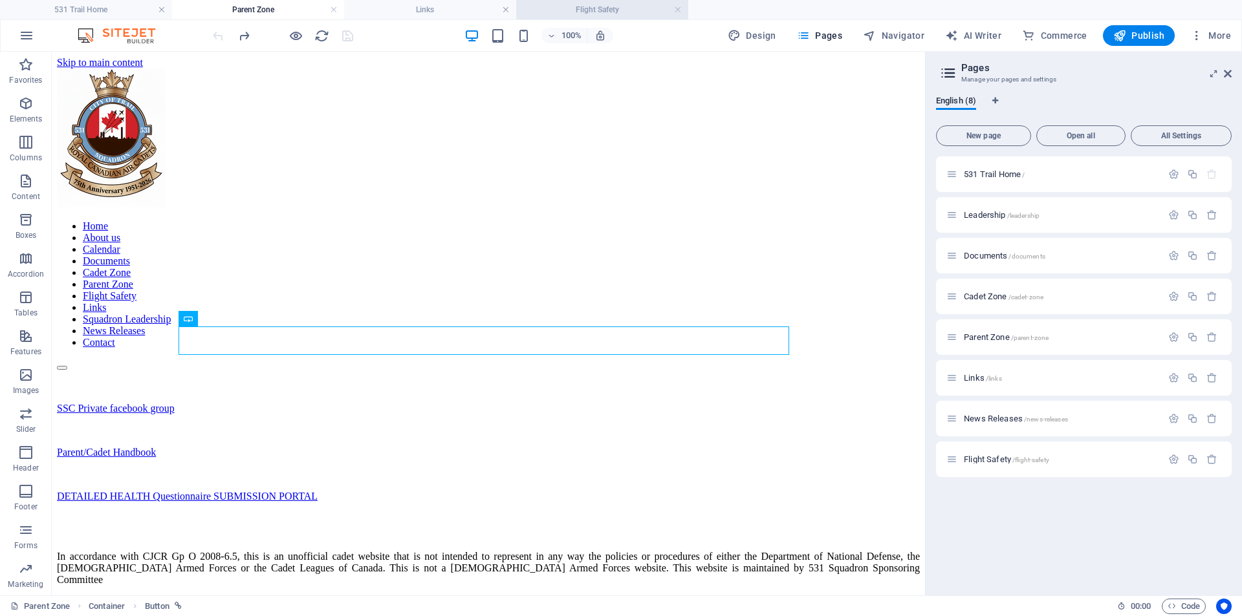
click at [600, 13] on h4 "Flight Safety" at bounding box center [602, 10] width 172 height 14
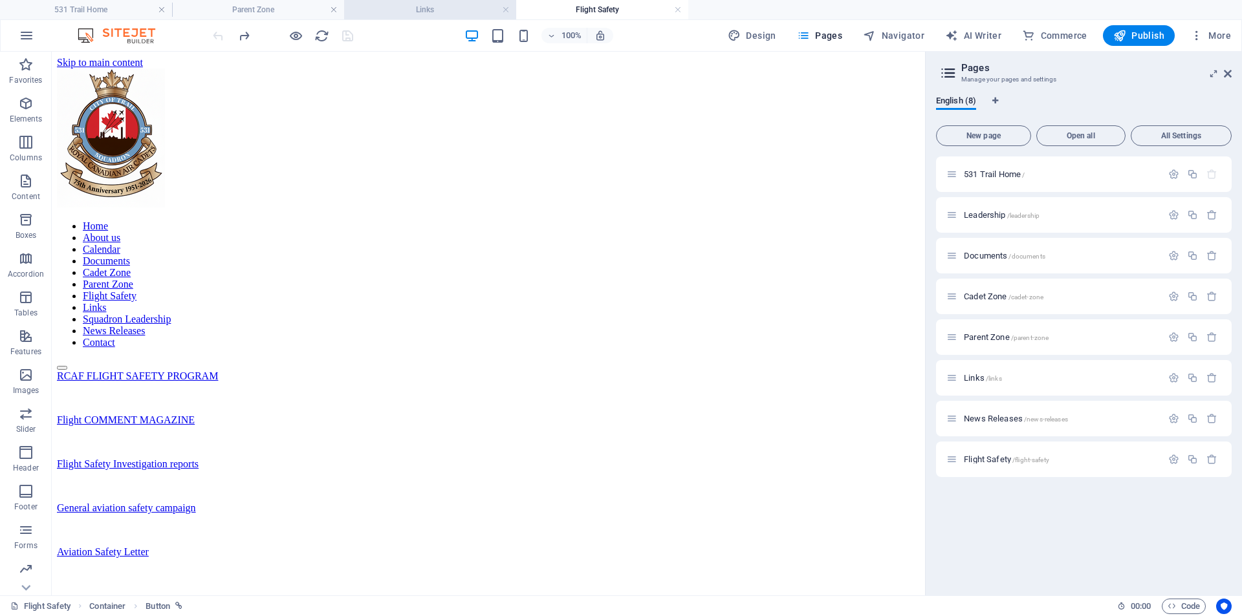
click at [426, 11] on h4 "Links" at bounding box center [430, 10] width 172 height 14
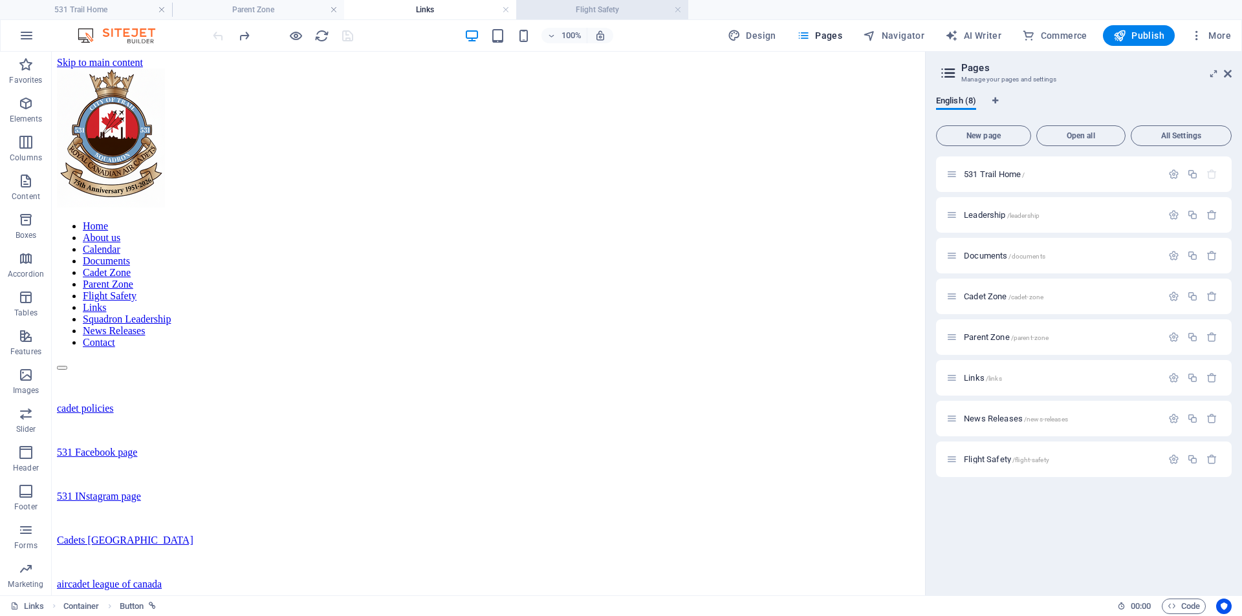
click at [568, 7] on h4 "Flight Safety" at bounding box center [602, 10] width 172 height 14
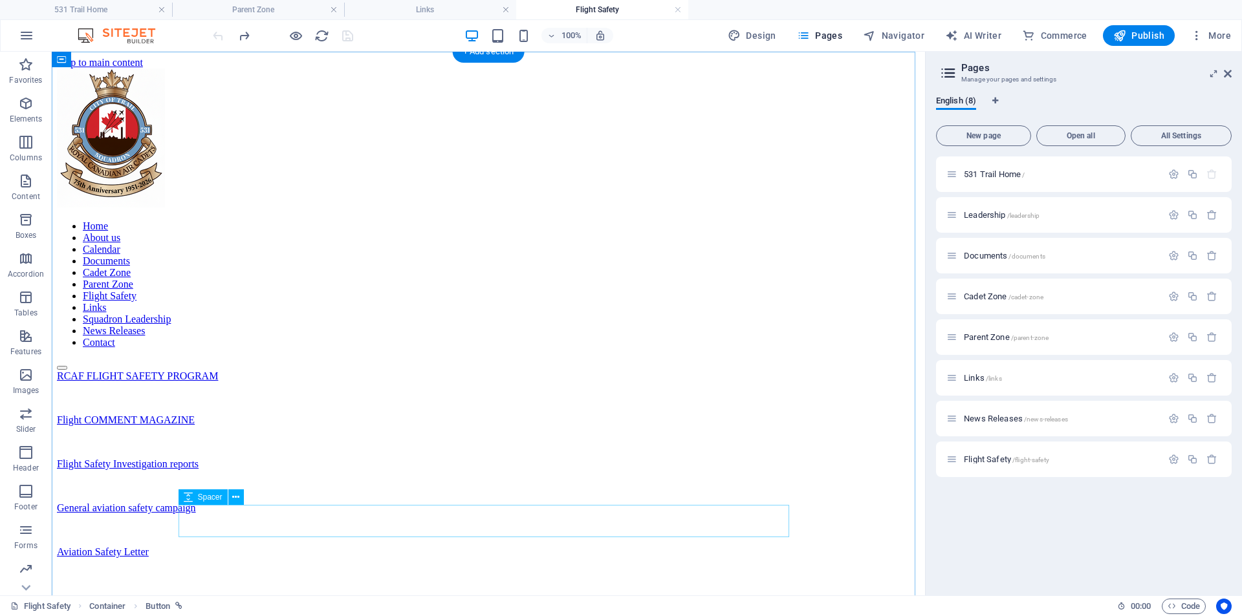
click at [555, 579] on div "RCAF FLIGHT SAFETY PROGRAM Flight COMMENT MAGAZINE Flight Safety Investigation …" at bounding box center [488, 481] width 863 height 220
click at [410, 7] on h4 "Links" at bounding box center [430, 10] width 172 height 14
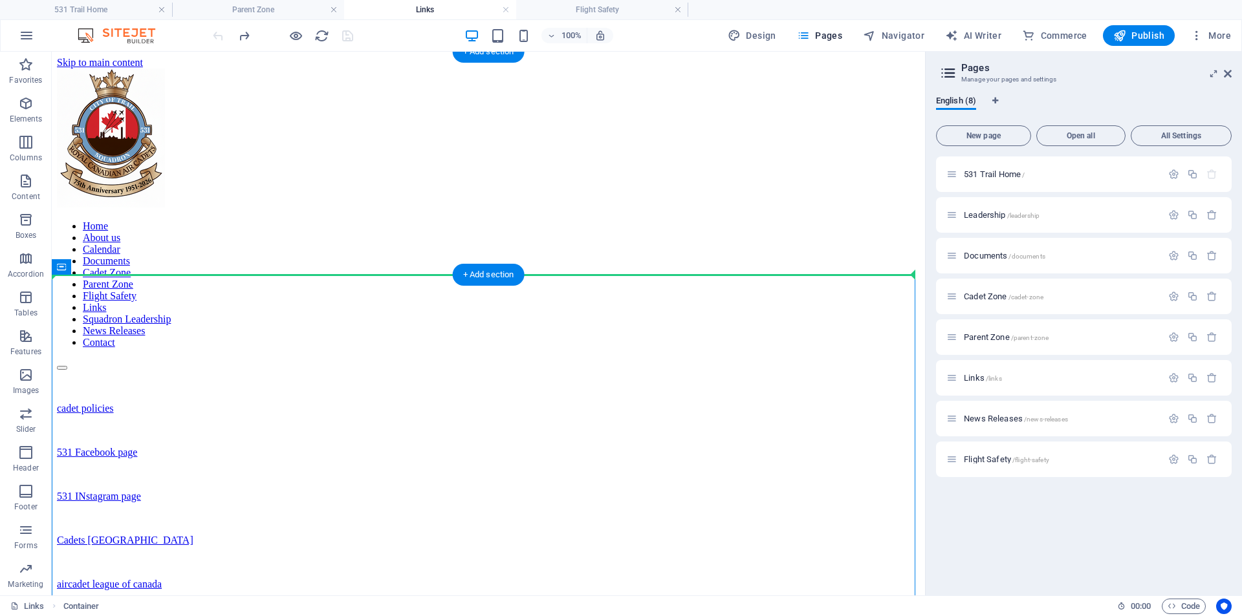
drag, startPoint x: 230, startPoint y: 344, endPoint x: 232, endPoint y: 263, distance: 81.6
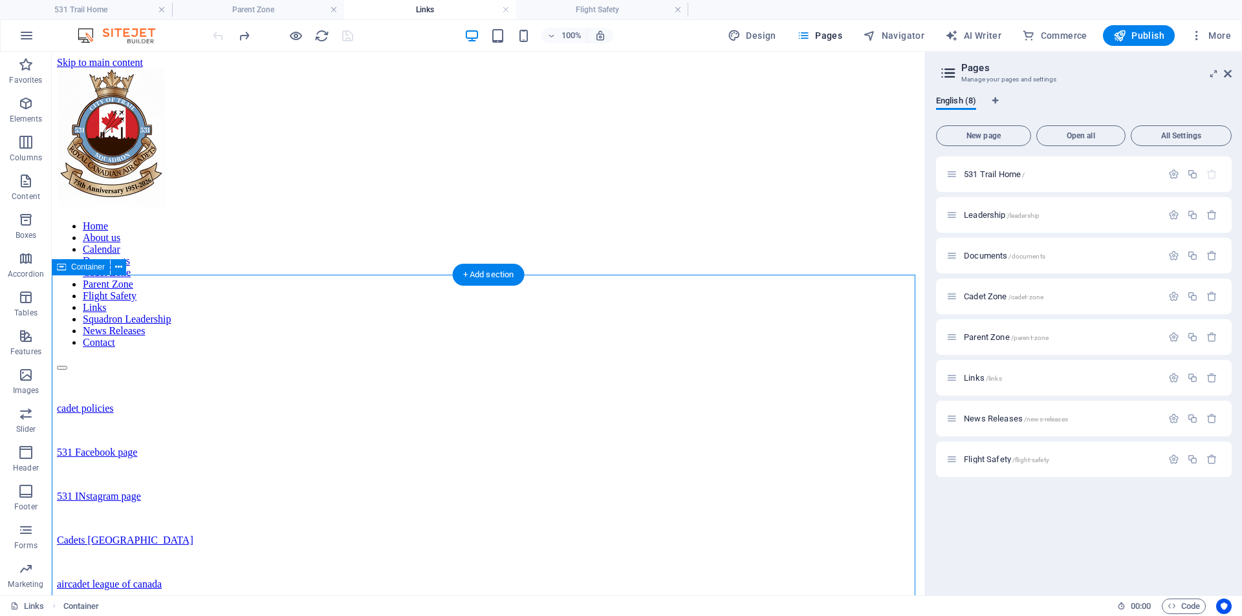
click at [136, 403] on div "cadet policies 531 Facebook page 531 INstagram page Cadets Canada aircadet leag…" at bounding box center [488, 519] width 863 height 232
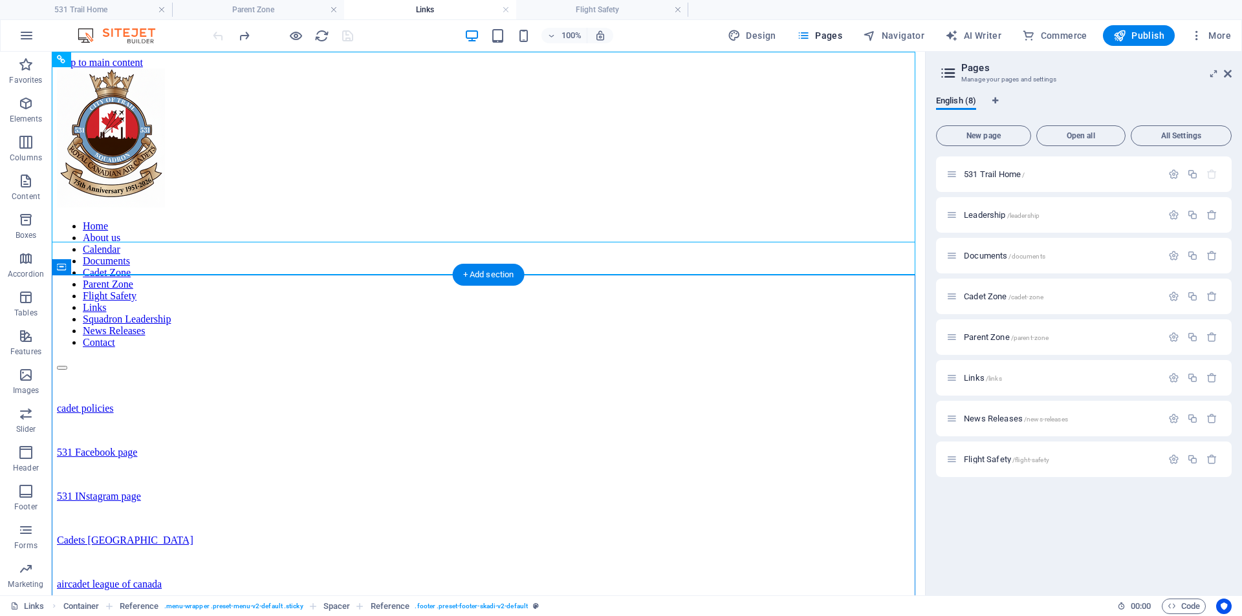
drag, startPoint x: 162, startPoint y: 312, endPoint x: 306, endPoint y: 514, distance: 248.1
click at [306, 514] on div "cadet policies 531 Facebook page 531 INstagram page Cadets Canada aircadet leag…" at bounding box center [488, 519] width 863 height 232
click at [118, 268] on icon at bounding box center [118, 268] width 7 height 14
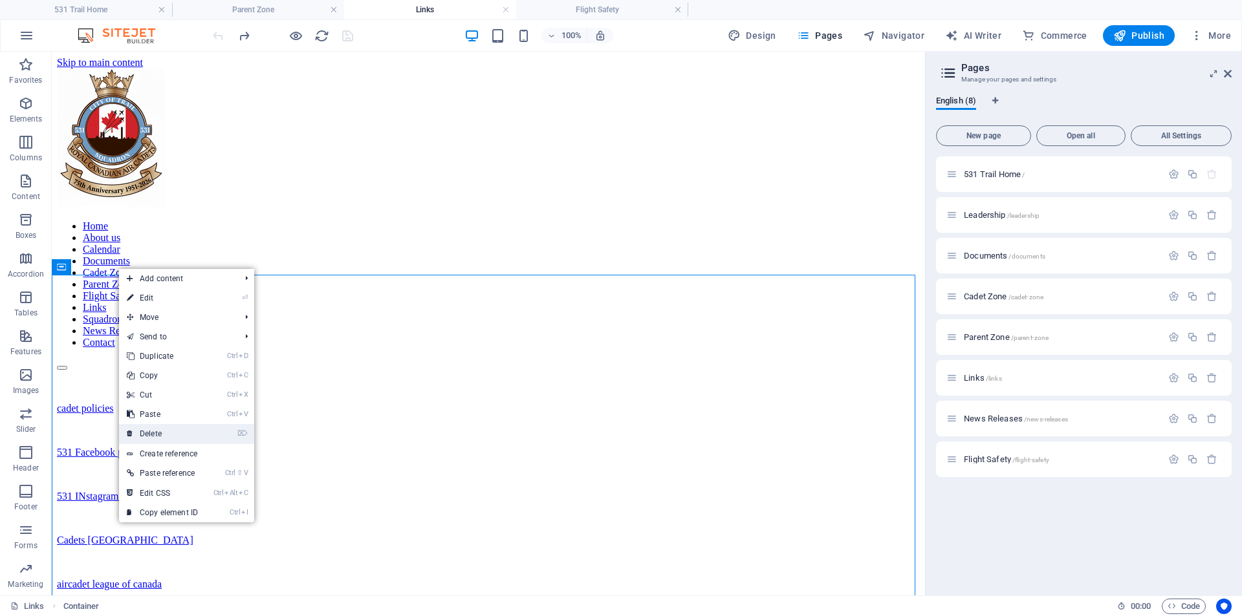
click at [155, 432] on link "⌦ Delete" at bounding box center [162, 433] width 87 height 19
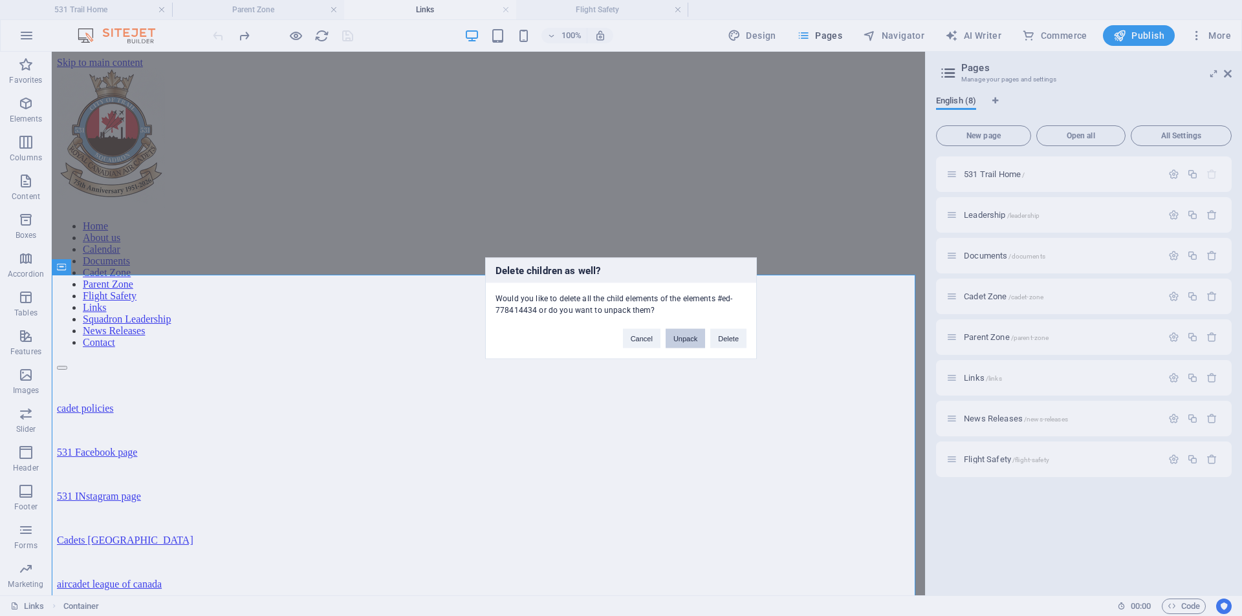
click at [690, 336] on button "Unpack" at bounding box center [685, 338] width 39 height 19
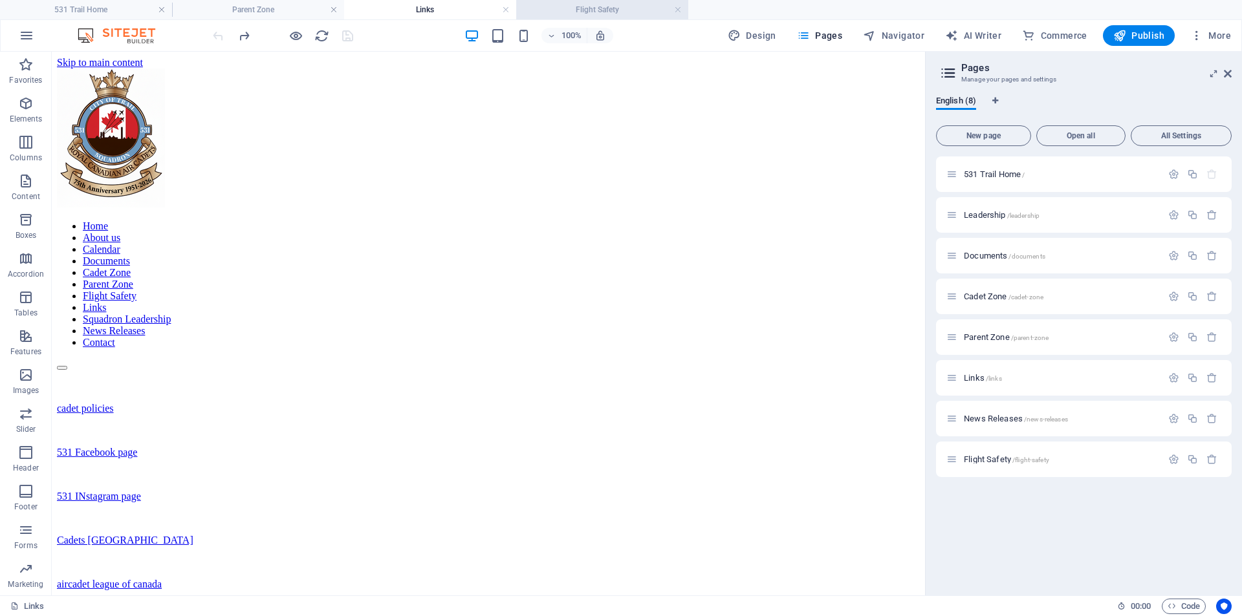
click at [614, 14] on h4 "Flight Safety" at bounding box center [602, 10] width 172 height 14
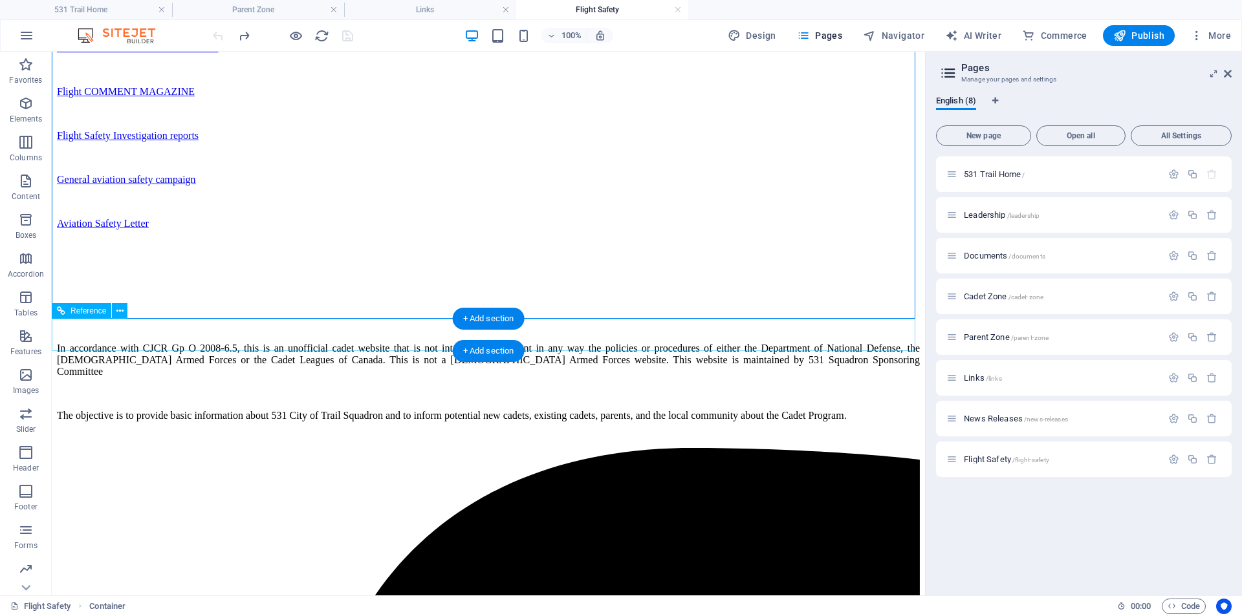
scroll to position [331, 0]
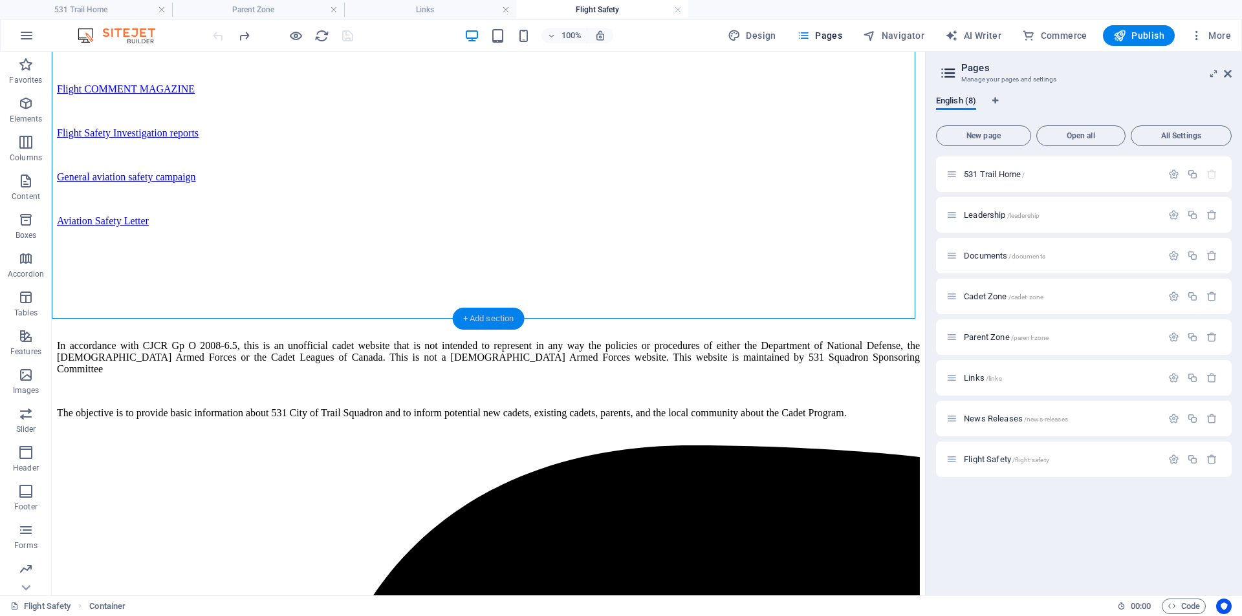
click at [503, 316] on div "+ Add section" at bounding box center [489, 319] width 72 height 22
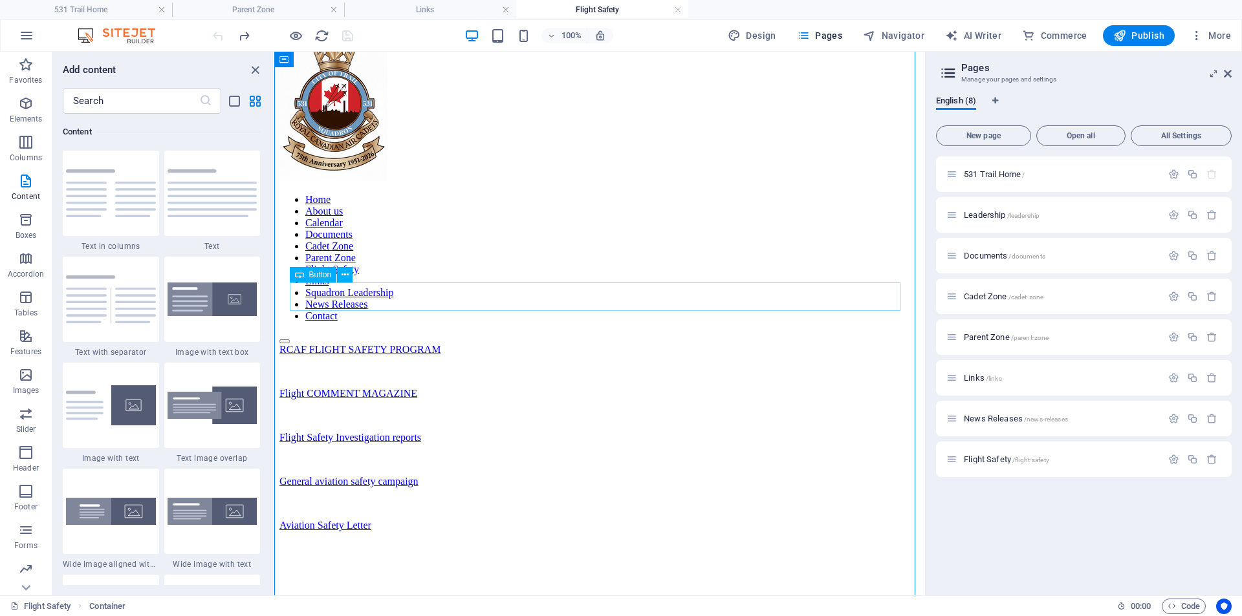
scroll to position [0, 0]
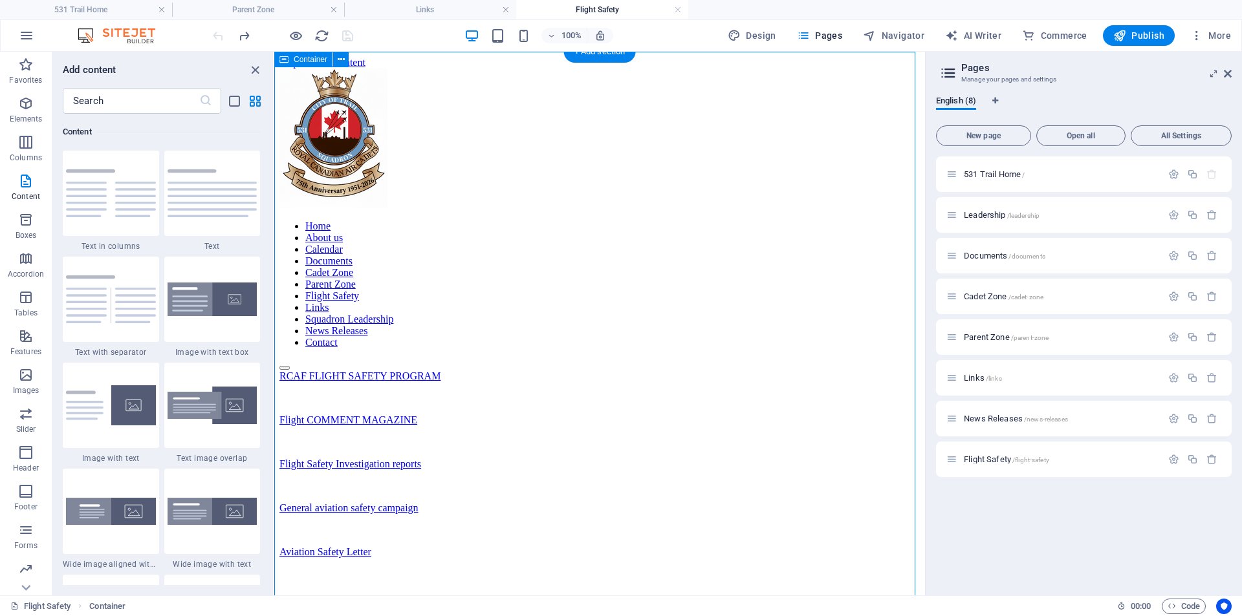
click at [527, 371] on div "RCAF FLIGHT SAFETY PROGRAM Flight COMMENT MAGAZINE Flight Safety Investigation …" at bounding box center [599, 481] width 640 height 220
click at [252, 65] on icon "close panel" at bounding box center [255, 70] width 15 height 15
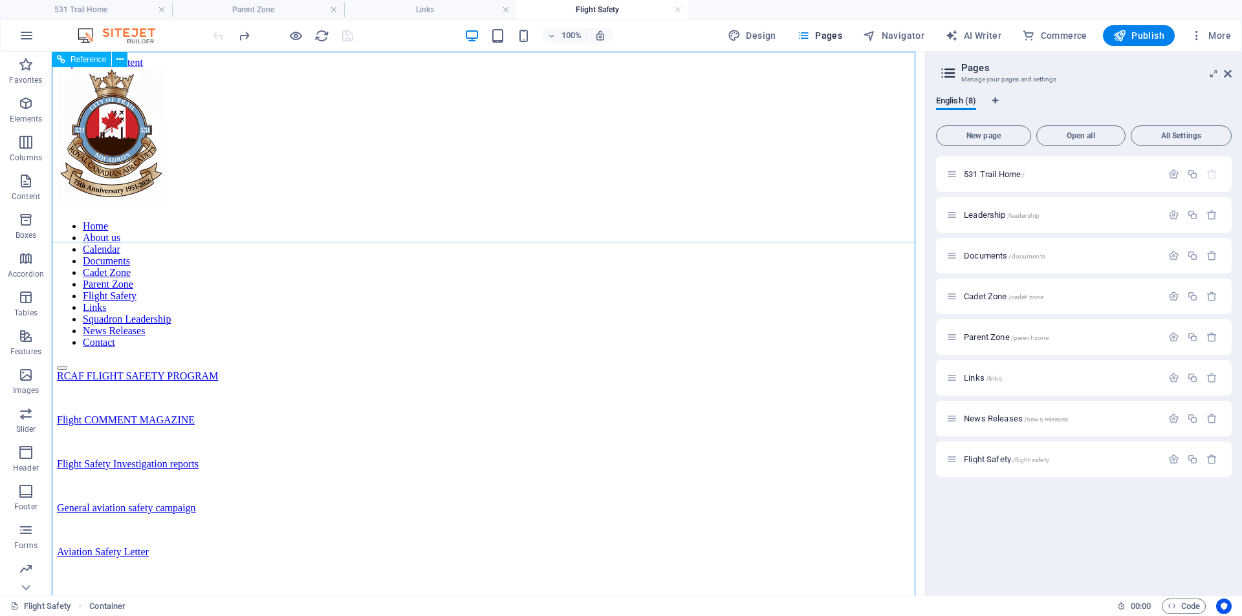
click at [457, 221] on nav "Home About us Calendar Documents Cadet Zone Parent Zone Flight Safety Links Squ…" at bounding box center [488, 285] width 863 height 128
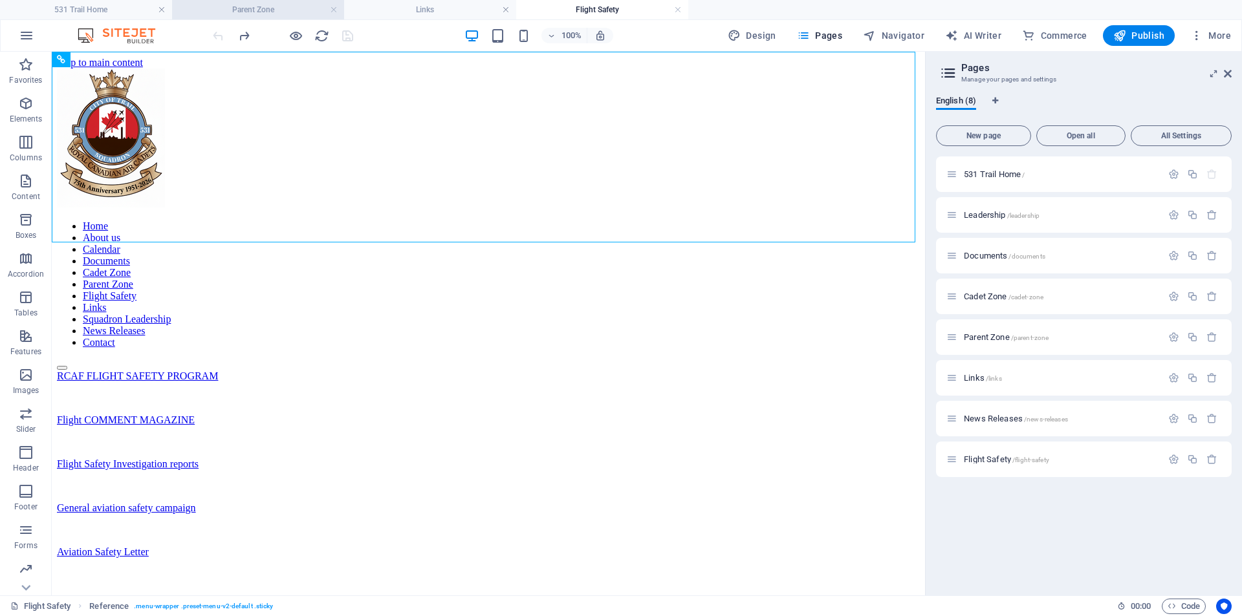
click at [238, 10] on h4 "Parent Zone" at bounding box center [258, 10] width 172 height 14
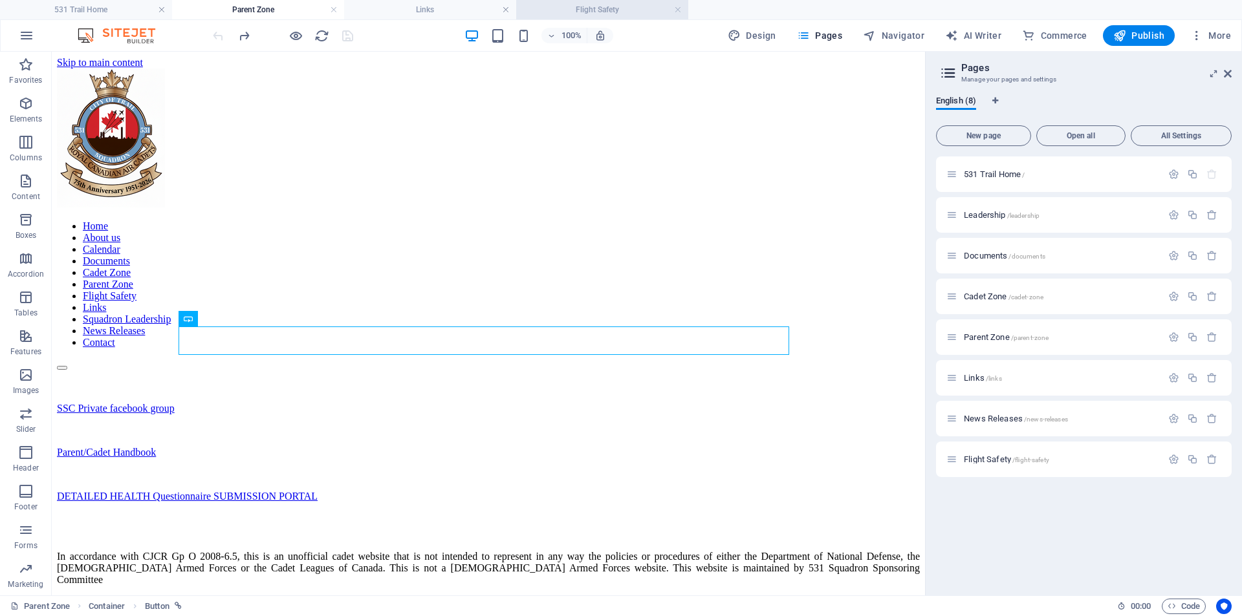
click at [573, 6] on h4 "Flight Safety" at bounding box center [602, 10] width 172 height 14
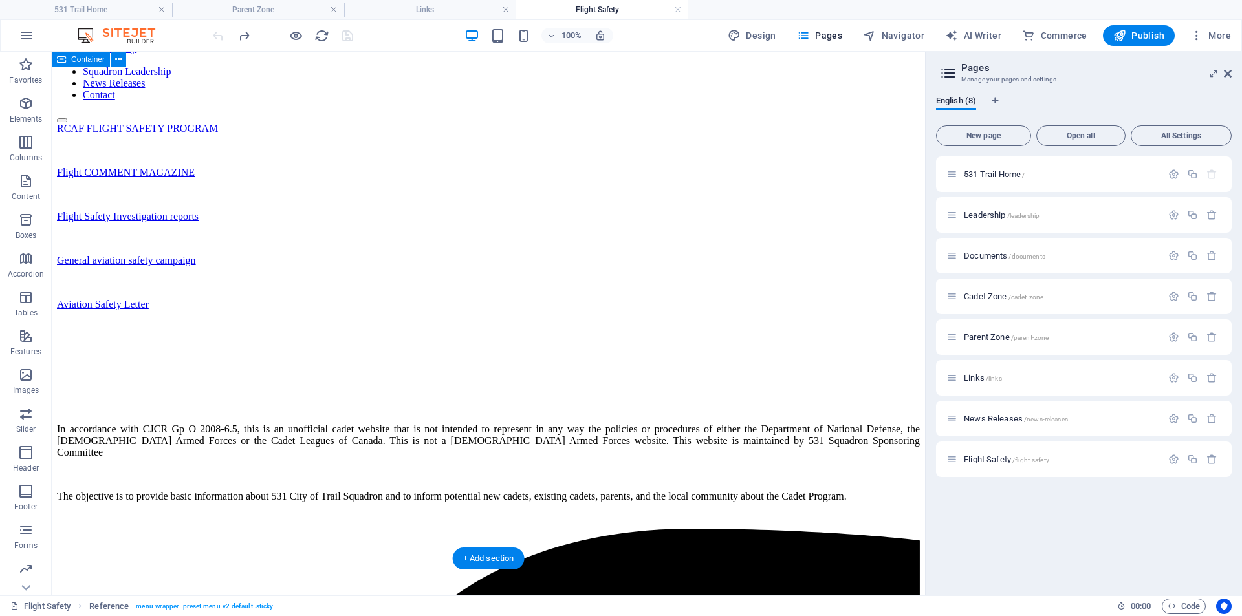
scroll to position [259, 0]
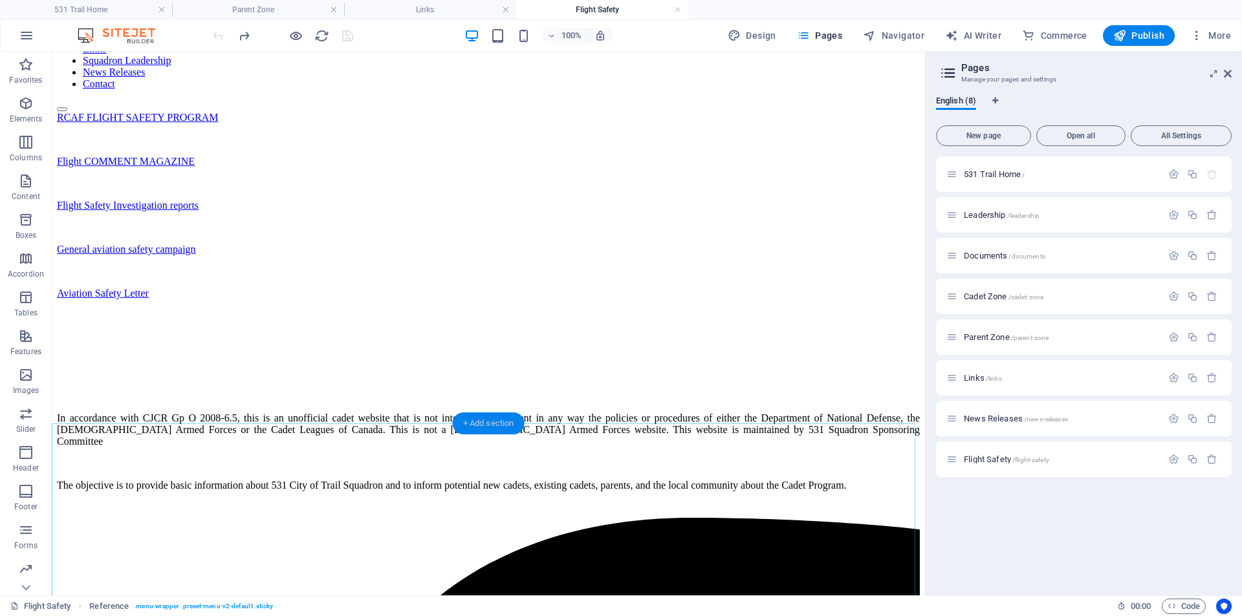
click at [492, 422] on div "+ Add section" at bounding box center [489, 424] width 72 height 22
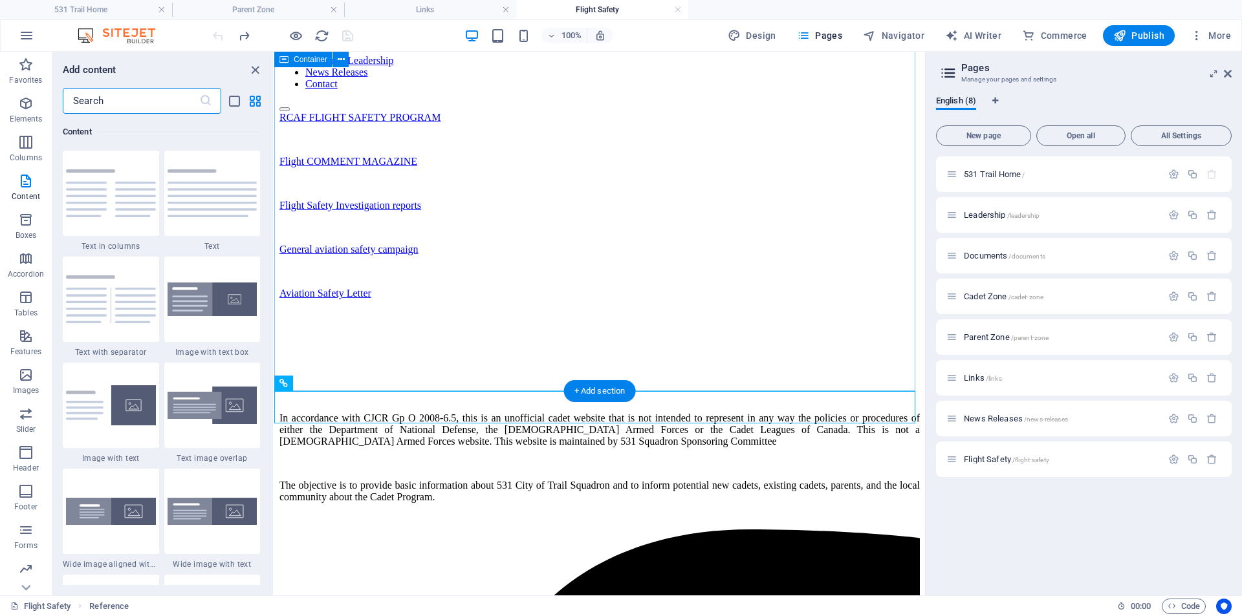
scroll to position [0, 0]
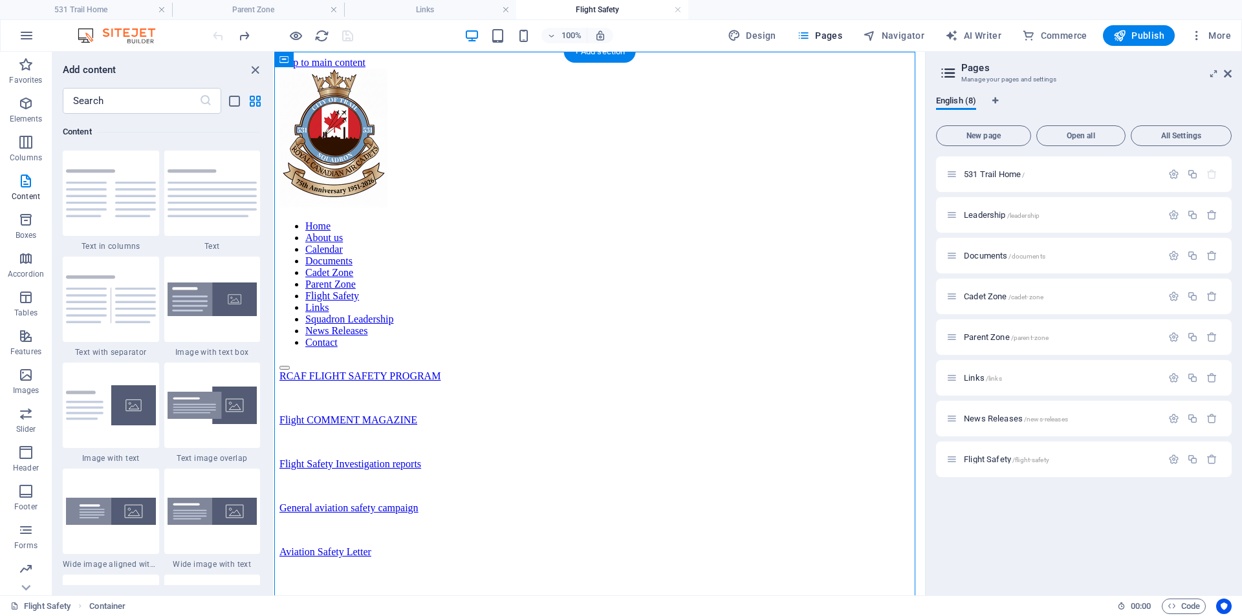
drag, startPoint x: 356, startPoint y: 265, endPoint x: 441, endPoint y: 311, distance: 96.4
click at [441, 371] on div "RCAF FLIGHT SAFETY PROGRAM Flight COMMENT MAGAZINE Flight Safety Investigation …" at bounding box center [599, 481] width 640 height 220
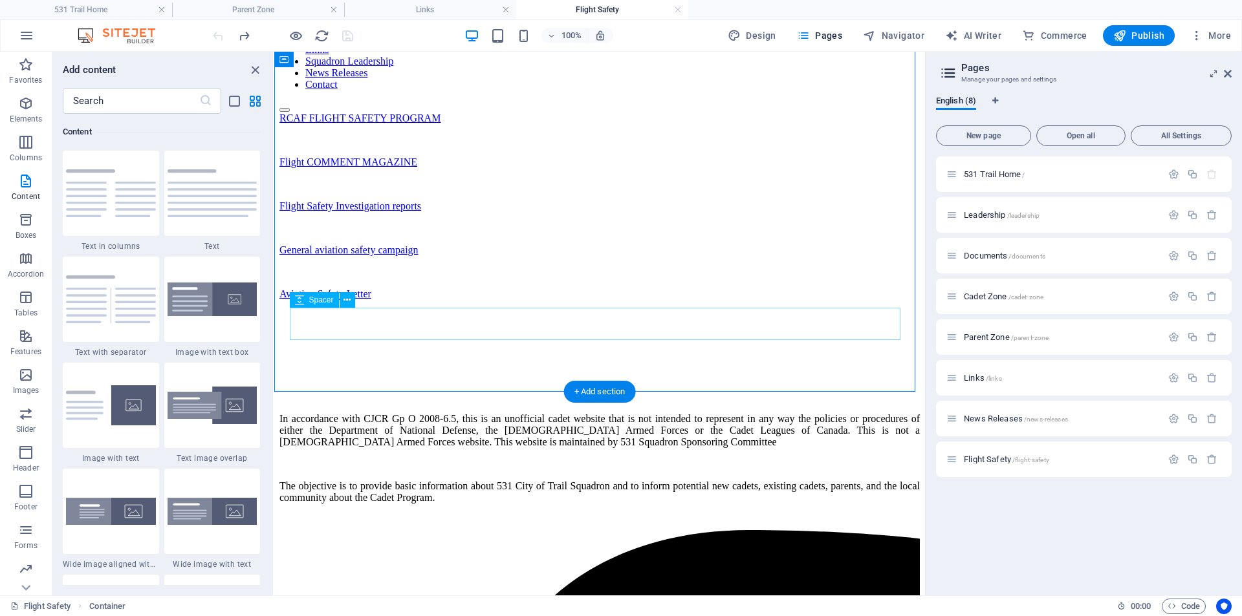
scroll to position [259, 0]
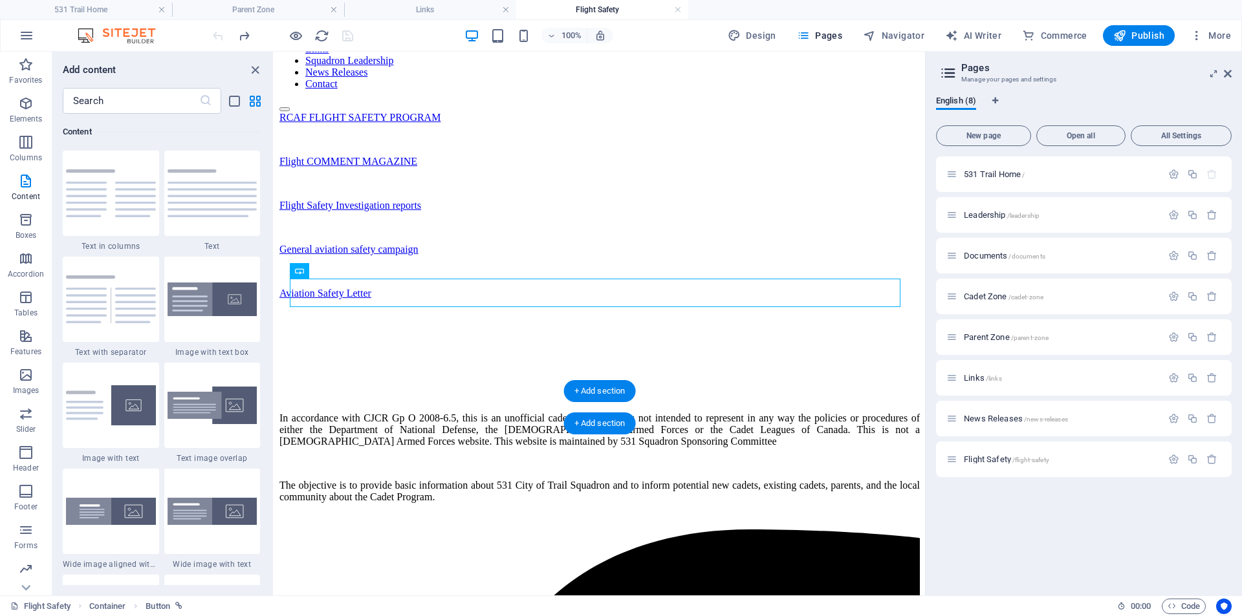
drag, startPoint x: 375, startPoint y: 292, endPoint x: 426, endPoint y: 415, distance: 133.1
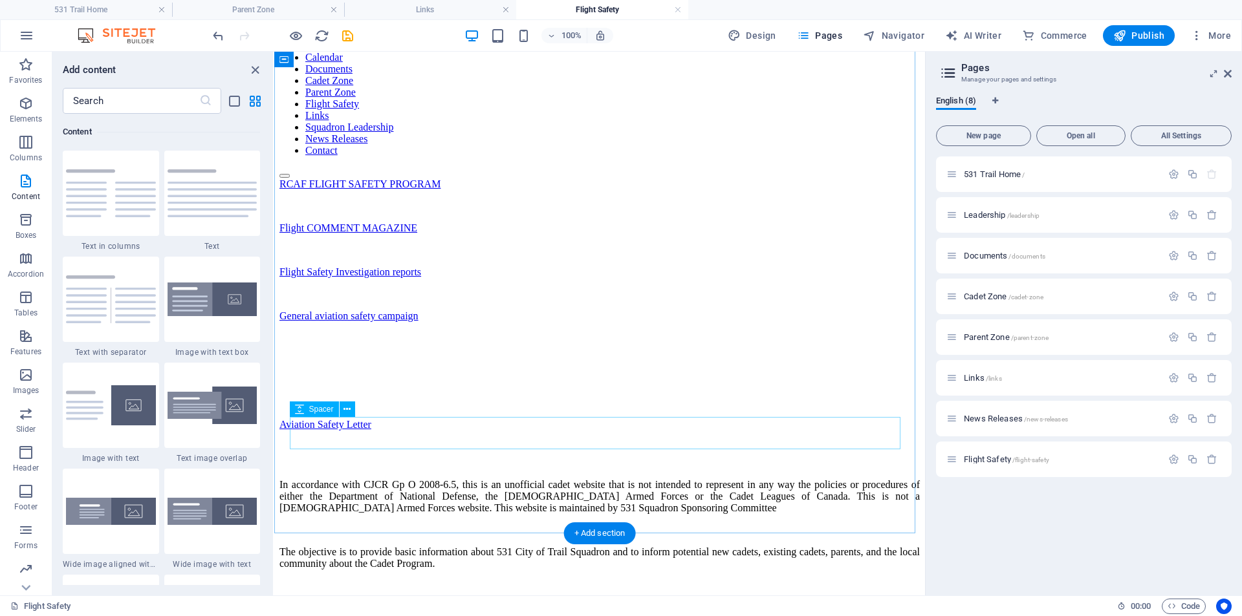
scroll to position [194, 0]
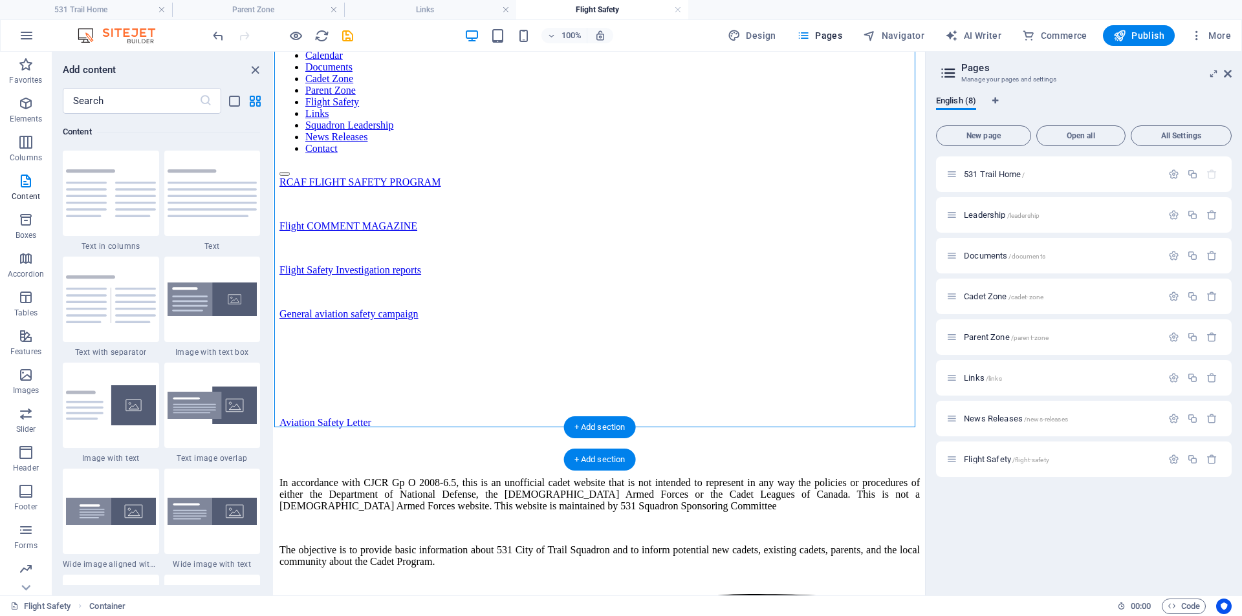
drag, startPoint x: 397, startPoint y: 296, endPoint x: 395, endPoint y: 448, distance: 151.4
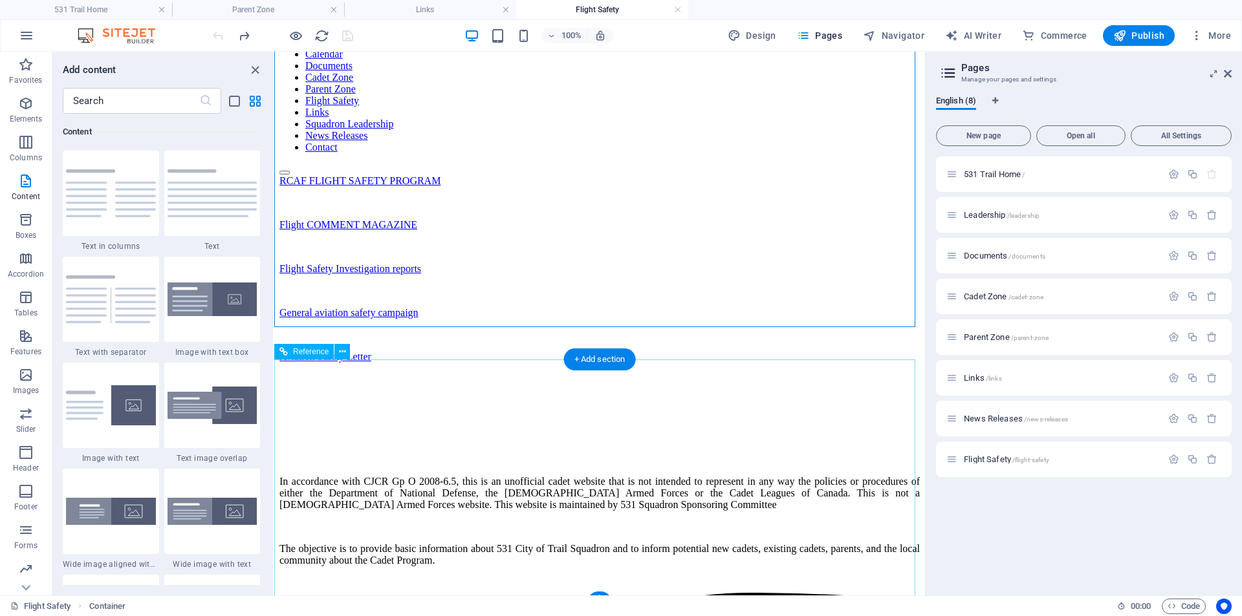
scroll to position [0, 0]
